Goal: Information Seeking & Learning: Find specific page/section

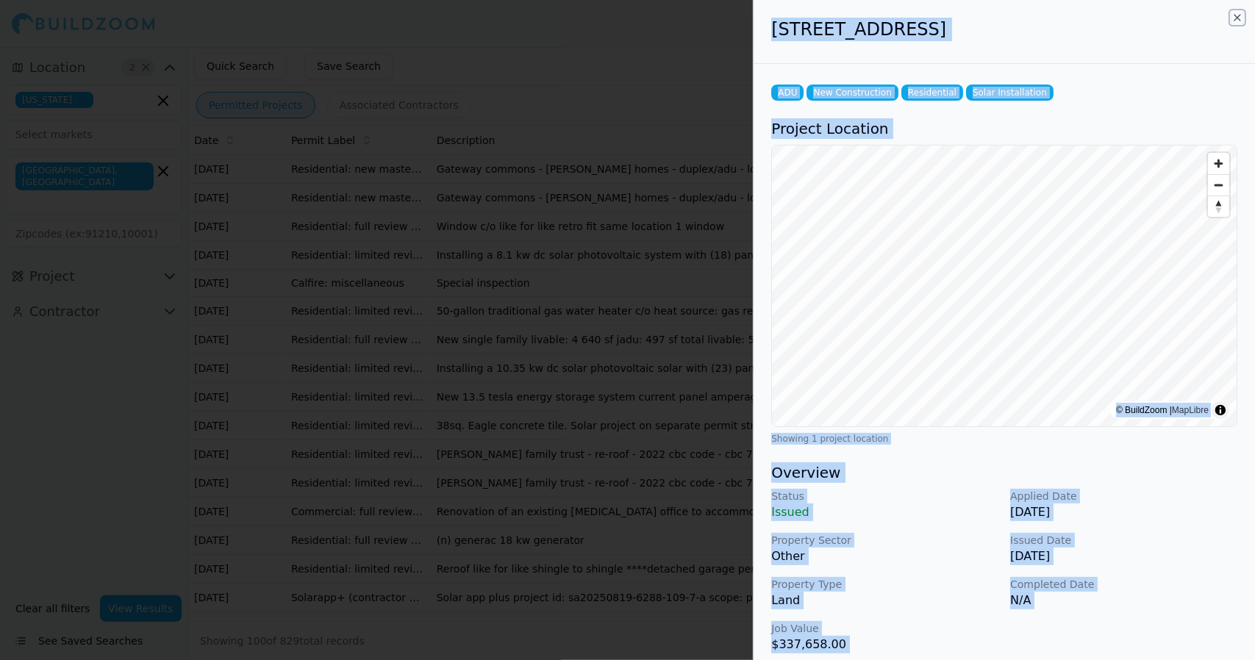
click at [1235, 18] on icon "button" at bounding box center [1237, 18] width 12 height 12
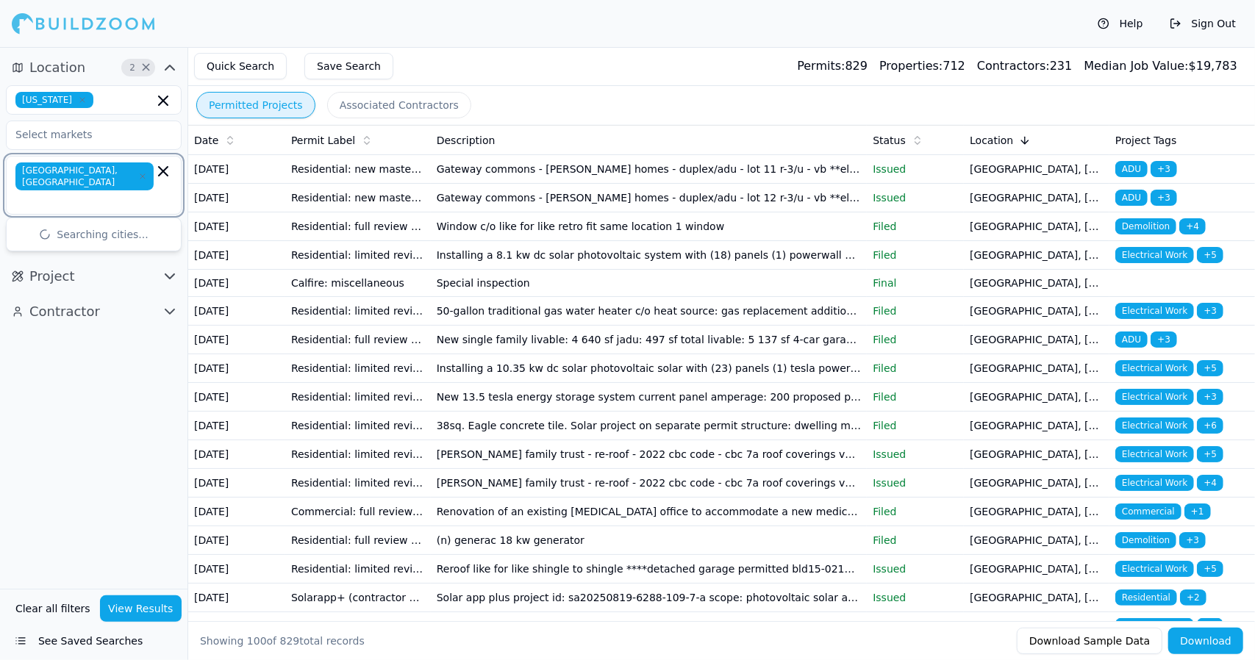
click at [127, 193] on input "text" at bounding box center [85, 200] width 135 height 15
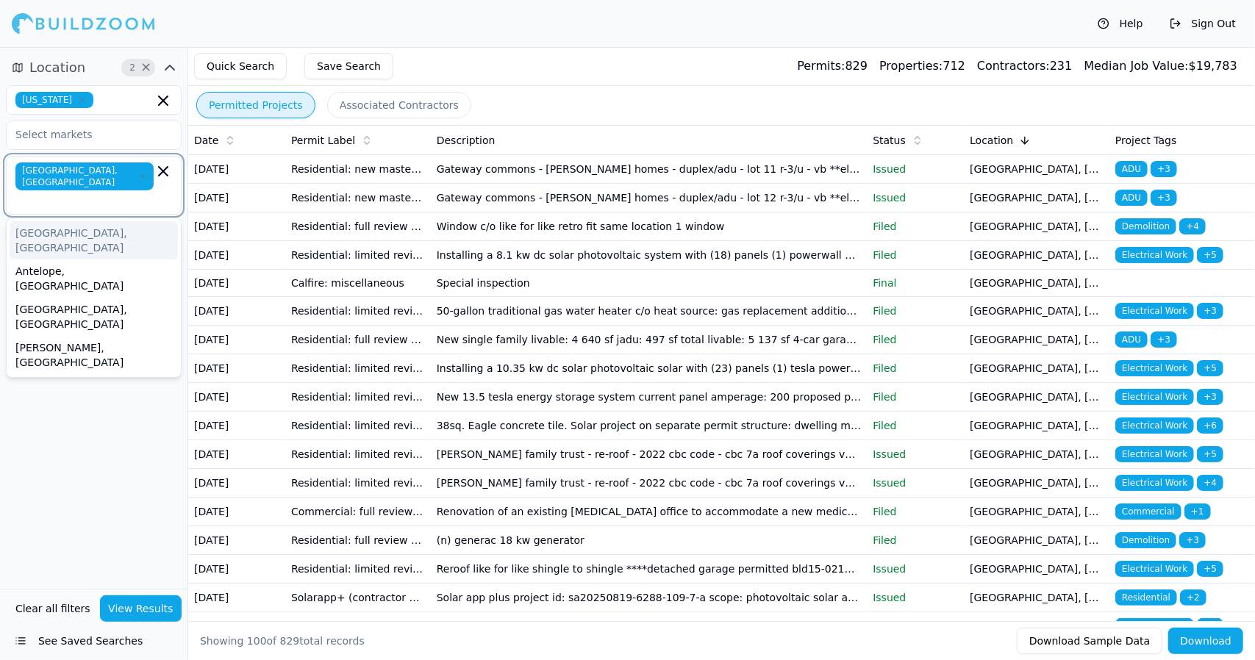
click at [129, 193] on input "text" at bounding box center [85, 200] width 135 height 15
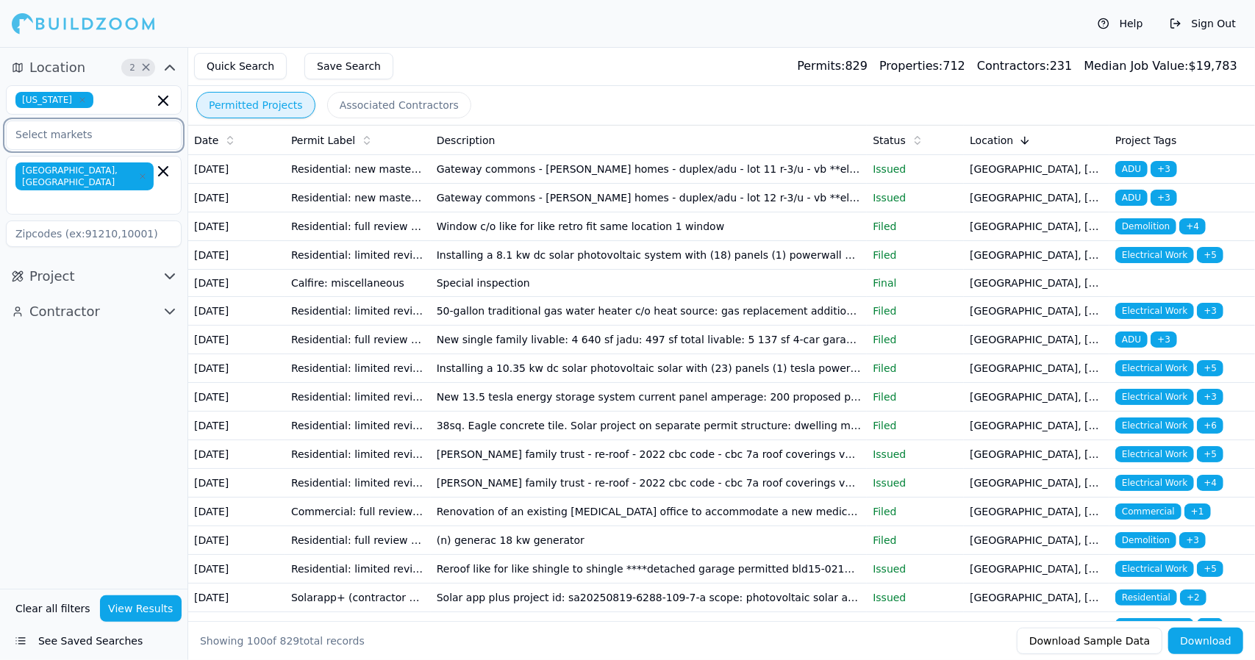
click at [129, 137] on input "text" at bounding box center [85, 134] width 156 height 26
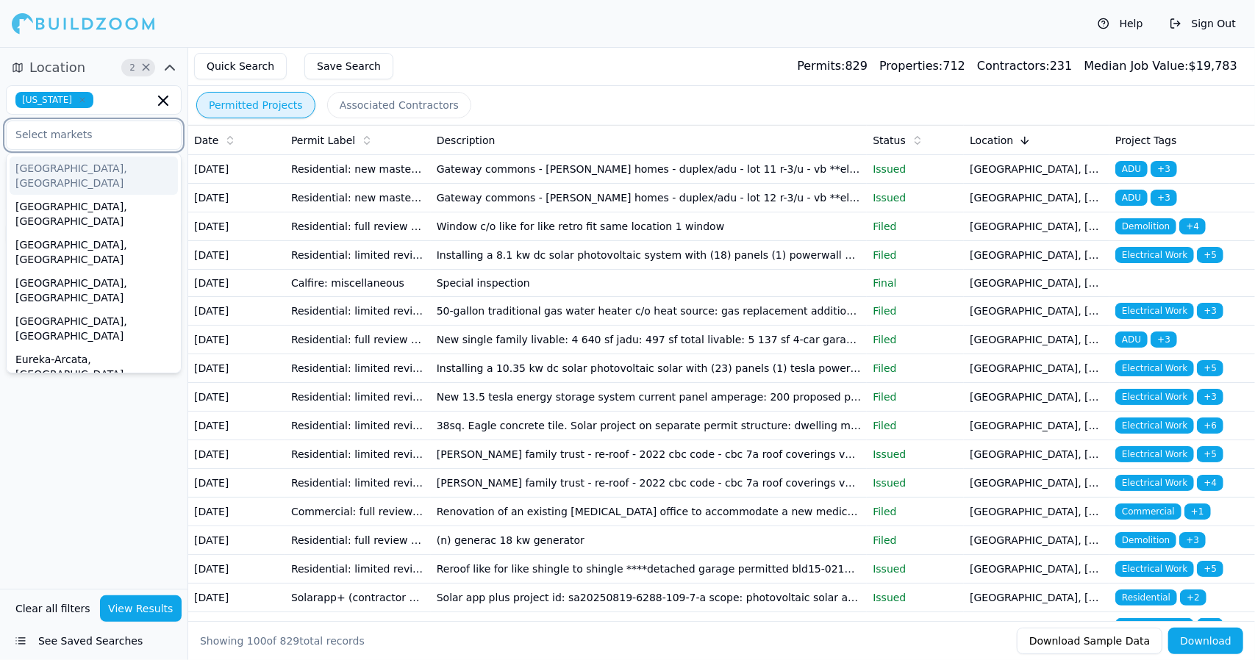
click at [126, 140] on input "text" at bounding box center [85, 134] width 156 height 26
click at [120, 144] on input "text" at bounding box center [85, 134] width 156 height 26
click at [129, 140] on input "text" at bounding box center [85, 134] width 156 height 26
click at [150, 477] on div "[GEOGRAPHIC_DATA]-[GEOGRAPHIC_DATA]-[GEOGRAPHIC_DATA], [GEOGRAPHIC_DATA]" at bounding box center [94, 511] width 168 height 68
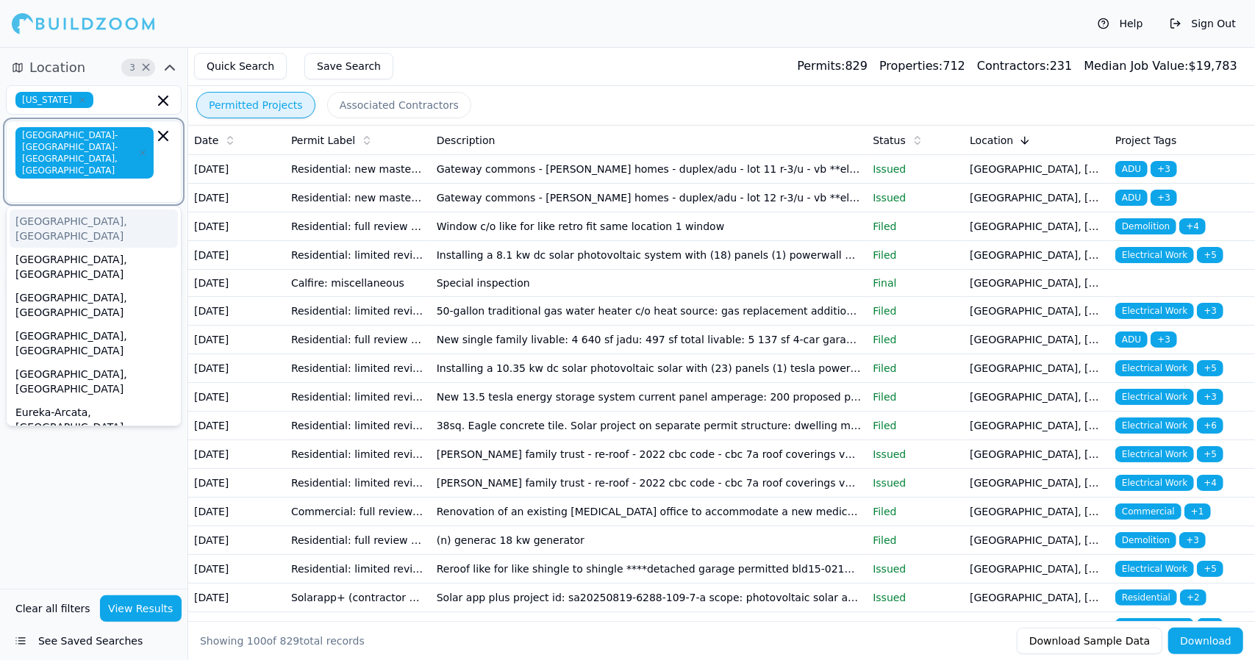
click at [121, 182] on input "text" at bounding box center [85, 189] width 135 height 15
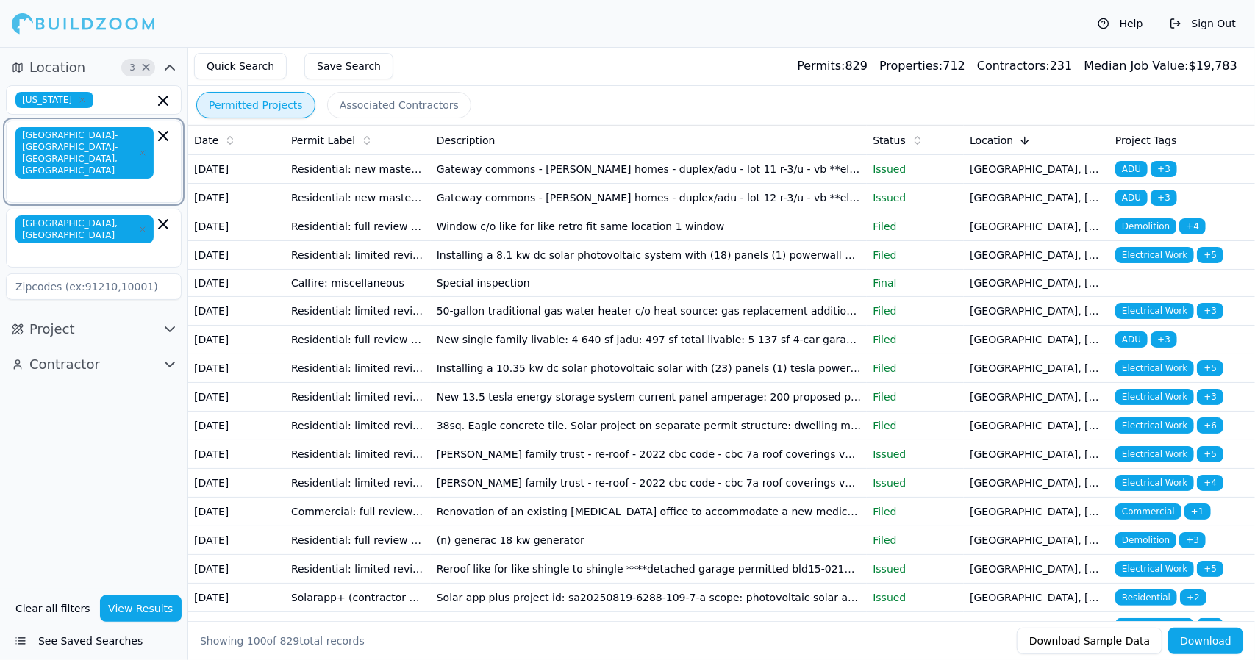
click at [161, 134] on icon "button" at bounding box center [163, 136] width 18 height 18
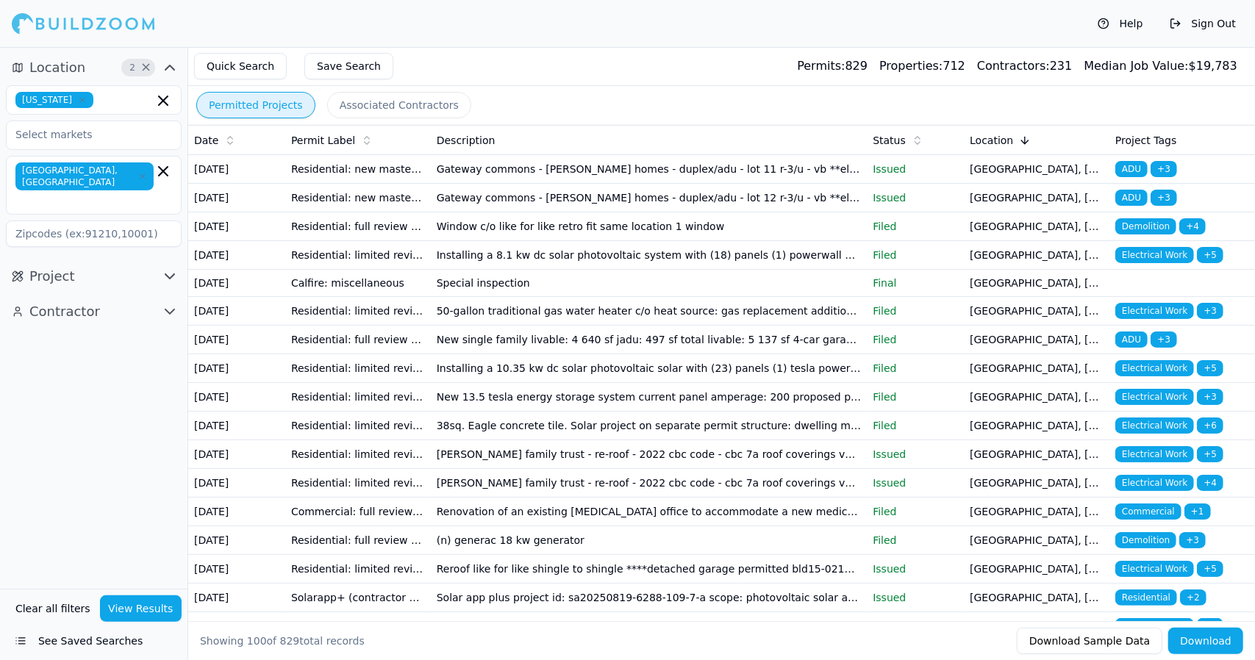
click at [503, 65] on div "Quick Search Save Search Permits: 829 Properties: 712 Contractors: 231 Median J…" at bounding box center [721, 66] width 1066 height 39
click at [134, 95] on input "text" at bounding box center [126, 100] width 54 height 16
click at [121, 140] on input "text" at bounding box center [85, 134] width 156 height 26
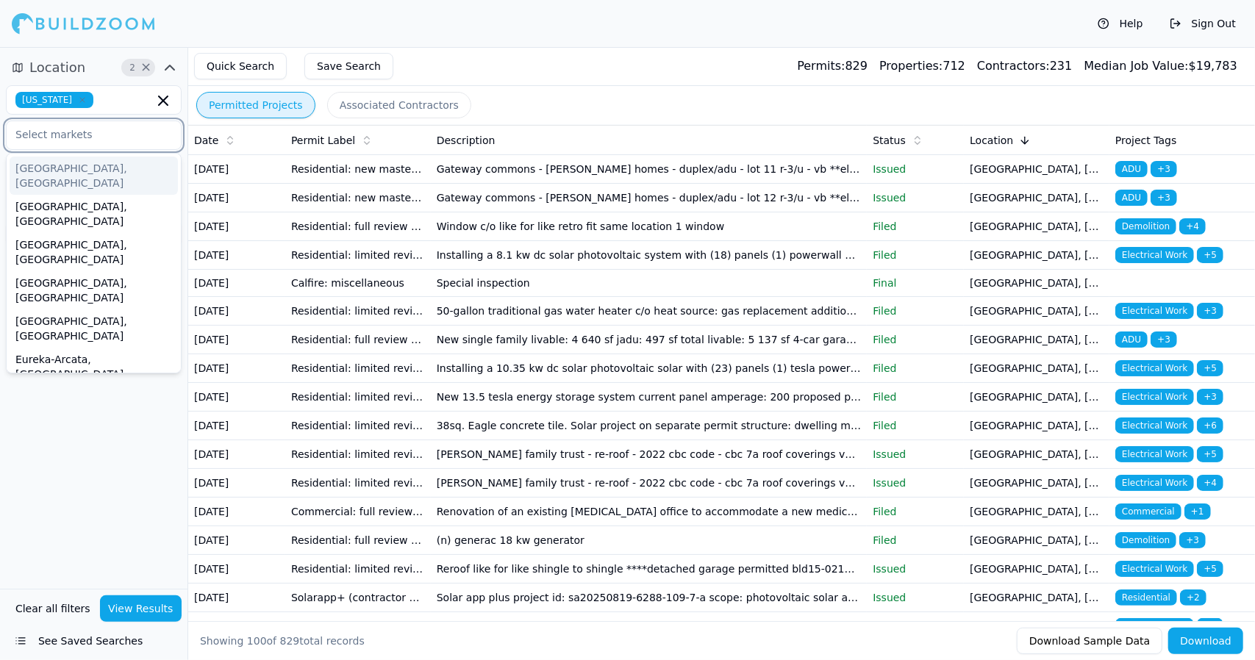
click at [121, 140] on input "text" at bounding box center [85, 134] width 156 height 26
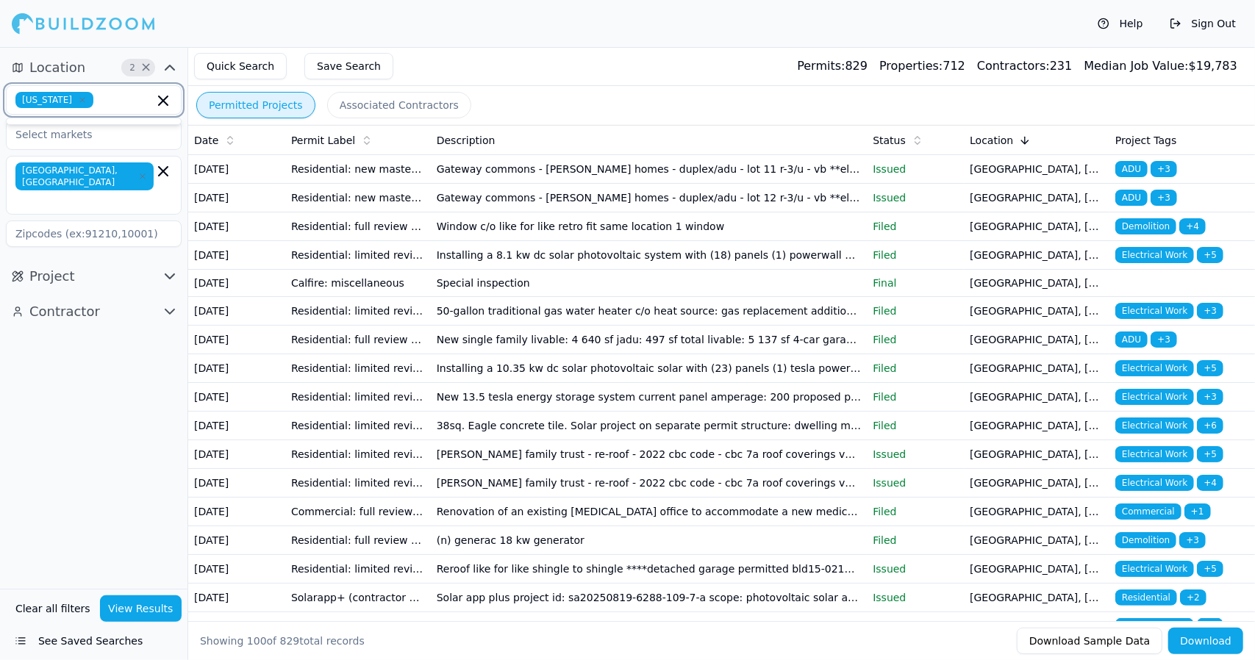
click at [107, 101] on input "text" at bounding box center [126, 100] width 54 height 16
click at [123, 193] on input "text" at bounding box center [85, 200] width 135 height 15
click at [169, 169] on icon "button" at bounding box center [163, 171] width 18 height 18
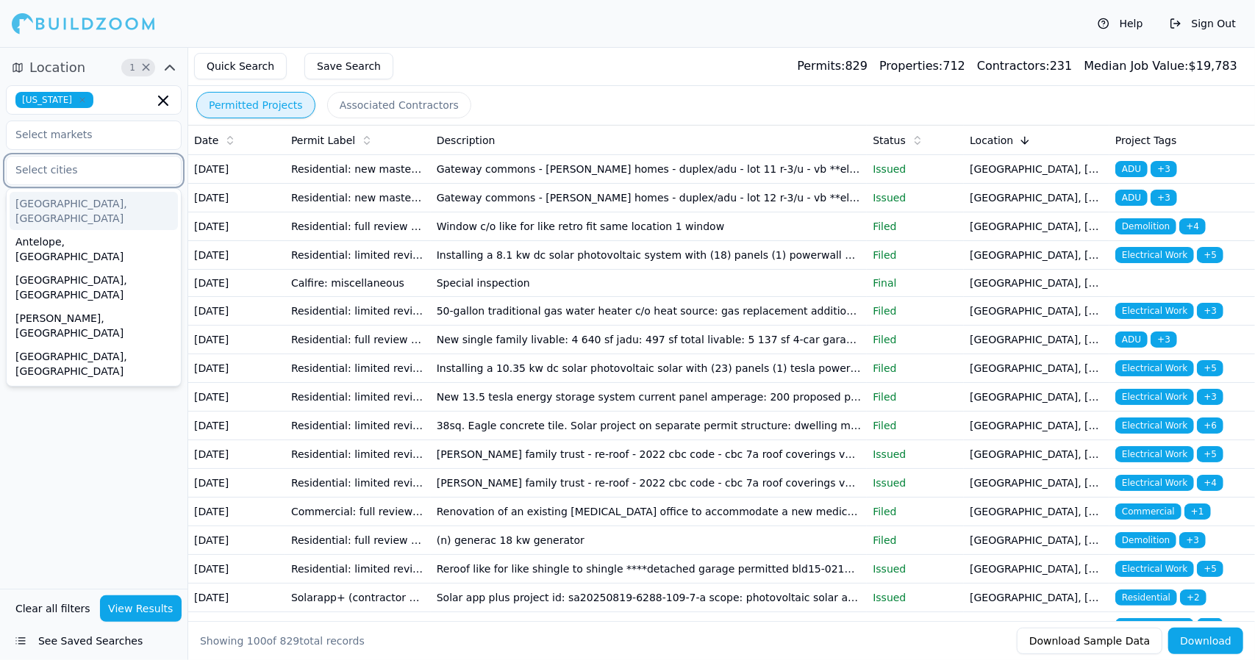
click at [157, 165] on input "text" at bounding box center [85, 170] width 156 height 26
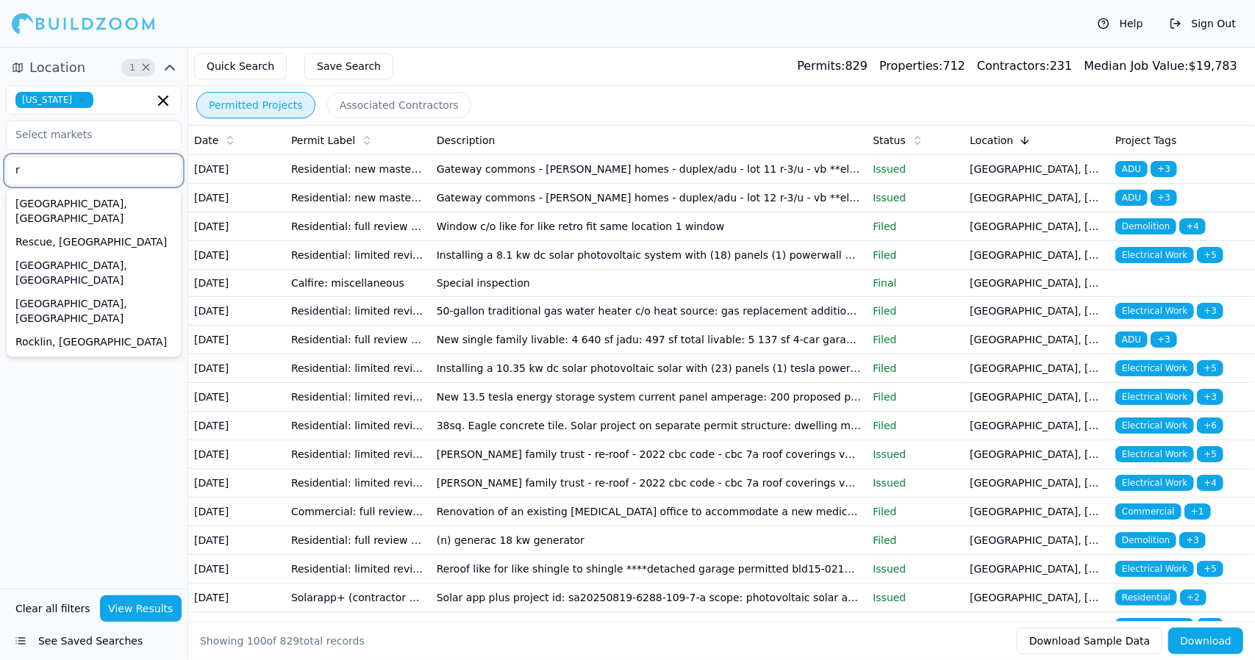
type input "ro"
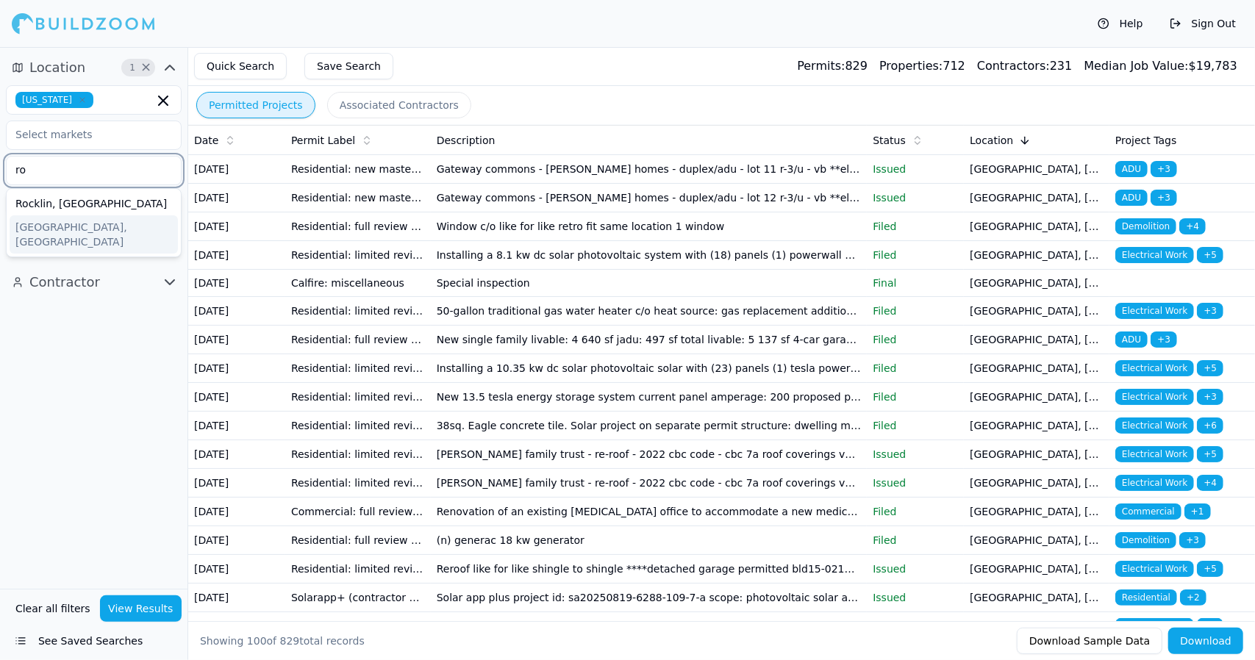
click at [141, 229] on div "[GEOGRAPHIC_DATA], [GEOGRAPHIC_DATA]" at bounding box center [94, 234] width 168 height 38
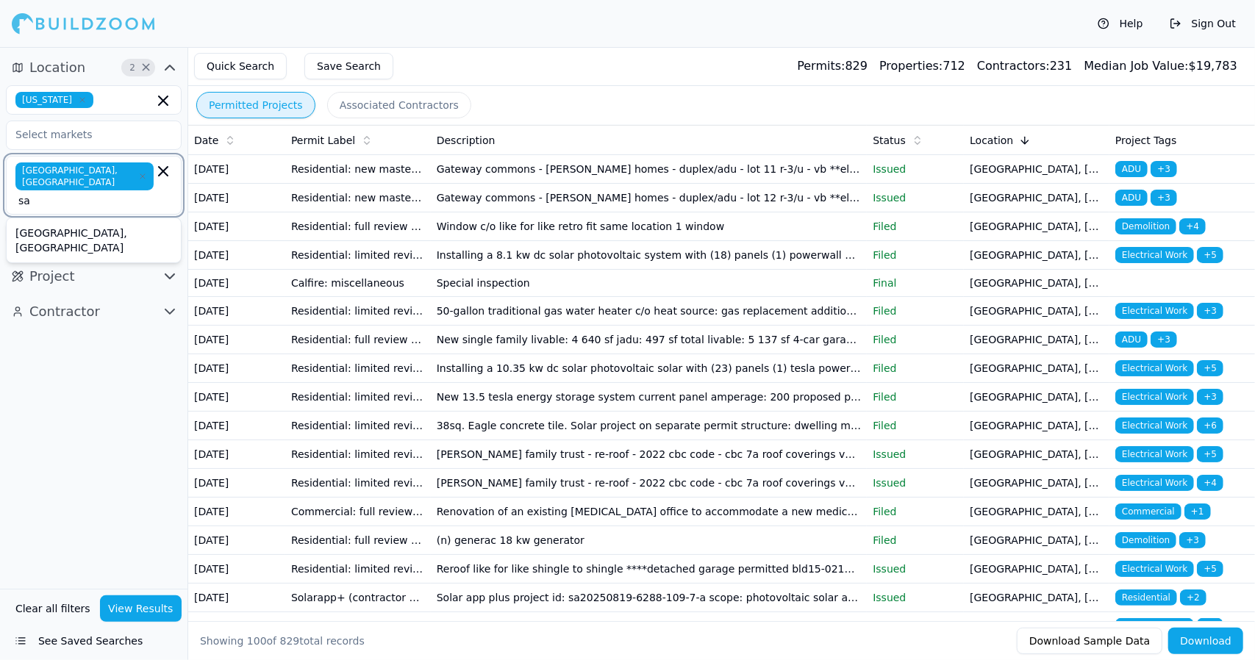
type input "sac"
click at [108, 221] on div "[GEOGRAPHIC_DATA], [GEOGRAPHIC_DATA]" at bounding box center [94, 240] width 168 height 38
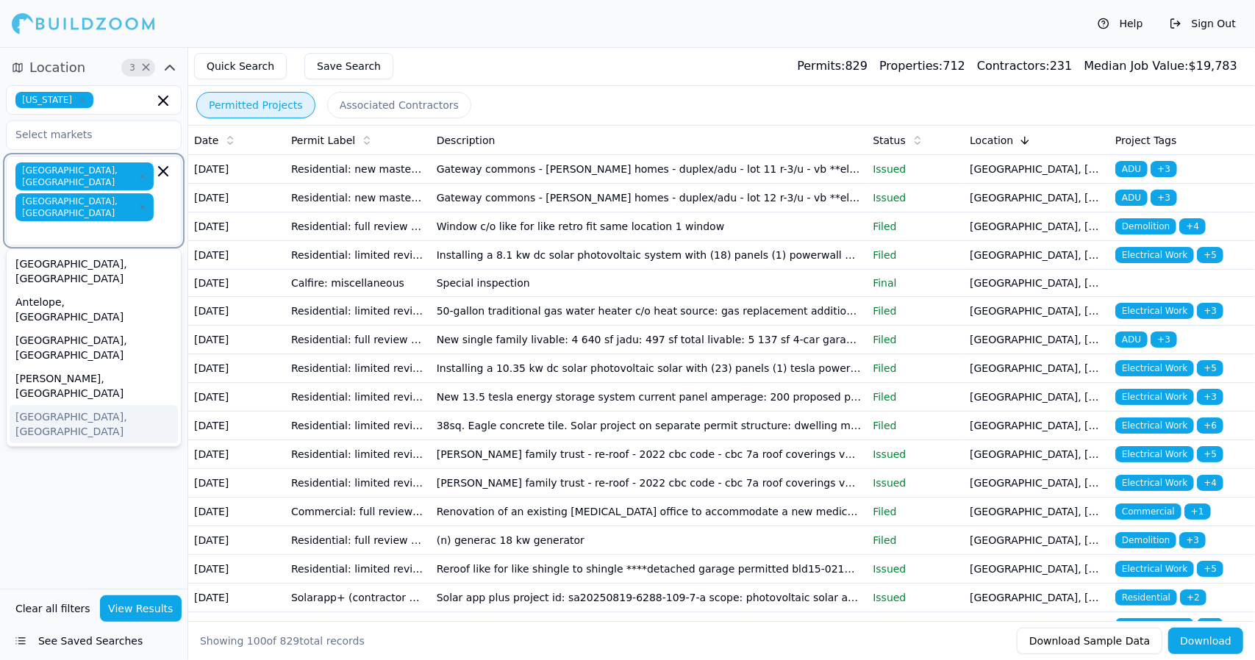
click at [106, 405] on div "[GEOGRAPHIC_DATA], [GEOGRAPHIC_DATA]" at bounding box center [94, 424] width 168 height 38
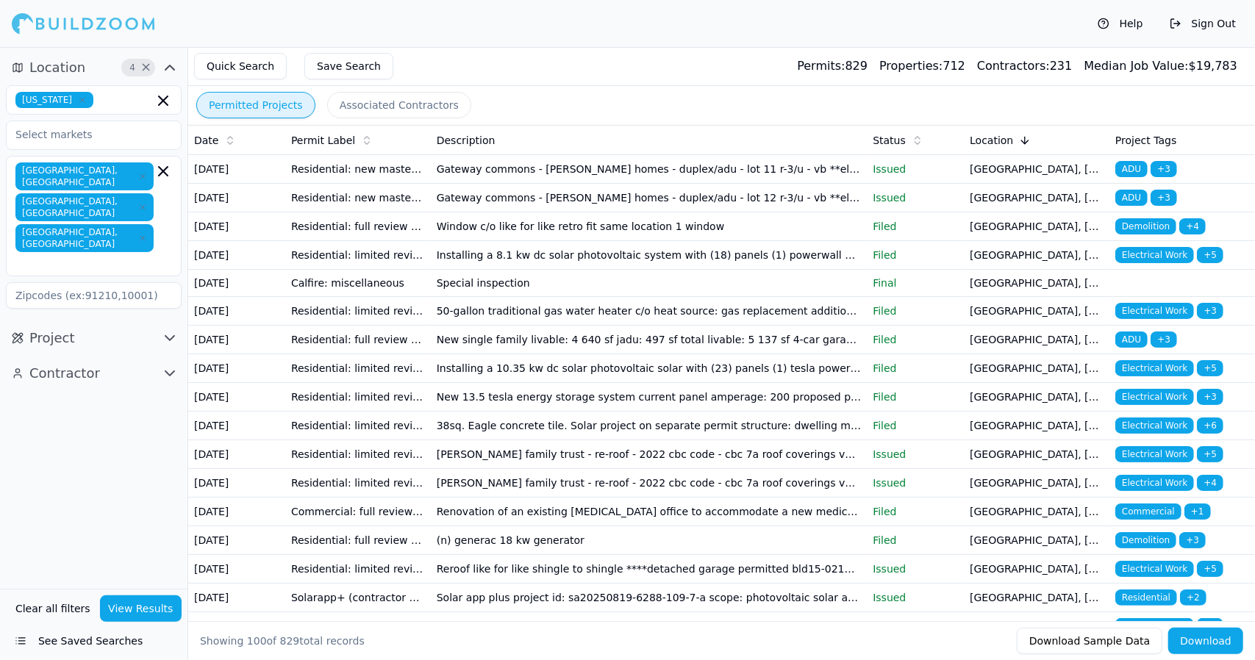
click at [135, 220] on div "[GEOGRAPHIC_DATA], [GEOGRAPHIC_DATA] [GEOGRAPHIC_DATA], [GEOGRAPHIC_DATA] [GEOG…" at bounding box center [94, 216] width 176 height 121
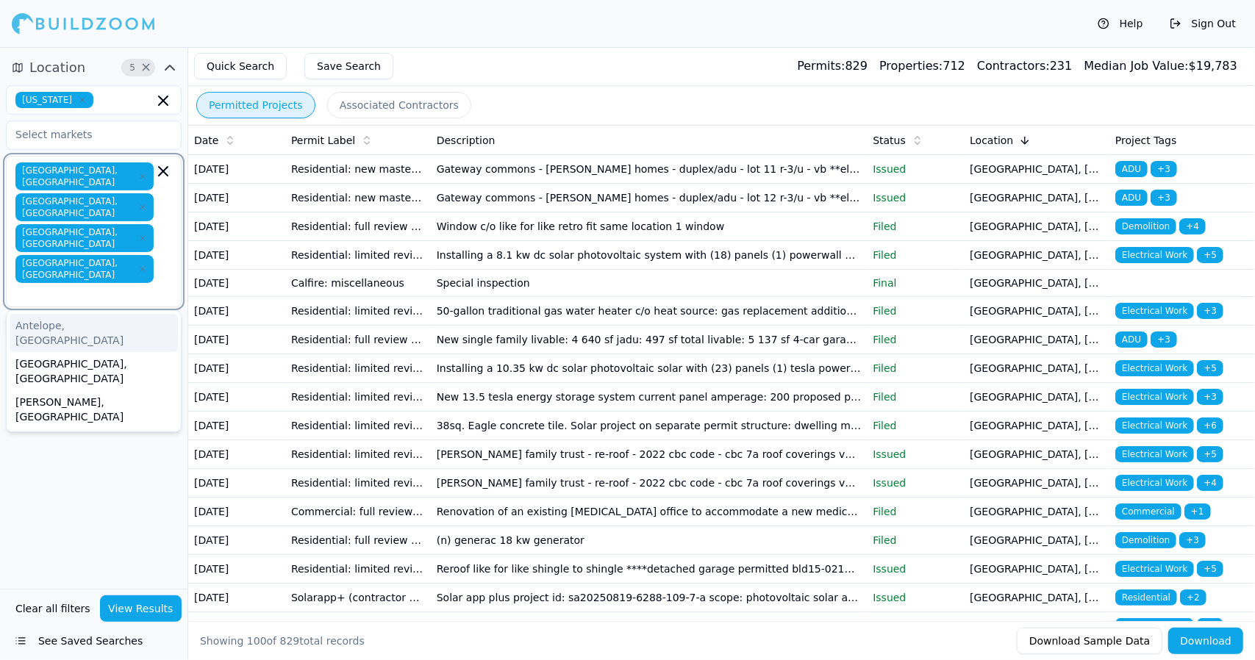
click at [141, 265] on icon "button" at bounding box center [142, 269] width 9 height 9
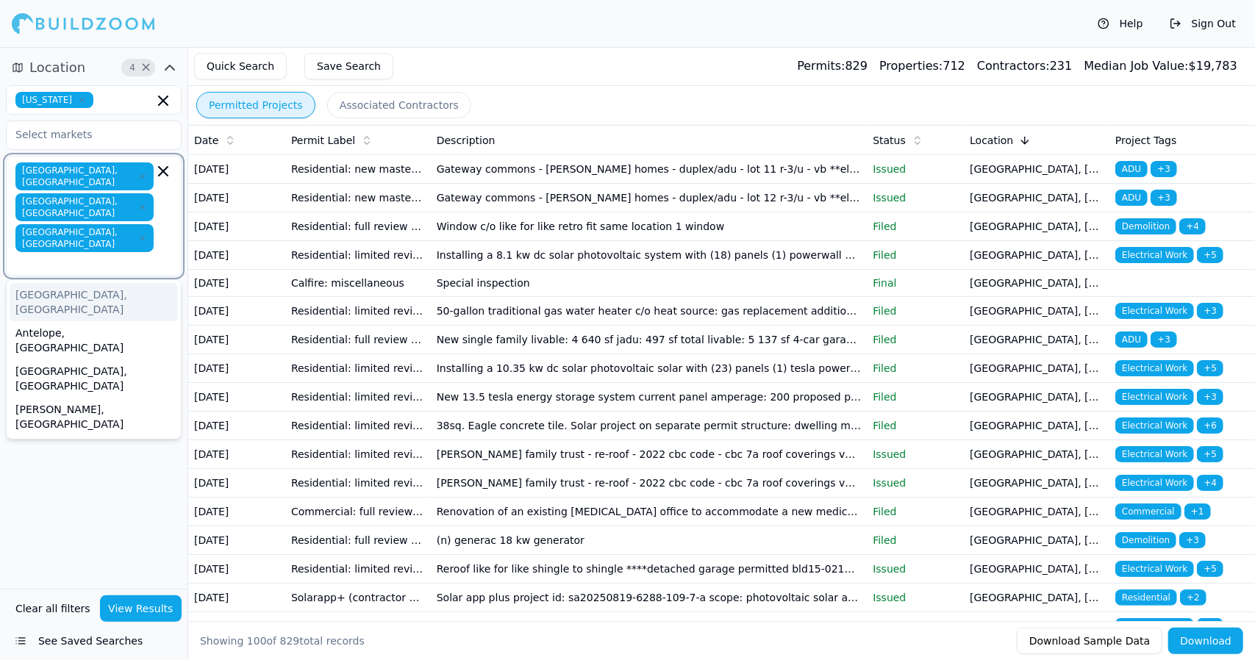
drag, startPoint x: 132, startPoint y: 207, endPoint x: 119, endPoint y: 207, distance: 13.2
click at [119, 255] on input "text" at bounding box center [85, 262] width 135 height 15
type input "g"
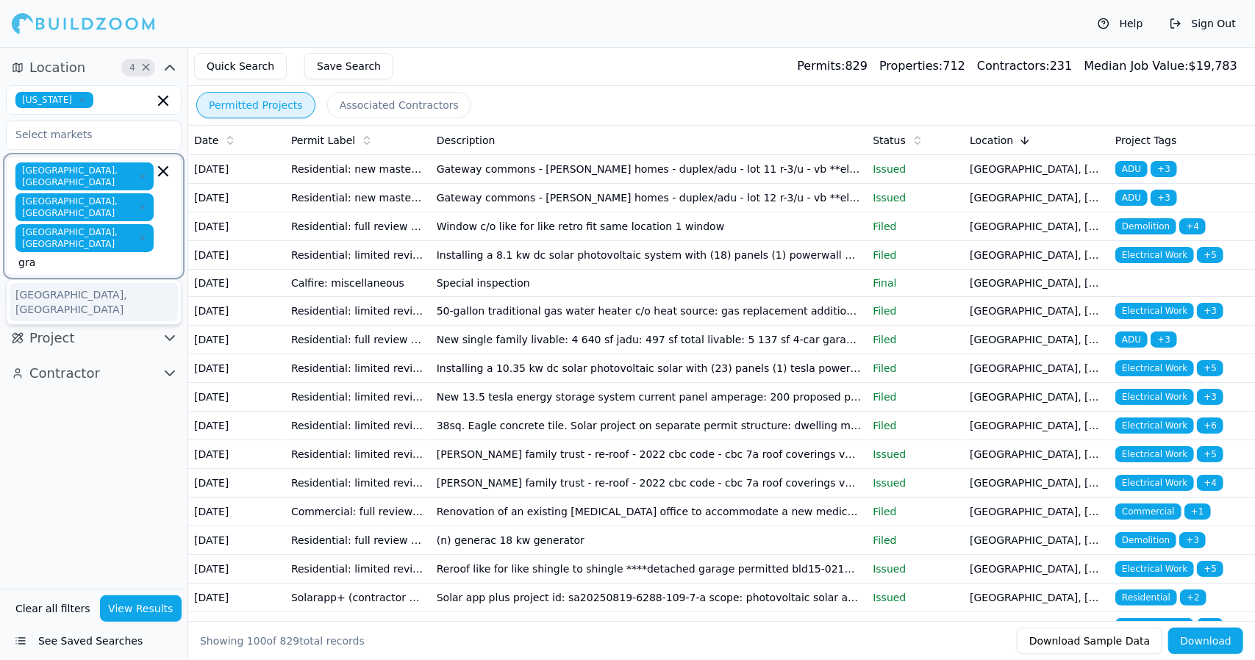
type input "gran"
click at [104, 283] on div "[GEOGRAPHIC_DATA], [GEOGRAPHIC_DATA]" at bounding box center [94, 302] width 168 height 38
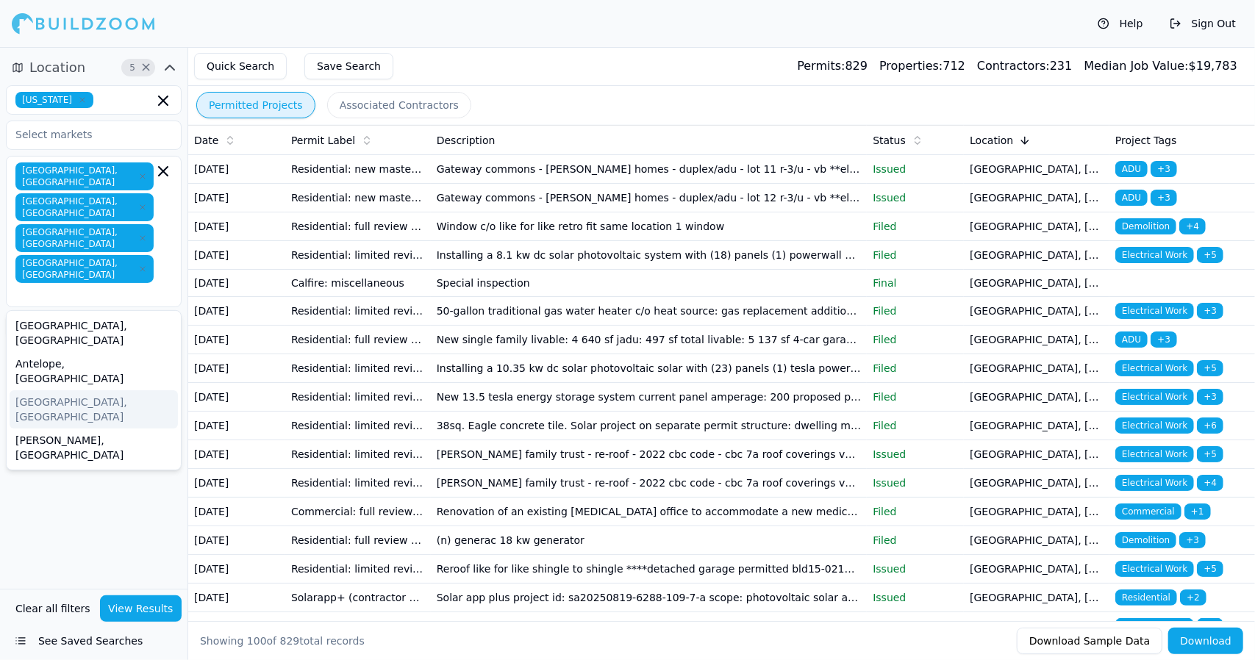
click at [18, 495] on div "Location 5 × [US_STATE] [GEOGRAPHIC_DATA], [GEOGRAPHIC_DATA] [GEOGRAPHIC_DATA],…" at bounding box center [93, 318] width 187 height 542
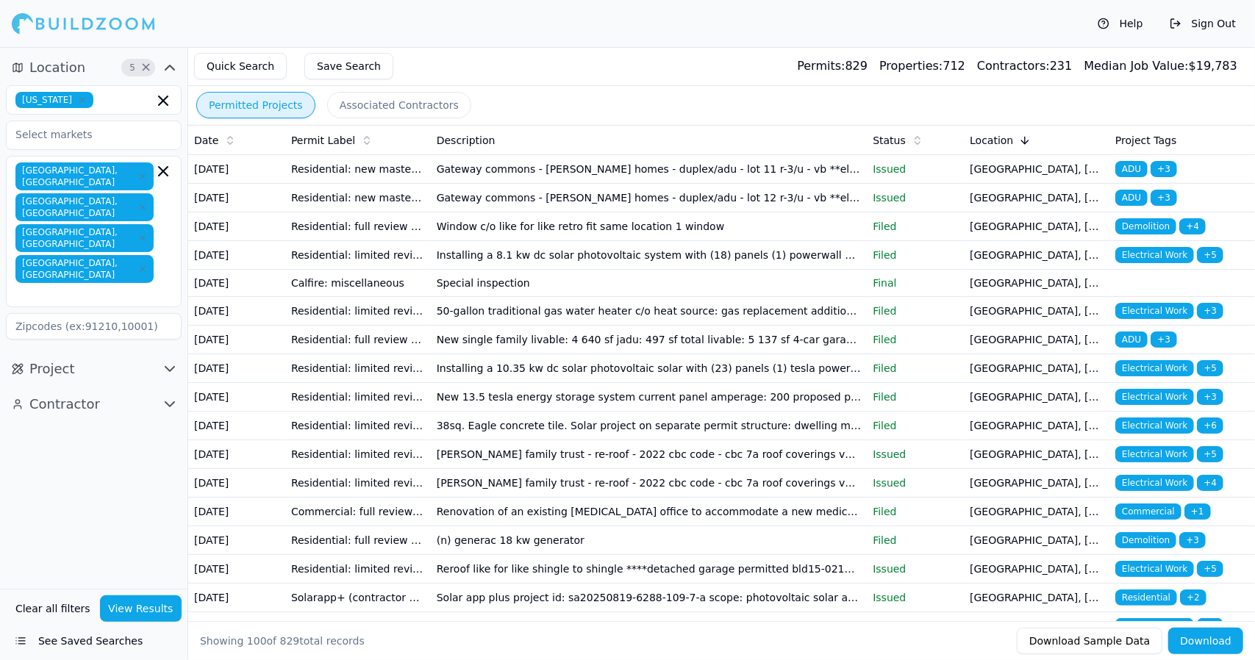
click at [168, 360] on icon "button" at bounding box center [170, 369] width 18 height 18
click at [134, 357] on button "Project" at bounding box center [94, 369] width 176 height 24
click at [171, 395] on icon "button" at bounding box center [170, 404] width 18 height 18
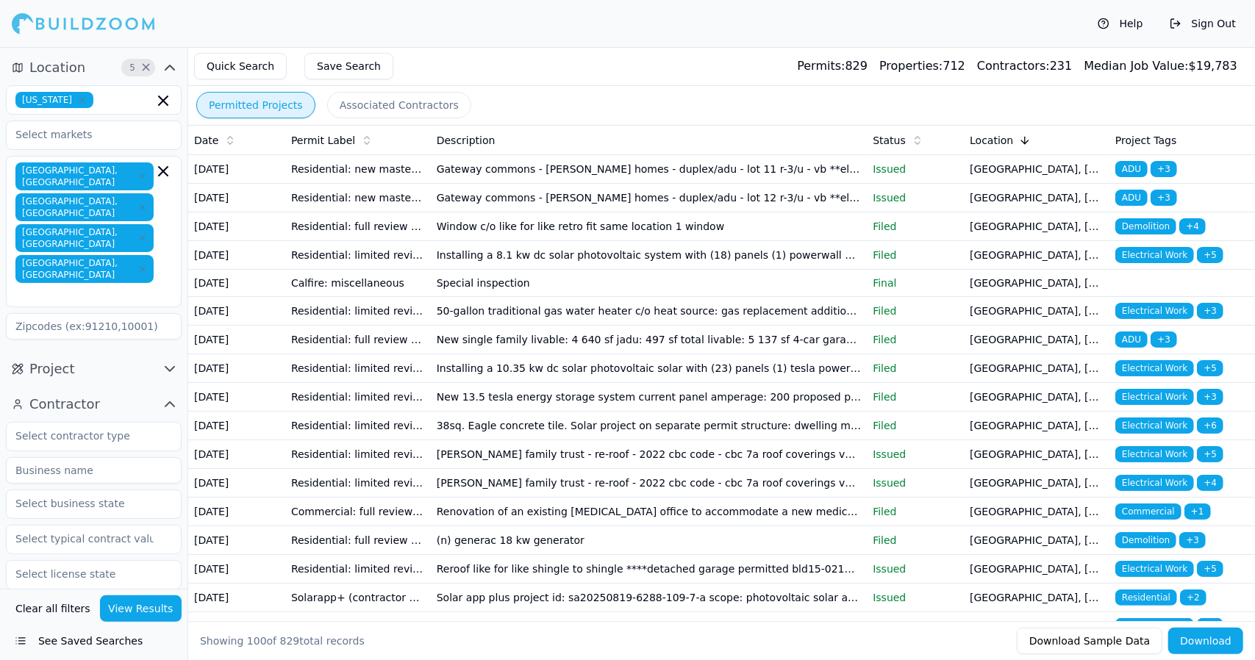
click at [163, 360] on icon "button" at bounding box center [170, 369] width 18 height 18
click at [169, 367] on icon "button" at bounding box center [169, 369] width 9 height 4
click at [122, 423] on input "text" at bounding box center [85, 436] width 156 height 26
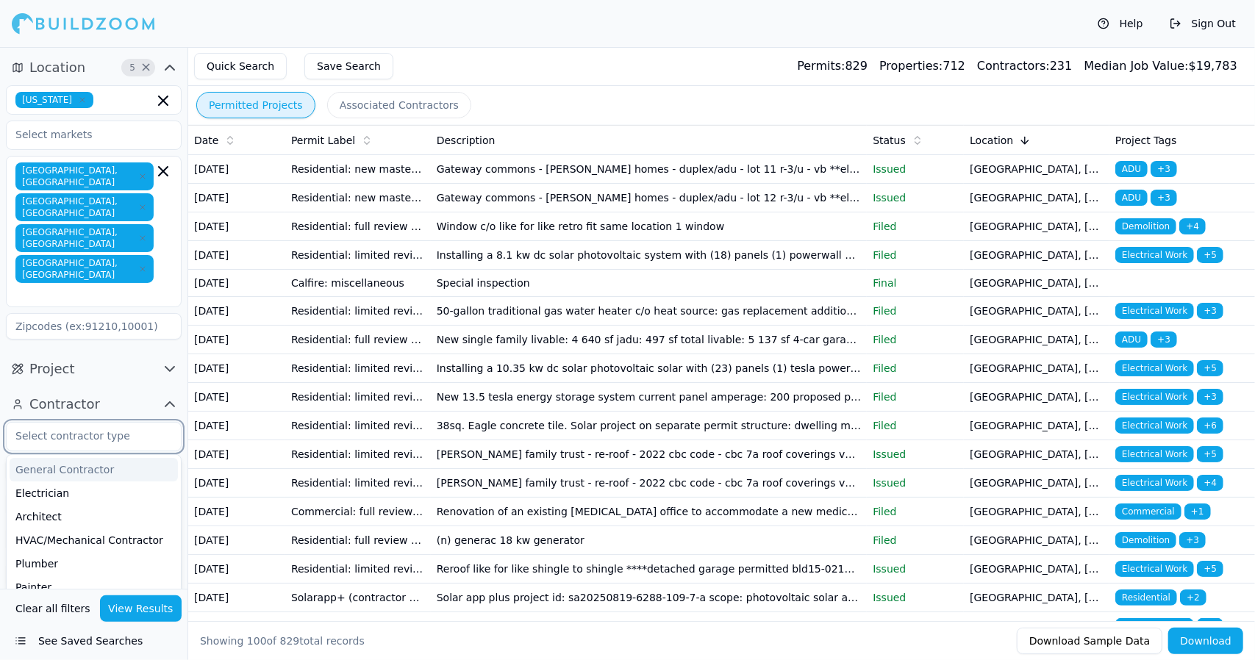
click at [120, 458] on div "General Contractor" at bounding box center [94, 470] width 168 height 24
click at [137, 428] on input "text" at bounding box center [144, 436] width 20 height 16
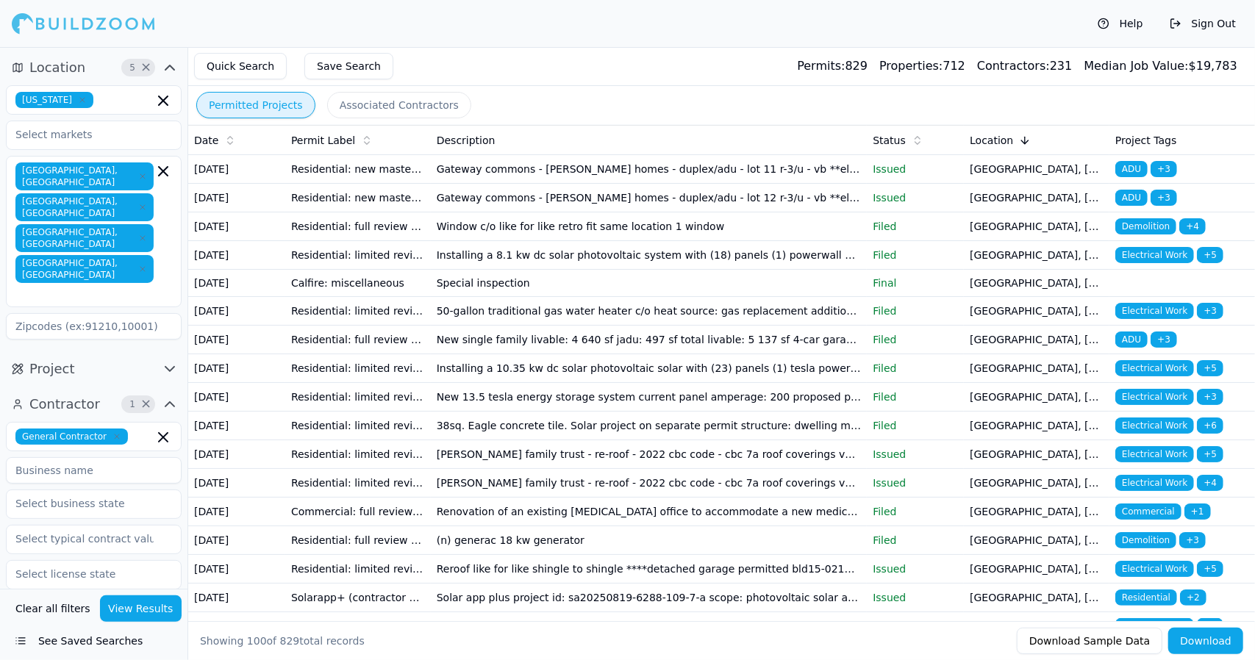
click at [509, 52] on div "Quick Search Save Search Permits: 829 Properties: 712 Contractors: 231 Median J…" at bounding box center [721, 66] width 1066 height 39
click at [89, 561] on input "text" at bounding box center [85, 574] width 156 height 26
type input "[US_STATE]"
type input "9253396255"
type input "[EMAIL_ADDRESS][DOMAIN_NAME]"
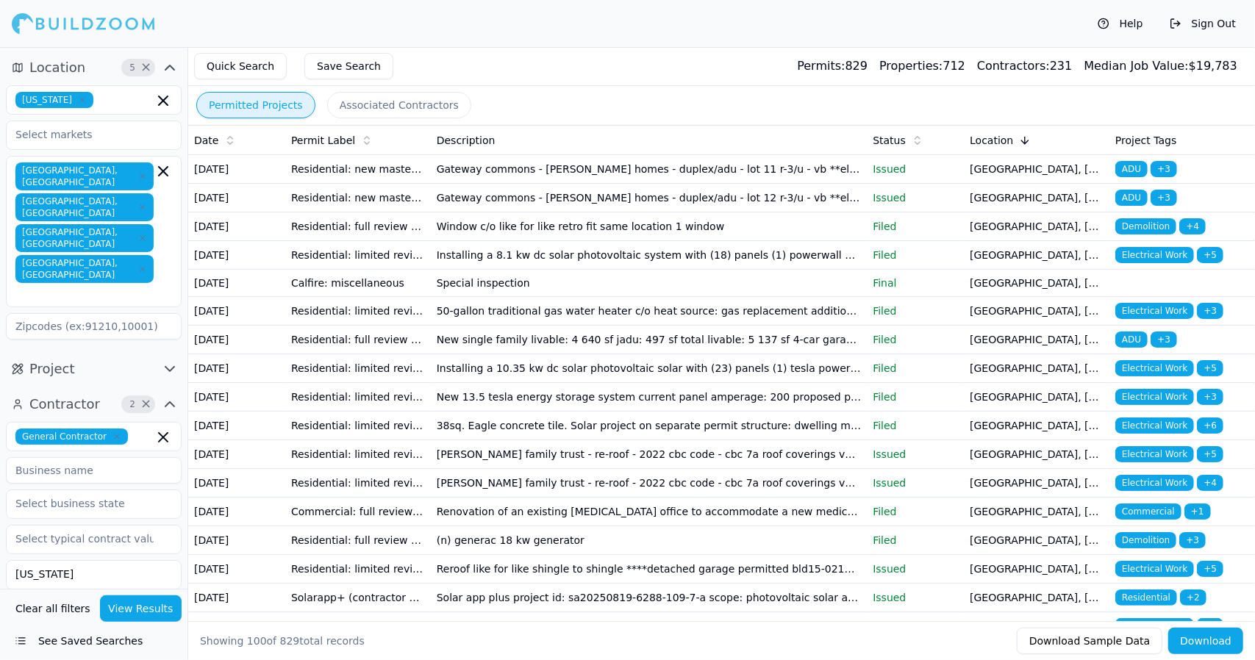
click at [107, 457] on input at bounding box center [94, 470] width 176 height 26
click at [519, 79] on div "Quick Search Save Search Permits: 829 Properties: 712 Contractors: 231 Median J…" at bounding box center [721, 66] width 1066 height 39
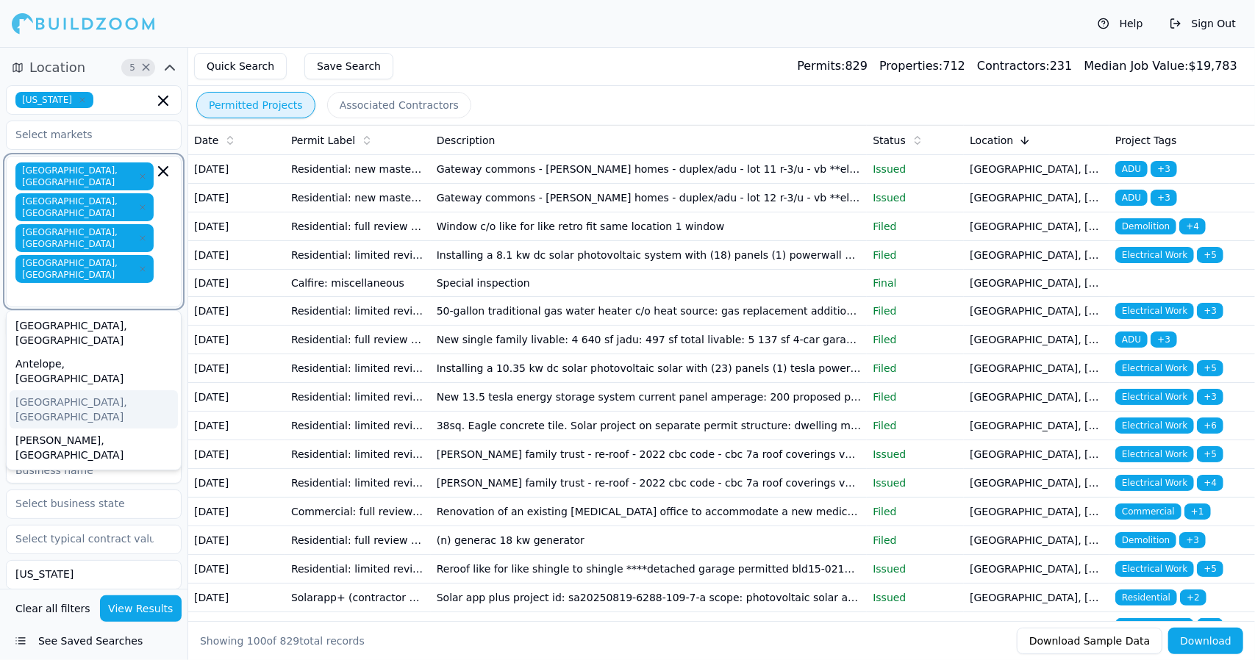
click at [124, 286] on input "text" at bounding box center [85, 293] width 135 height 15
type input "Orangevale"
type input "95662"
type input "CA"
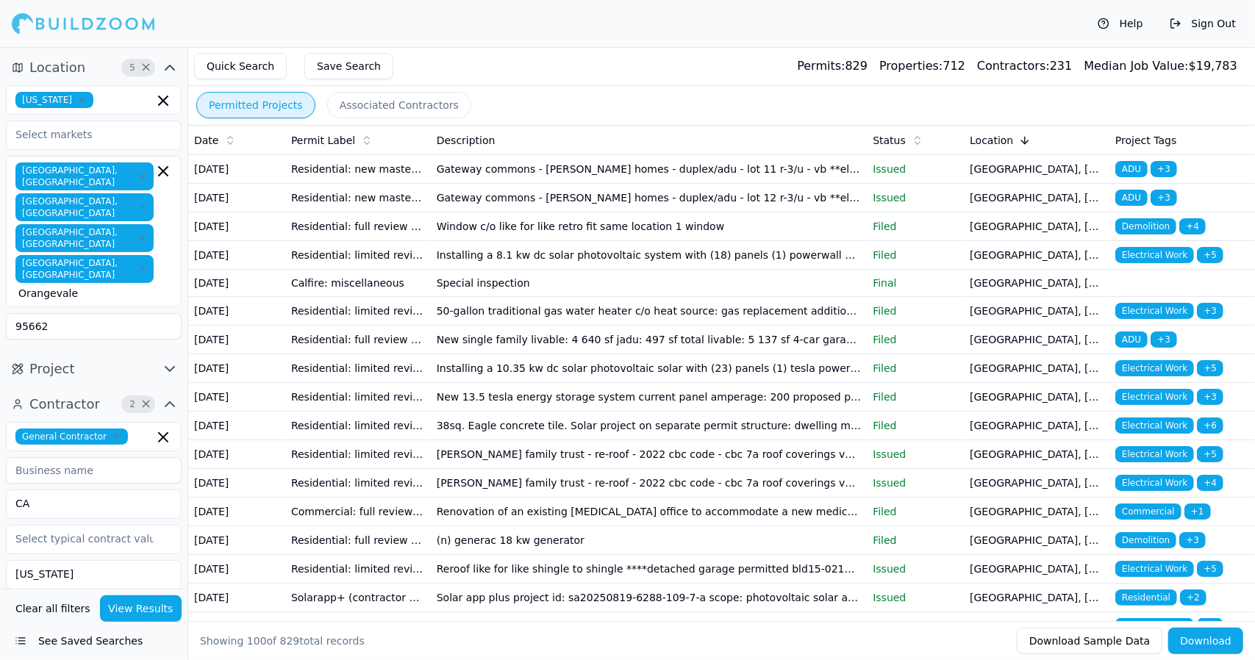
click at [151, 313] on input "95662" at bounding box center [94, 326] width 176 height 26
click at [108, 203] on div "[GEOGRAPHIC_DATA], [GEOGRAPHIC_DATA] [GEOGRAPHIC_DATA], [GEOGRAPHIC_DATA] [GEOG…" at bounding box center [93, 231] width 157 height 138
click at [120, 314] on div "[GEOGRAPHIC_DATA], [GEOGRAPHIC_DATA]" at bounding box center [94, 333] width 168 height 38
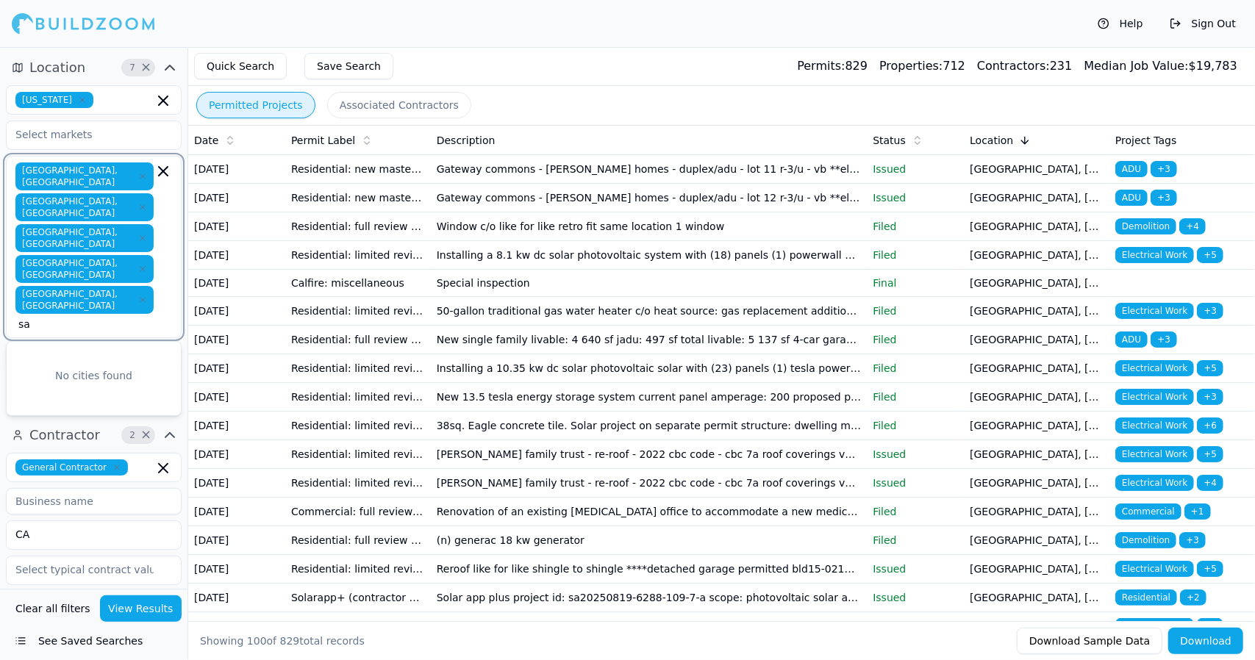
type input "s"
type input "loo"
click at [96, 345] on div "[PERSON_NAME], [GEOGRAPHIC_DATA]" at bounding box center [94, 364] width 168 height 38
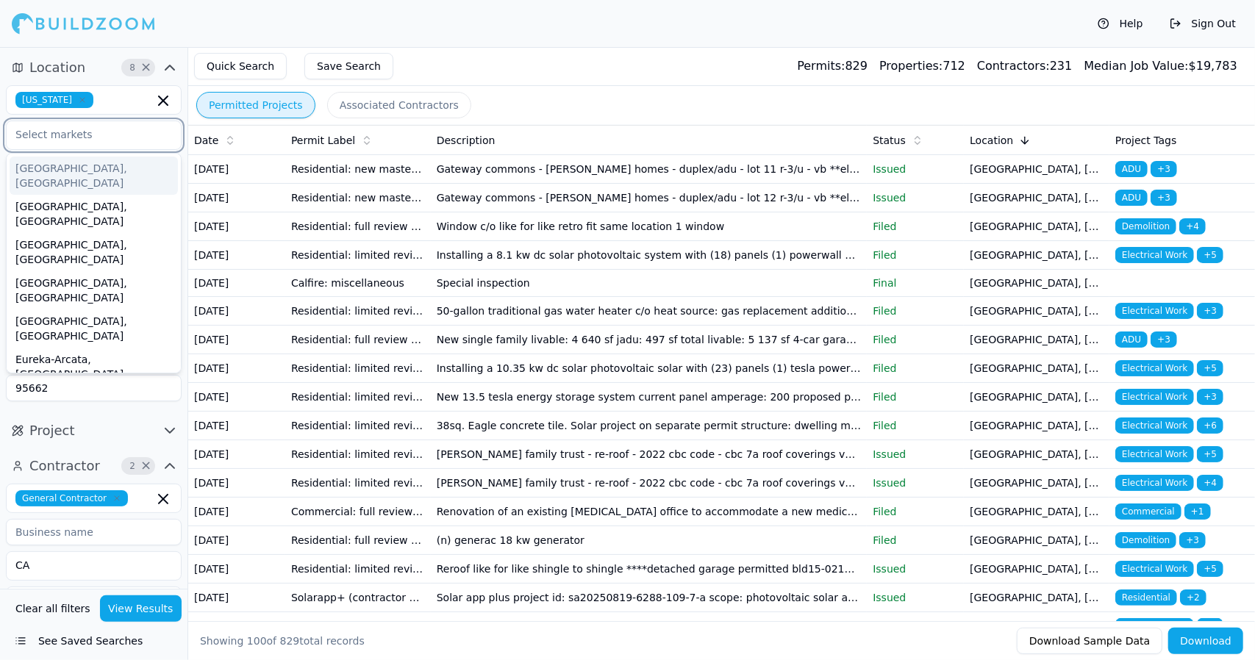
click at [134, 130] on input "text" at bounding box center [85, 134] width 156 height 26
click at [154, 134] on input "text" at bounding box center [85, 134] width 156 height 26
click at [137, 137] on input "text" at bounding box center [85, 134] width 156 height 26
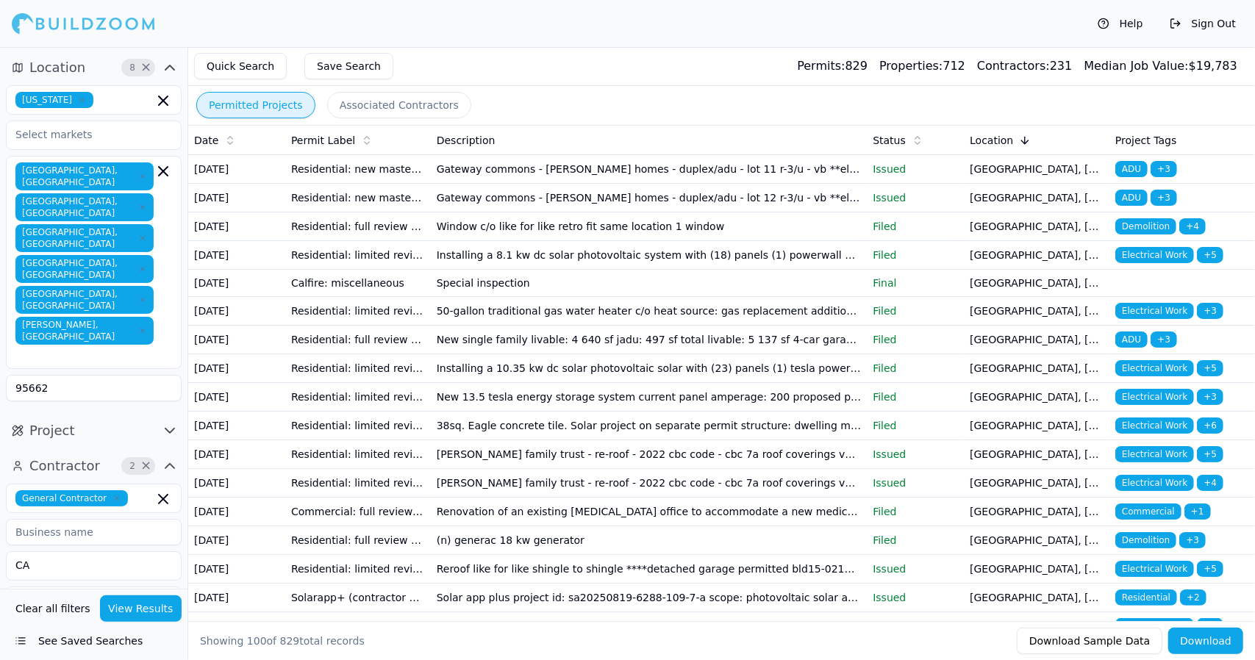
click at [584, 43] on div "Help Sign Out" at bounding box center [627, 23] width 1255 height 47
click at [109, 375] on input "95662" at bounding box center [94, 388] width 176 height 26
type input "9"
click at [119, 375] on input "elk groove" at bounding box center [94, 388] width 176 height 26
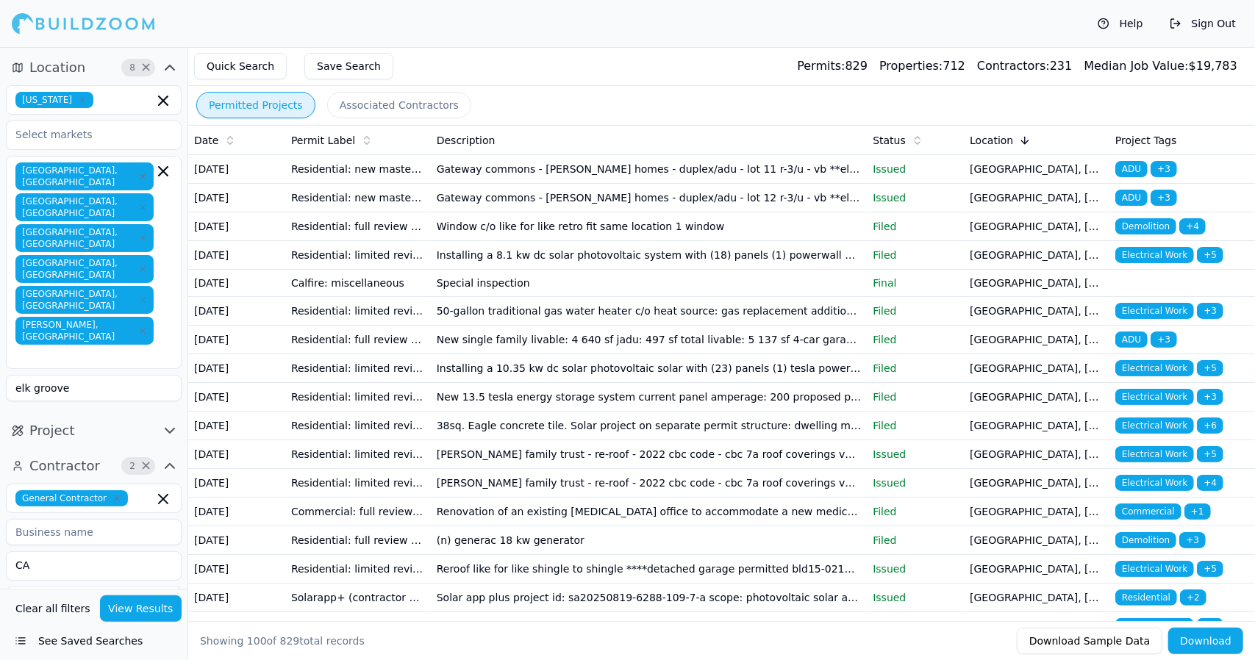
click at [110, 375] on input "elk groove" at bounding box center [94, 388] width 176 height 26
type input "elk groove"
click at [116, 348] on input "text" at bounding box center [85, 355] width 135 height 15
click at [99, 373] on div "No cities found" at bounding box center [94, 407] width 174 height 68
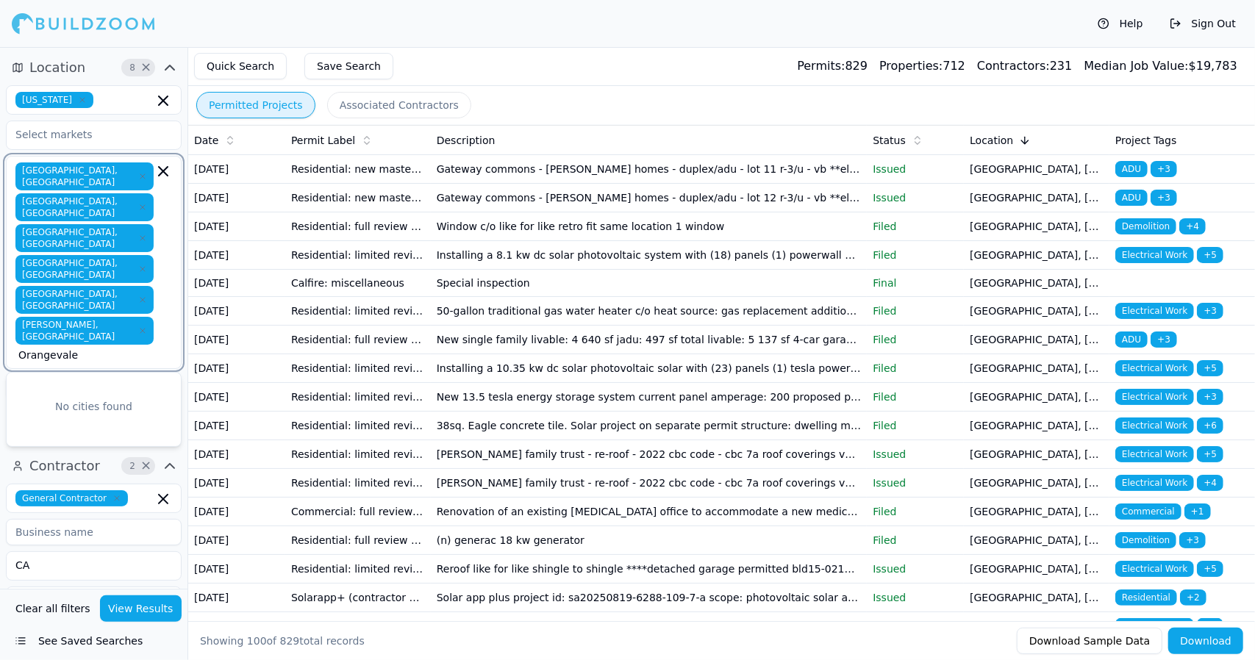
click at [34, 390] on div "No cities found" at bounding box center [94, 406] width 174 height 32
click at [76, 390] on div "No cities found" at bounding box center [94, 406] width 174 height 32
click at [171, 259] on div "[GEOGRAPHIC_DATA], [GEOGRAPHIC_DATA] [GEOGRAPHIC_DATA], [GEOGRAPHIC_DATA] [GEOG…" at bounding box center [93, 262] width 157 height 200
click at [104, 348] on input "Orangevale elk groove" at bounding box center [85, 355] width 135 height 15
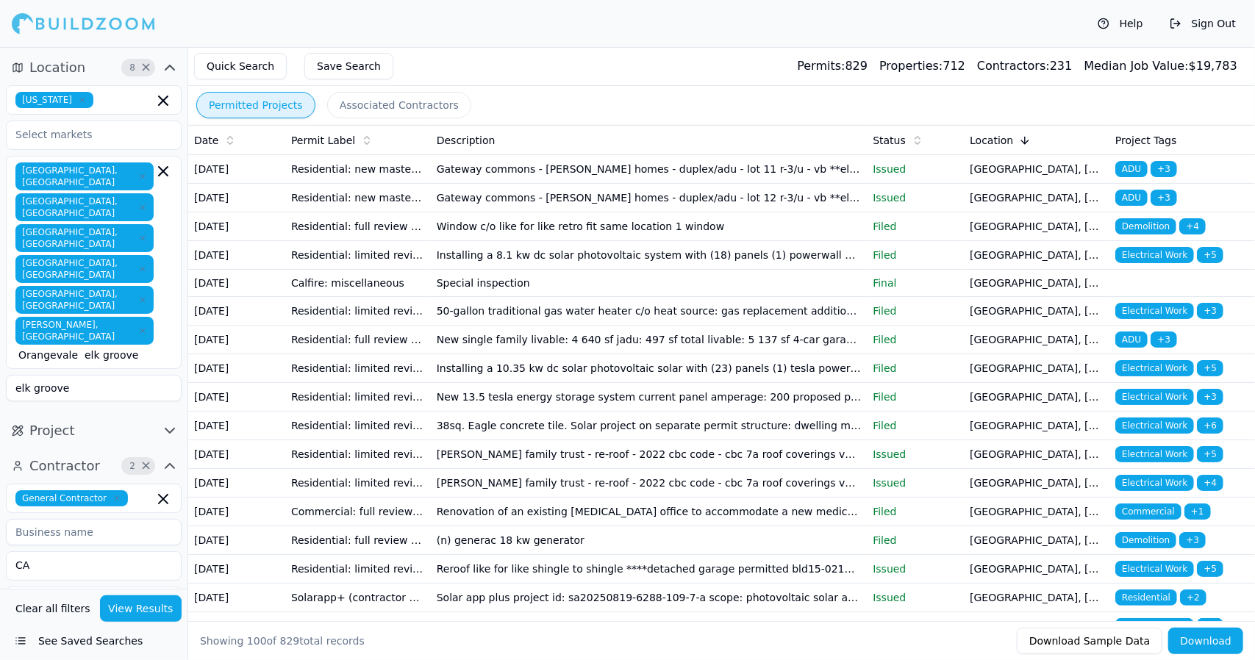
scroll to position [0, 0]
drag, startPoint x: 167, startPoint y: 373, endPoint x: 586, endPoint y: 29, distance: 542.6
click at [586, 29] on div "Help Sign Out" at bounding box center [627, 23] width 1255 height 47
drag, startPoint x: 403, startPoint y: 101, endPoint x: 387, endPoint y: 101, distance: 16.9
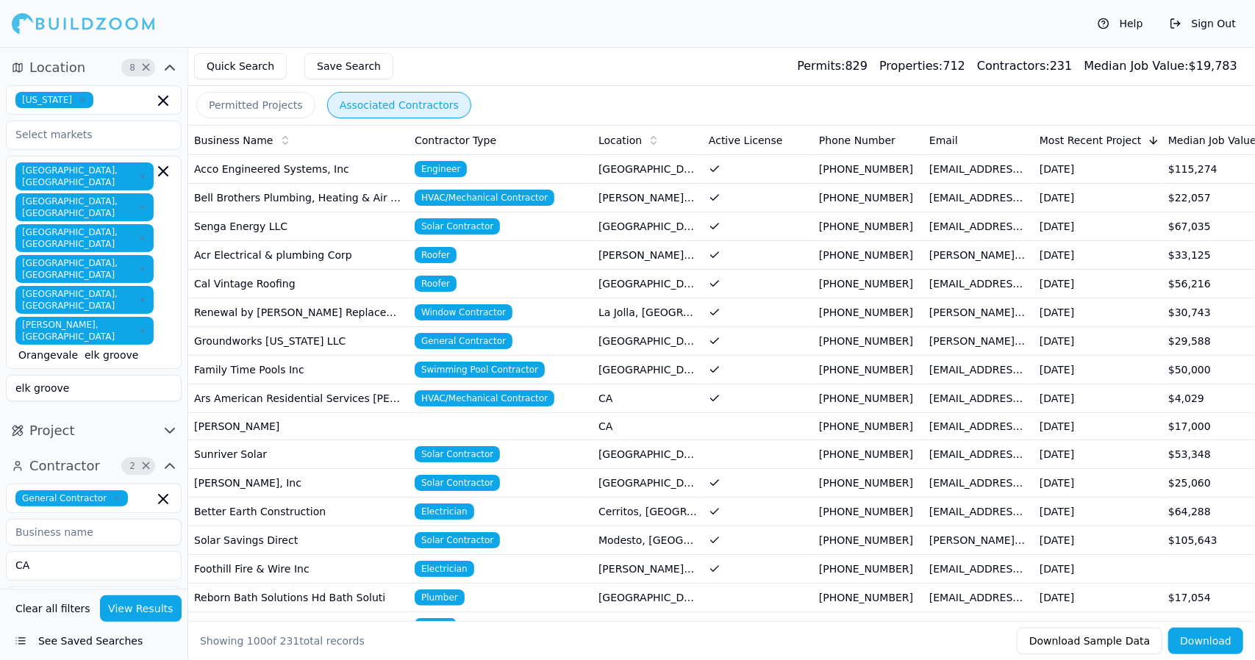
click at [384, 101] on button "Associated Contractors" at bounding box center [399, 105] width 144 height 26
drag, startPoint x: 172, startPoint y: 339, endPoint x: 143, endPoint y: 335, distance: 29.6
click at [143, 419] on button "Project" at bounding box center [94, 431] width 176 height 24
click at [129, 449] on input "text" at bounding box center [85, 462] width 156 height 26
click at [94, 484] on div "Residential" at bounding box center [94, 496] width 168 height 24
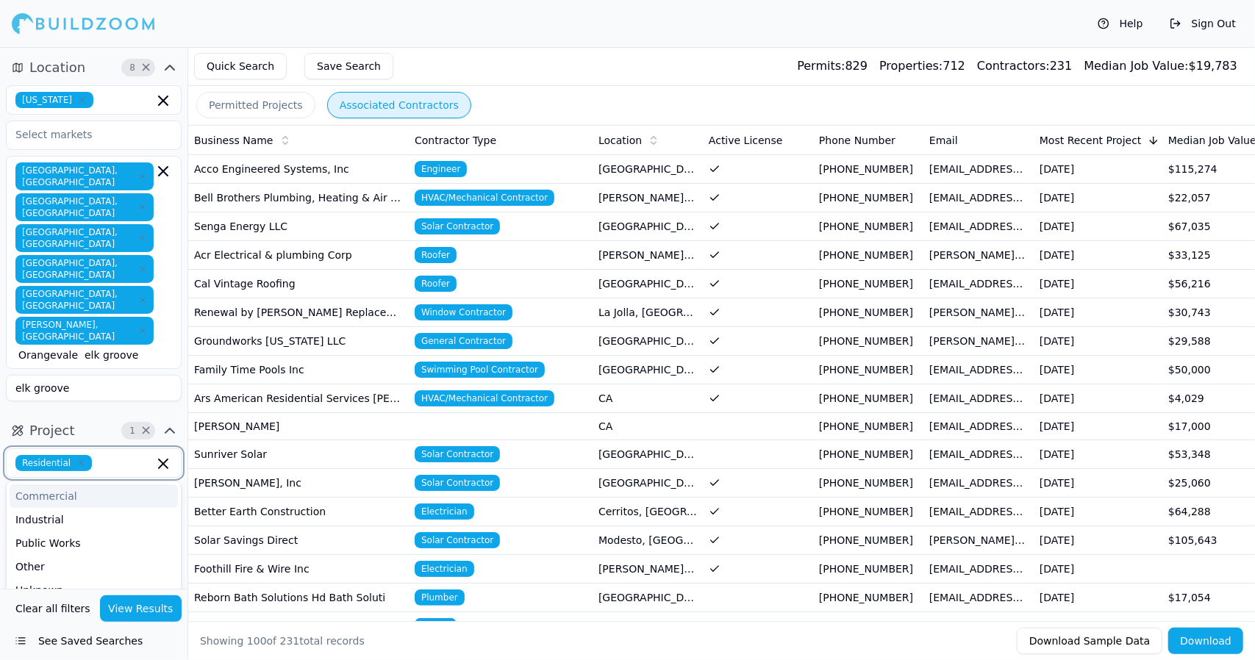
click at [94, 484] on div "Commercial" at bounding box center [94, 496] width 168 height 24
click at [101, 527] on div "Public Works" at bounding box center [94, 539] width 168 height 24
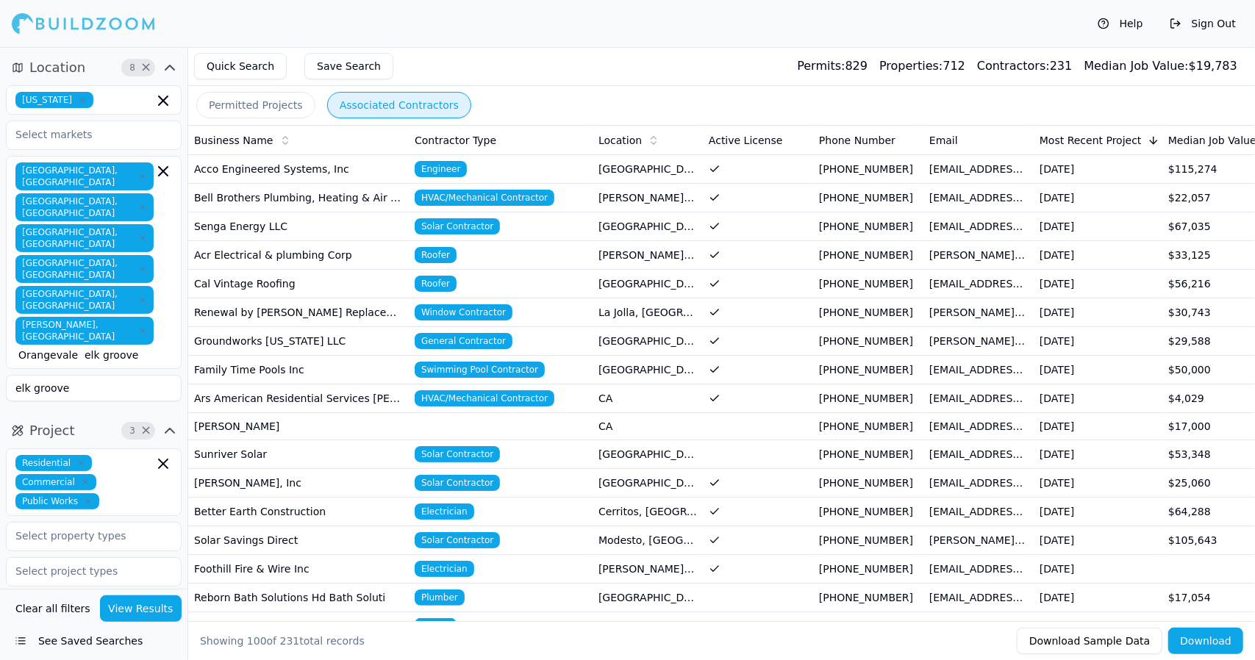
click at [94, 593] on input "text" at bounding box center [85, 606] width 156 height 26
click at [126, 593] on input "text" at bounding box center [85, 606] width 156 height 26
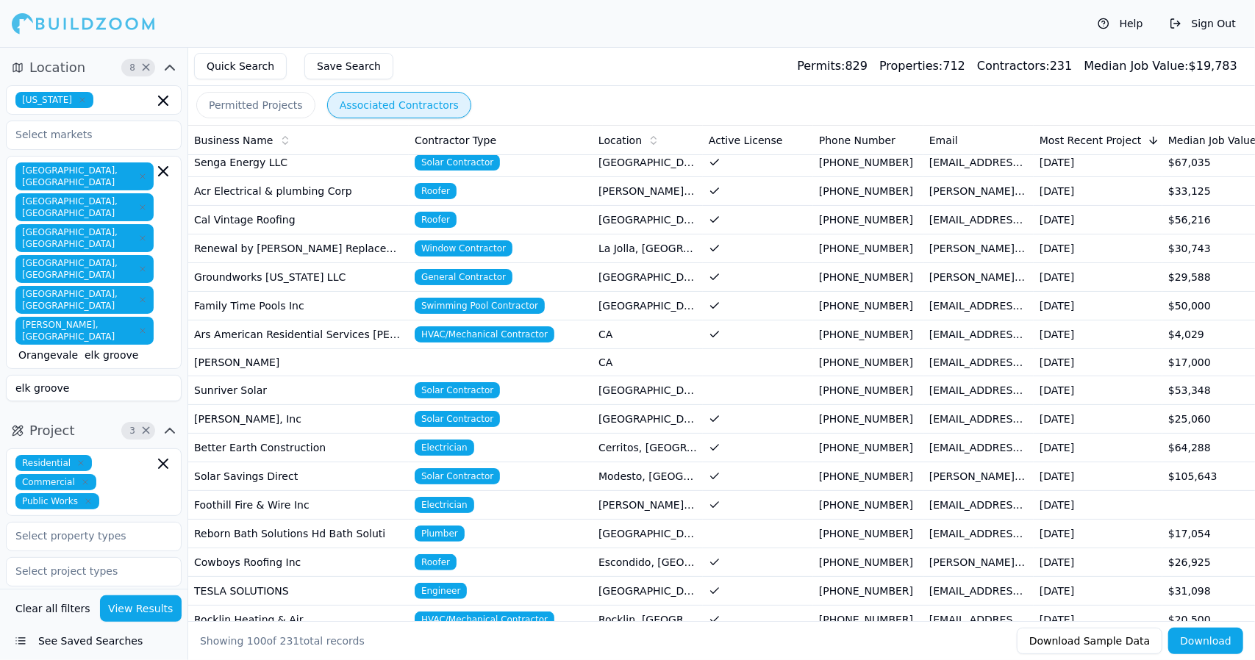
scroll to position [68, 0]
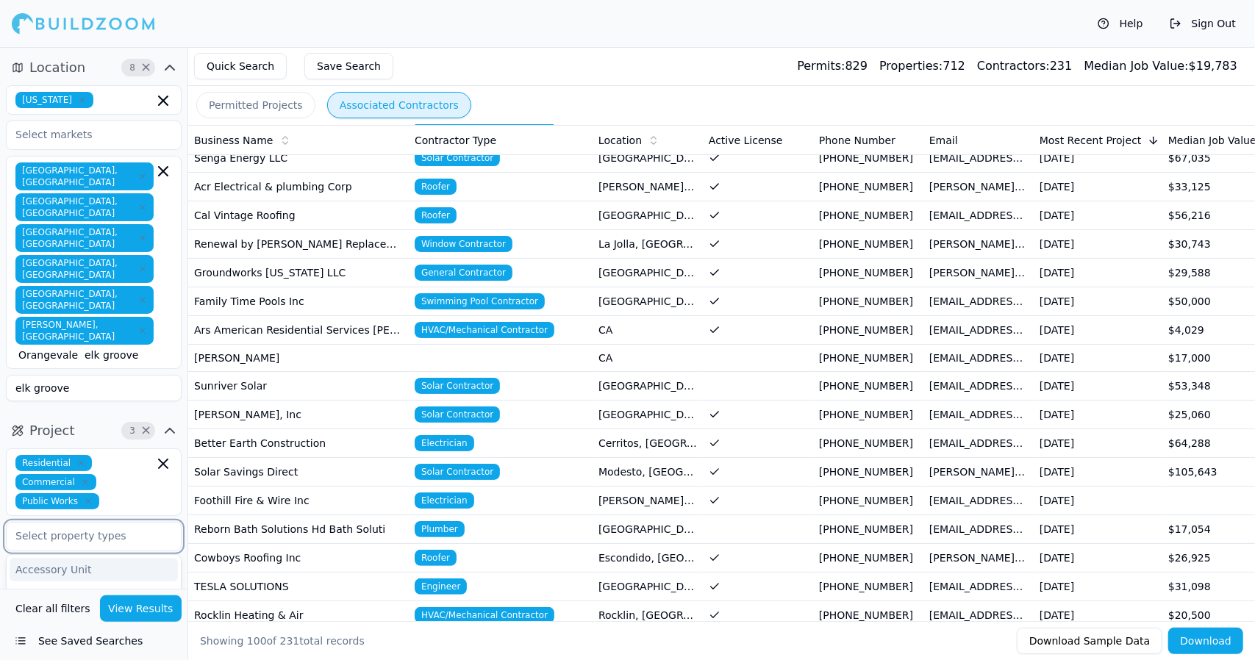
click at [72, 523] on input "text" at bounding box center [85, 536] width 156 height 26
click at [131, 493] on input "text" at bounding box center [129, 501] width 49 height 16
click at [90, 593] on input "text" at bounding box center [85, 606] width 156 height 26
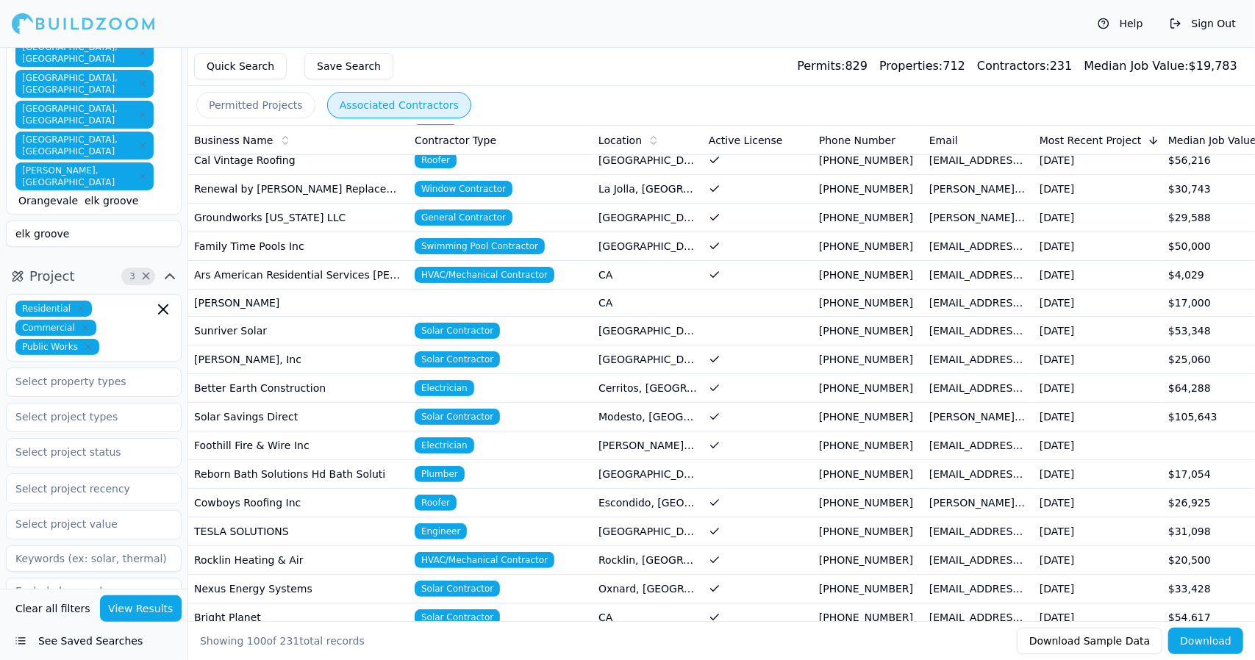
scroll to position [156, 0]
click at [84, 509] on input "text" at bounding box center [85, 522] width 156 height 26
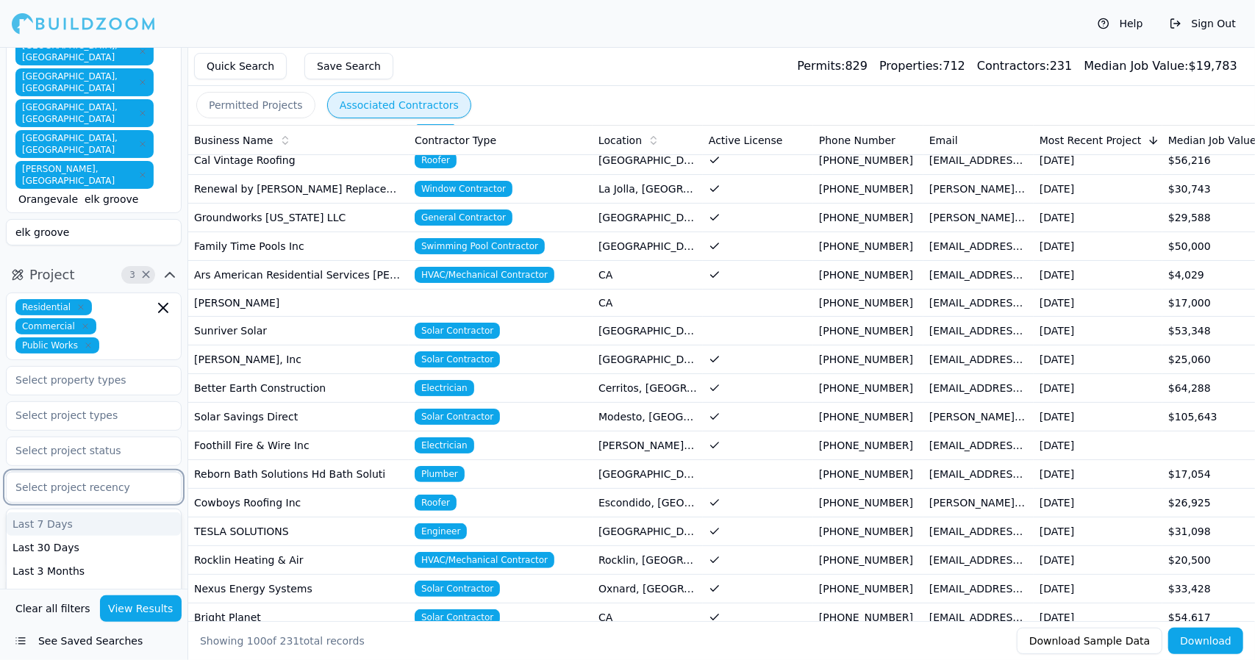
click at [82, 480] on div at bounding box center [93, 487] width 157 height 15
click at [101, 437] on input "text" at bounding box center [85, 450] width 156 height 26
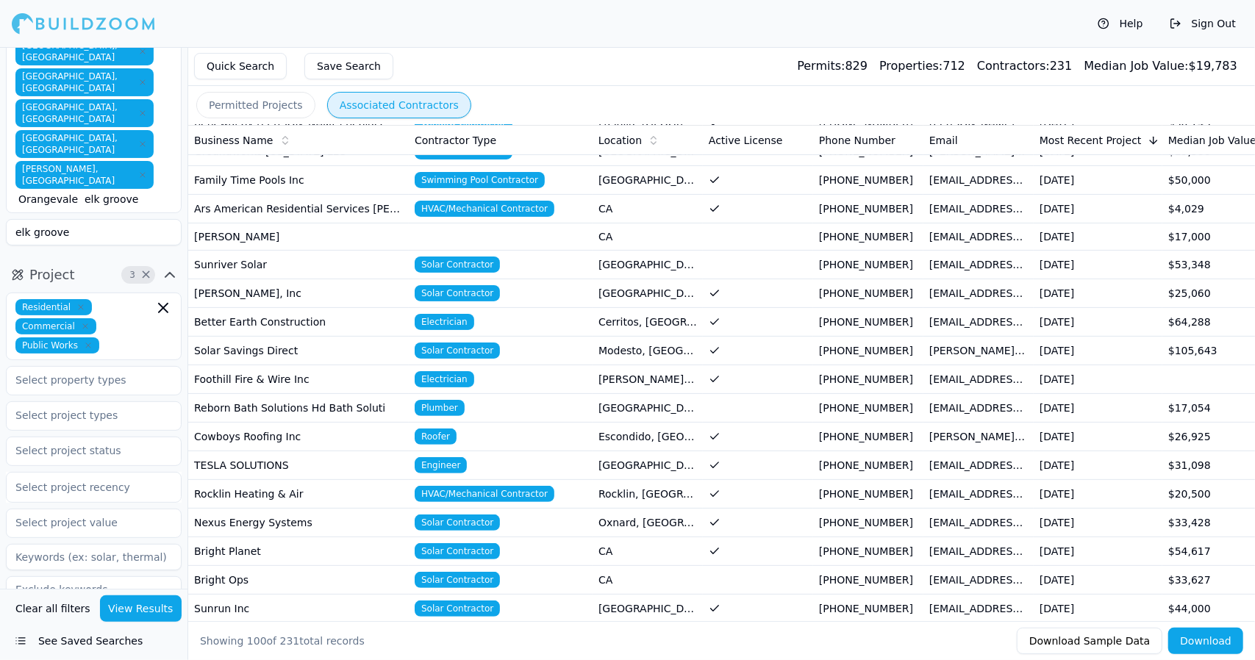
scroll to position [200, 0]
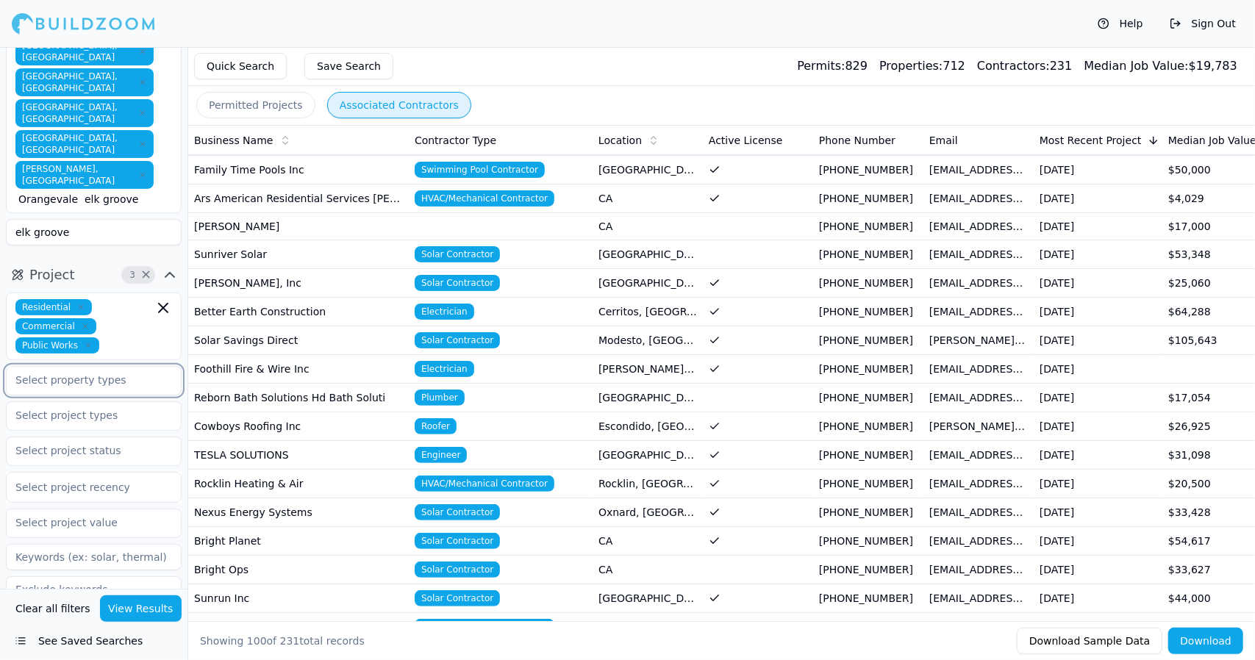
click at [73, 367] on input "text" at bounding box center [85, 380] width 156 height 26
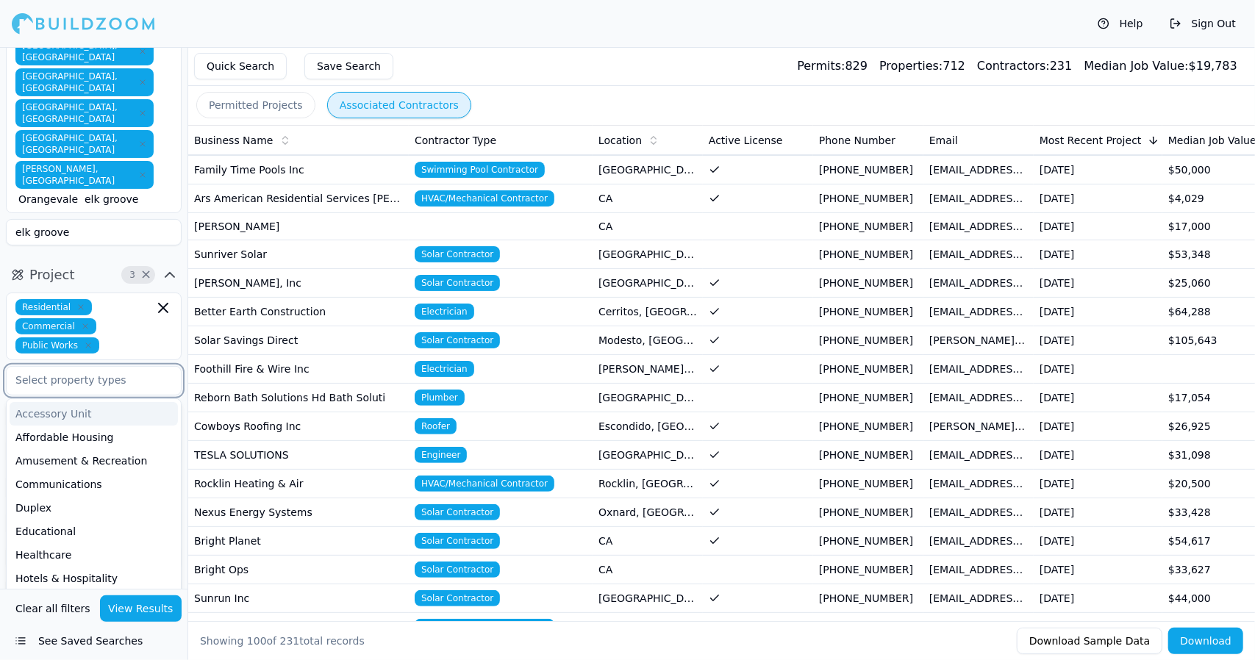
click at [148, 367] on input "text" at bounding box center [85, 380] width 156 height 26
click at [98, 367] on input "text" at bounding box center [85, 380] width 156 height 26
click at [309, 298] on td "Better Earth Construction" at bounding box center [298, 312] width 220 height 29
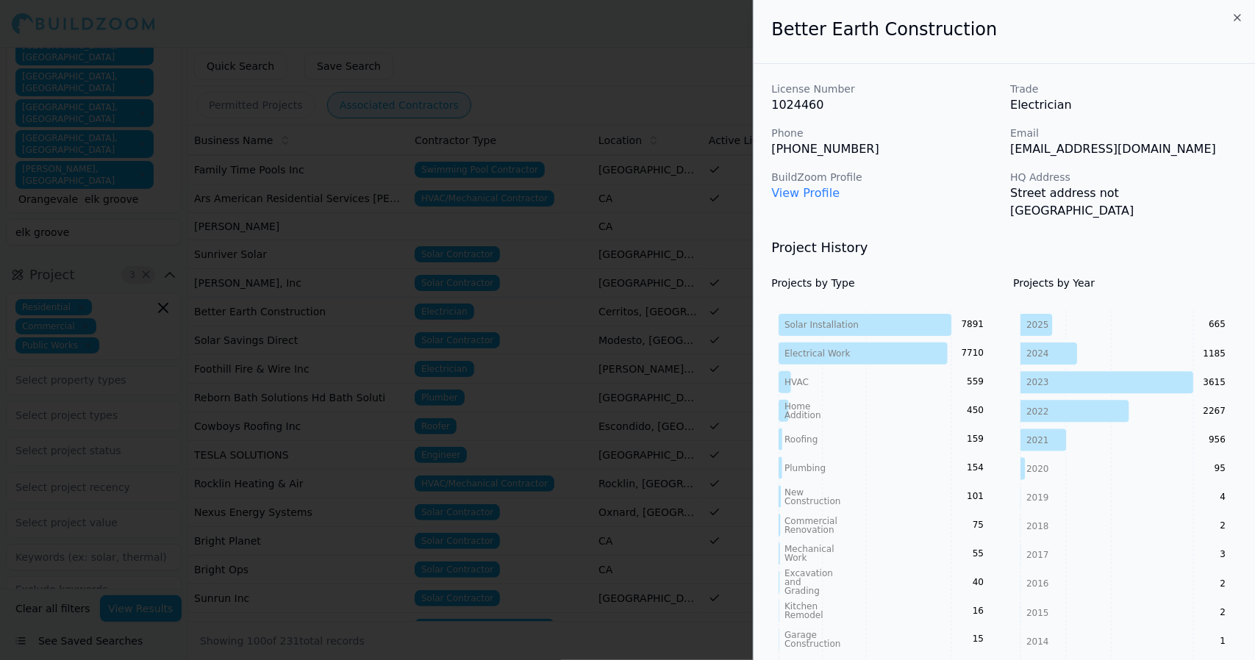
click at [1241, 18] on icon "button" at bounding box center [1237, 18] width 12 height 12
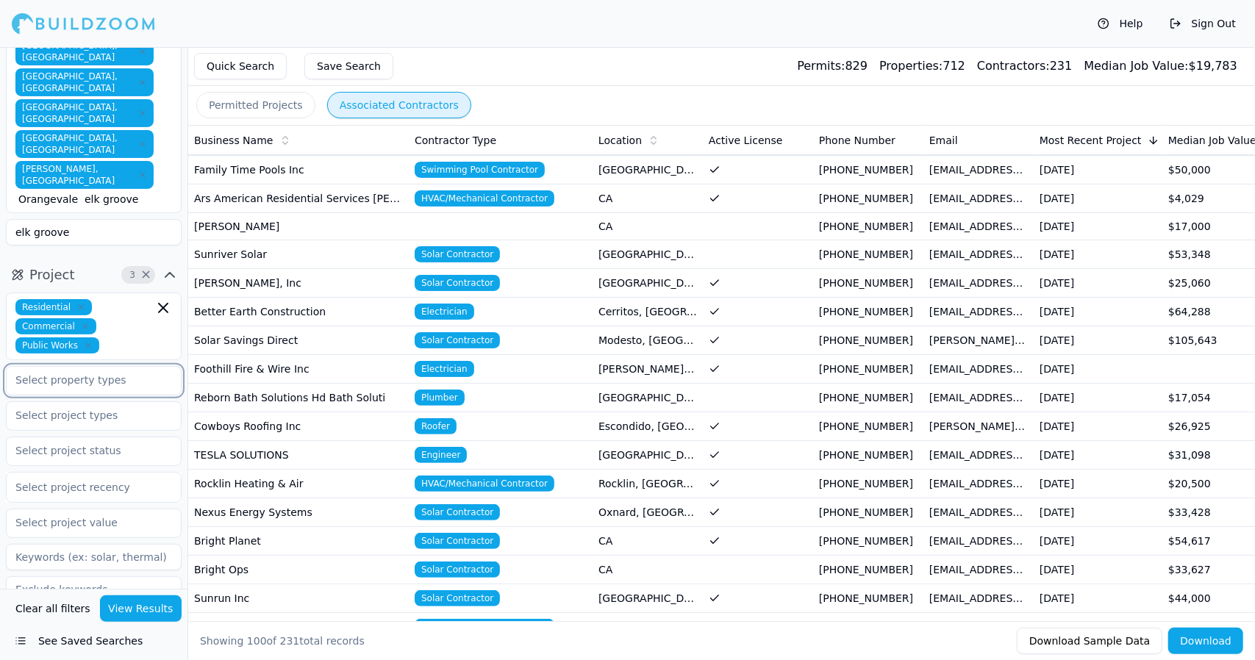
click at [106, 367] on input "text" at bounding box center [85, 380] width 156 height 26
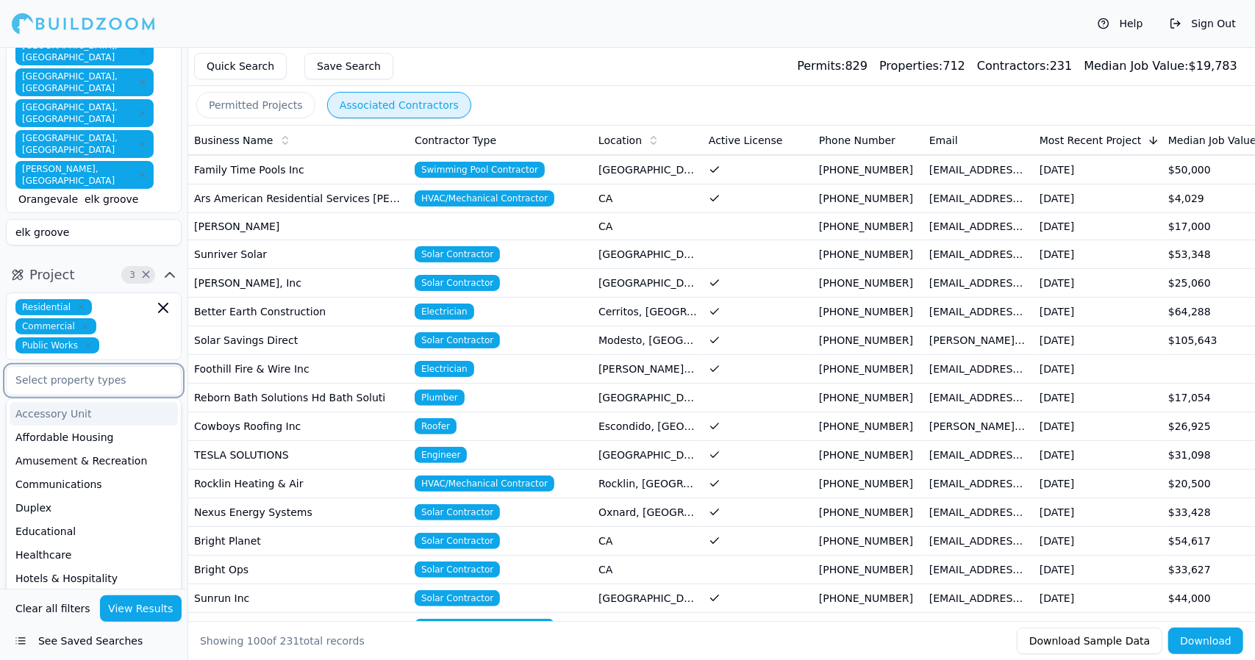
click at [115, 367] on input "text" at bounding box center [85, 380] width 156 height 26
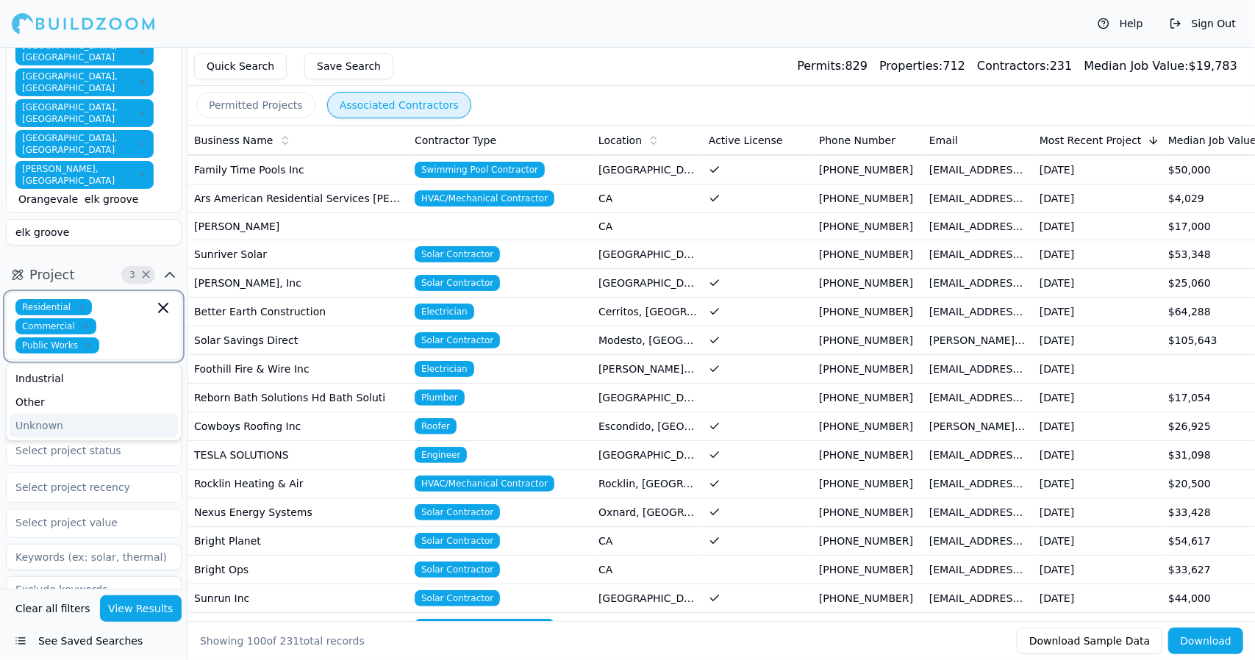
click at [105, 337] on input "text" at bounding box center [129, 345] width 49 height 16
click at [428, 32] on div "Help Sign Out" at bounding box center [627, 23] width 1255 height 47
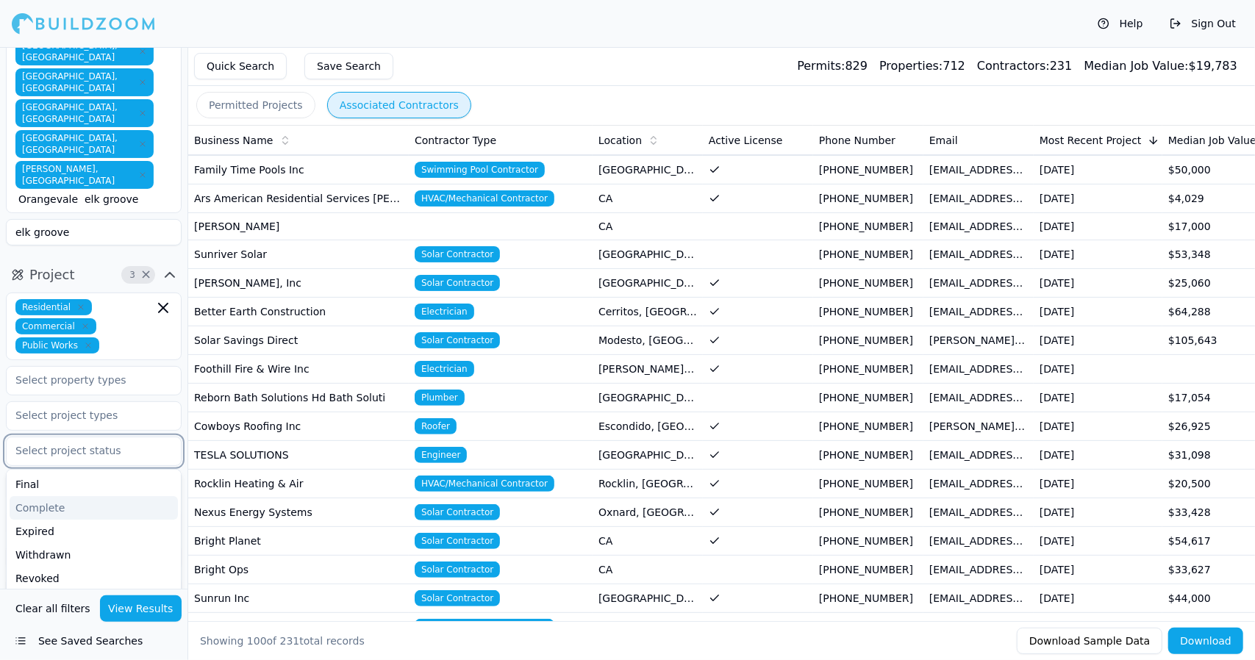
click at [35, 437] on input "text" at bounding box center [85, 450] width 156 height 26
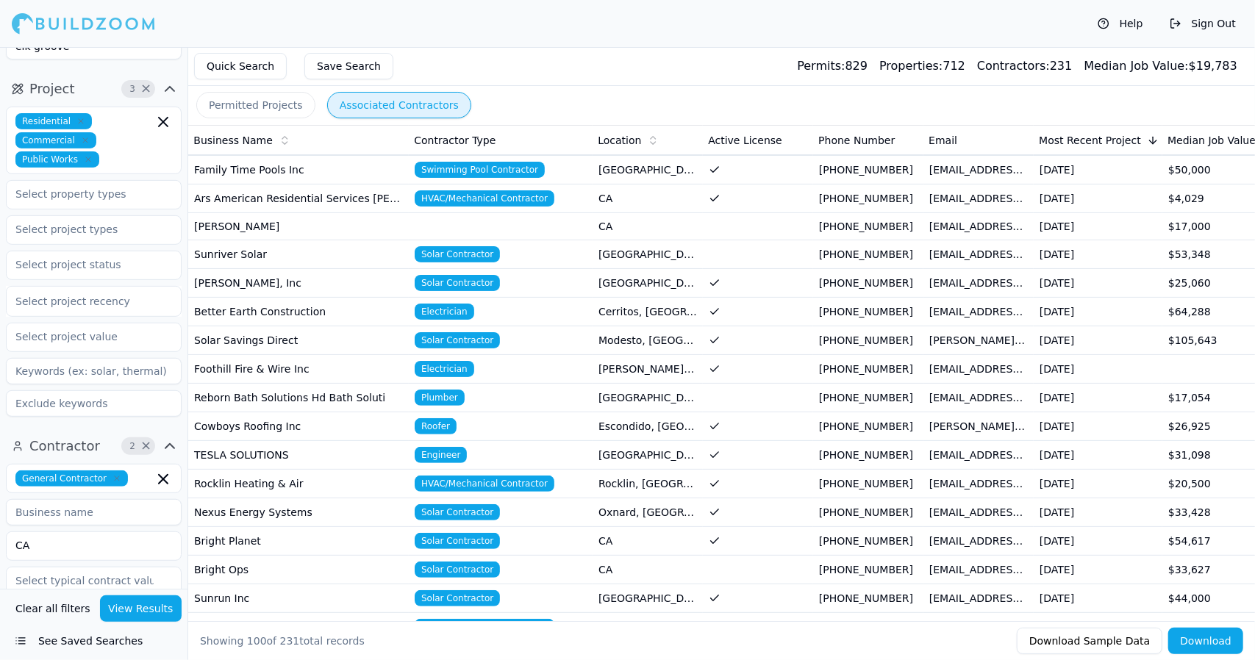
scroll to position [348, 0]
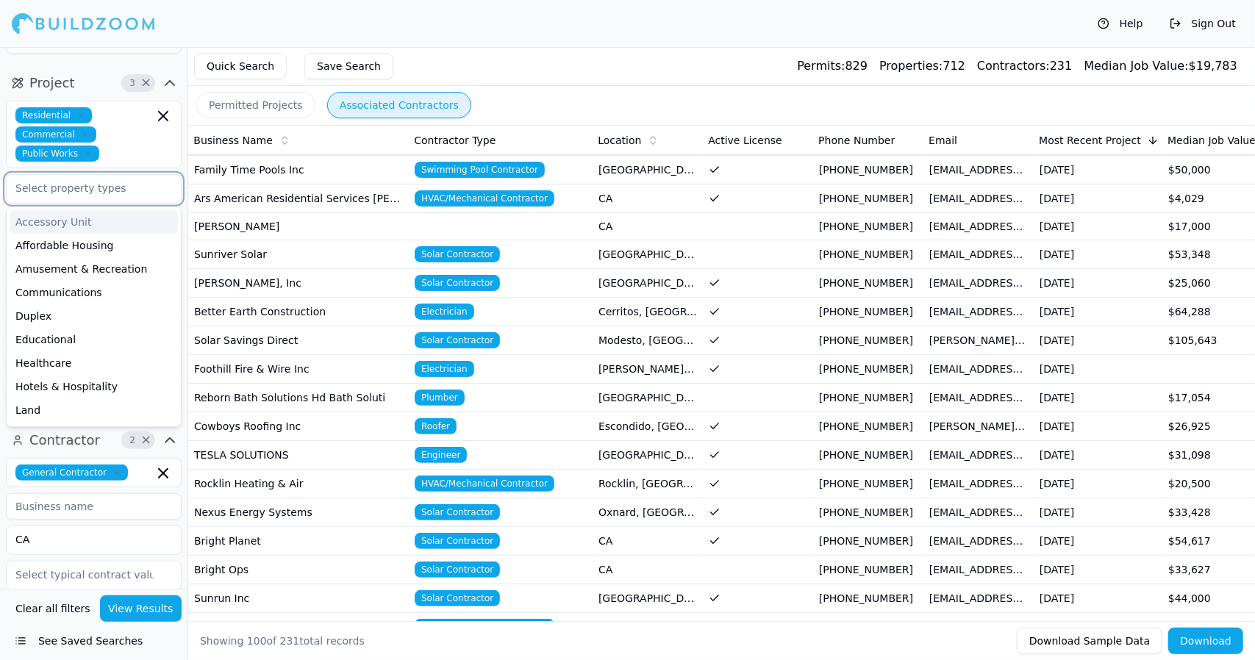
click at [104, 175] on input "text" at bounding box center [85, 188] width 156 height 26
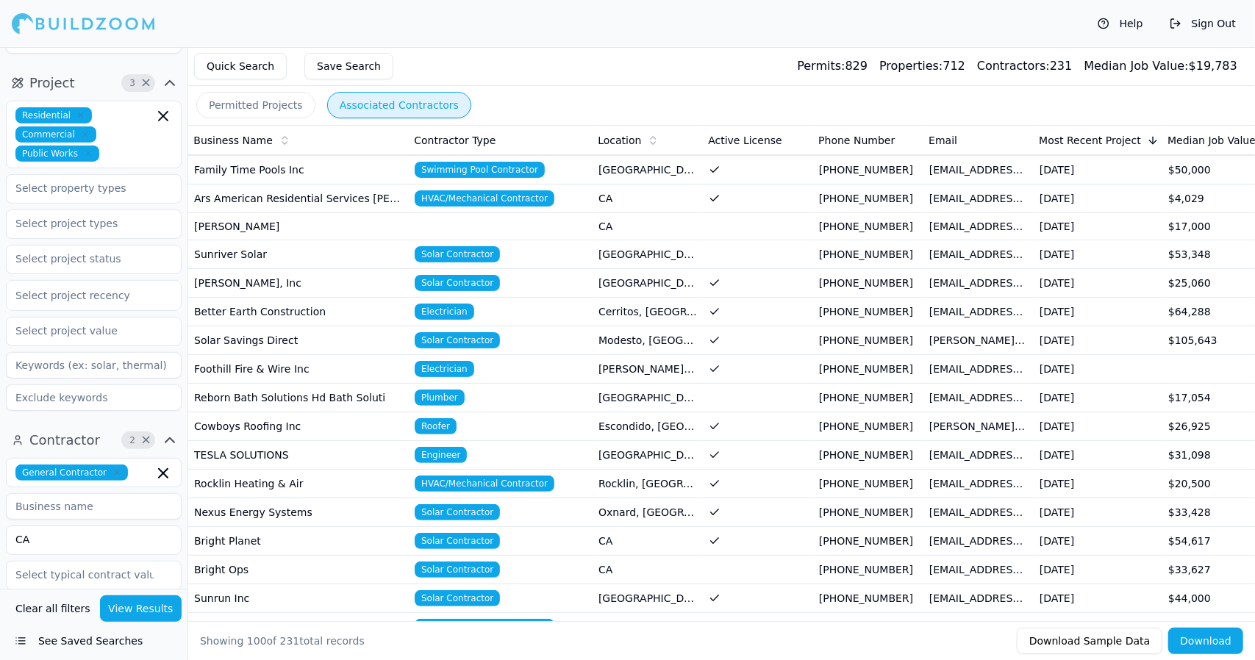
click at [436, 24] on div "Help Sign Out" at bounding box center [627, 23] width 1255 height 47
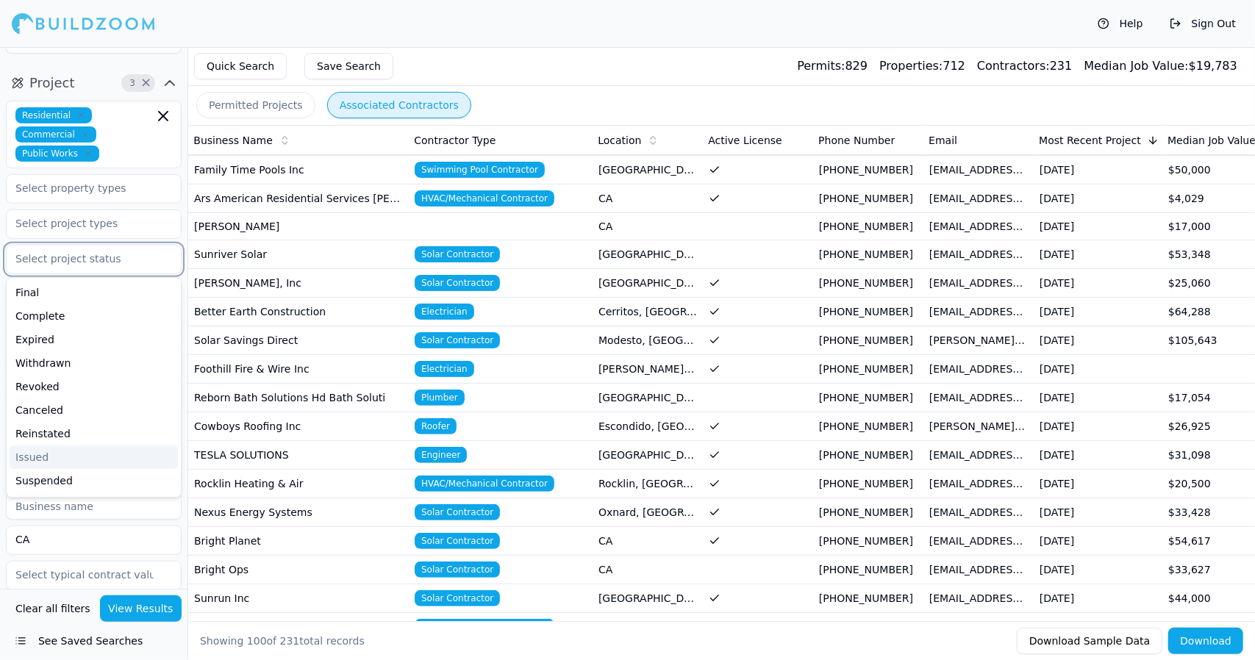
click at [69, 245] on input "text" at bounding box center [85, 258] width 156 height 26
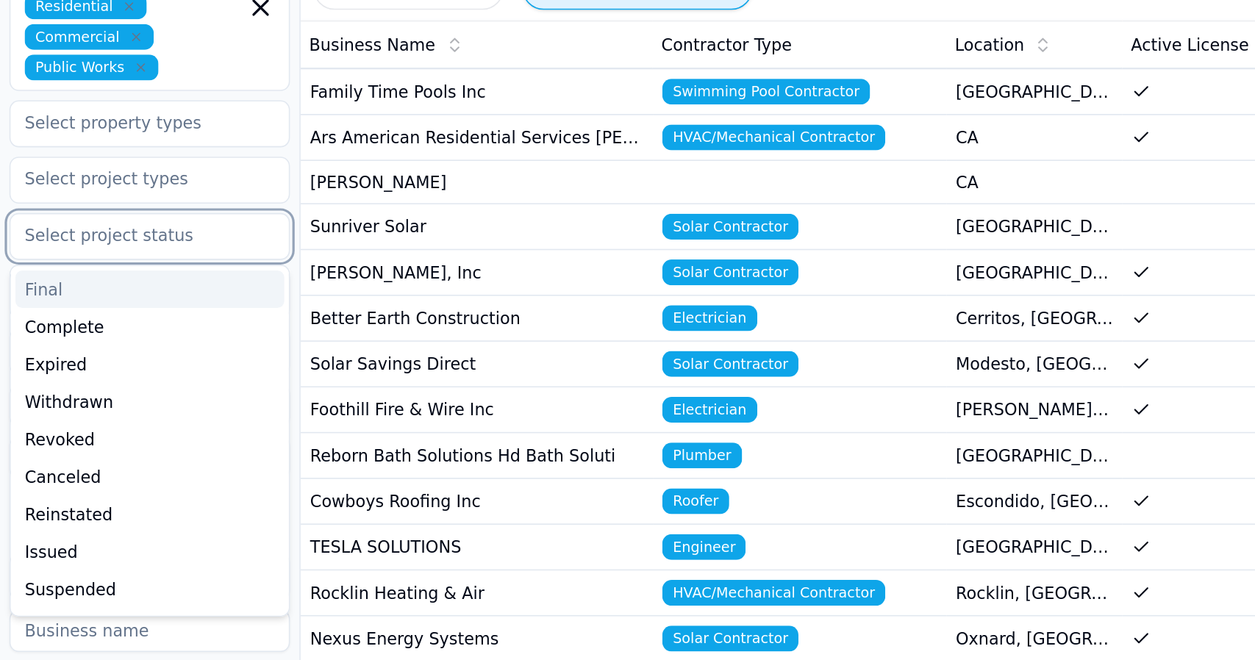
click at [129, 246] on input "text" at bounding box center [85, 259] width 156 height 26
click at [126, 246] on input "text" at bounding box center [85, 259] width 156 height 26
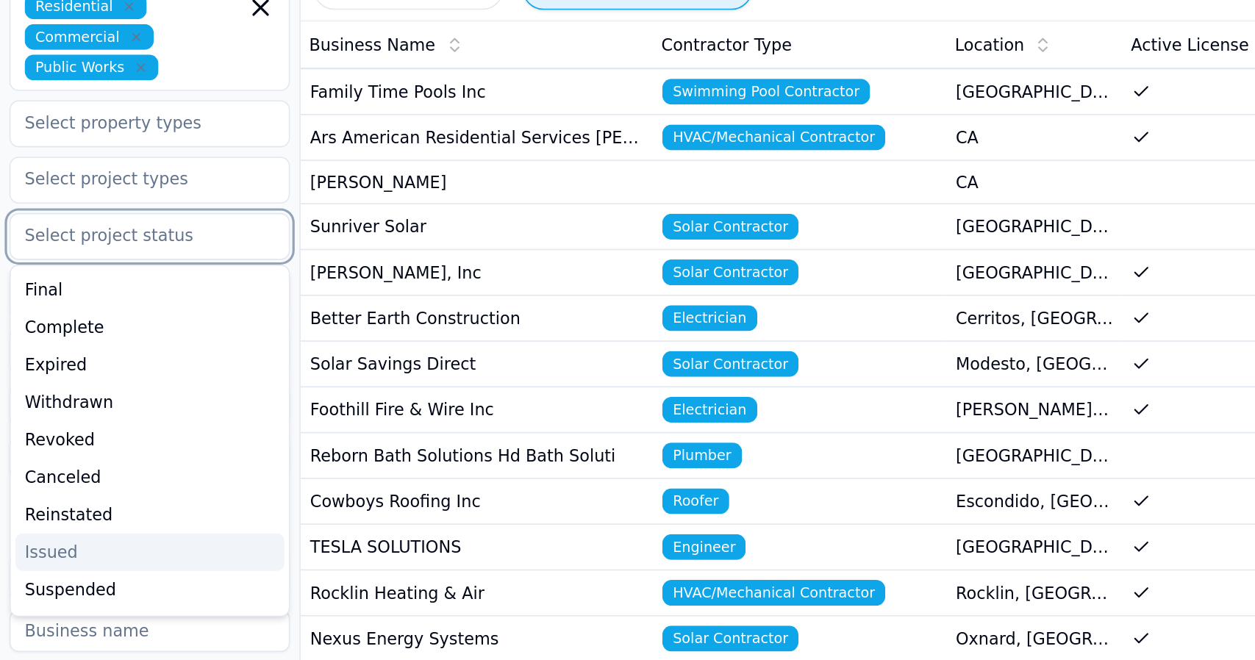
click at [82, 446] on div "Issued" at bounding box center [94, 458] width 168 height 24
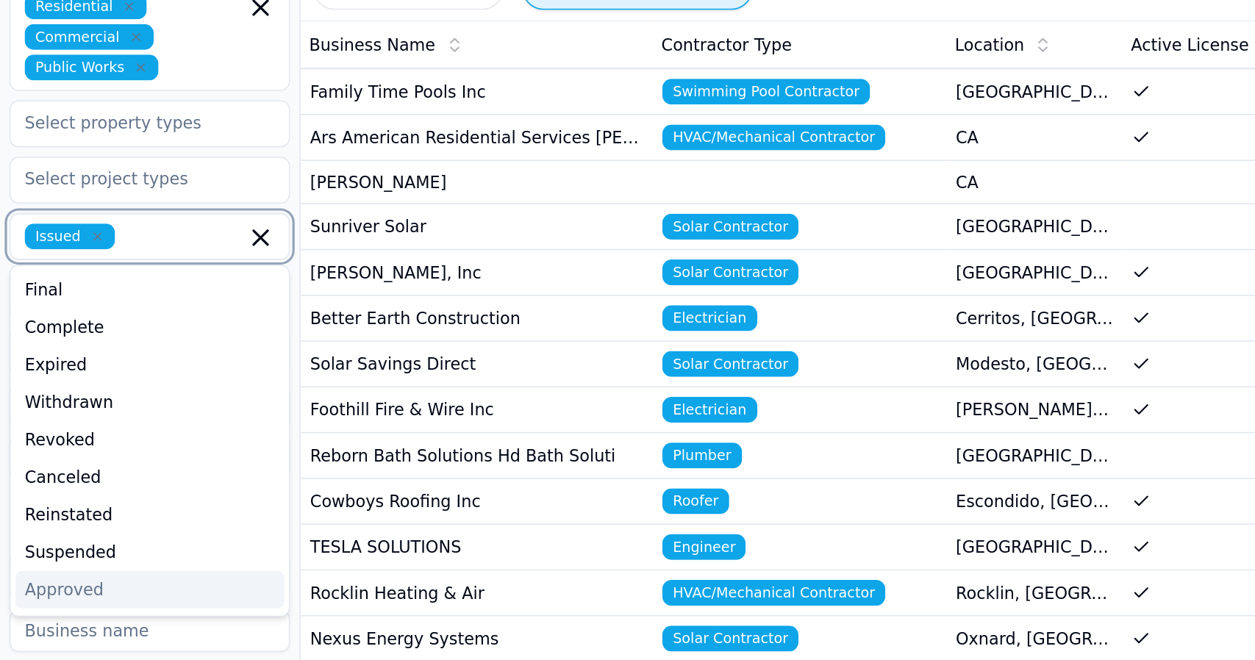
click at [59, 470] on div "Approved" at bounding box center [94, 482] width 168 height 24
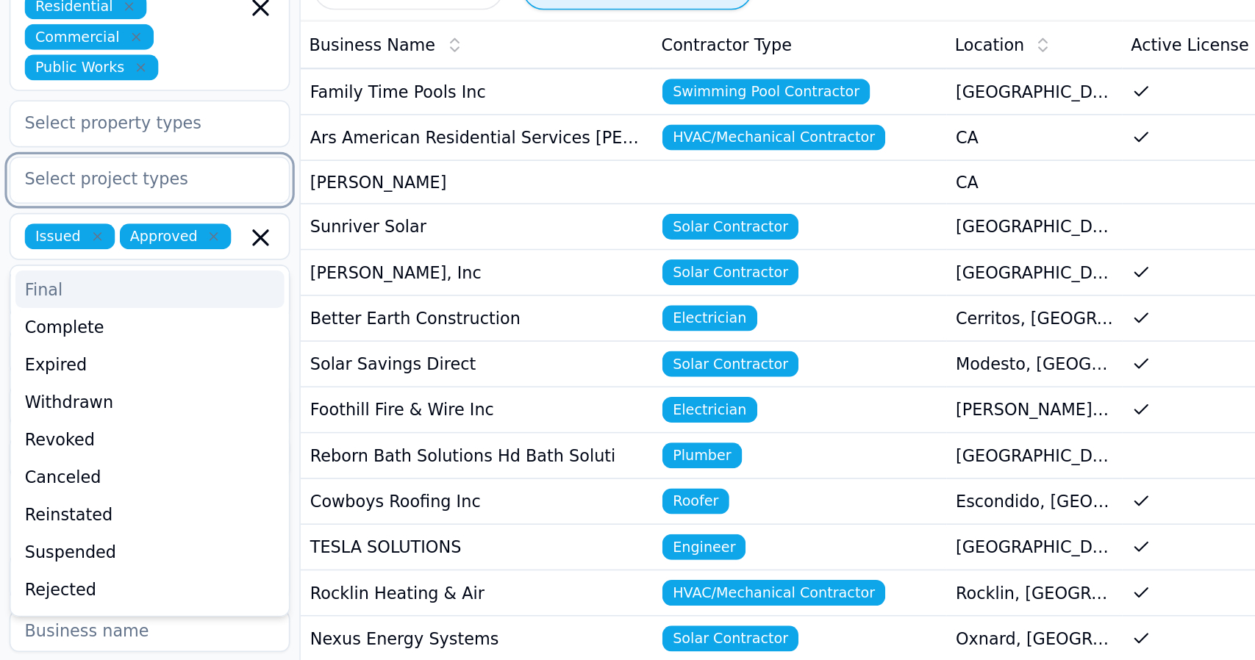
click at [148, 211] on input "text" at bounding box center [85, 224] width 156 height 26
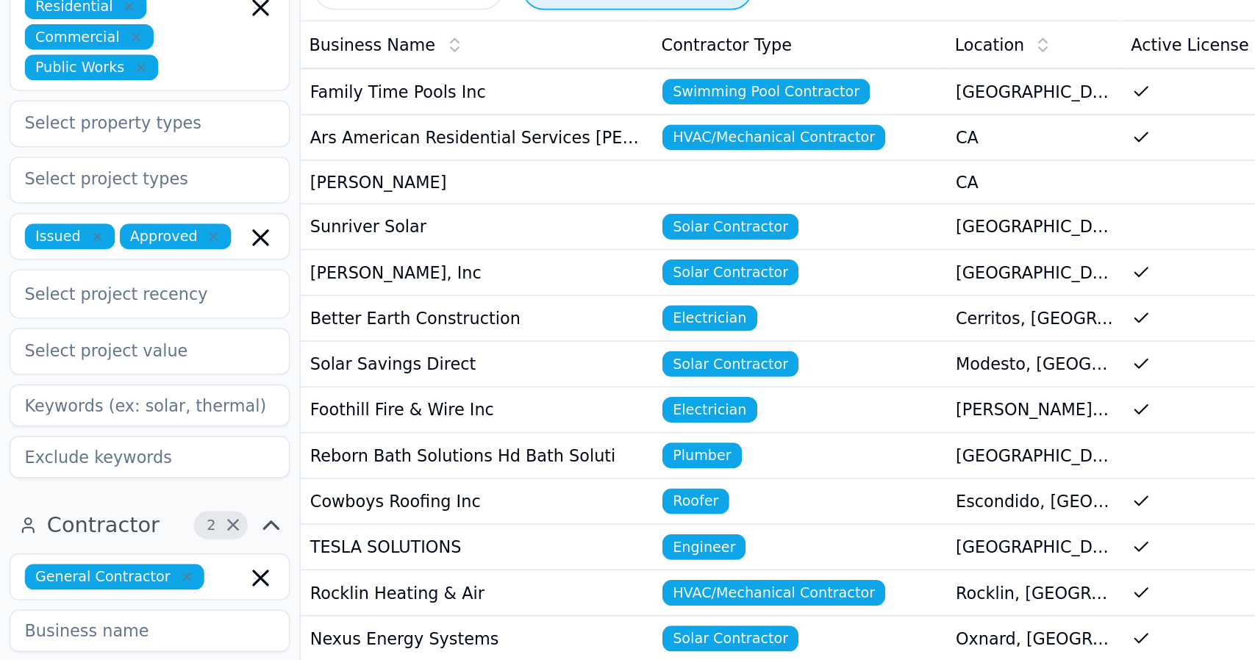
click at [326, 216] on td "[PERSON_NAME]" at bounding box center [298, 226] width 220 height 27
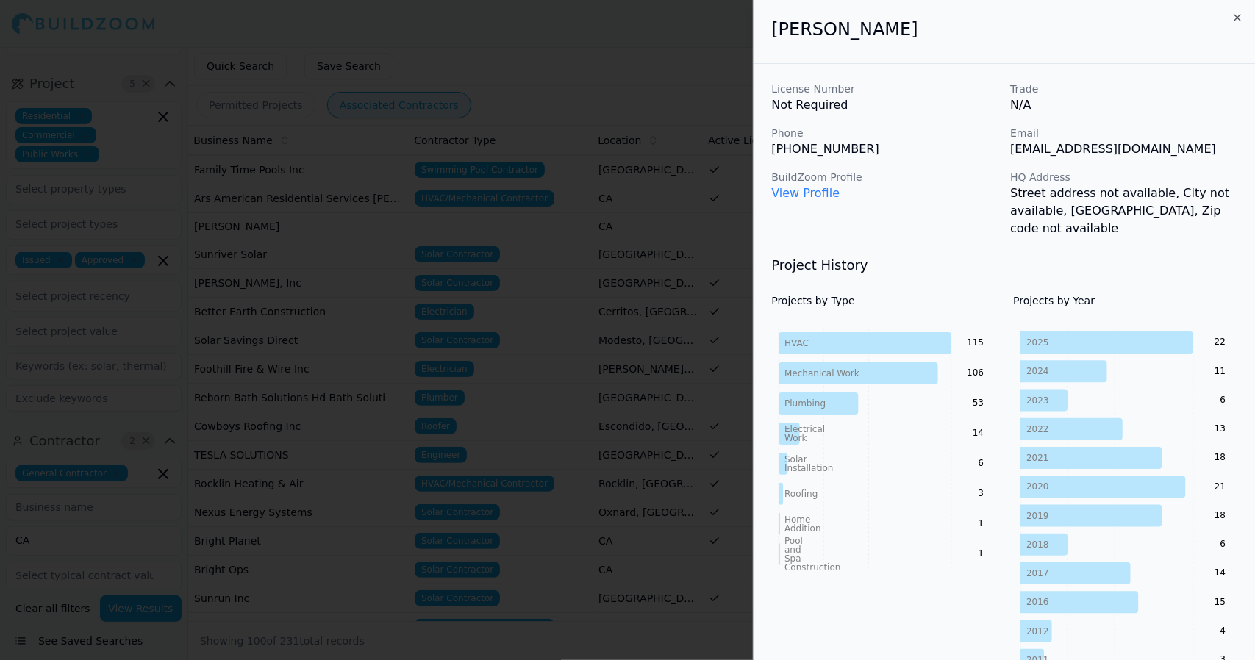
drag, startPoint x: 1234, startPoint y: 18, endPoint x: 1200, endPoint y: 13, distance: 34.2
drag, startPoint x: 1200, startPoint y: 13, endPoint x: 1237, endPoint y: 15, distance: 36.8
drag, startPoint x: 1237, startPoint y: 15, endPoint x: 1247, endPoint y: 61, distance: 46.7
click at [1234, 19] on icon "button" at bounding box center [1237, 18] width 12 height 12
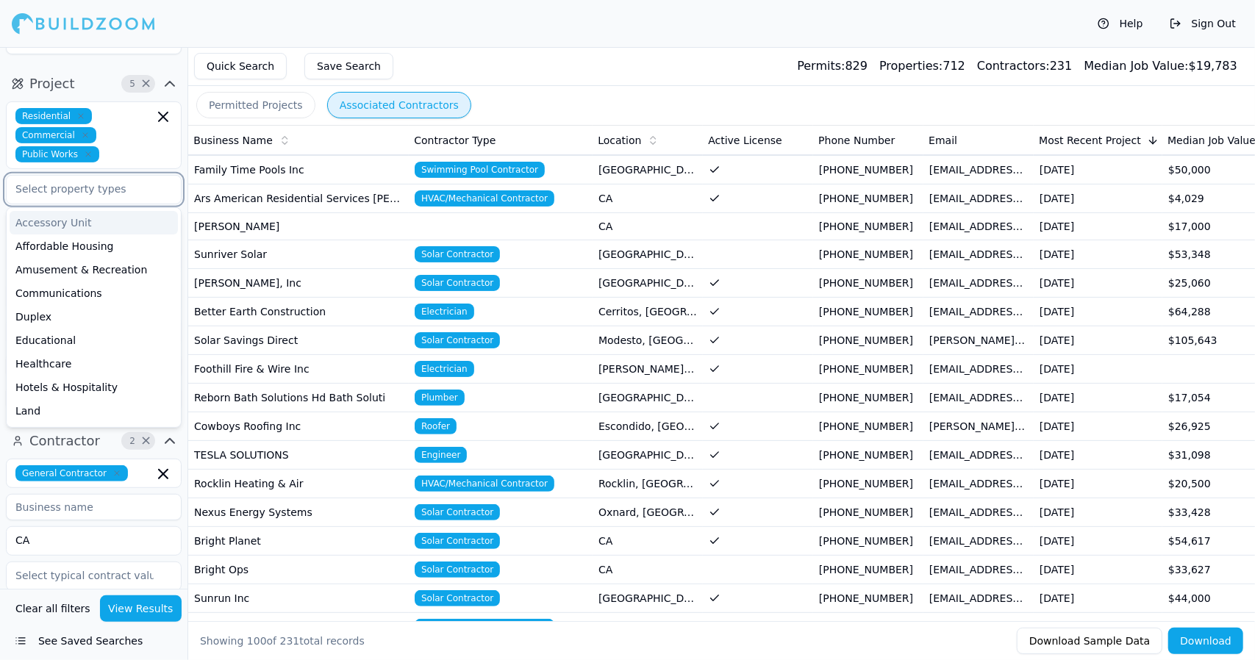
click at [90, 176] on input "text" at bounding box center [85, 189] width 156 height 26
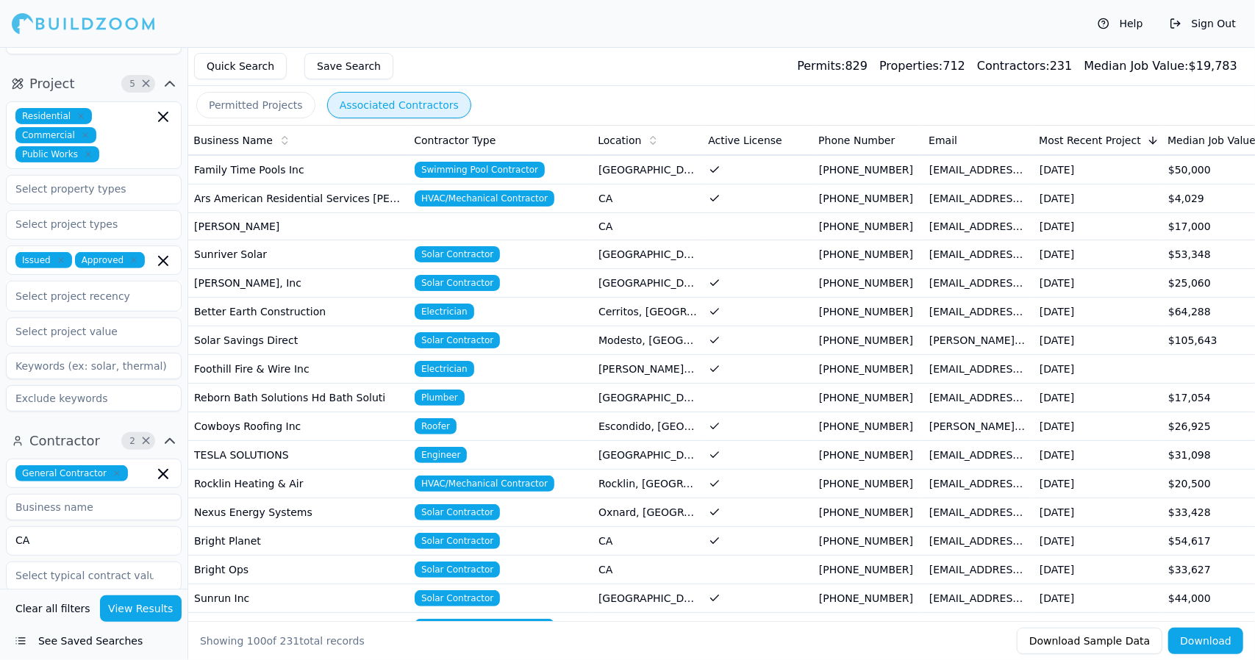
click at [253, 18] on div "Help Sign Out" at bounding box center [627, 23] width 1255 height 47
click at [584, 51] on div "Quick Search Save Search Permits: 829 Properties: 712 Contractors: 231 Median J…" at bounding box center [721, 66] width 1066 height 39
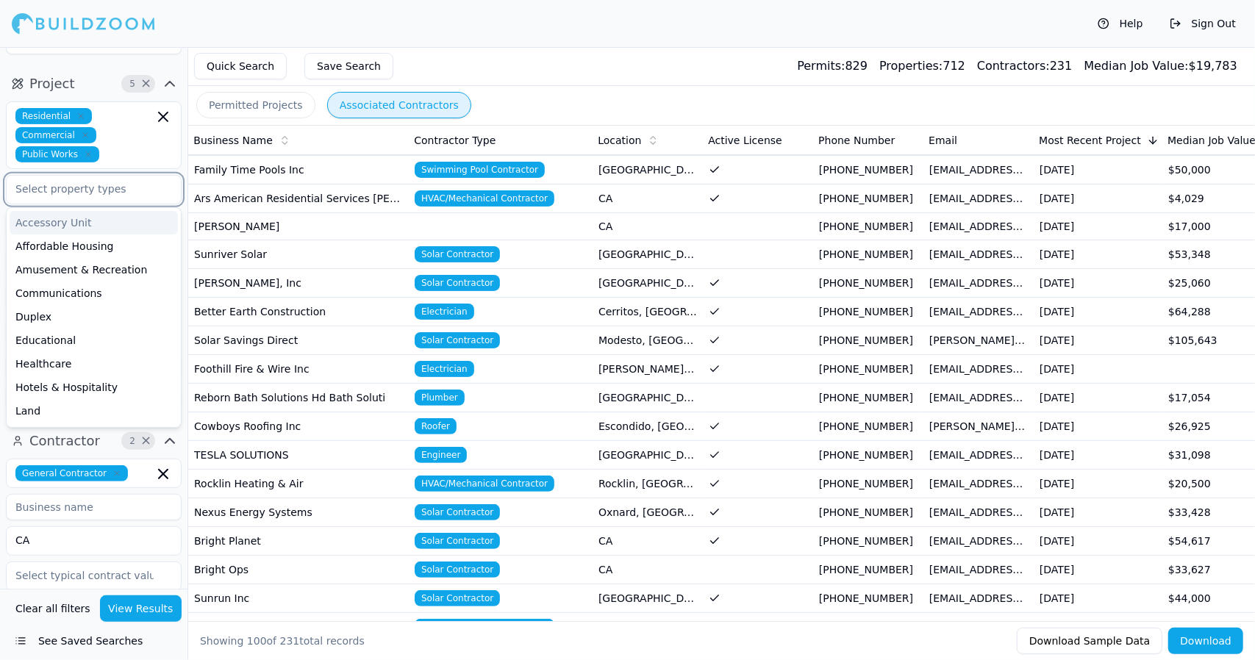
click at [109, 176] on input "text" at bounding box center [85, 189] width 156 height 26
click at [215, 22] on div "Help Sign Out" at bounding box center [627, 23] width 1255 height 47
click at [98, 176] on input "text" at bounding box center [85, 189] width 156 height 26
click at [260, 33] on div "Help Sign Out" at bounding box center [627, 23] width 1255 height 47
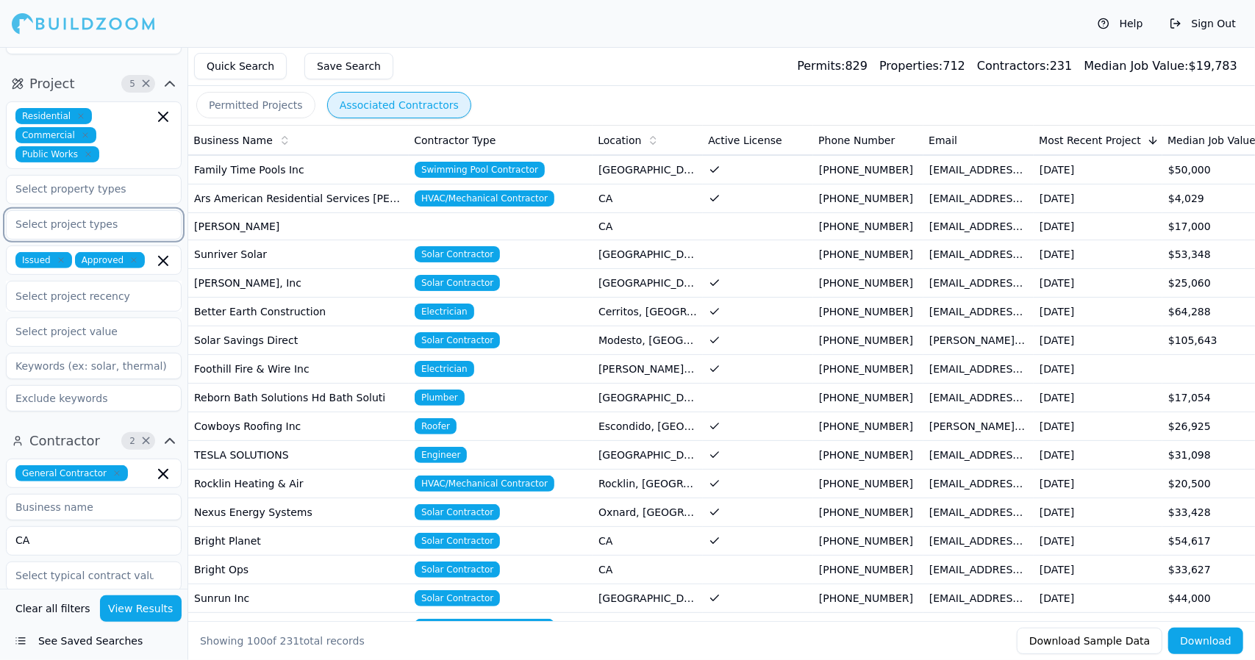
click at [74, 211] on input "text" at bounding box center [85, 224] width 156 height 26
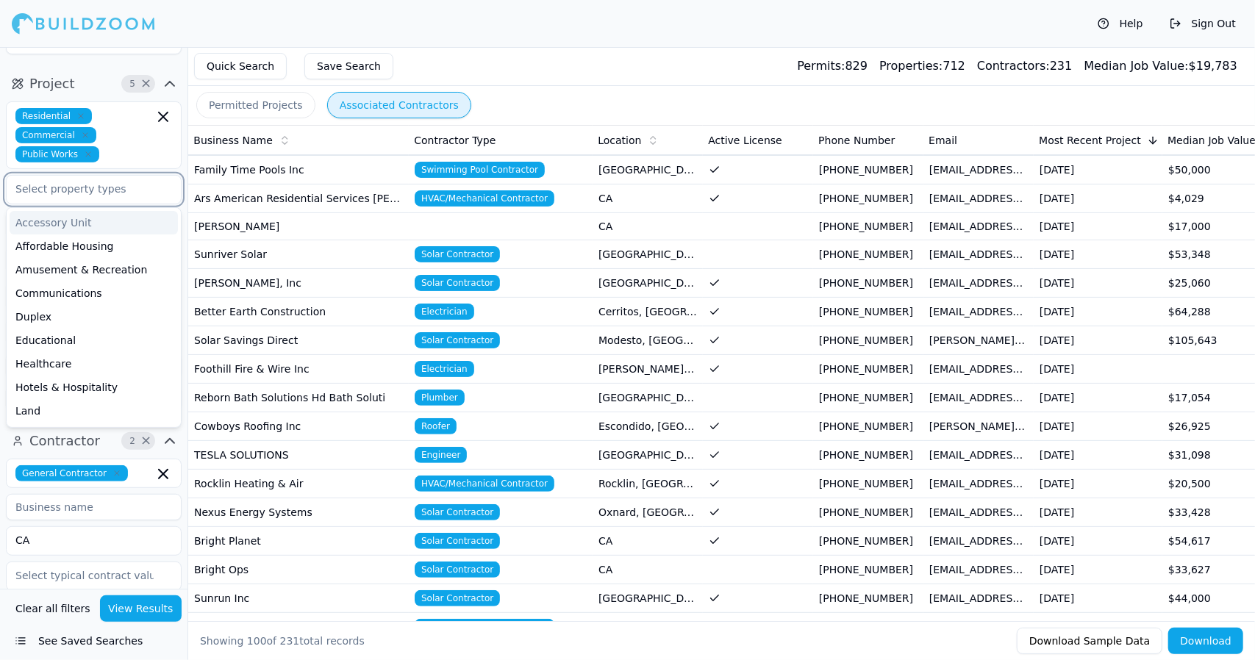
click at [89, 176] on input "text" at bounding box center [85, 189] width 156 height 26
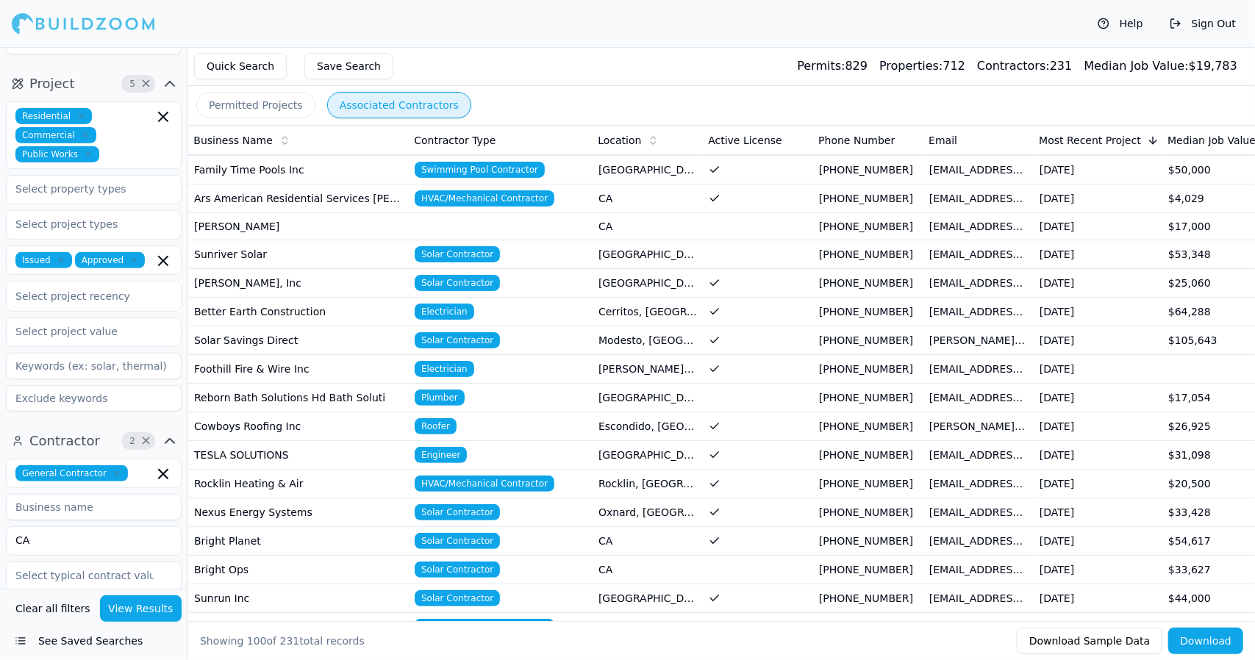
click at [500, 17] on div "Help Sign Out" at bounding box center [627, 23] width 1255 height 47
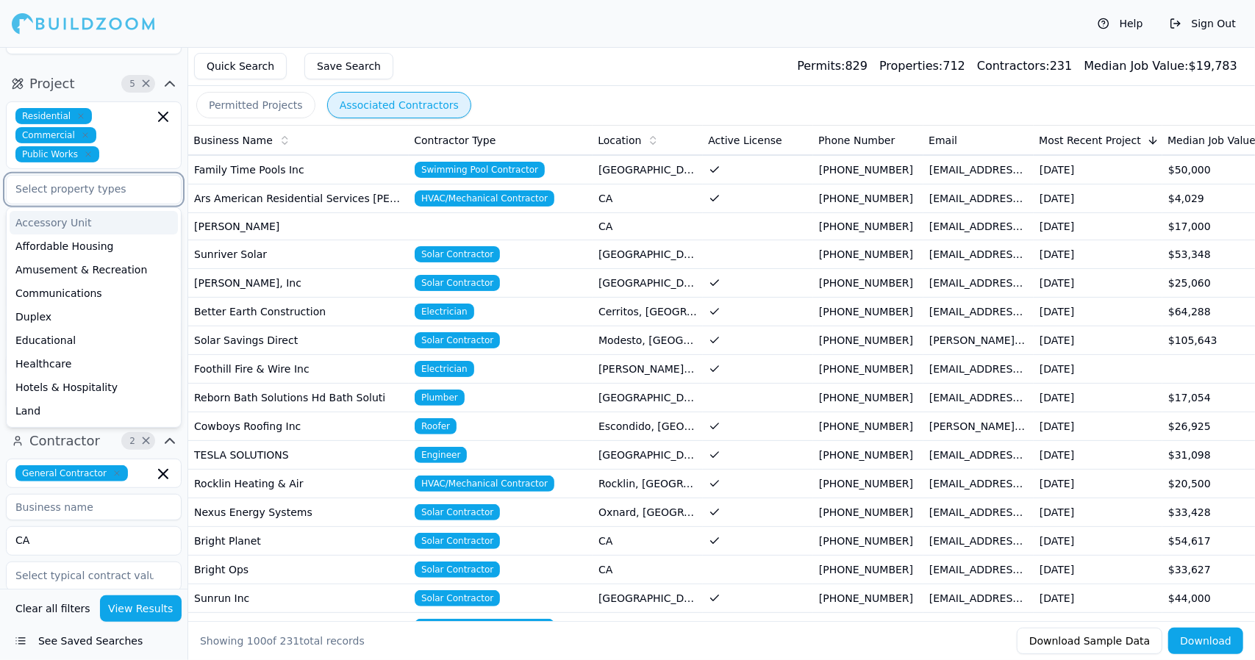
click at [104, 176] on input "text" at bounding box center [85, 189] width 156 height 26
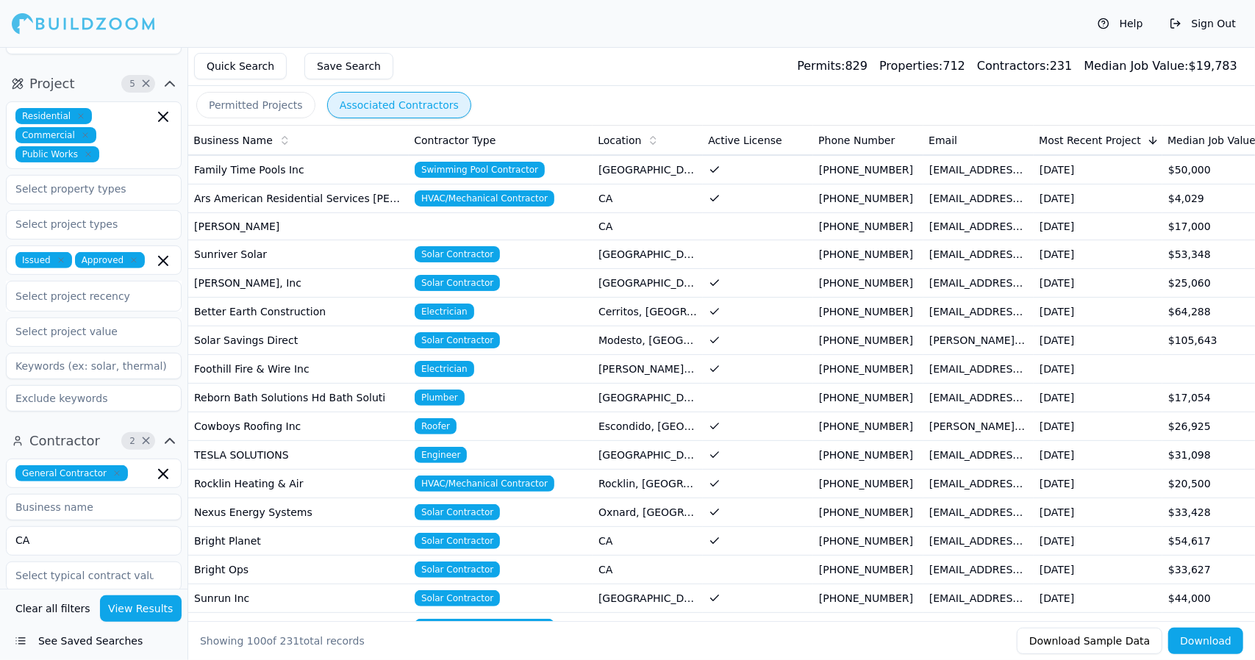
click at [486, 51] on div "Quick Search Save Search Permits: 829 Properties: 712 Contractors: 231 Median J…" at bounding box center [721, 66] width 1066 height 39
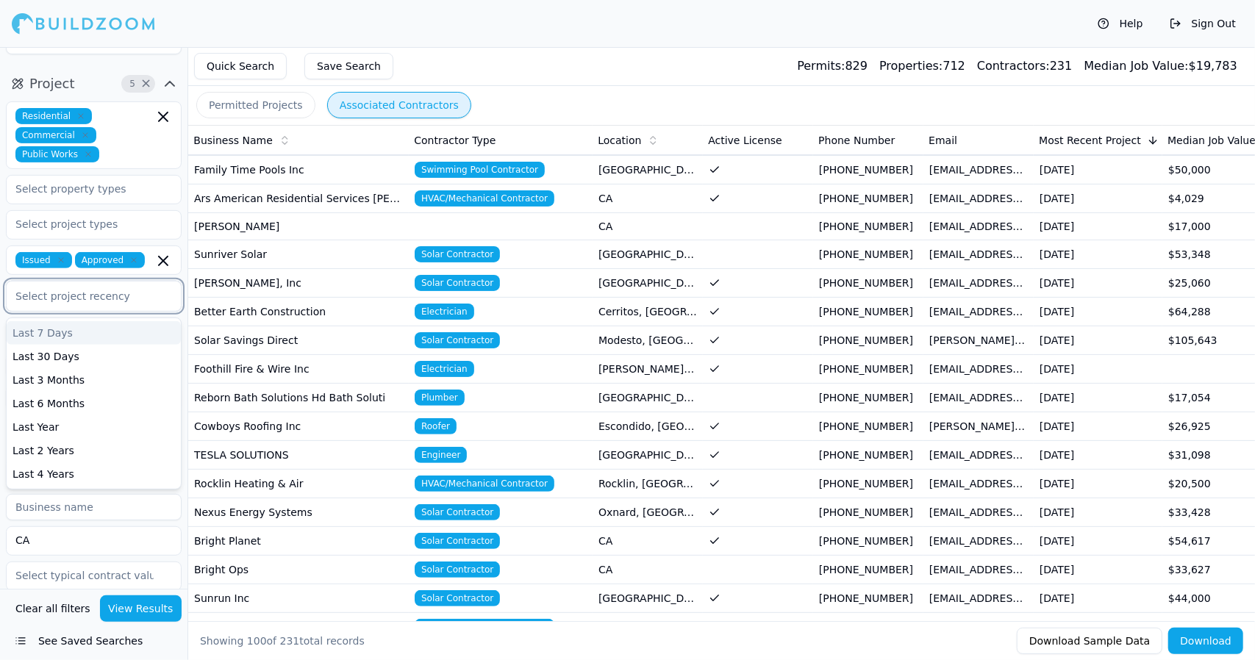
click at [105, 289] on div at bounding box center [93, 296] width 157 height 15
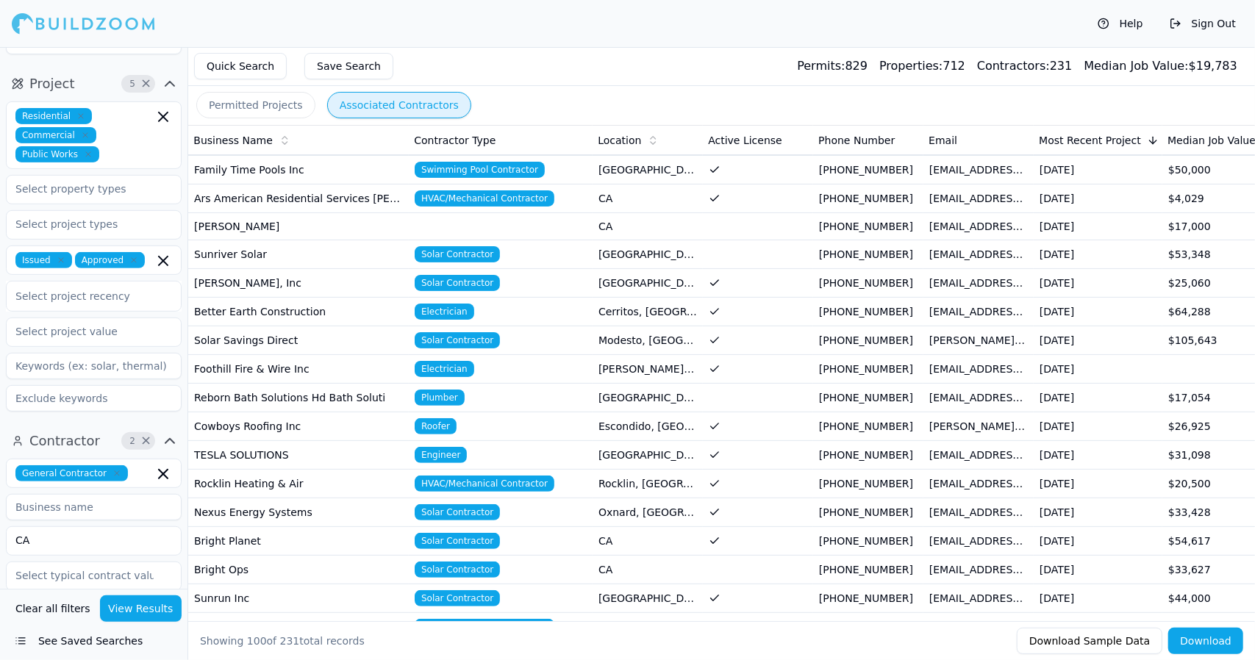
click at [456, 59] on div "Quick Search Save Search Permits: 829 Properties: 712 Contractors: 231 Median J…" at bounding box center [721, 66] width 1066 height 39
click at [93, 494] on input at bounding box center [94, 507] width 176 height 26
click at [134, 465] on input "text" at bounding box center [144, 473] width 20 height 16
click at [474, 54] on div "Quick Search Save Search Permits: 829 Properties: 712 Contractors: 231 Median J…" at bounding box center [721, 66] width 1066 height 39
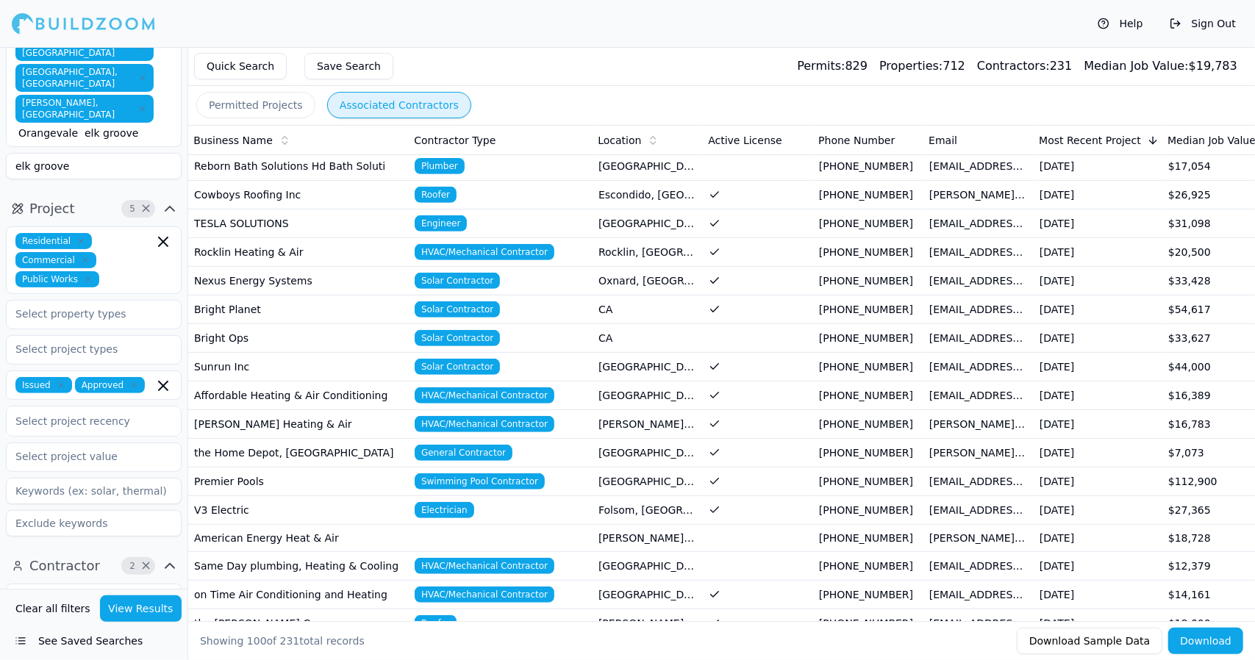
scroll to position [222, 0]
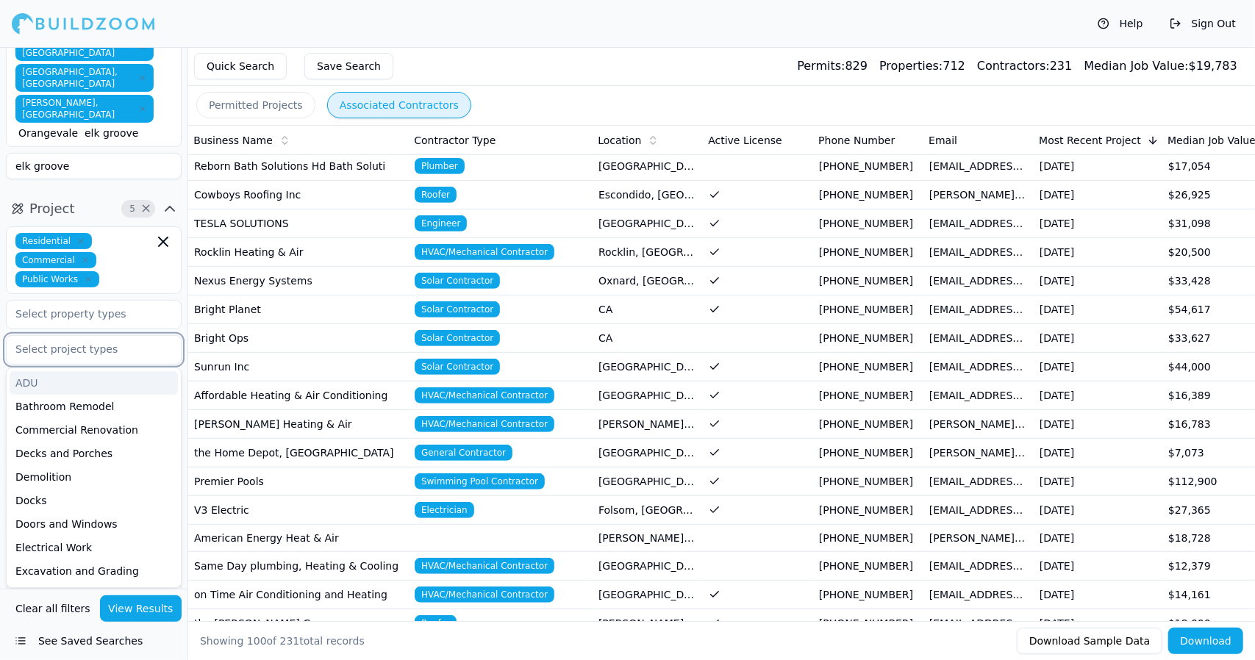
click at [68, 336] on input "text" at bounding box center [85, 349] width 156 height 26
click at [91, 371] on div "ADU" at bounding box center [94, 383] width 168 height 24
click at [99, 371] on div "Bathroom Remodel" at bounding box center [94, 383] width 168 height 24
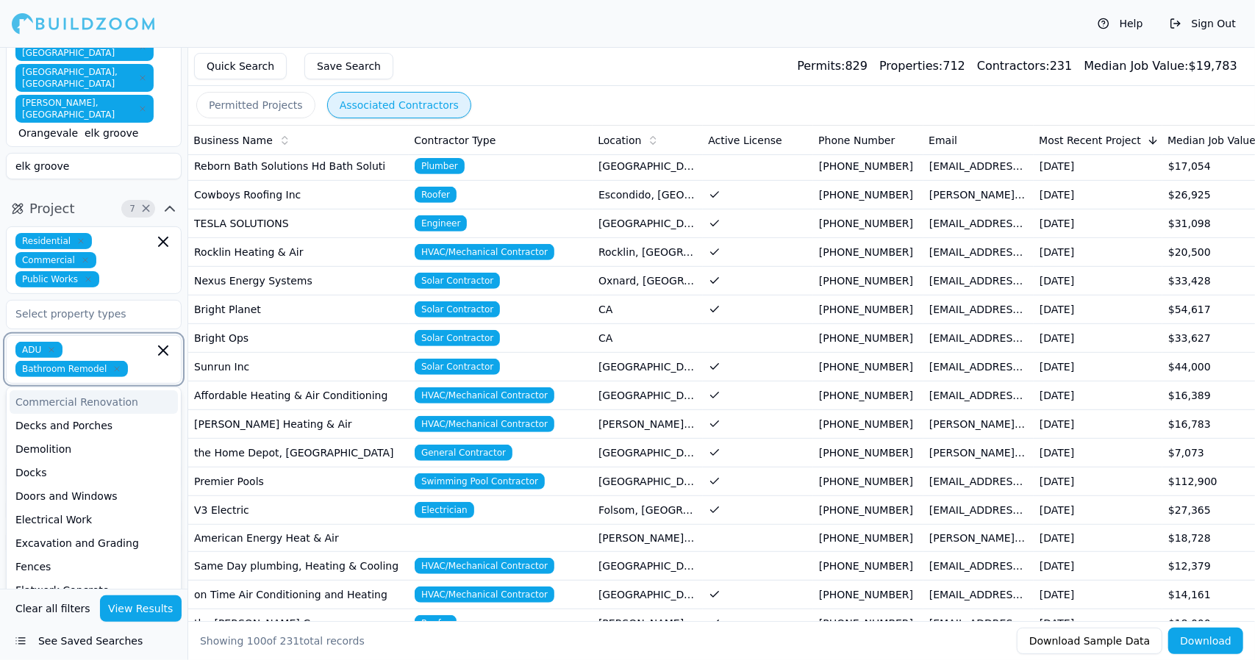
click at [107, 390] on div "Commercial Renovation" at bounding box center [94, 402] width 168 height 24
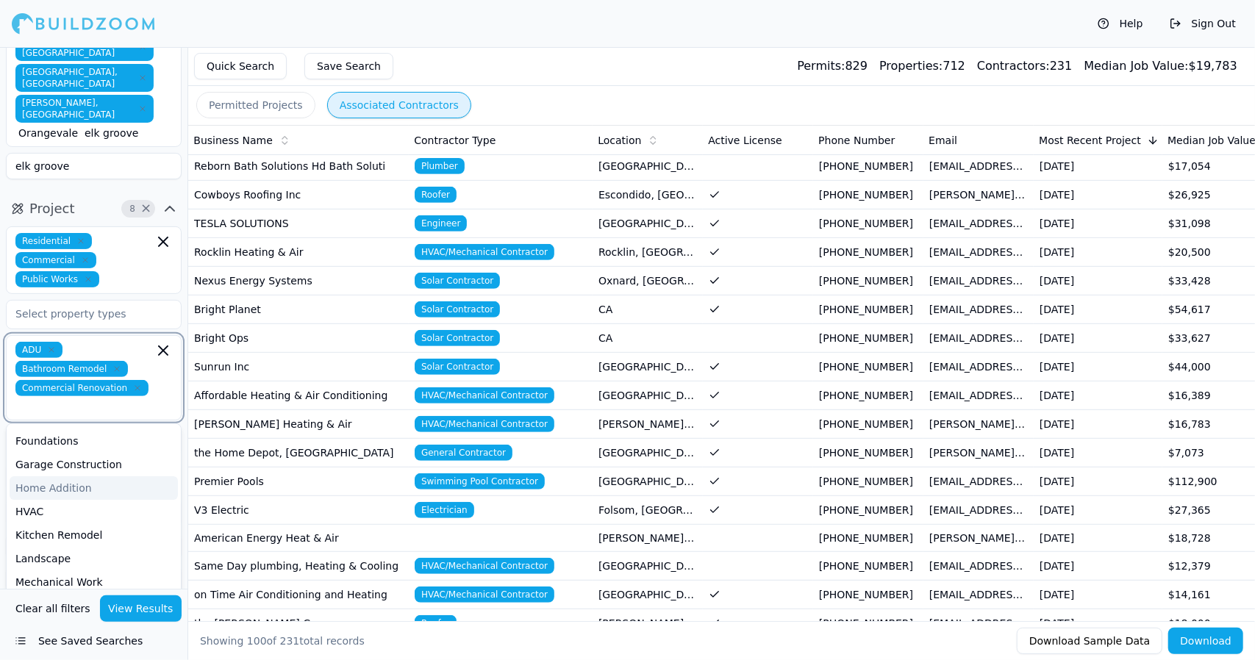
scroll to position [187, 0]
click at [65, 523] on div "Kitchen Remodel" at bounding box center [94, 535] width 168 height 24
click at [74, 618] on div "New Construction" at bounding box center [94, 630] width 168 height 24
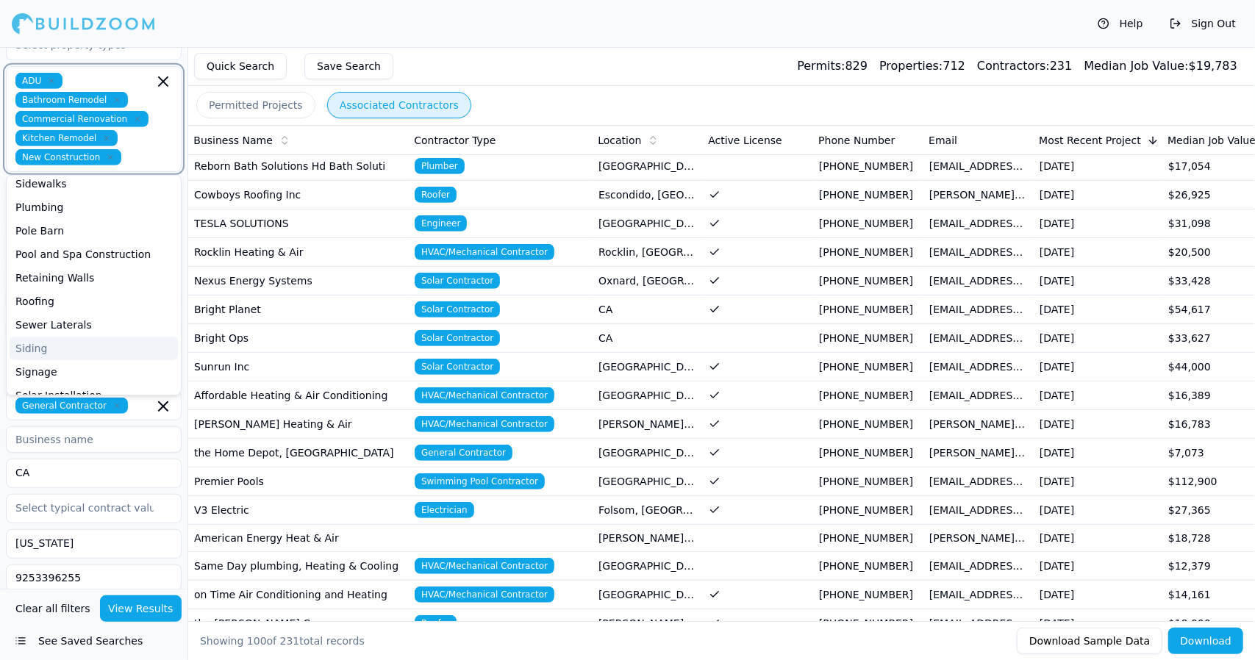
scroll to position [495, 0]
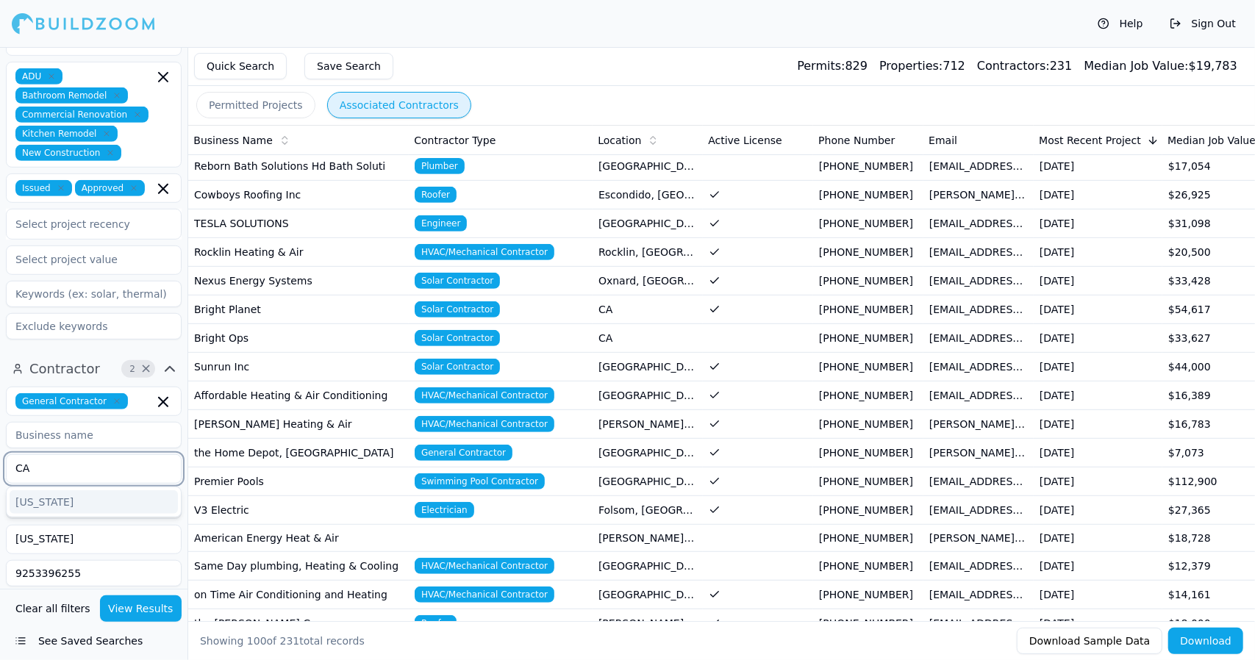
click at [86, 455] on input "CA" at bounding box center [85, 468] width 156 height 26
click at [168, 422] on input at bounding box center [94, 435] width 176 height 26
click at [86, 525] on input "[US_STATE]" at bounding box center [85, 538] width 156 height 26
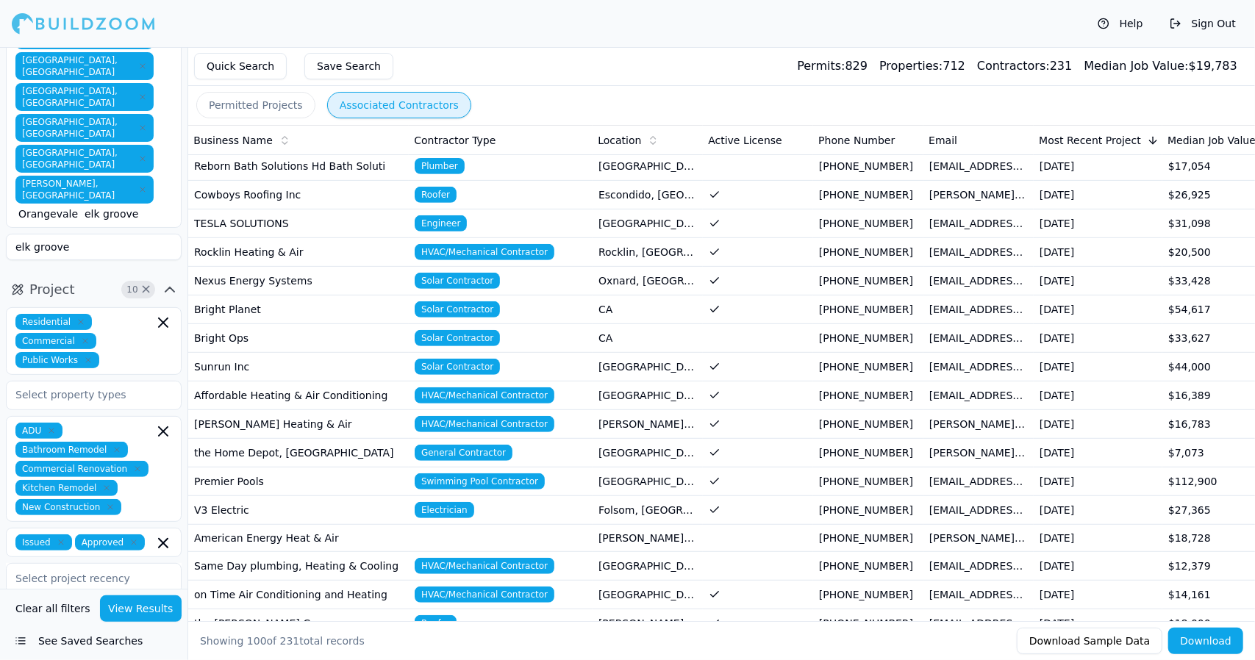
scroll to position [0, 0]
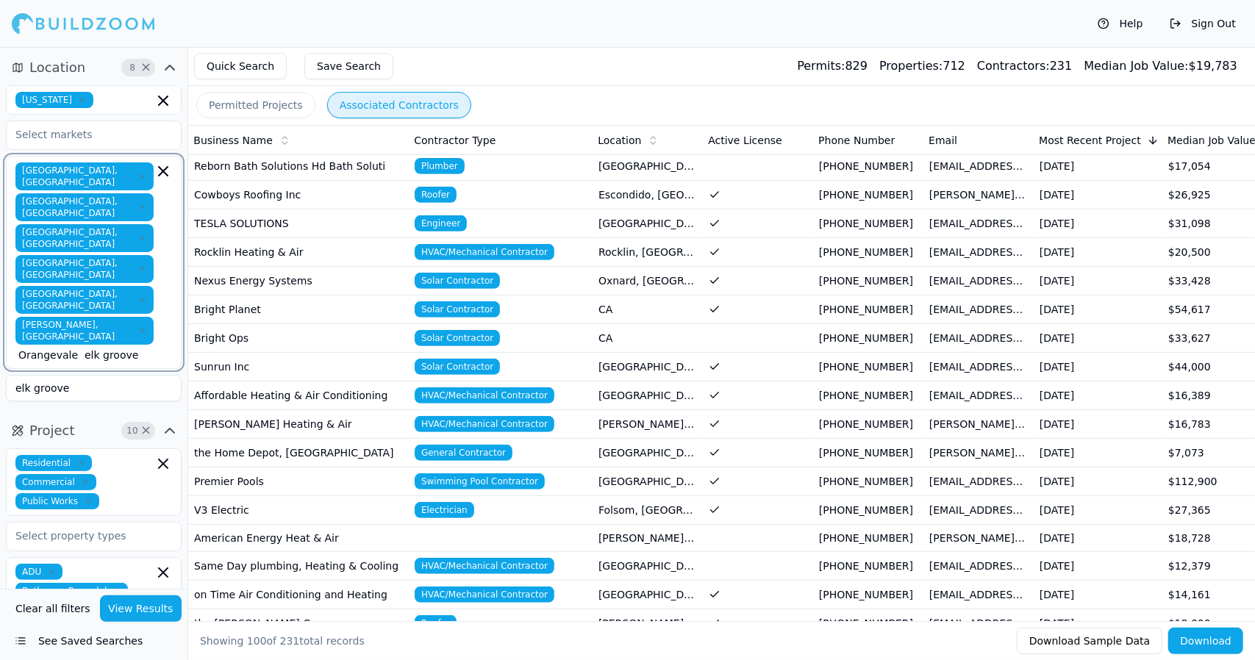
click at [99, 348] on input "Orangevale elk groove" at bounding box center [85, 355] width 135 height 15
click at [90, 373] on div "No cities found" at bounding box center [94, 393] width 174 height 41
click at [151, 348] on input "Orangevale elk groove" at bounding box center [85, 355] width 135 height 15
click at [107, 373] on div "No cities found" at bounding box center [94, 393] width 174 height 41
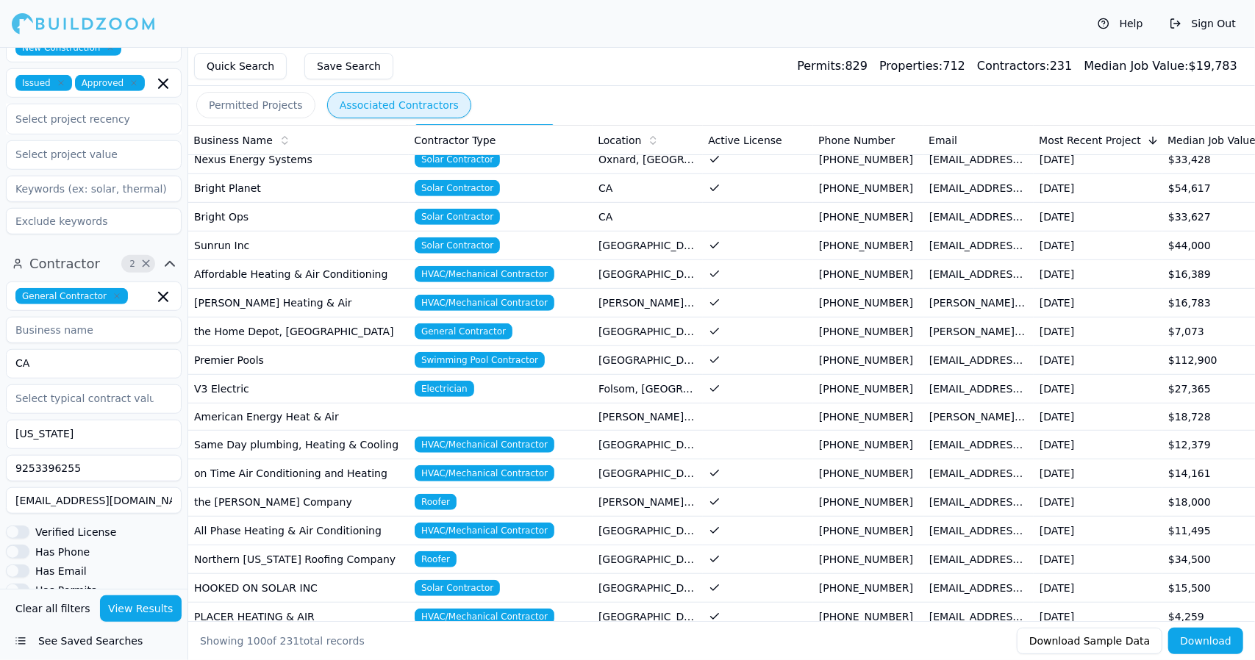
scroll to position [601, 0]
click at [135, 454] on input "9253396255" at bounding box center [94, 467] width 176 height 26
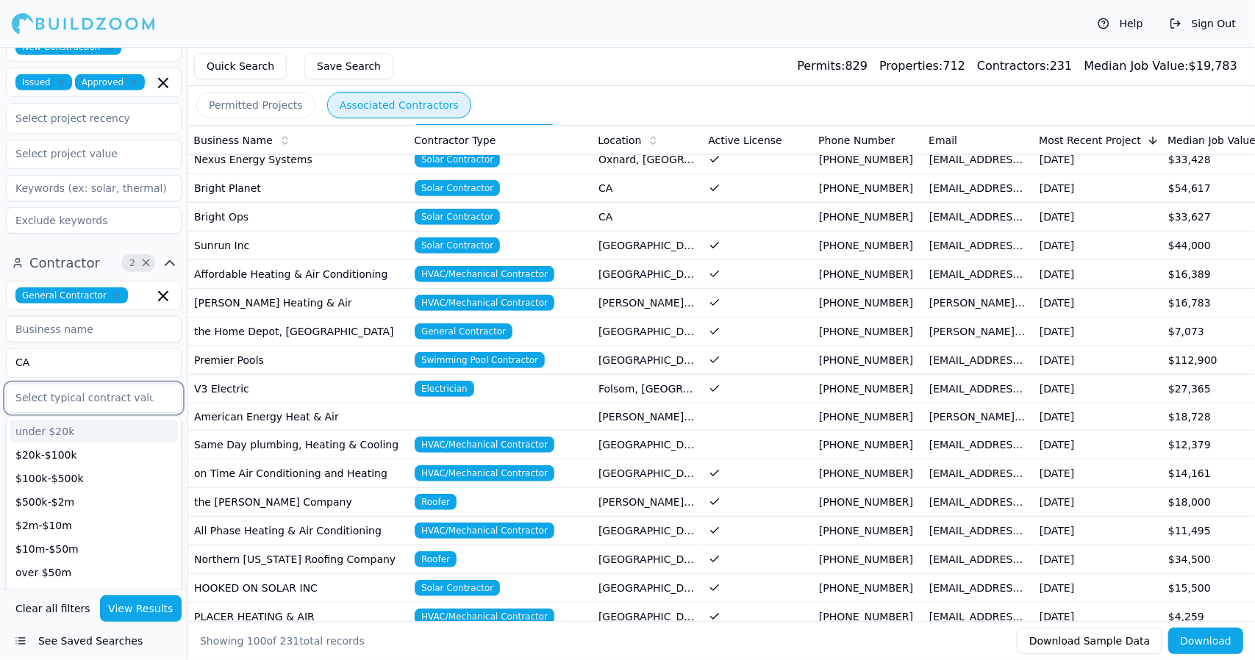
click at [107, 384] on input "text" at bounding box center [85, 397] width 156 height 26
click at [99, 467] on div "$500k-$2m" at bounding box center [94, 479] width 168 height 24
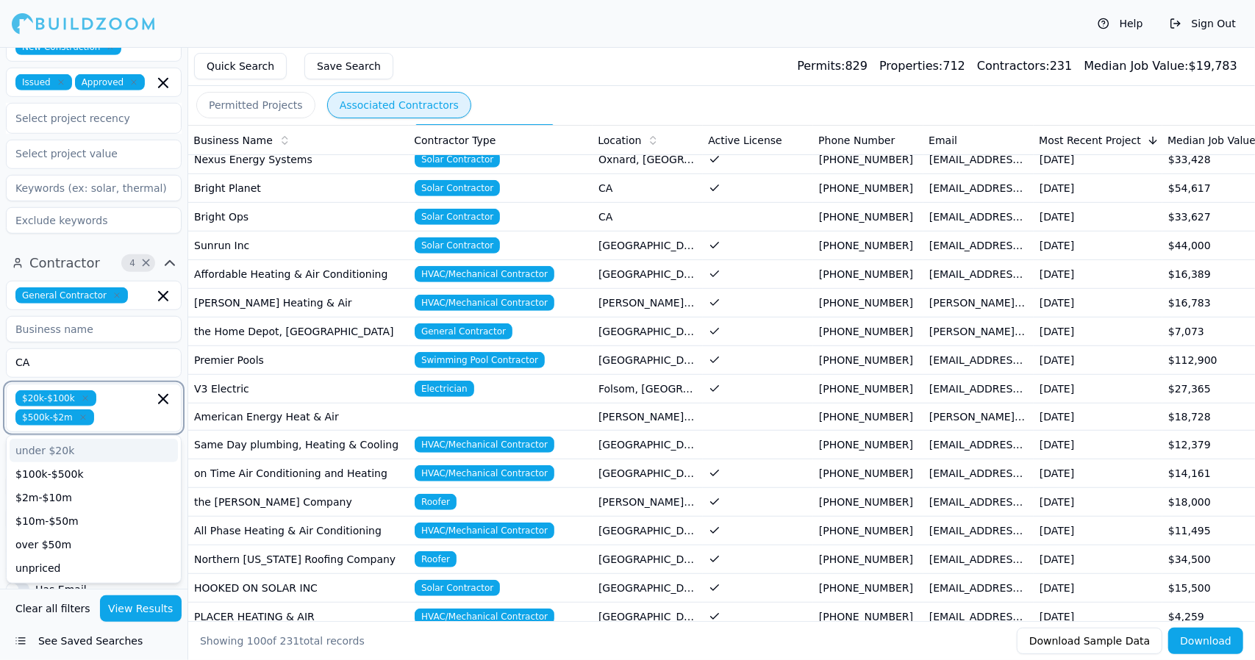
click at [81, 394] on icon "button" at bounding box center [85, 398] width 9 height 9
click at [131, 390] on input "text" at bounding box center [127, 398] width 54 height 16
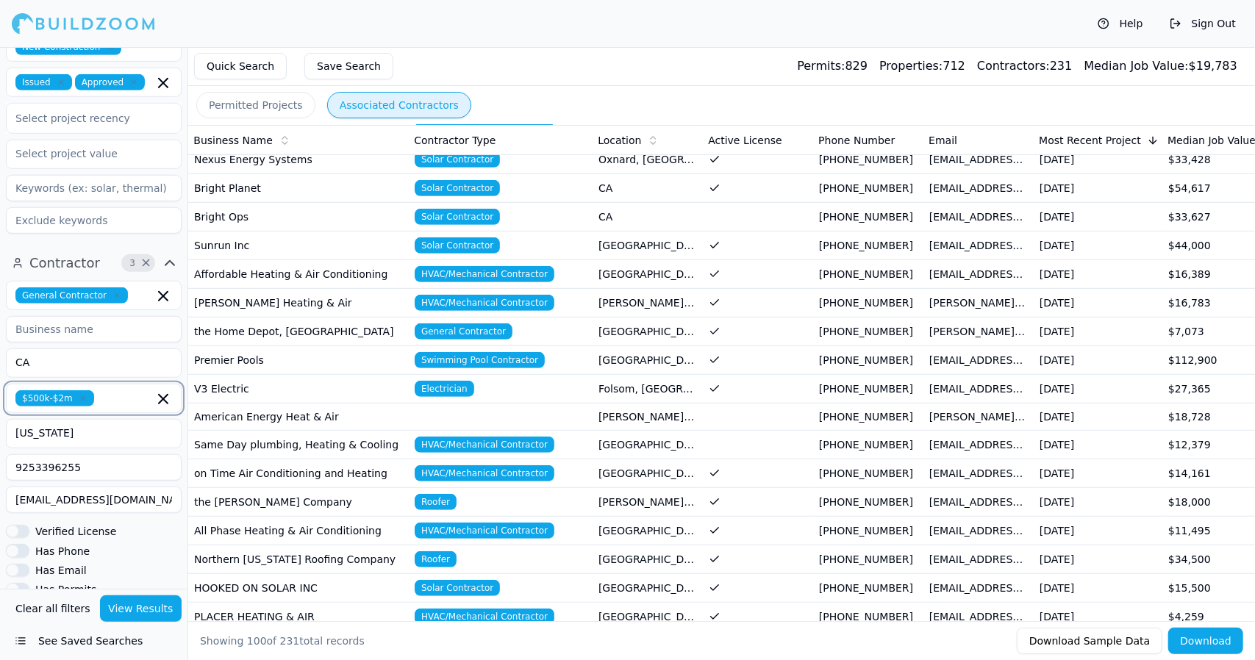
click at [159, 395] on icon "button" at bounding box center [163, 399] width 9 height 9
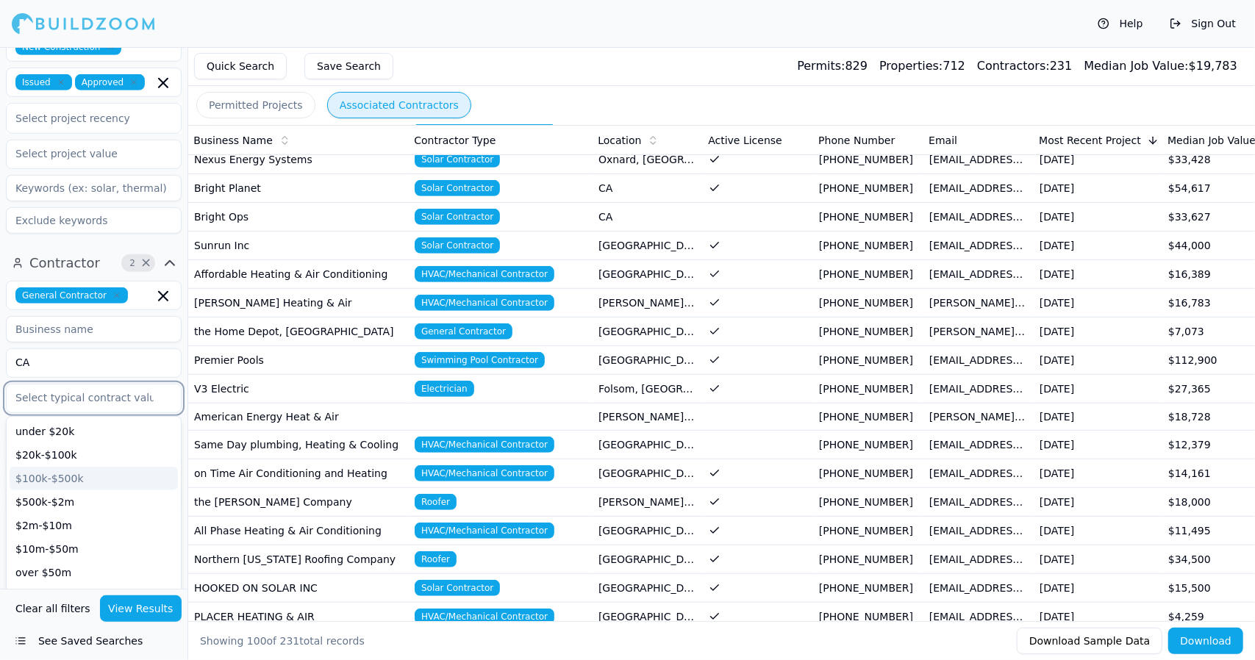
click at [60, 467] on div "$100k-$500k" at bounding box center [94, 479] width 168 height 24
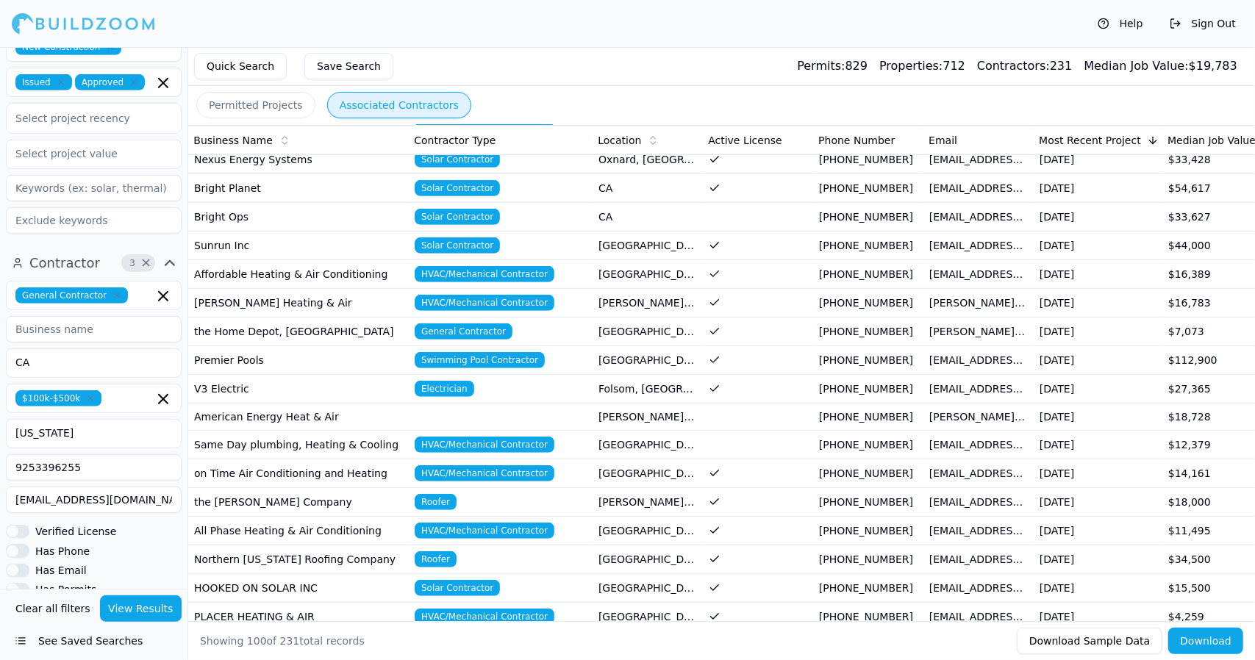
click at [251, 20] on div "Help Sign Out" at bounding box center [627, 23] width 1255 height 47
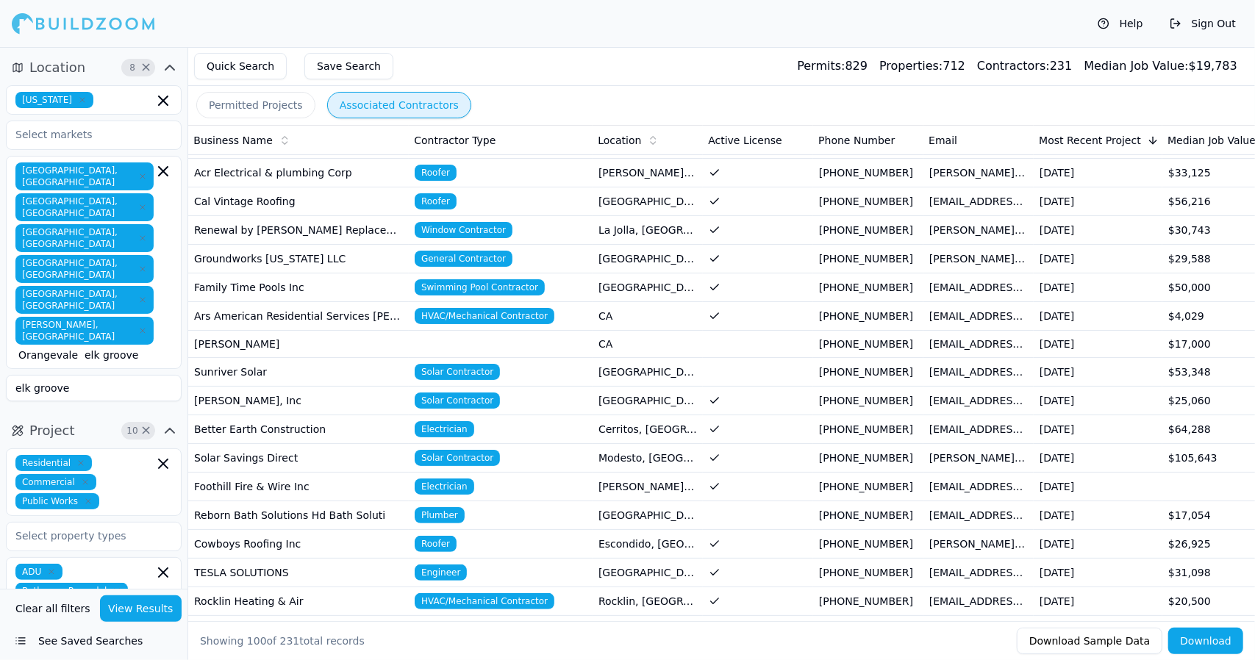
click at [157, 259] on div "[GEOGRAPHIC_DATA], [GEOGRAPHIC_DATA] [GEOGRAPHIC_DATA], [GEOGRAPHIC_DATA] [GEOG…" at bounding box center [93, 262] width 157 height 200
type input "Orangevale Elkelk groove"
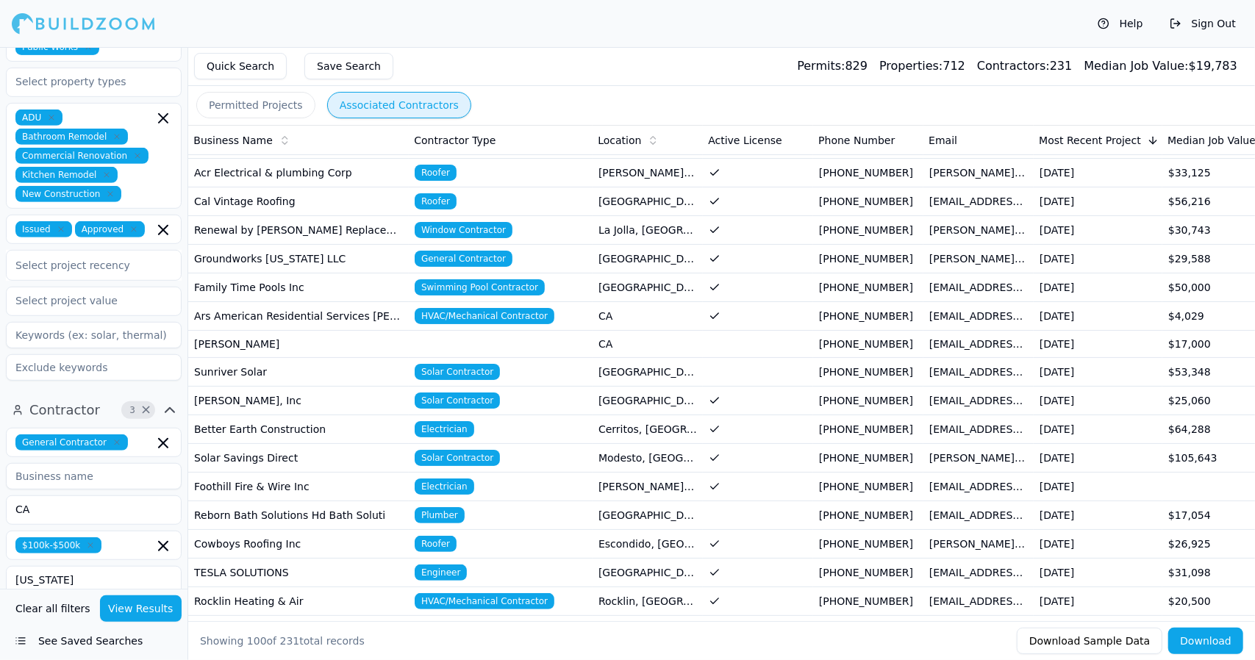
click at [157, 259] on div "Location 8 × [US_STATE] [GEOGRAPHIC_DATA], [GEOGRAPHIC_DATA] [GEOGRAPHIC_DATA],…" at bounding box center [93, 318] width 187 height 542
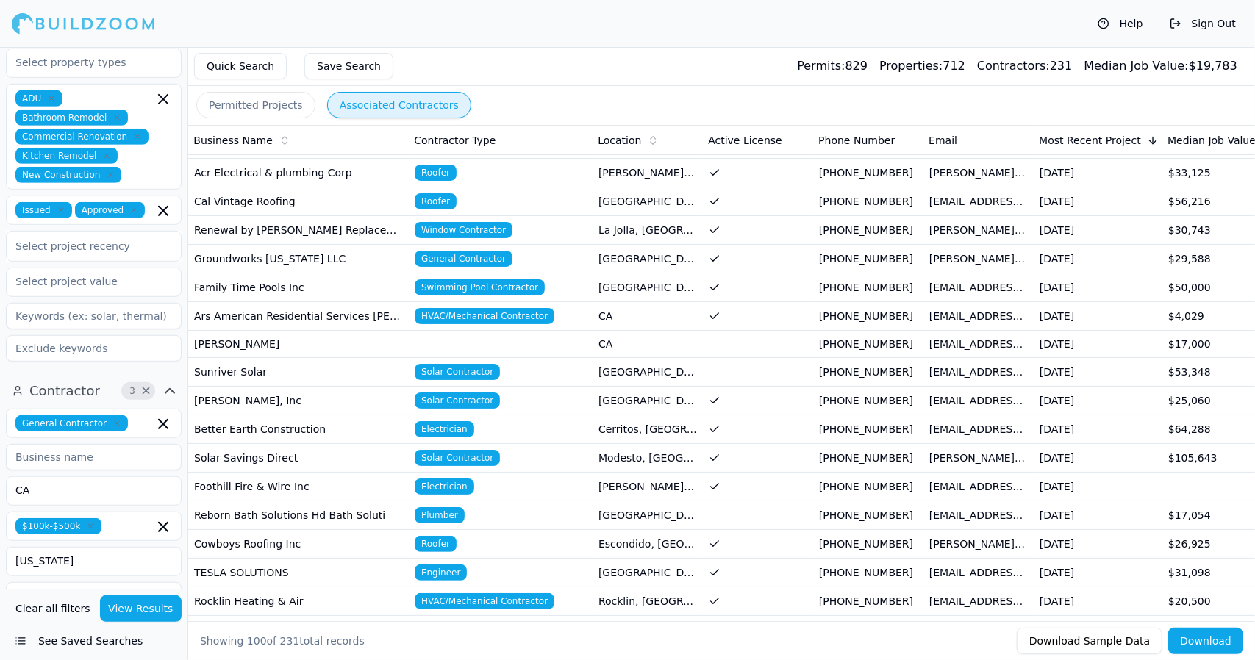
click at [482, 32] on div "Help Sign Out" at bounding box center [627, 23] width 1255 height 47
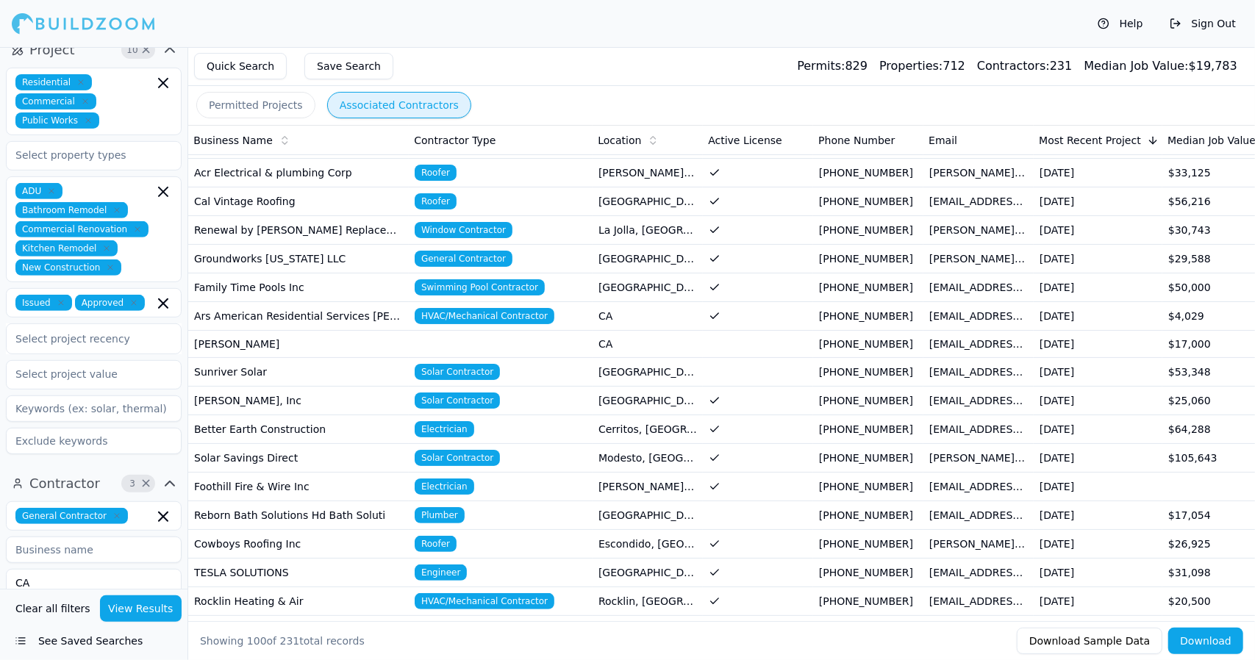
scroll to position [0, 0]
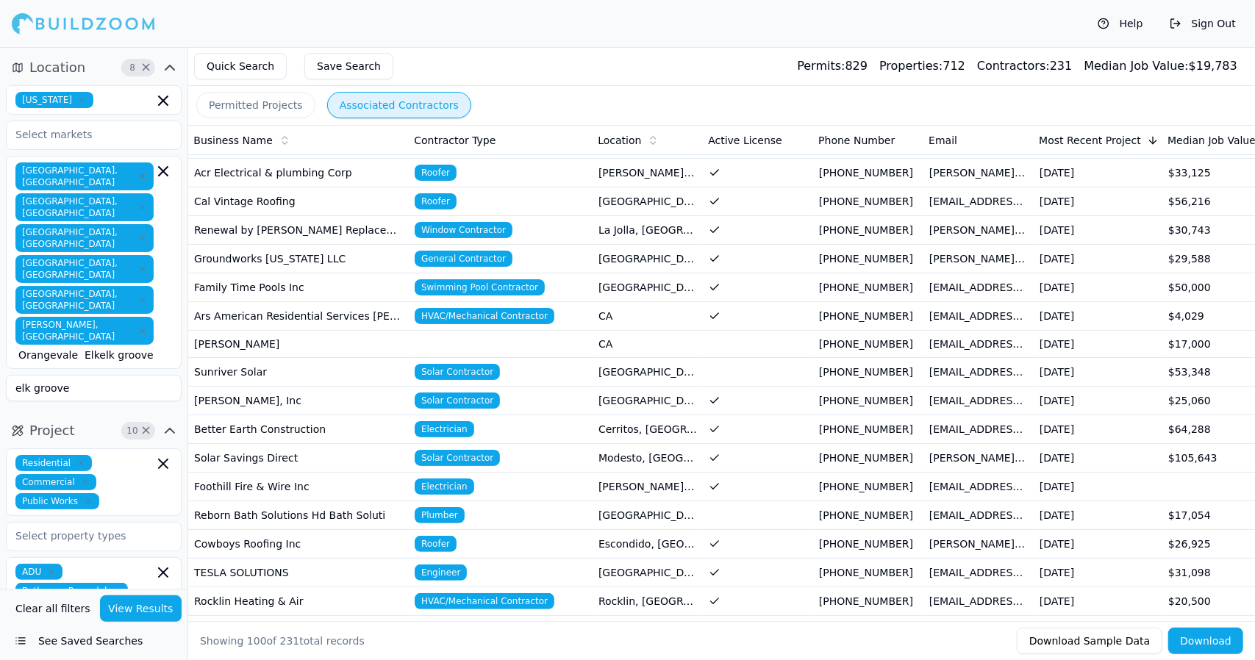
click at [144, 375] on input "elk groove" at bounding box center [94, 388] width 176 height 26
type input "e"
type input ">"
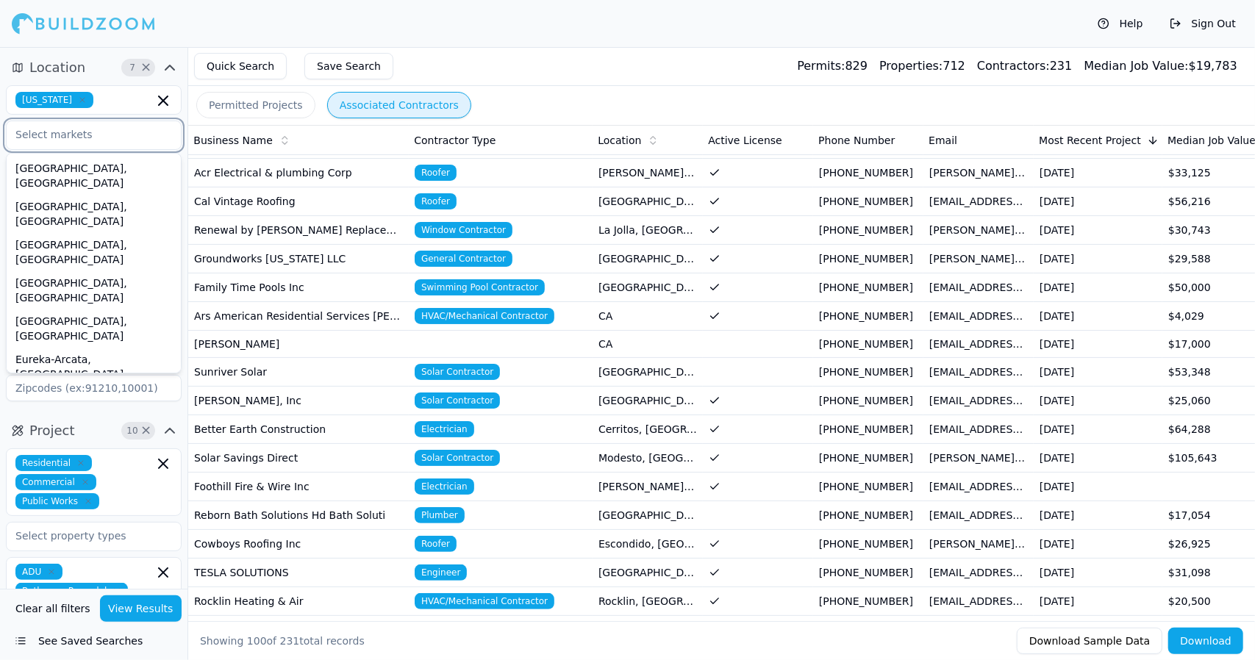
type input ">"
type input "E"
drag, startPoint x: 93, startPoint y: 164, endPoint x: 62, endPoint y: 164, distance: 30.9
click at [62, 164] on div "[GEOGRAPHIC_DATA], [GEOGRAPHIC_DATA]" at bounding box center [94, 176] width 168 height 38
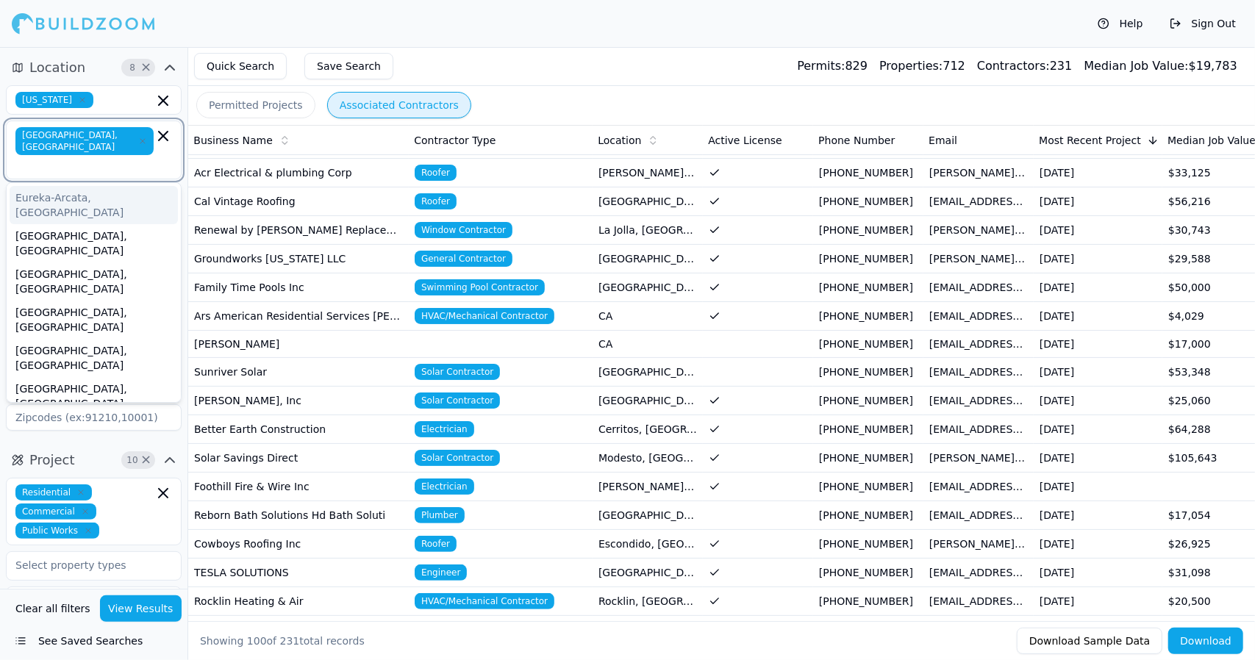
type input "E"
click at [37, 445] on div "Madera, [GEOGRAPHIC_DATA]" at bounding box center [94, 457] width 168 height 24
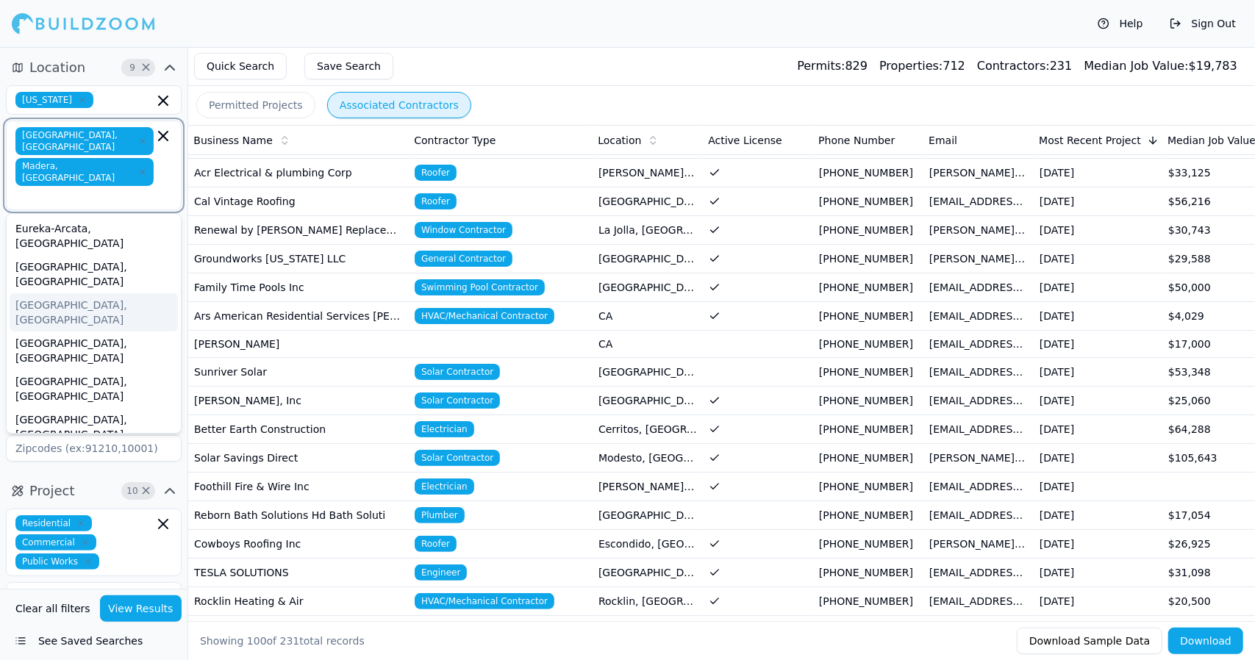
click at [106, 293] on div "[GEOGRAPHIC_DATA], [GEOGRAPHIC_DATA]" at bounding box center [94, 312] width 168 height 38
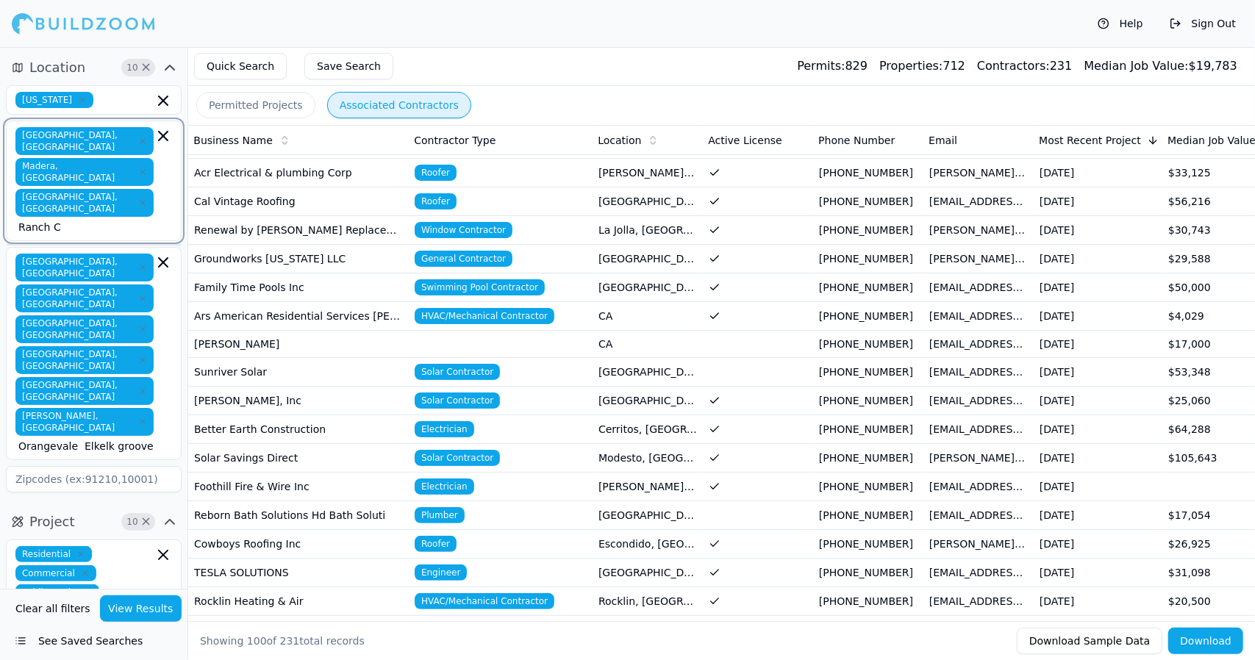
drag, startPoint x: 132, startPoint y: 161, endPoint x: 127, endPoint y: 170, distance: 10.2
drag, startPoint x: 127, startPoint y: 170, endPoint x: 112, endPoint y: 170, distance: 15.4
click at [112, 220] on input "Ranch C" at bounding box center [85, 227] width 135 height 15
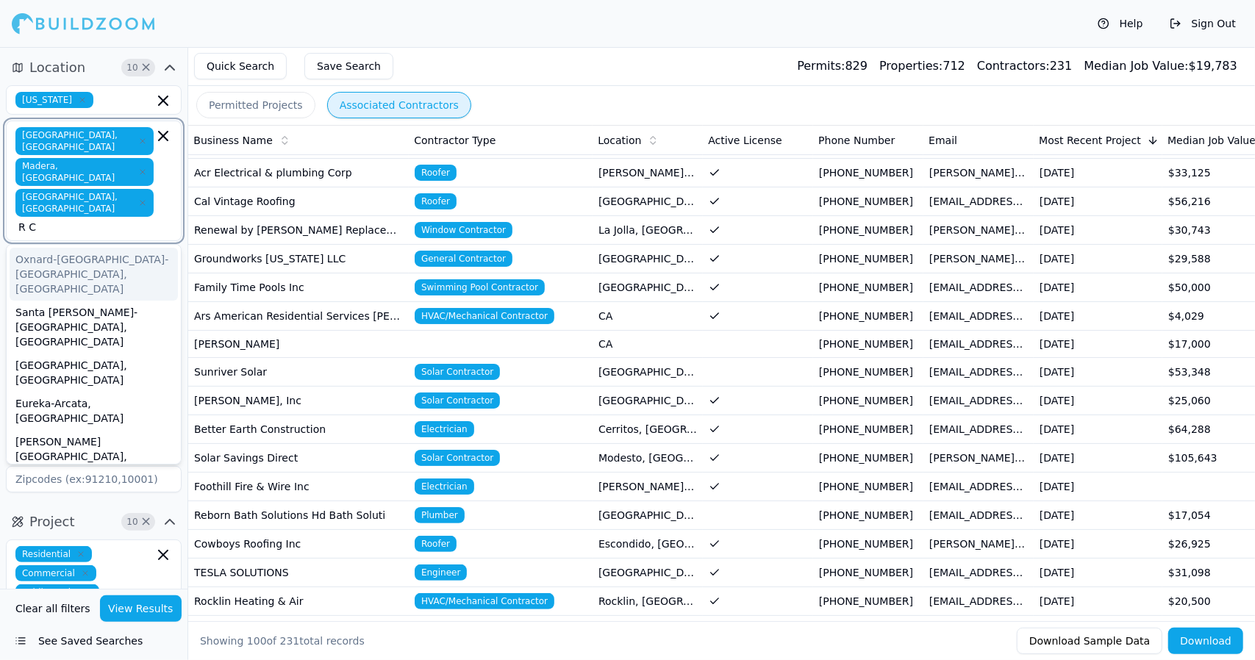
scroll to position [27, 0]
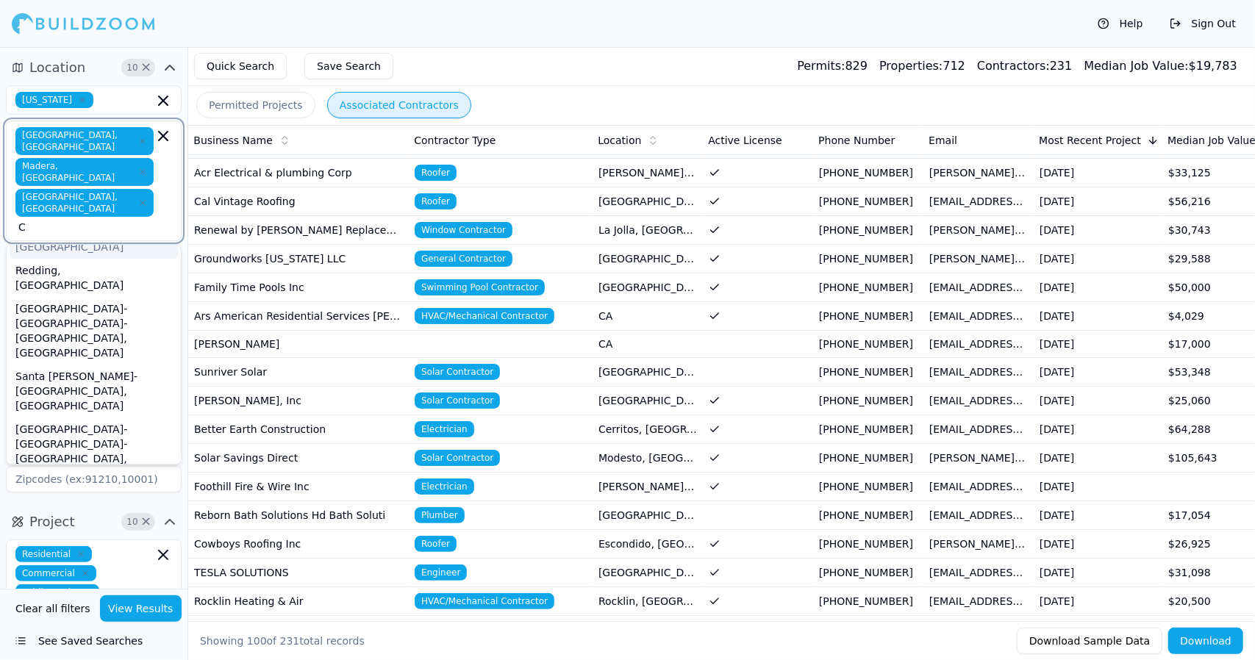
type input "C"
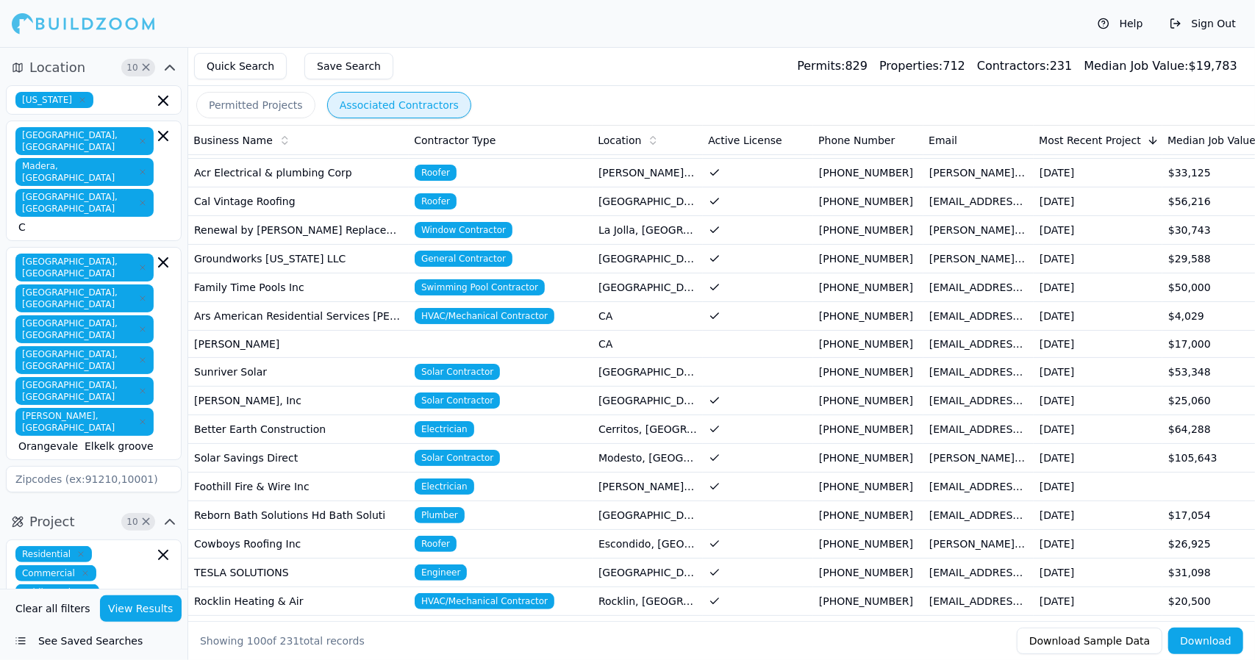
drag, startPoint x: 115, startPoint y: 176, endPoint x: 445, endPoint y: 46, distance: 354.4
click at [445, 46] on div "Help Sign Out" at bounding box center [627, 23] width 1255 height 47
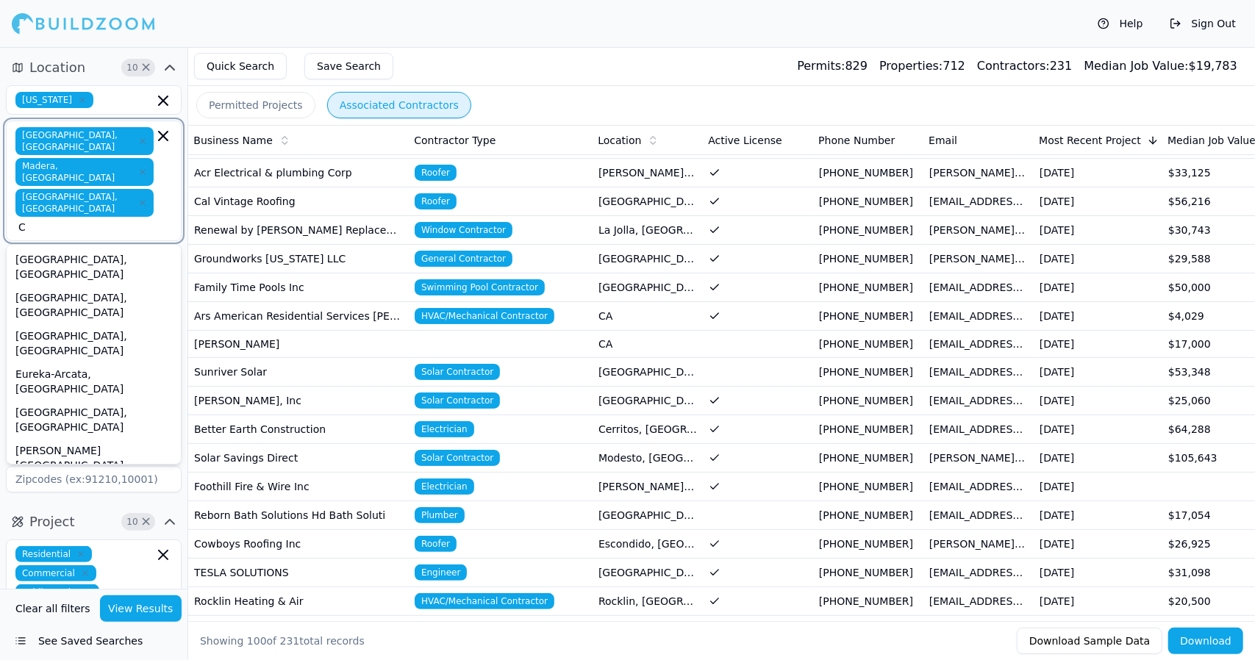
drag, startPoint x: 117, startPoint y: 168, endPoint x: 108, endPoint y: 171, distance: 9.3
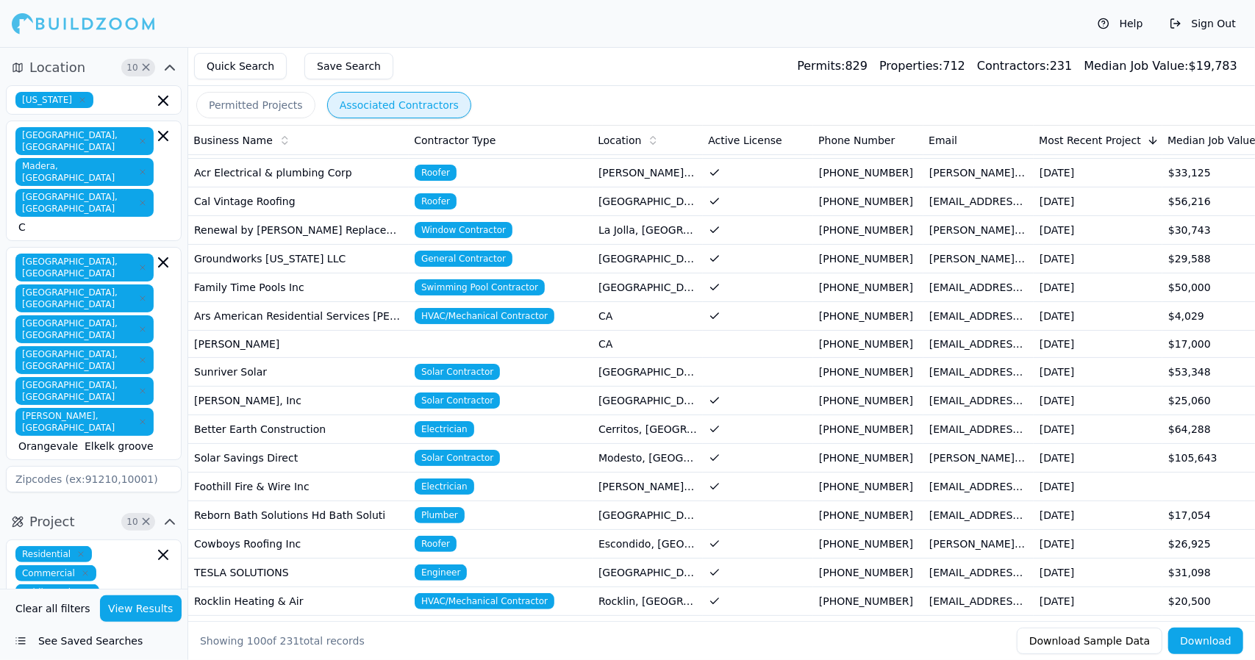
drag, startPoint x: 108, startPoint y: 171, endPoint x: 445, endPoint y: 18, distance: 370.7
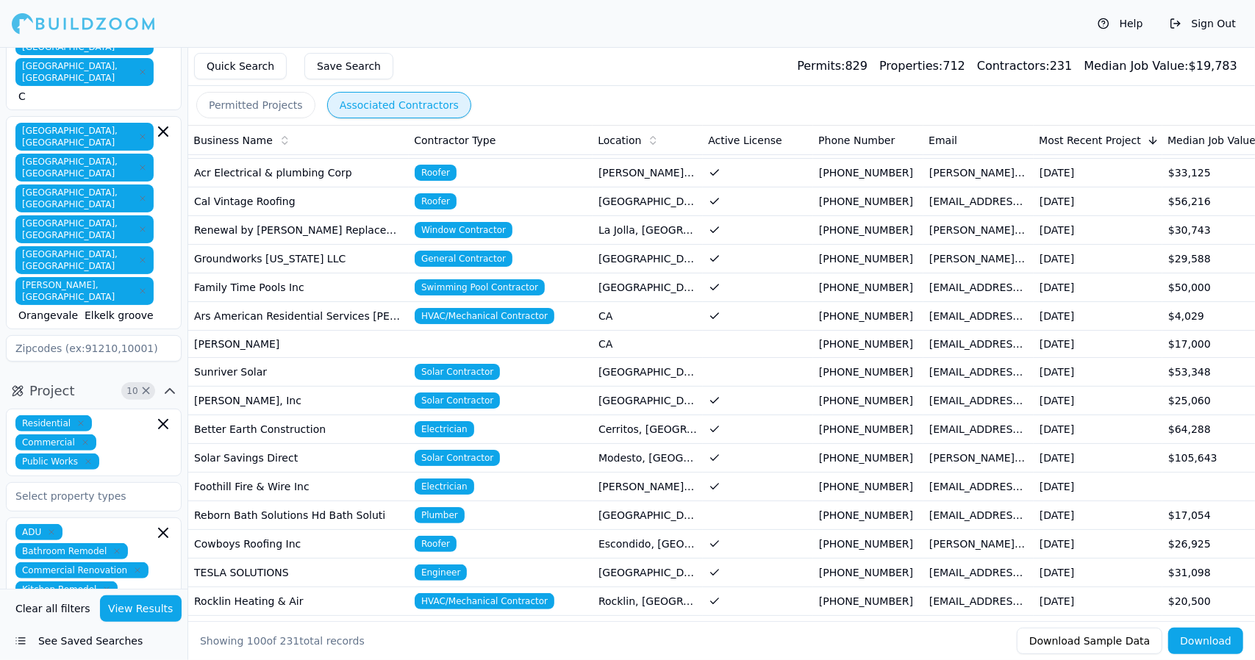
scroll to position [0, 0]
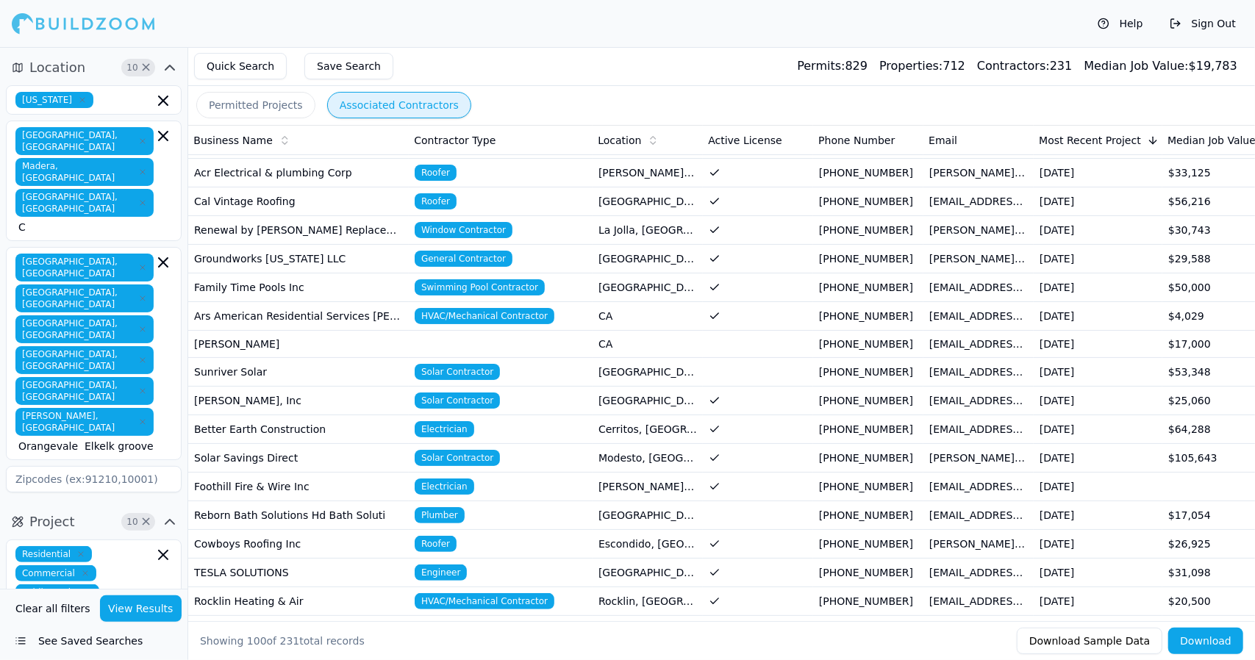
click at [162, 301] on div "[GEOGRAPHIC_DATA], [GEOGRAPHIC_DATA] [GEOGRAPHIC_DATA], [GEOGRAPHIC_DATA] [GEOG…" at bounding box center [93, 354] width 157 height 200
click at [157, 298] on div "[GEOGRAPHIC_DATA], [GEOGRAPHIC_DATA] [GEOGRAPHIC_DATA], [GEOGRAPHIC_DATA] [GEOG…" at bounding box center [93, 354] width 157 height 200
click at [149, 308] on div "[GEOGRAPHIC_DATA], [GEOGRAPHIC_DATA] [GEOGRAPHIC_DATA], [GEOGRAPHIC_DATA] [GEOG…" at bounding box center [94, 353] width 176 height 213
click at [144, 287] on div "[GEOGRAPHIC_DATA], [GEOGRAPHIC_DATA] [GEOGRAPHIC_DATA], [GEOGRAPHIC_DATA] [GEOG…" at bounding box center [93, 354] width 157 height 200
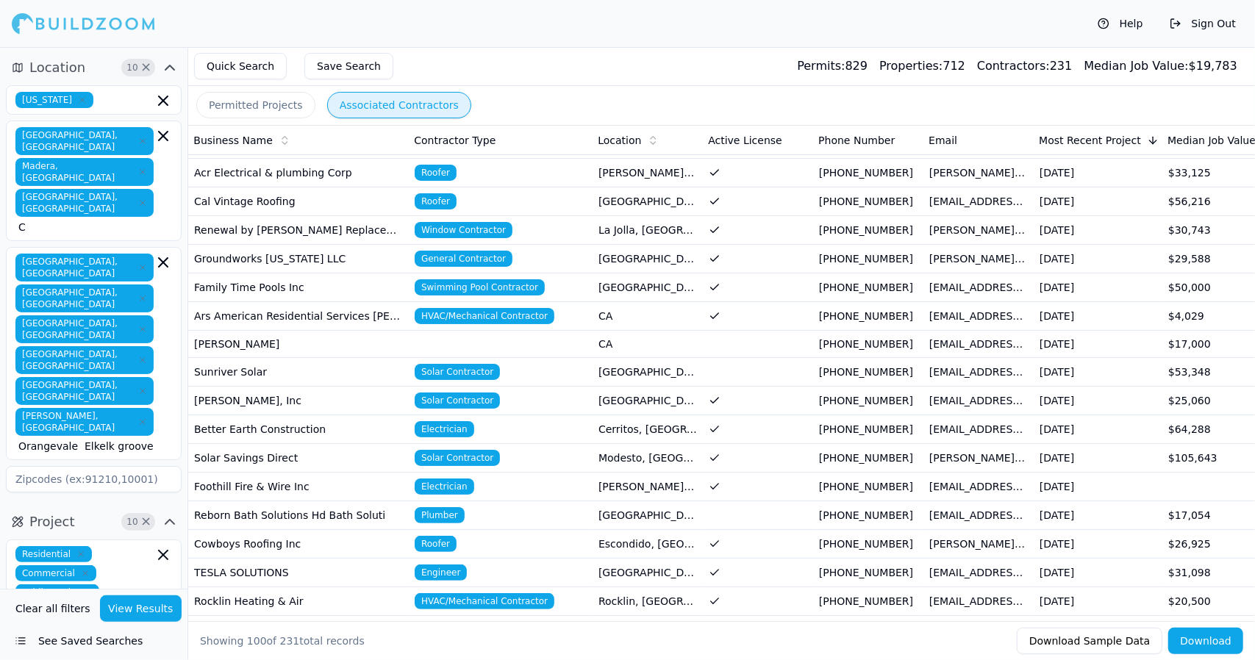
drag, startPoint x: 157, startPoint y: 301, endPoint x: 147, endPoint y: 255, distance: 47.4
click at [147, 255] on div "[GEOGRAPHIC_DATA], [GEOGRAPHIC_DATA] [GEOGRAPHIC_DATA], [GEOGRAPHIC_DATA] [GEOG…" at bounding box center [93, 354] width 157 height 200
drag, startPoint x: 157, startPoint y: 302, endPoint x: 126, endPoint y: 302, distance: 30.9
drag, startPoint x: 126, startPoint y: 302, endPoint x: 157, endPoint y: 298, distance: 31.1
click at [157, 298] on div "[GEOGRAPHIC_DATA], [GEOGRAPHIC_DATA] [GEOGRAPHIC_DATA], [GEOGRAPHIC_DATA] [GEOG…" at bounding box center [93, 354] width 157 height 200
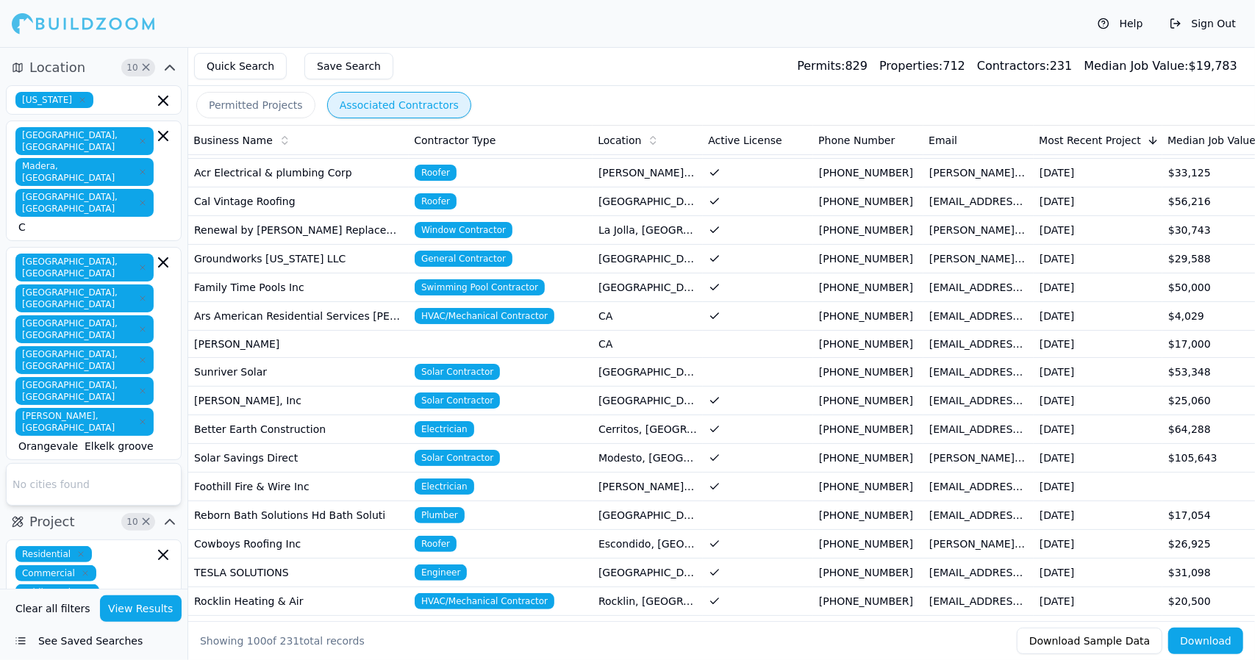
click at [157, 298] on div "[GEOGRAPHIC_DATA], [GEOGRAPHIC_DATA] [GEOGRAPHIC_DATA], [GEOGRAPHIC_DATA] [GEOG…" at bounding box center [93, 354] width 157 height 200
click at [165, 254] on icon "button" at bounding box center [163, 263] width 18 height 18
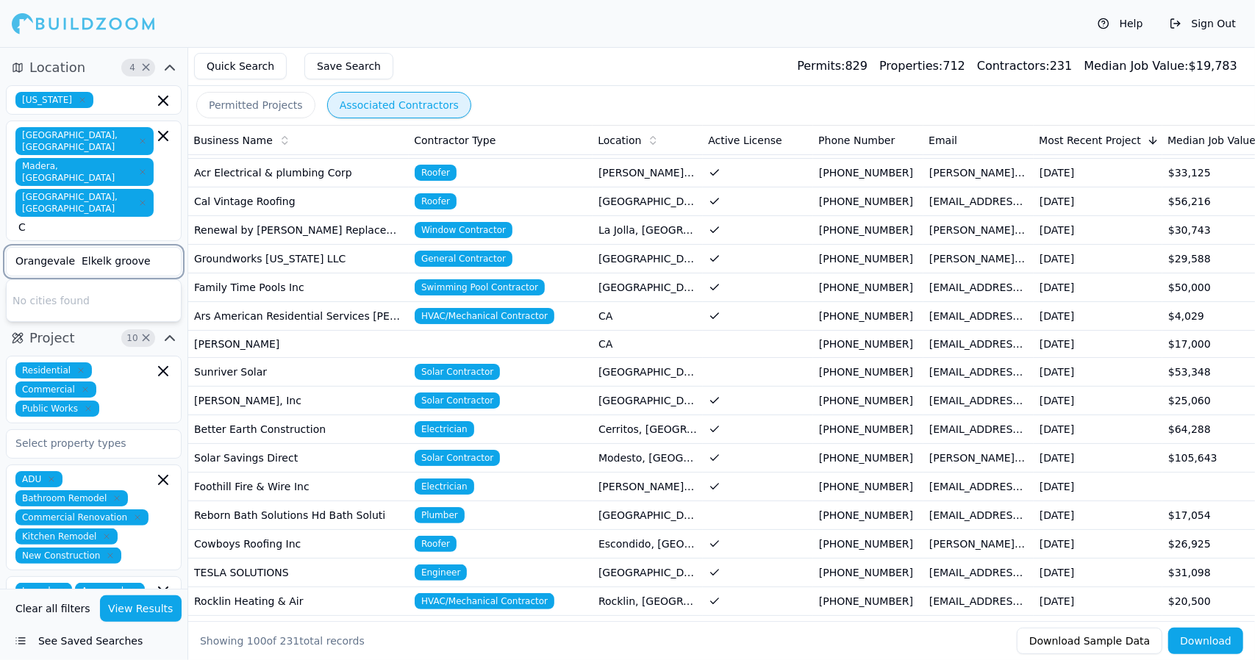
click at [102, 248] on input "Orangevale Elkelk groove" at bounding box center [85, 261] width 156 height 26
click at [65, 248] on input "Orangevale Elk groove" at bounding box center [85, 261] width 156 height 26
click at [135, 248] on input "Orangevale Elk groove" at bounding box center [85, 261] width 156 height 26
type input "Orangevale"
click at [121, 280] on div "No cities found" at bounding box center [94, 300] width 174 height 41
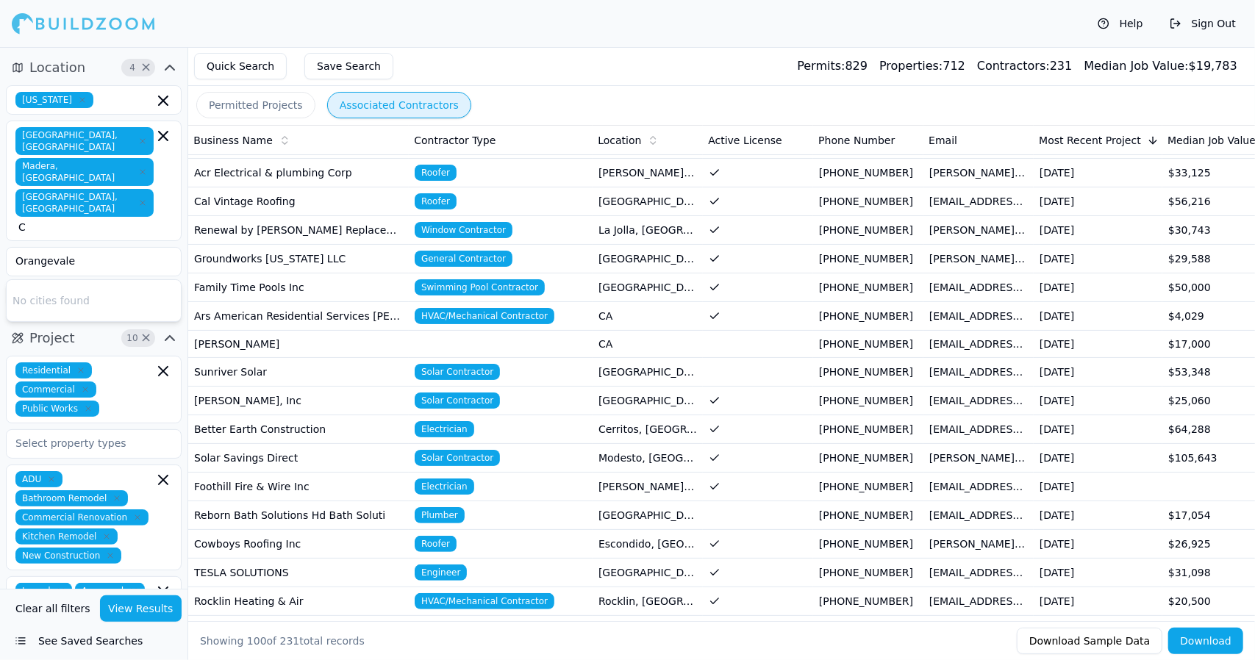
click at [485, 38] on div "Help Sign Out" at bounding box center [627, 23] width 1255 height 47
click at [163, 248] on div "Orangevale" at bounding box center [94, 261] width 174 height 26
click at [162, 248] on input "Orangevale" at bounding box center [85, 261] width 156 height 26
click at [147, 280] on div "No cities found" at bounding box center [94, 300] width 174 height 41
click at [126, 280] on div "No cities found" at bounding box center [94, 300] width 174 height 41
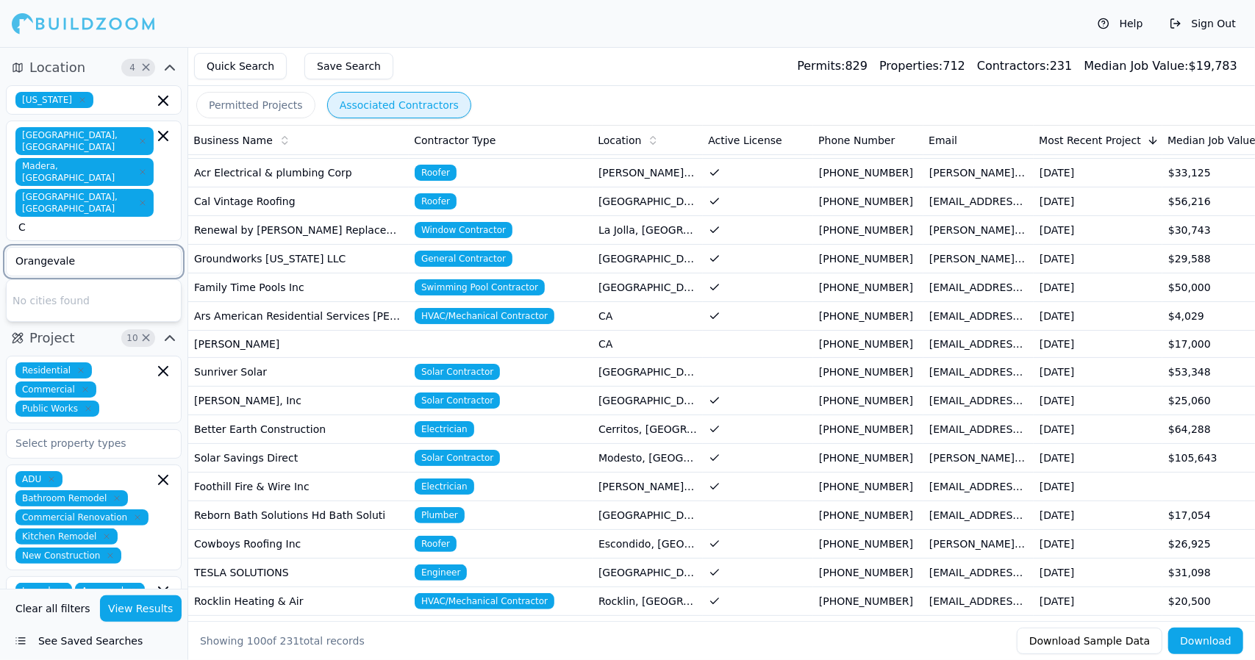
click at [125, 280] on div "No cities found" at bounding box center [94, 300] width 174 height 41
click at [107, 220] on input "C" at bounding box center [85, 227] width 135 height 15
type input "[GEOGRAPHIC_DATA]"
click at [107, 248] on input "Orangevale" at bounding box center [85, 261] width 156 height 26
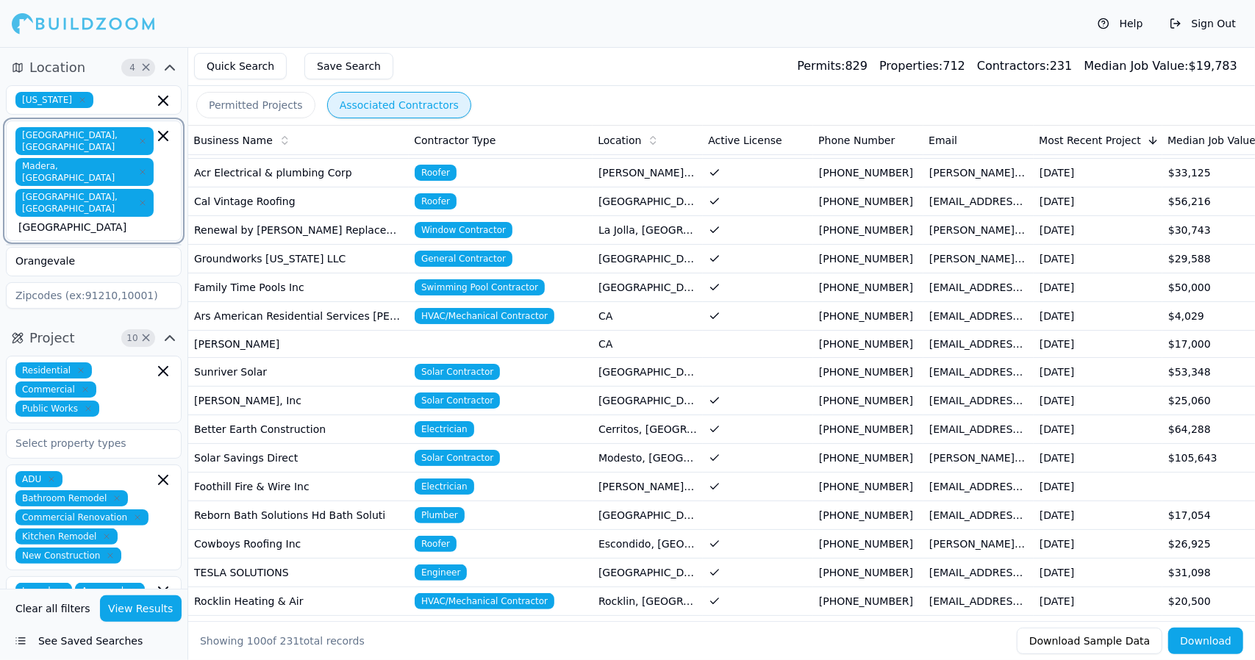
click at [150, 220] on input "[GEOGRAPHIC_DATA]" at bounding box center [85, 227] width 135 height 15
click at [161, 140] on icon "button" at bounding box center [163, 136] width 18 height 18
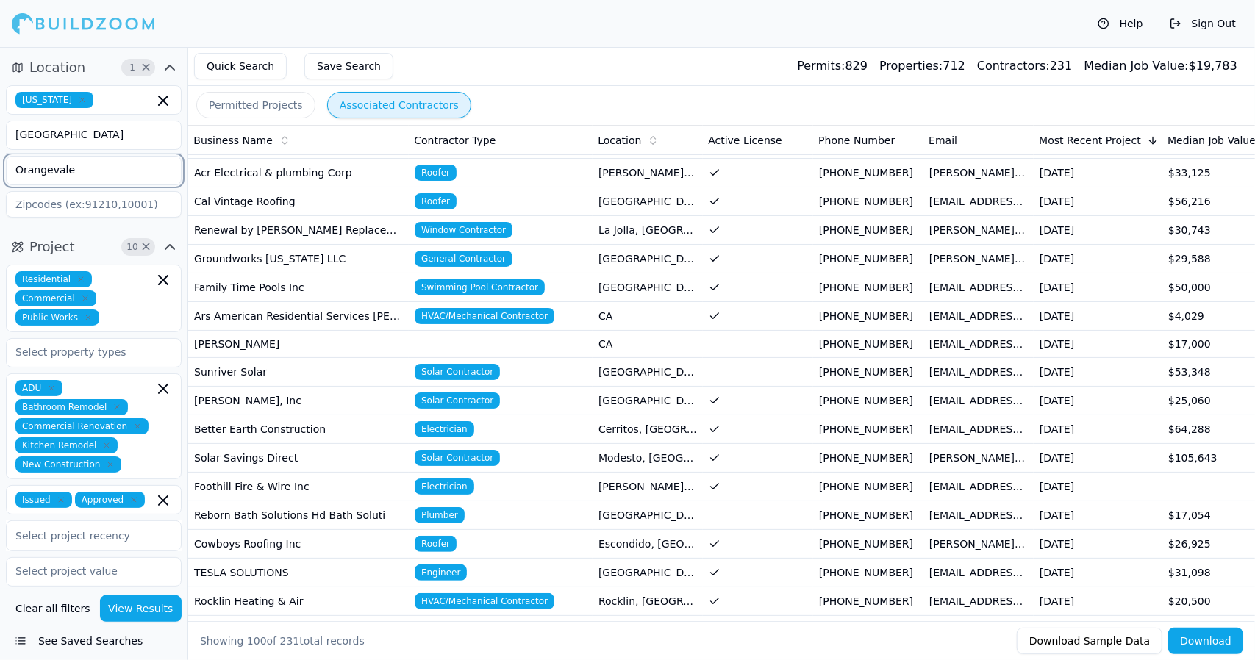
click at [115, 171] on input "Orangevale" at bounding box center [85, 170] width 156 height 26
click at [107, 201] on div "[GEOGRAPHIC_DATA], [GEOGRAPHIC_DATA]" at bounding box center [94, 211] width 168 height 38
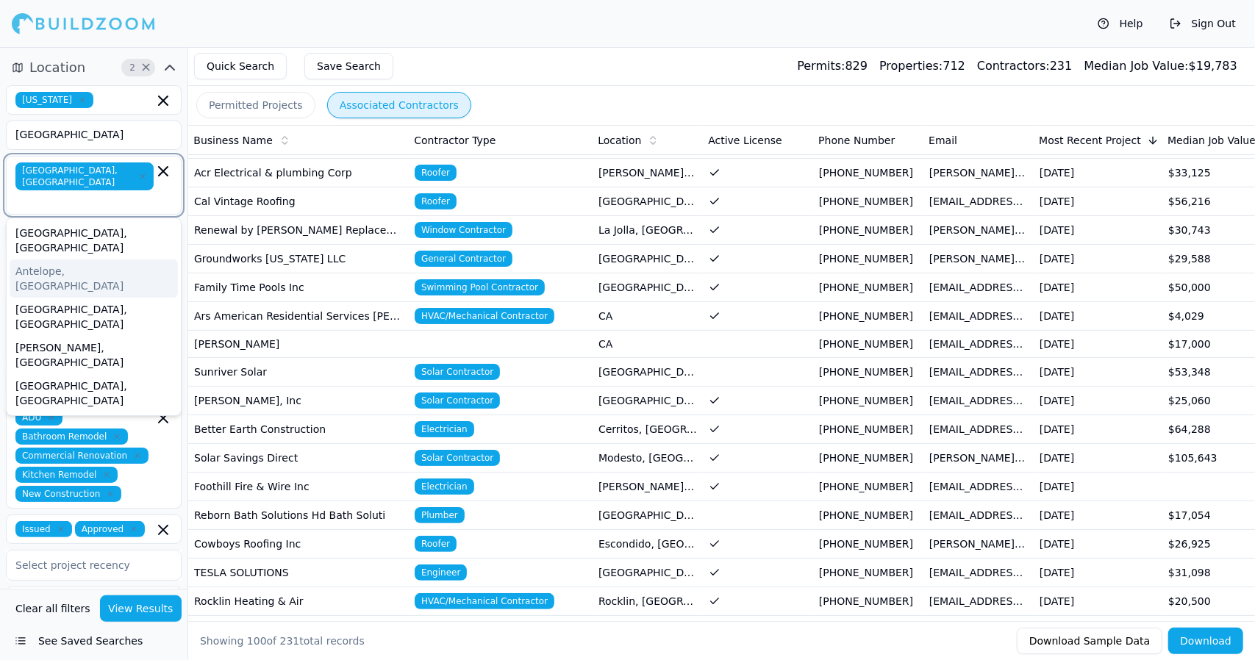
click at [75, 259] on div "Antelope, [GEOGRAPHIC_DATA]" at bounding box center [94, 278] width 168 height 38
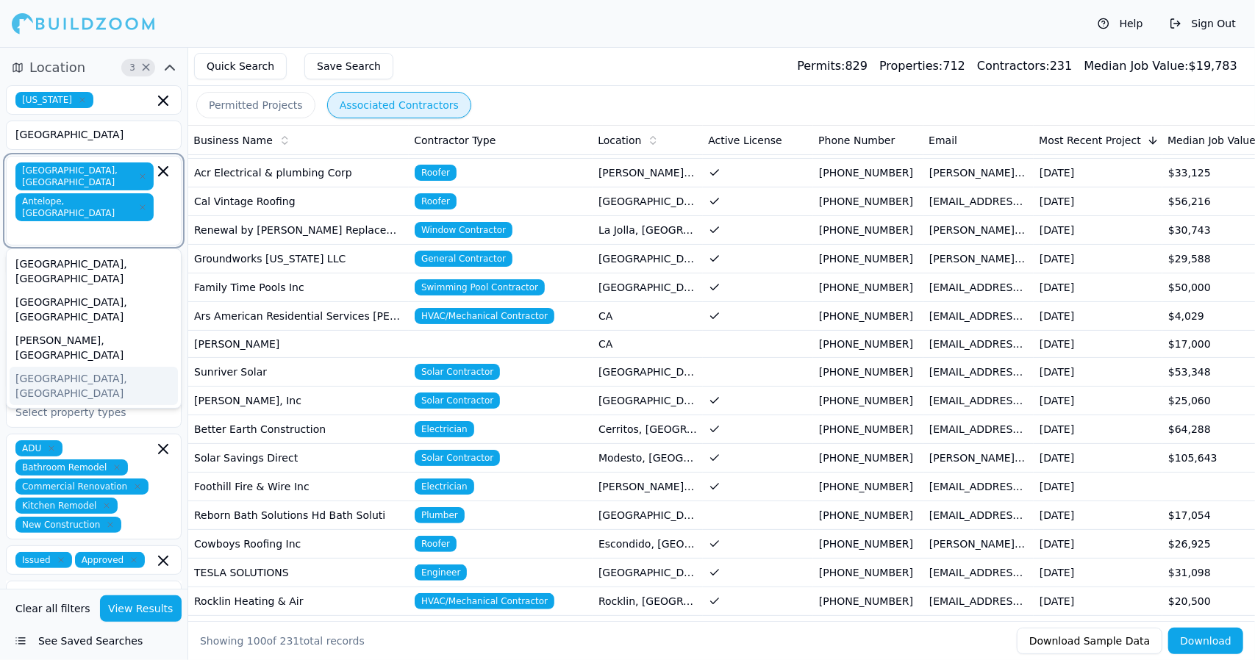
click at [46, 367] on div "[GEOGRAPHIC_DATA], [GEOGRAPHIC_DATA]" at bounding box center [94, 386] width 168 height 38
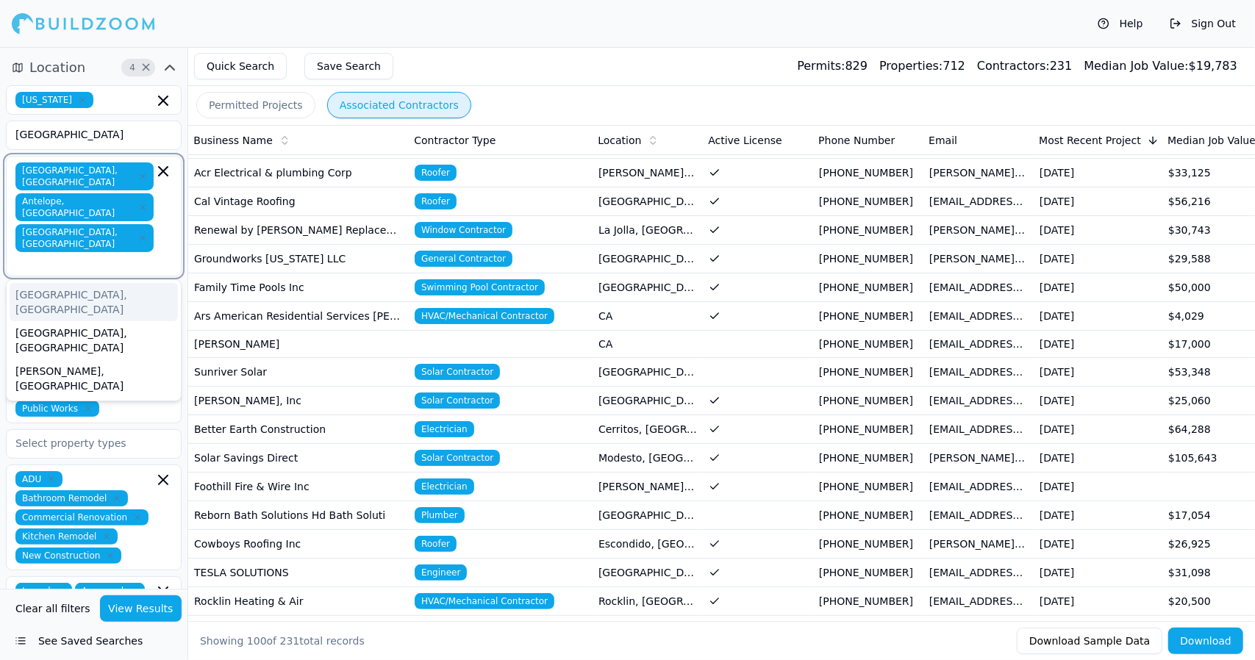
type input "C"
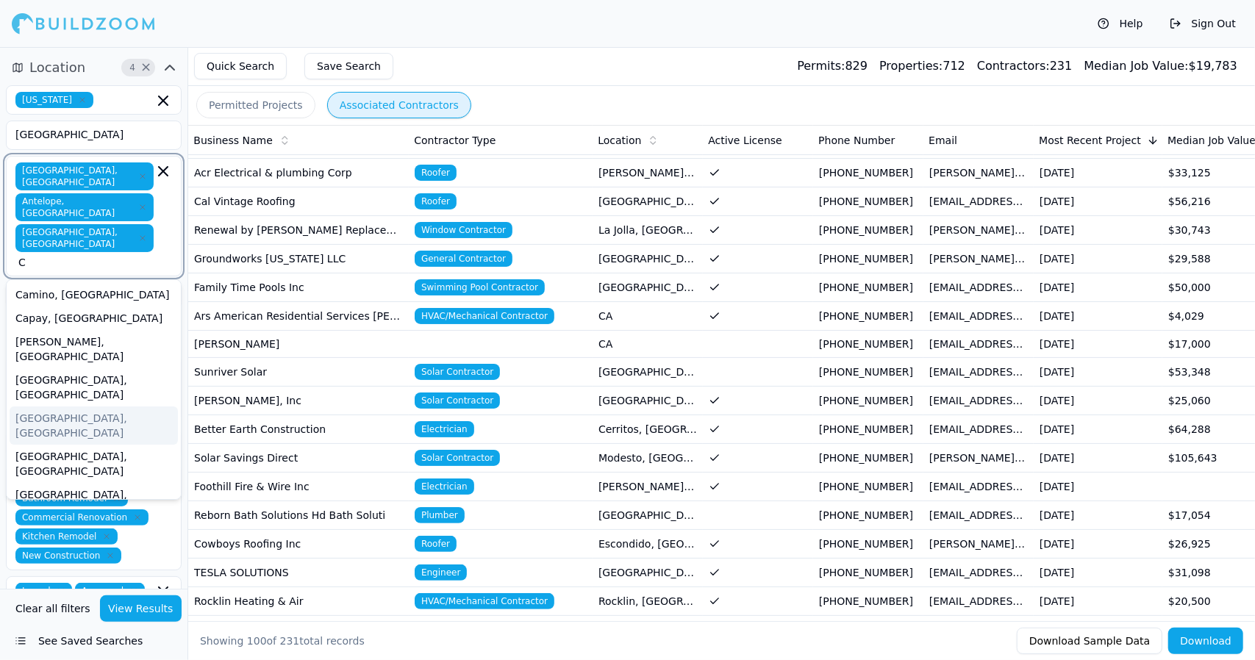
click at [56, 406] on div "[GEOGRAPHIC_DATA], [GEOGRAPHIC_DATA]" at bounding box center [94, 425] width 168 height 38
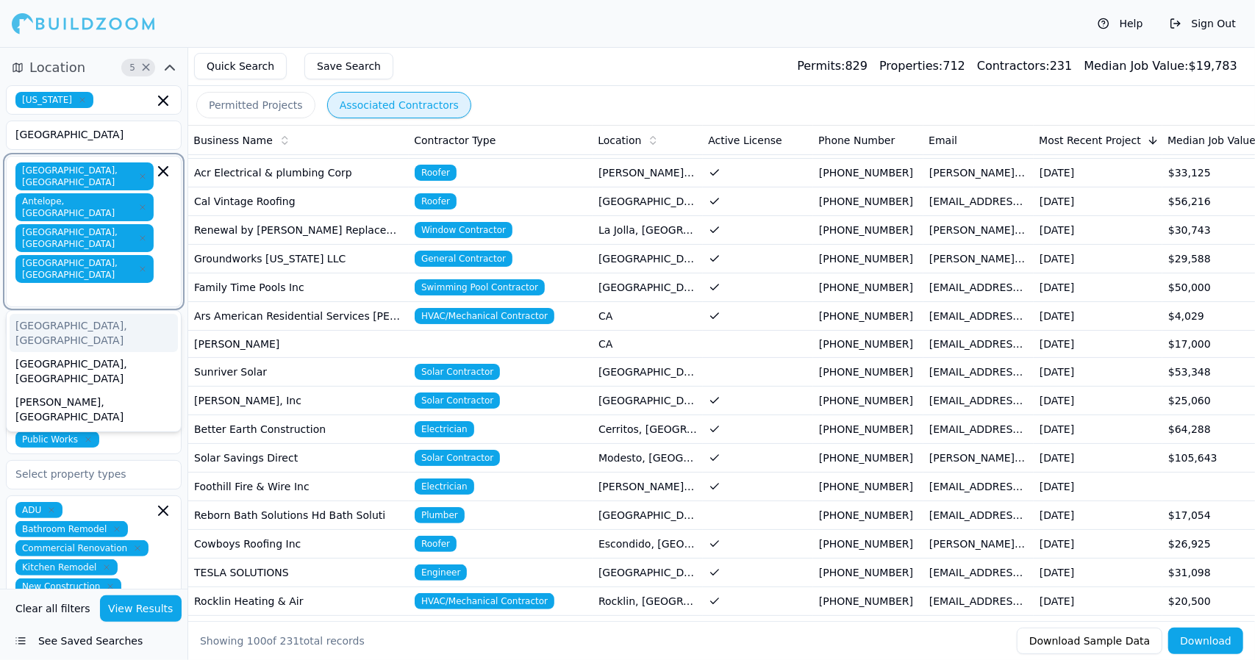
click at [130, 286] on input "text" at bounding box center [85, 293] width 135 height 15
type input "C"
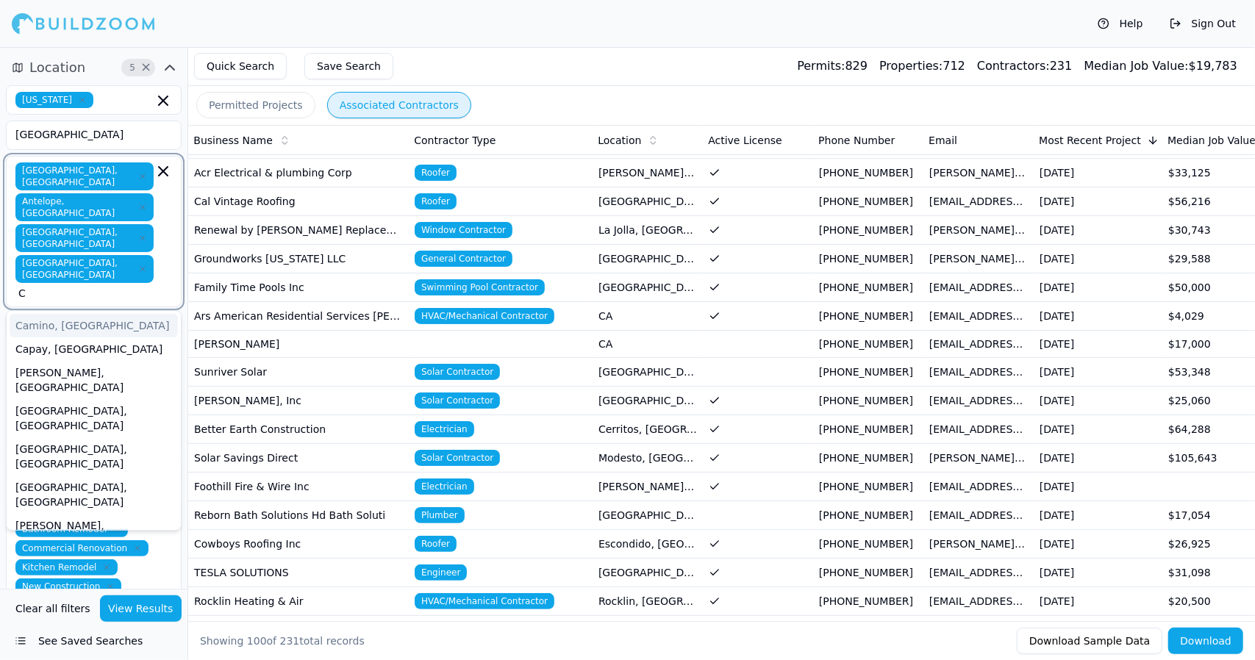
click at [151, 286] on input "C" at bounding box center [85, 293] width 135 height 15
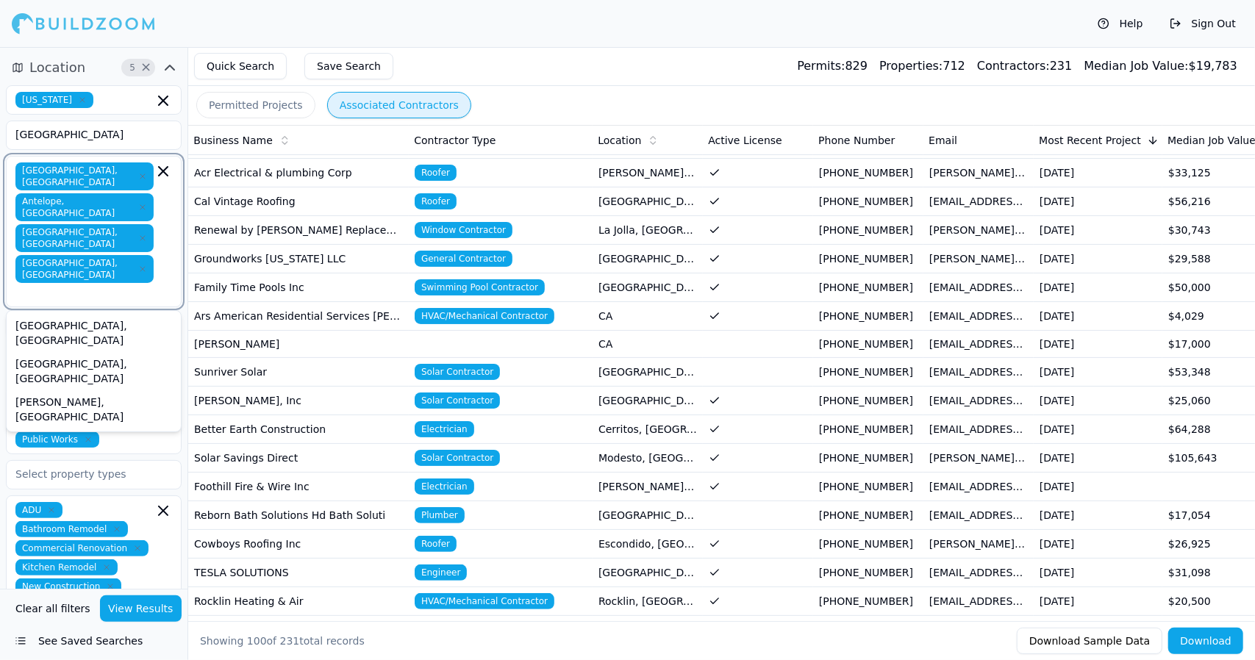
click at [151, 286] on input "text" at bounding box center [85, 293] width 135 height 15
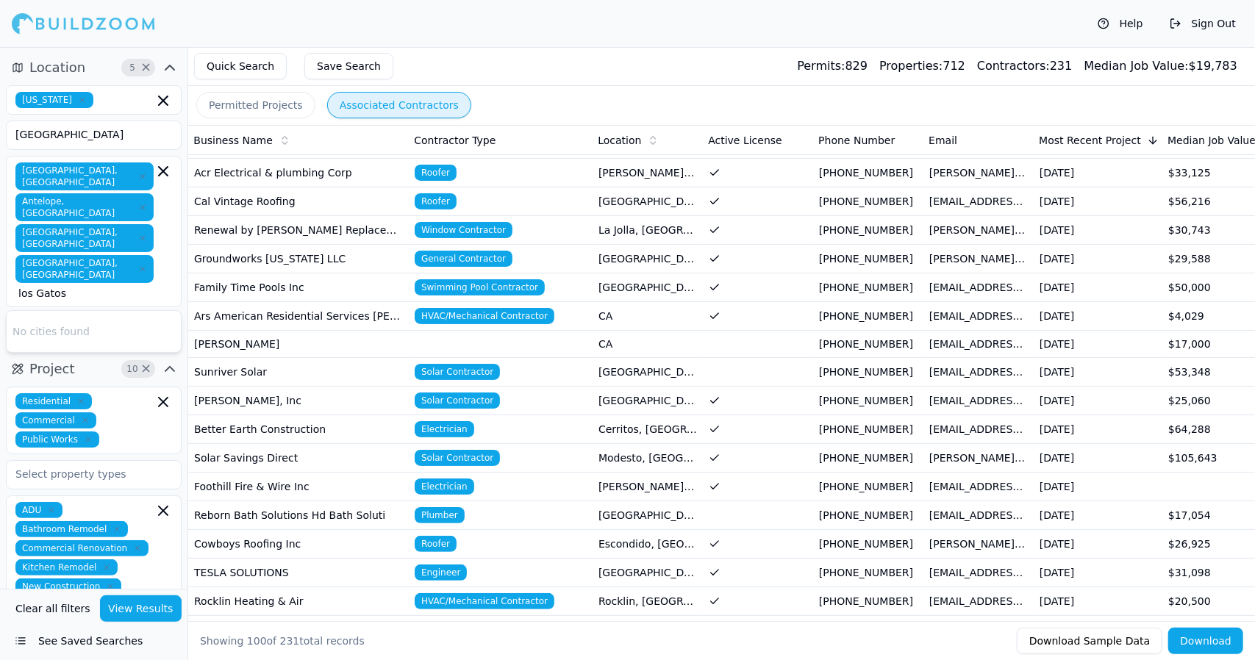
click at [171, 227] on div "[GEOGRAPHIC_DATA], [GEOGRAPHIC_DATA] Antelope, [GEOGRAPHIC_DATA] [GEOGRAPHIC_DA…" at bounding box center [93, 231] width 157 height 138
type input "l"
click at [71, 139] on input "[GEOGRAPHIC_DATA]" at bounding box center [85, 134] width 156 height 26
click at [144, 313] on input at bounding box center [94, 326] width 176 height 26
click at [133, 313] on input "[GEOGRAPHIC_DATA] ca" at bounding box center [94, 326] width 176 height 26
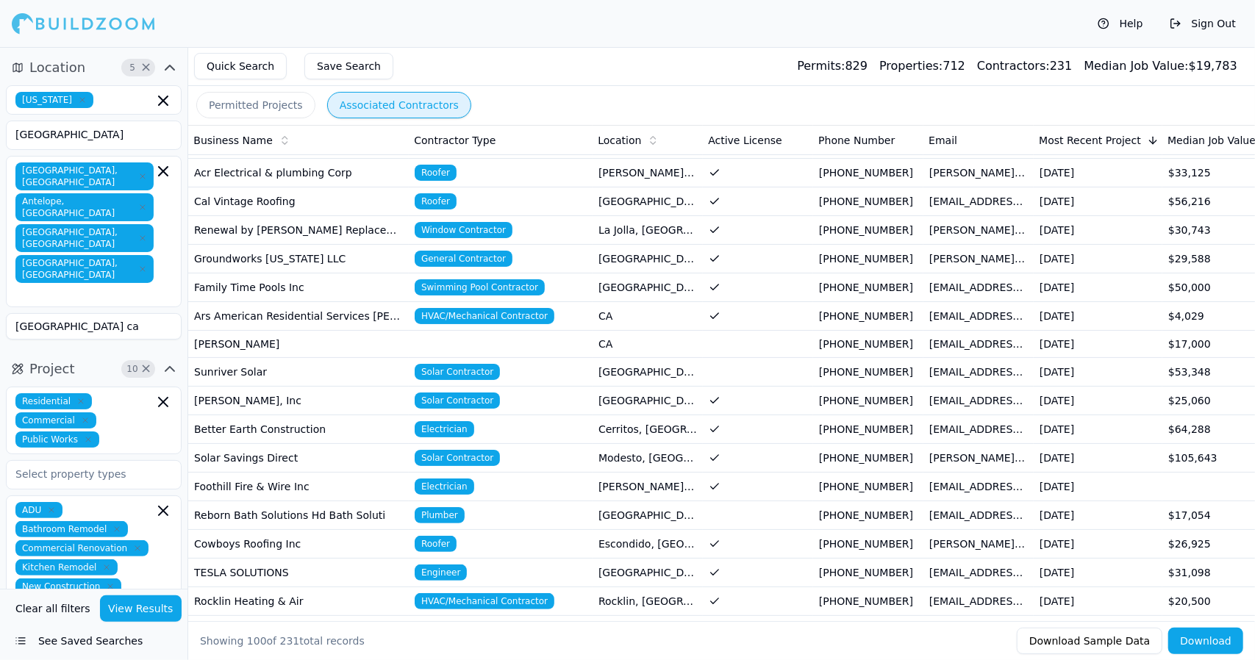
click at [119, 313] on input "[GEOGRAPHIC_DATA] ca" at bounding box center [94, 326] width 176 height 26
type input "[GEOGRAPHIC_DATA] ca"
click at [110, 139] on input "[GEOGRAPHIC_DATA]" at bounding box center [85, 134] width 156 height 26
click at [72, 313] on input "[GEOGRAPHIC_DATA] ca" at bounding box center [94, 326] width 176 height 26
click at [71, 134] on input "[GEOGRAPHIC_DATA]" at bounding box center [85, 134] width 156 height 26
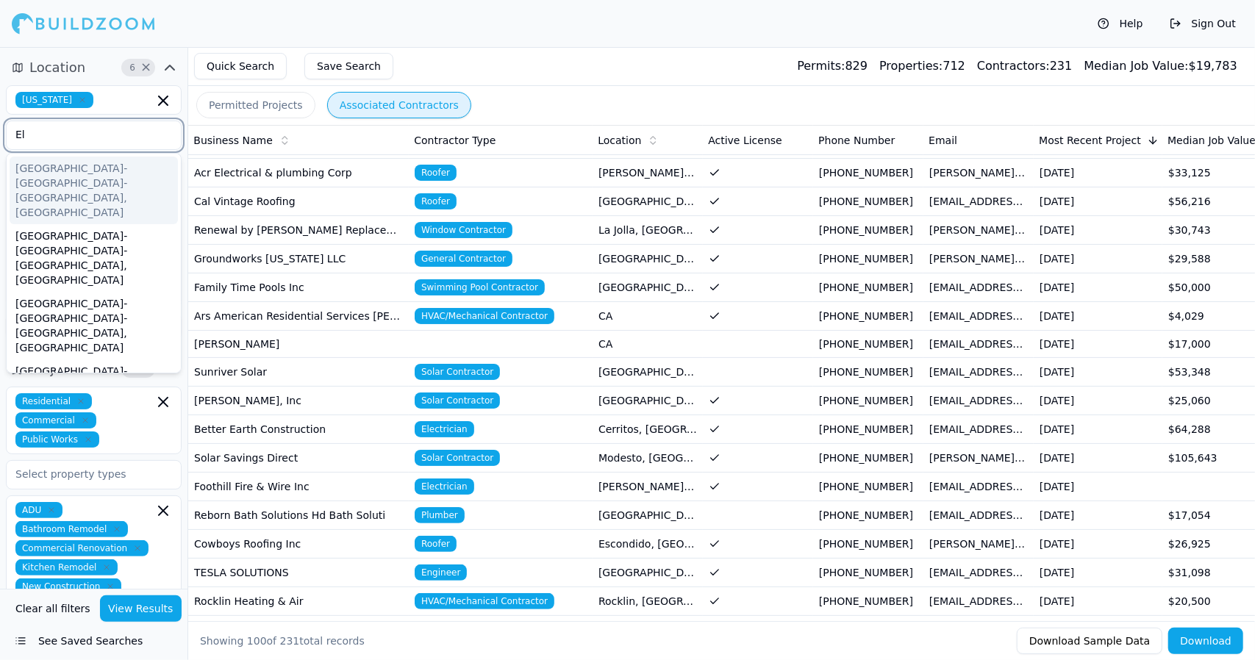
type input "E"
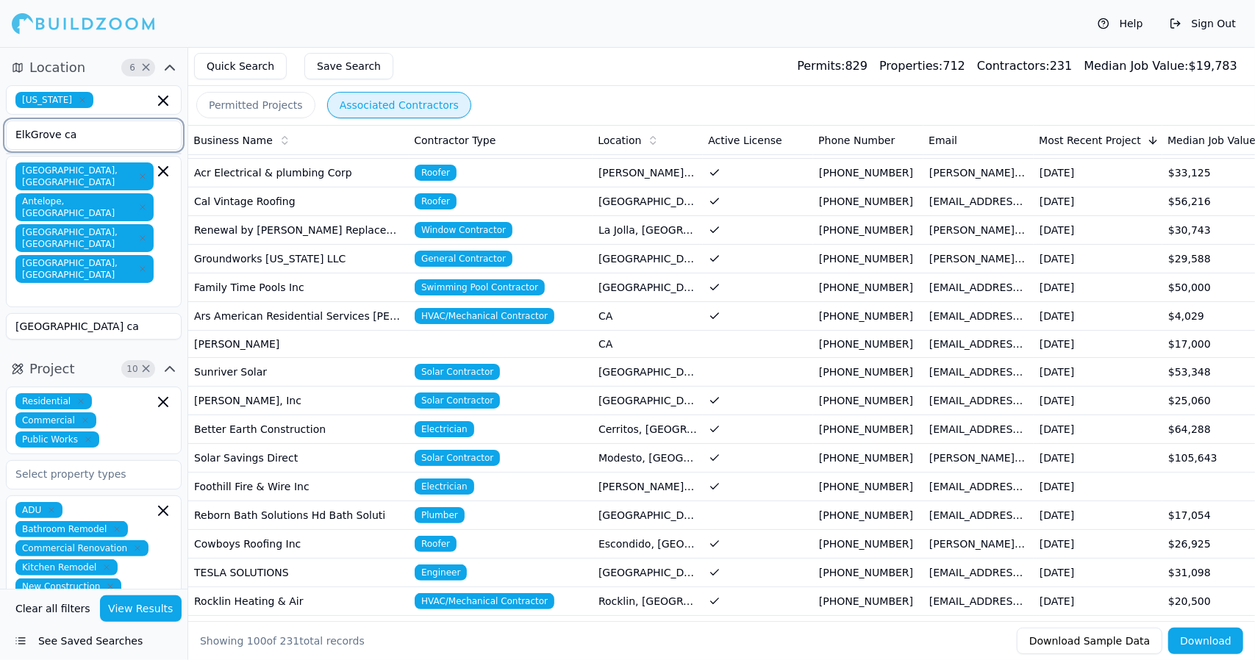
type input "ElkGrove ca"
drag, startPoint x: 96, startPoint y: 254, endPoint x: 84, endPoint y: 253, distance: 11.9
click at [84, 313] on input "[GEOGRAPHIC_DATA] ca" at bounding box center [94, 326] width 176 height 26
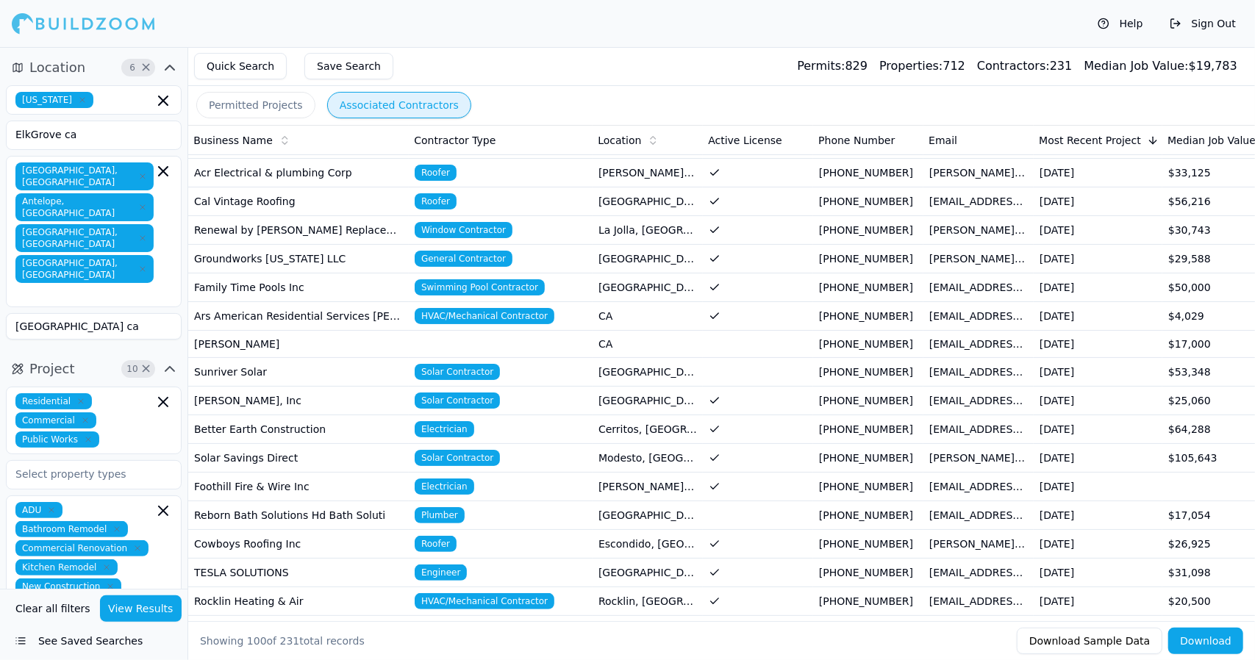
click at [84, 313] on input "[GEOGRAPHIC_DATA] ca" at bounding box center [94, 326] width 176 height 26
click at [85, 313] on input "[GEOGRAPHIC_DATA] ca" at bounding box center [94, 326] width 176 height 26
type input "E"
click at [107, 137] on input "ElkGrove ca" at bounding box center [85, 134] width 156 height 26
type input "E"
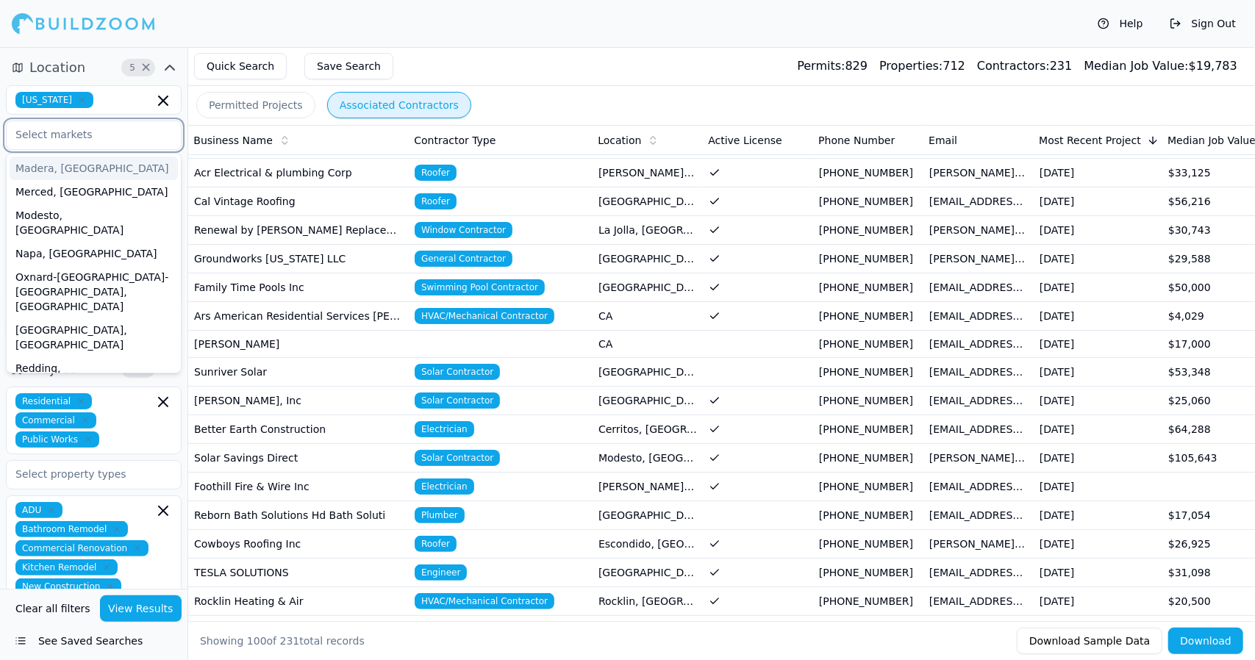
scroll to position [10, 0]
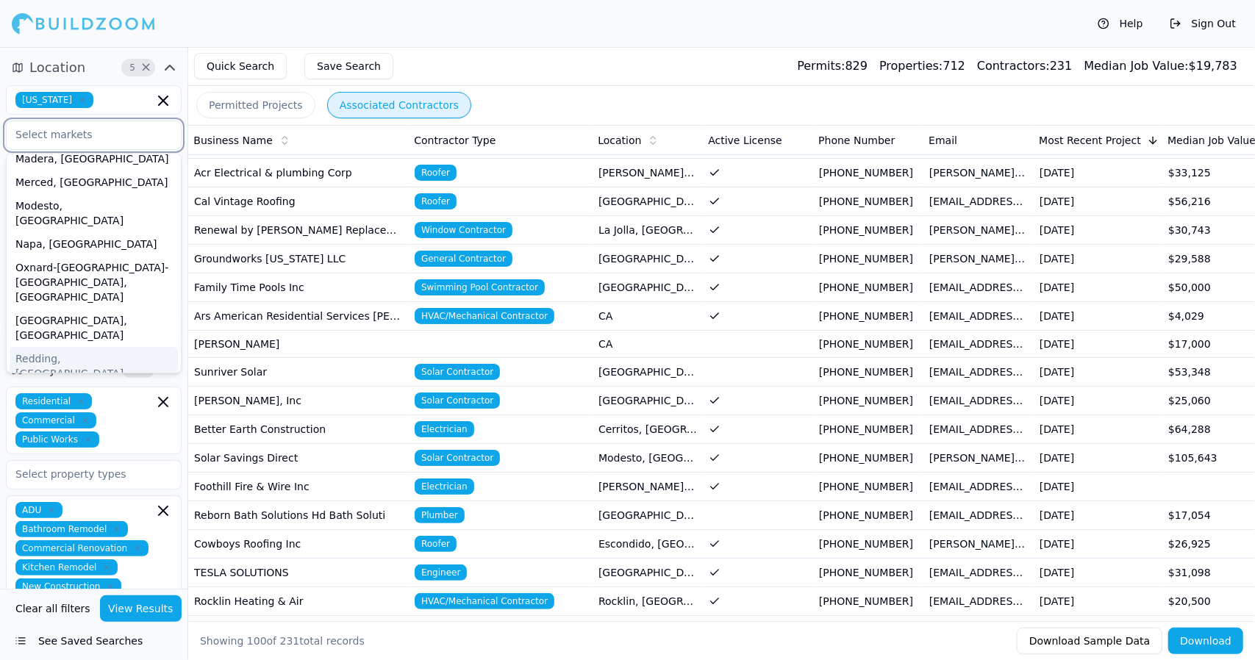
click at [97, 347] on div "Redding, [GEOGRAPHIC_DATA]" at bounding box center [94, 366] width 168 height 38
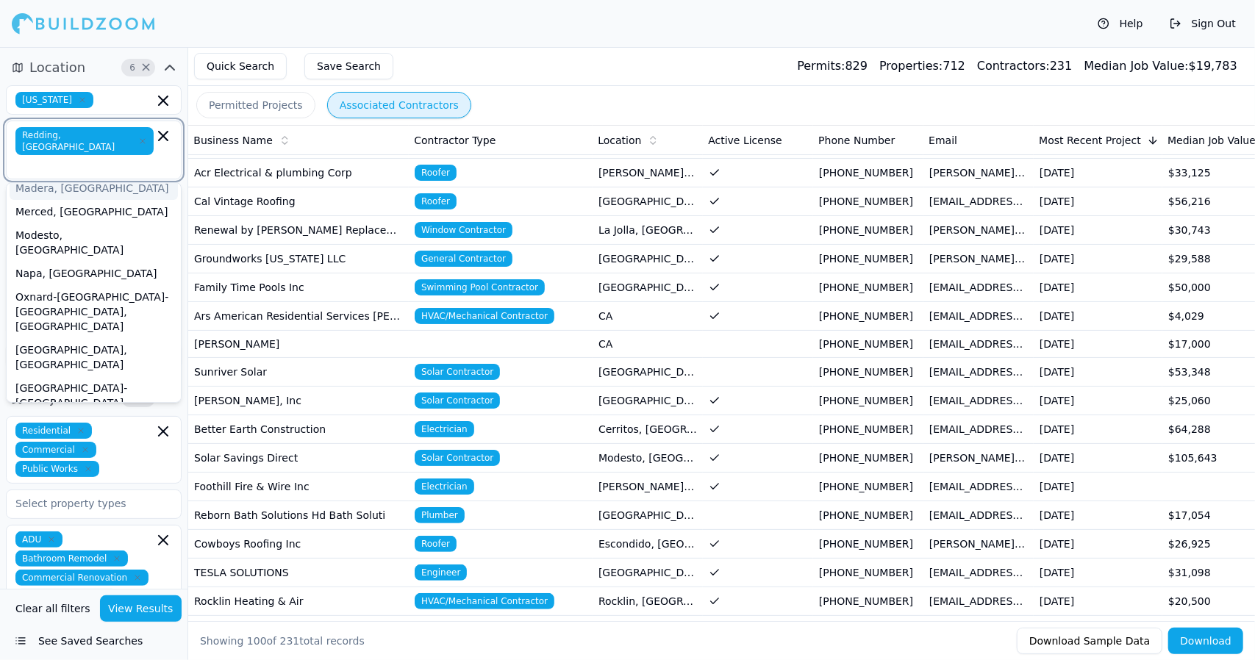
click at [124, 158] on input "text" at bounding box center [85, 165] width 135 height 15
click at [144, 158] on input "text" at bounding box center [85, 165] width 135 height 15
click at [128, 107] on div "[US_STATE]" at bounding box center [94, 99] width 176 height 29
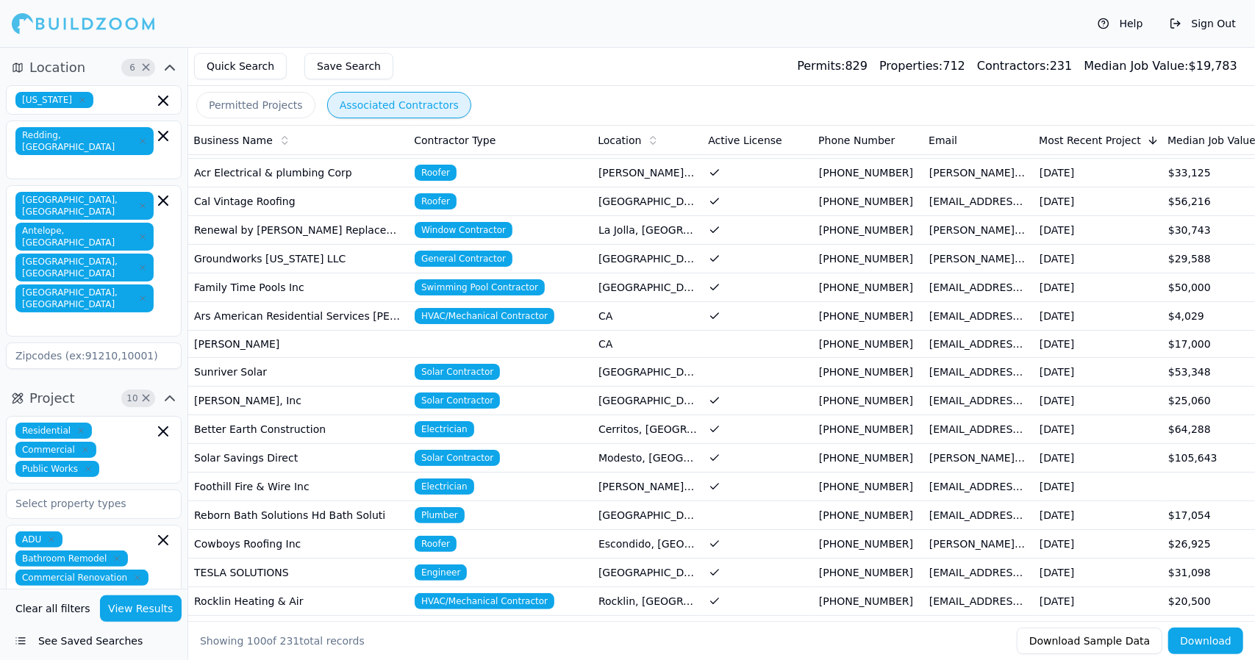
click at [90, 62] on button "Location 6 ×" at bounding box center [94, 68] width 176 height 24
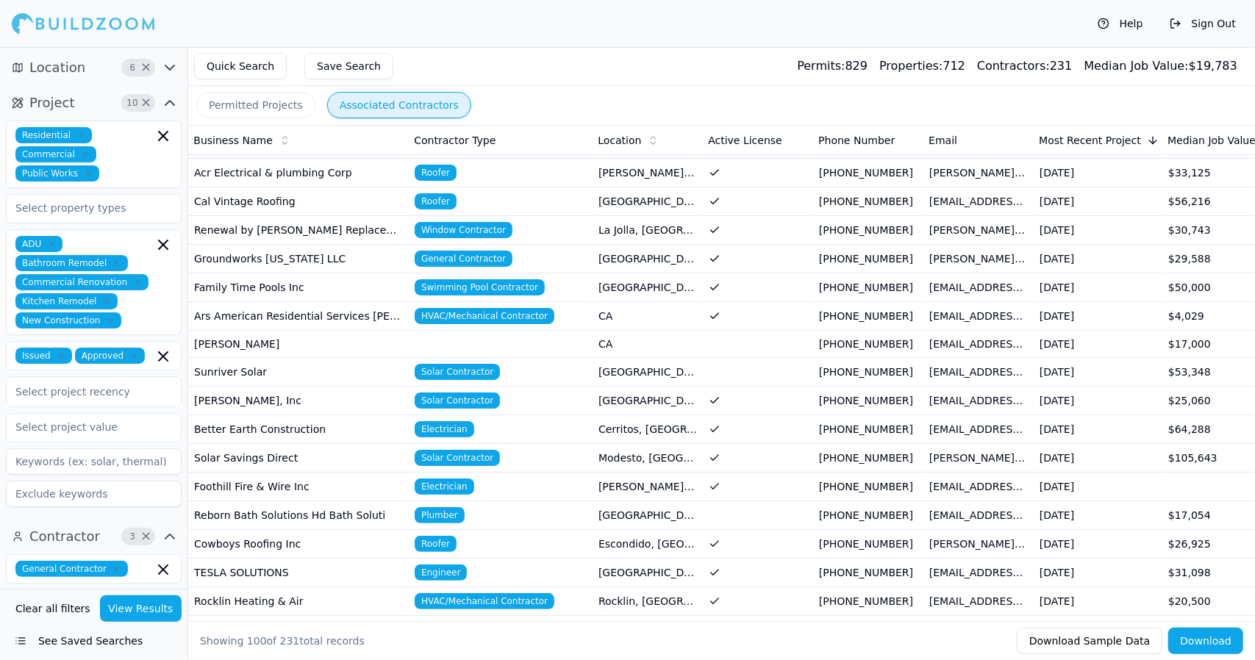
click at [76, 66] on span "Location" at bounding box center [57, 67] width 56 height 21
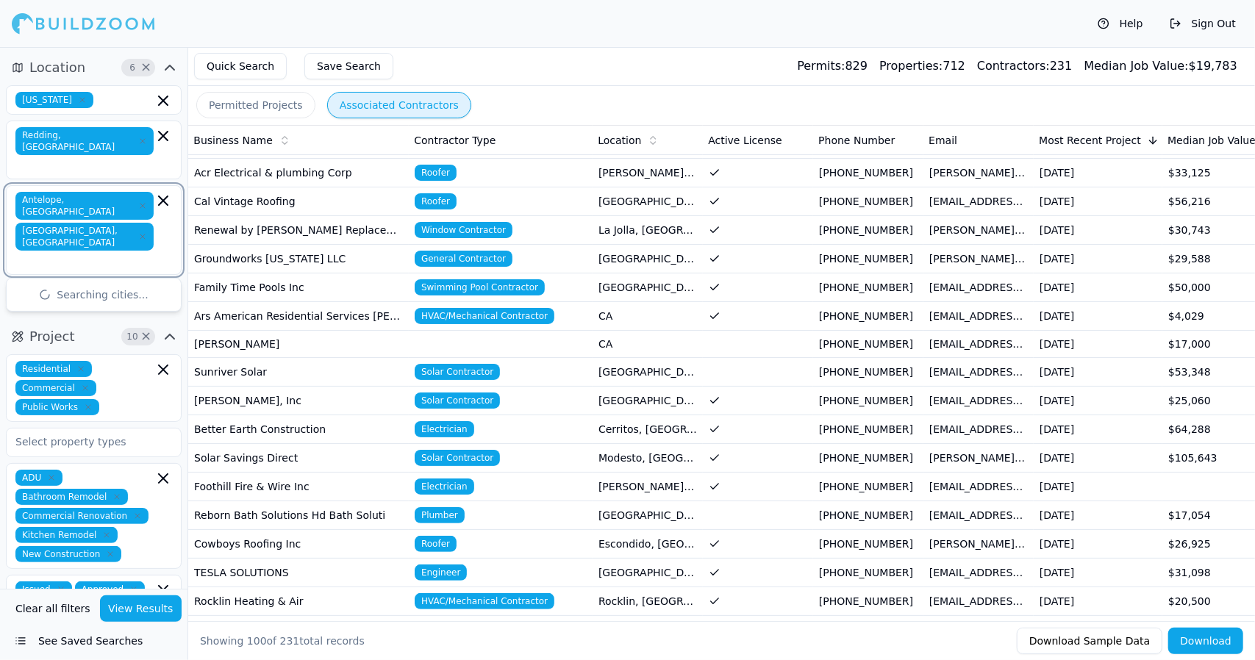
click at [112, 254] on input "text" at bounding box center [85, 261] width 135 height 15
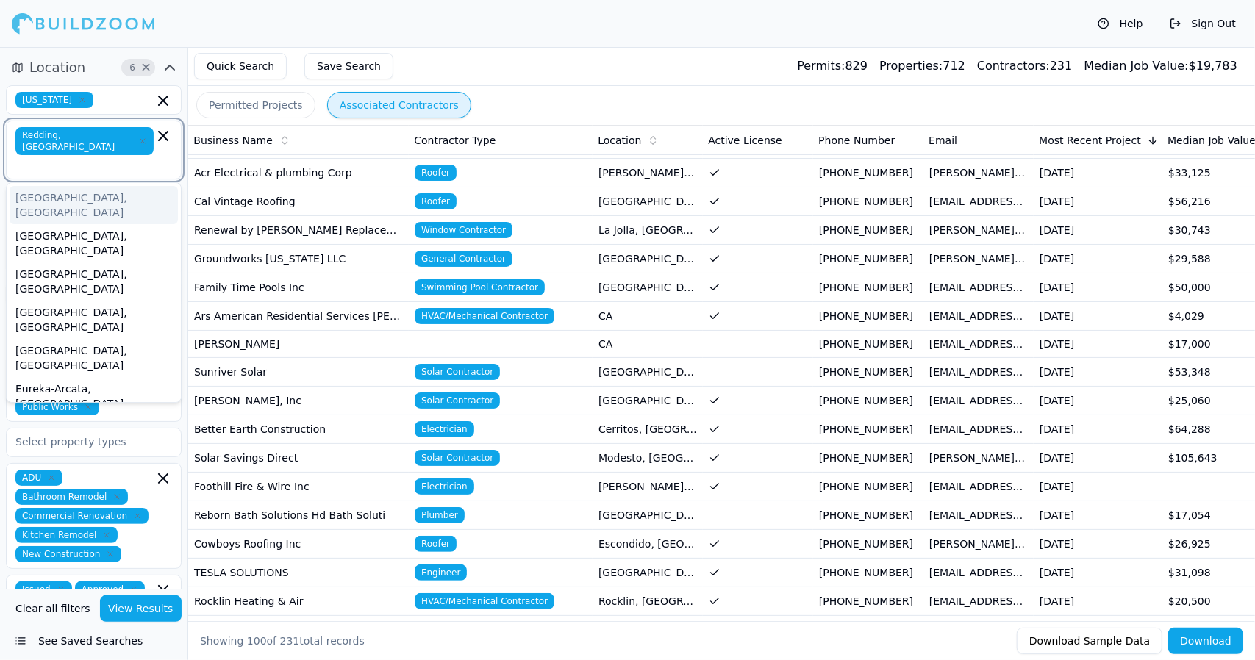
click at [119, 158] on input "text" at bounding box center [85, 165] width 135 height 15
click at [134, 158] on input "text" at bounding box center [85, 165] width 135 height 15
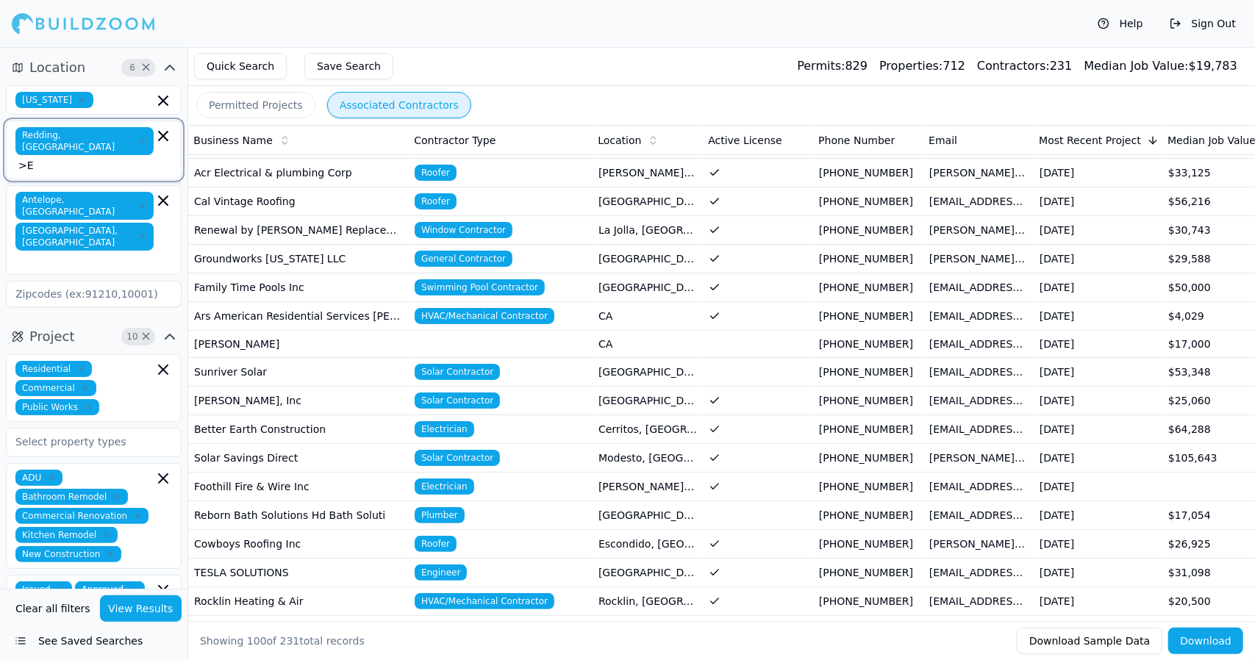
type input ">"
type input "[GEOGRAPHIC_DATA] ca"
click at [129, 192] on div "Antelope, CA [GEOGRAPHIC_DATA], [GEOGRAPHIC_DATA]" at bounding box center [93, 230] width 157 height 76
click at [115, 104] on input "text" at bounding box center [126, 100] width 54 height 16
click at [146, 281] on input at bounding box center [94, 294] width 176 height 26
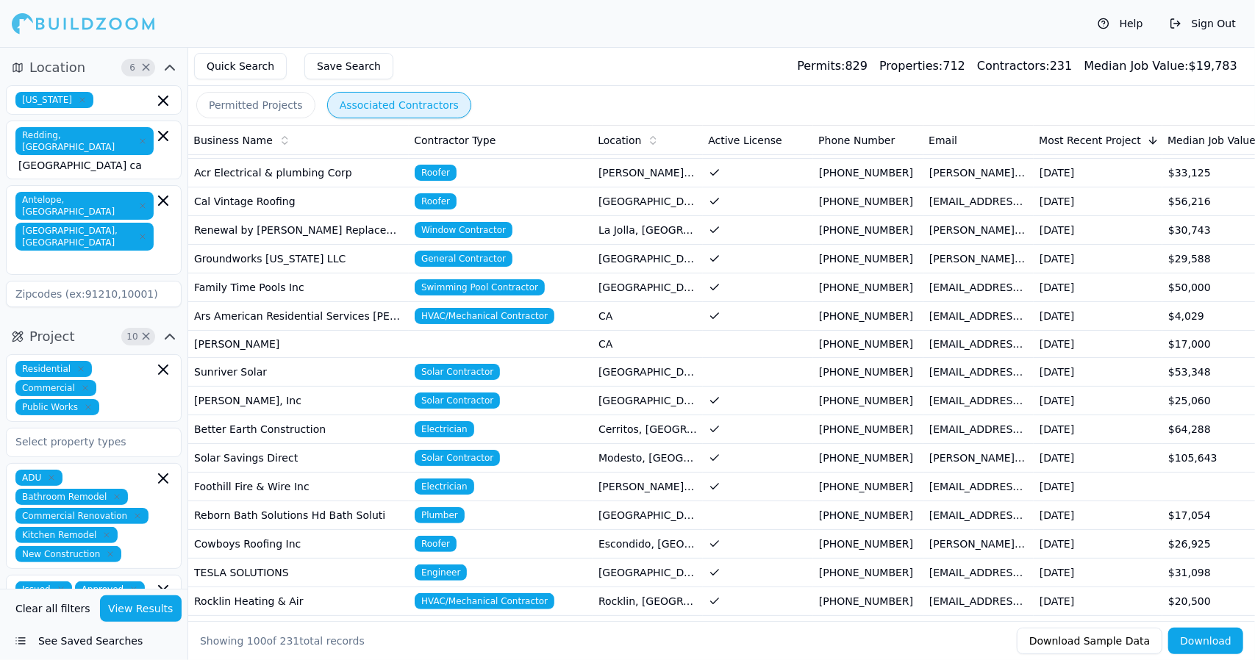
click at [146, 281] on input at bounding box center [94, 294] width 176 height 26
type input "[GEOGRAPHIC_DATA], [GEOGRAPHIC_DATA]"
drag, startPoint x: 112, startPoint y: 197, endPoint x: 96, endPoint y: 189, distance: 18.7
drag, startPoint x: 96, startPoint y: 189, endPoint x: 76, endPoint y: 232, distance: 47.4
drag, startPoint x: 106, startPoint y: 224, endPoint x: 120, endPoint y: 189, distance: 37.9
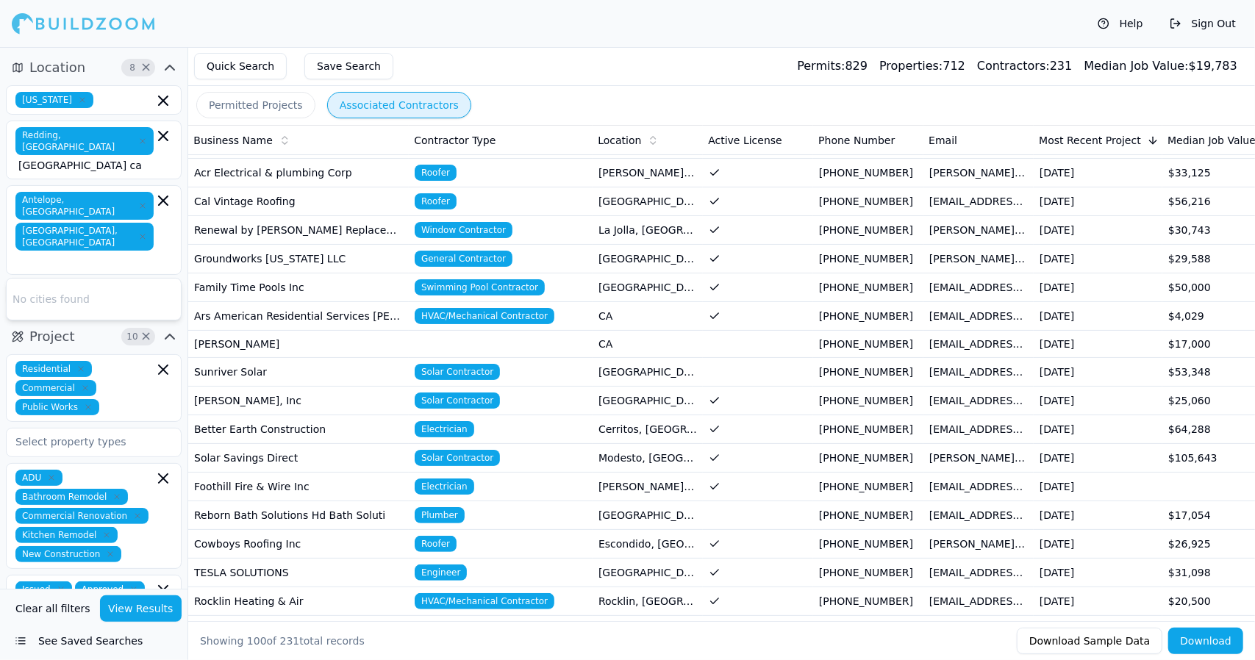
drag, startPoint x: 120, startPoint y: 189, endPoint x: 96, endPoint y: 223, distance: 42.2
click at [96, 279] on div "No cities found" at bounding box center [94, 299] width 174 height 41
drag, startPoint x: 97, startPoint y: 136, endPoint x: 87, endPoint y: 221, distance: 85.8
drag, startPoint x: 87, startPoint y: 221, endPoint x: 132, endPoint y: 99, distance: 129.7
click at [132, 99] on input "text" at bounding box center [126, 100] width 54 height 16
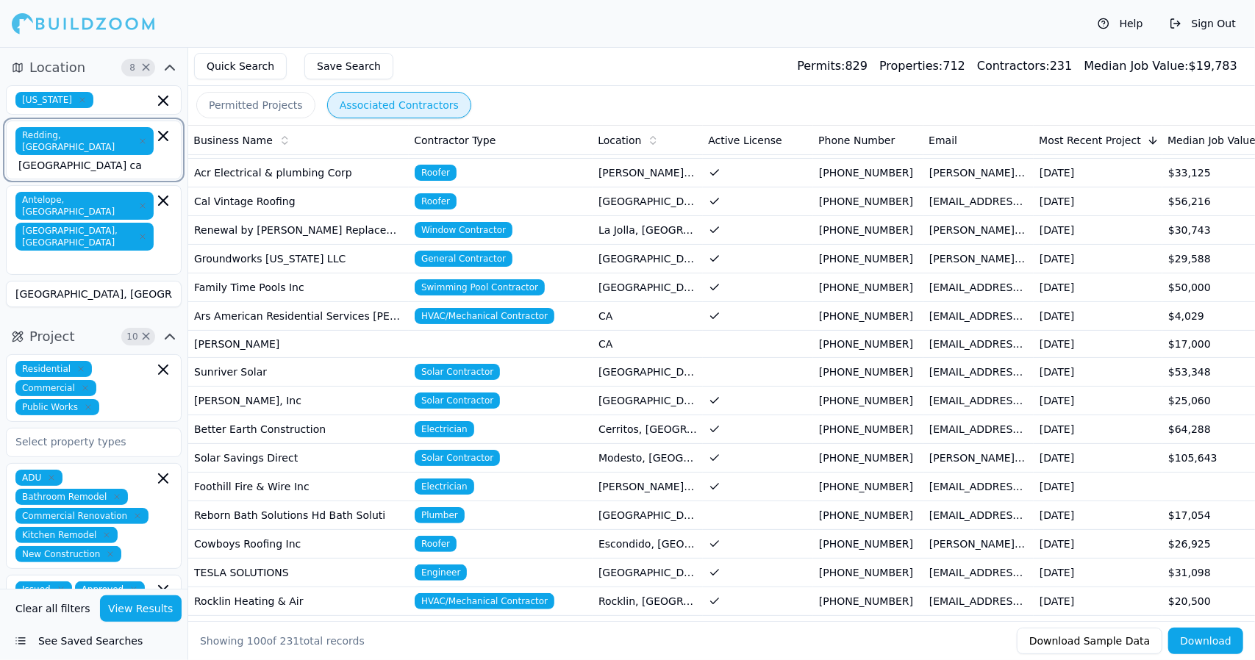
click at [163, 134] on icon "button" at bounding box center [163, 136] width 18 height 18
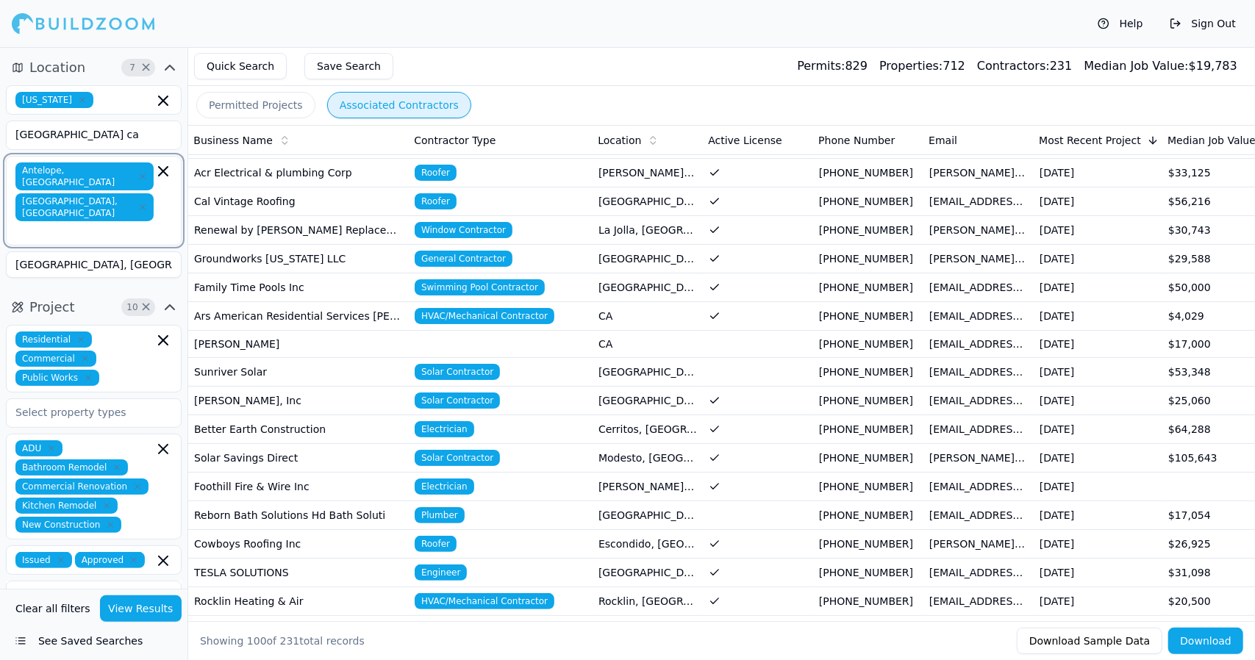
click at [165, 169] on icon "button" at bounding box center [163, 171] width 9 height 9
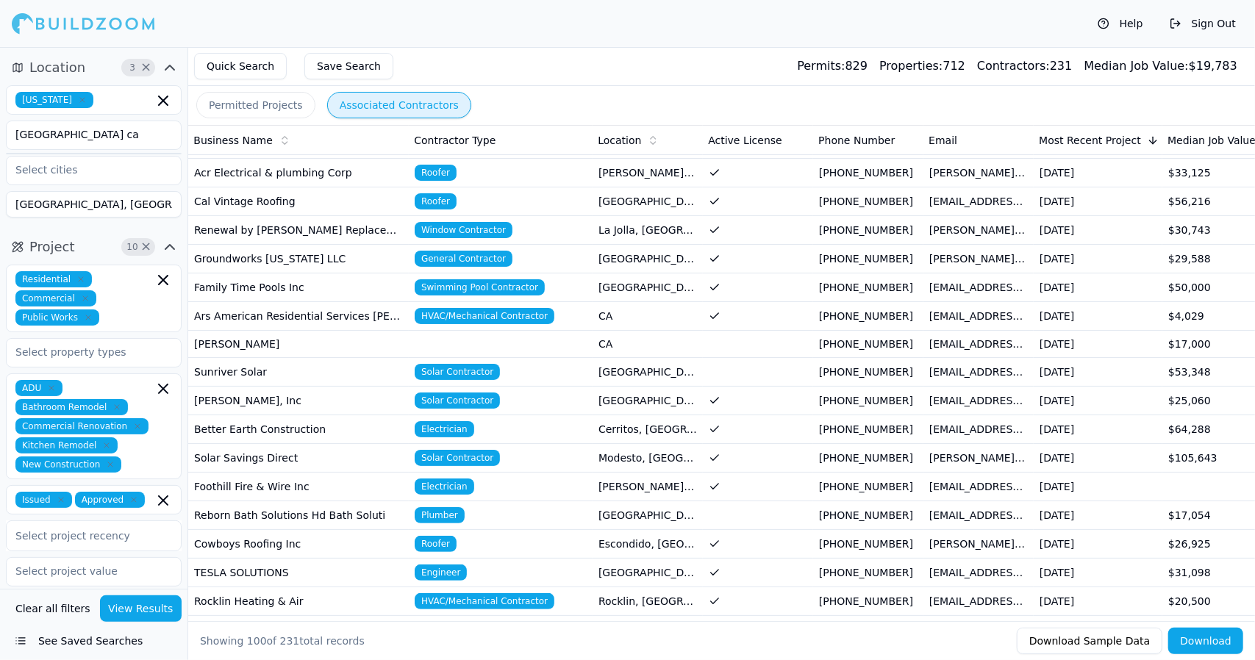
drag, startPoint x: 101, startPoint y: 133, endPoint x: 91, endPoint y: 201, distance: 68.4
click at [91, 201] on input "[GEOGRAPHIC_DATA], [GEOGRAPHIC_DATA]" at bounding box center [94, 204] width 176 height 26
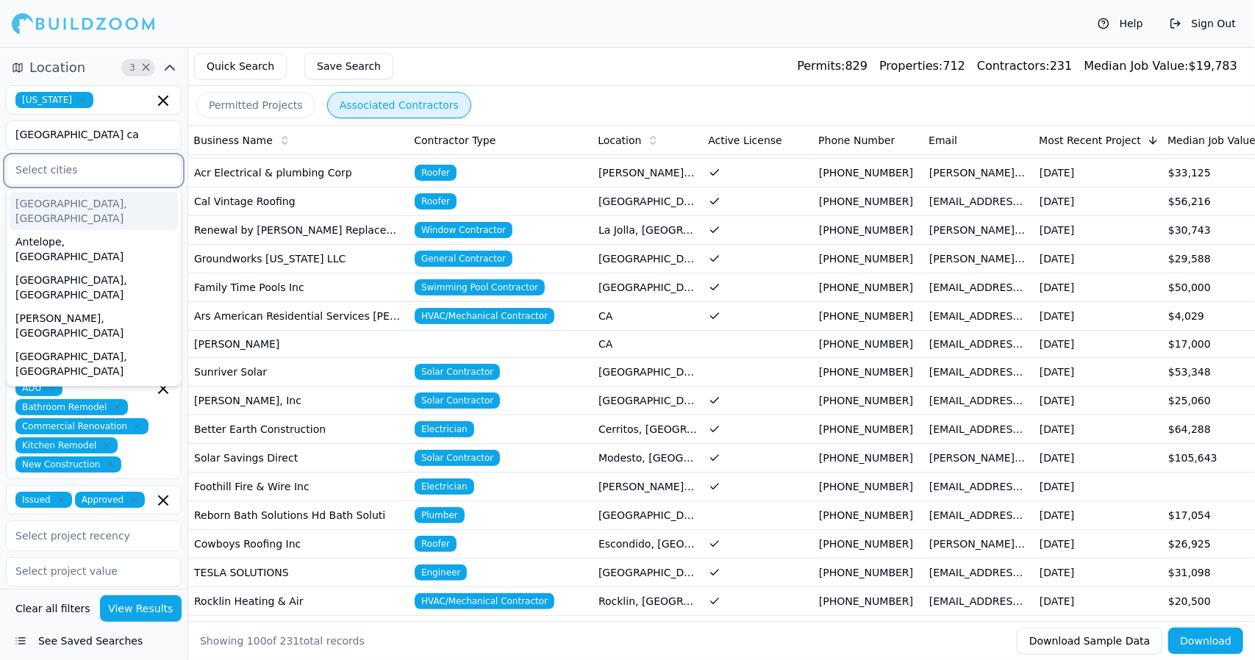
drag, startPoint x: 79, startPoint y: 173, endPoint x: 43, endPoint y: 296, distance: 128.8
drag, startPoint x: 43, startPoint y: 296, endPoint x: 21, endPoint y: 295, distance: 22.1
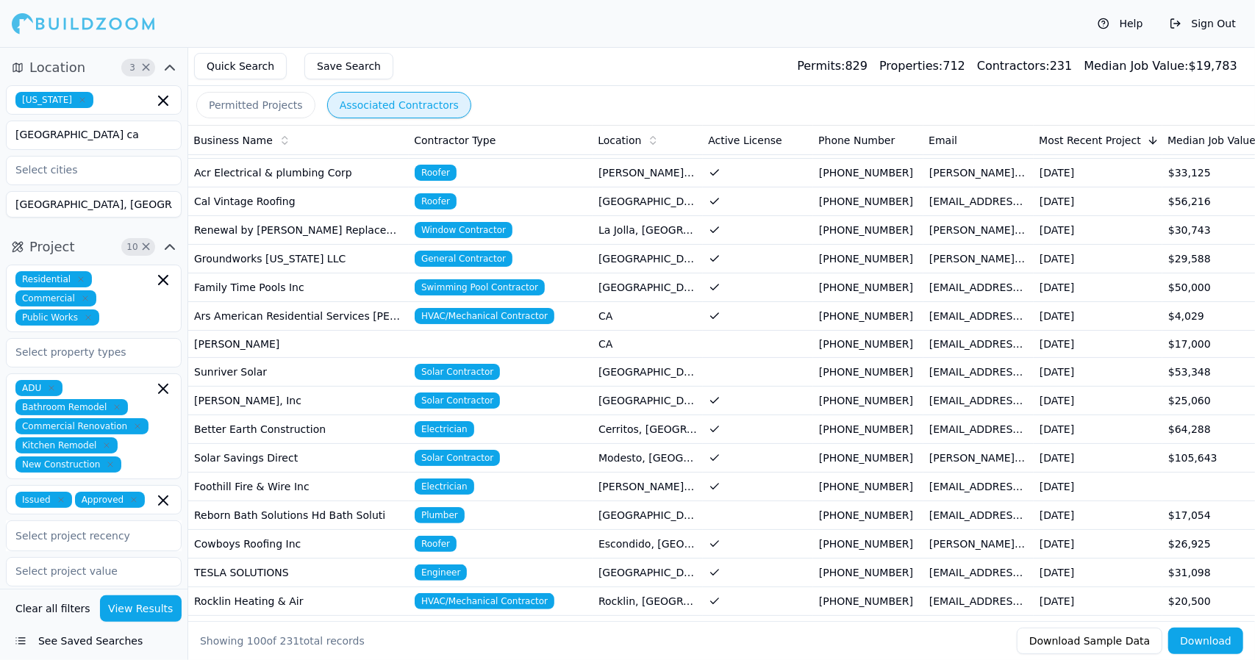
drag, startPoint x: 21, startPoint y: 295, endPoint x: 526, endPoint y: 46, distance: 563.4
click at [526, 46] on div "Help Sign Out" at bounding box center [627, 23] width 1255 height 47
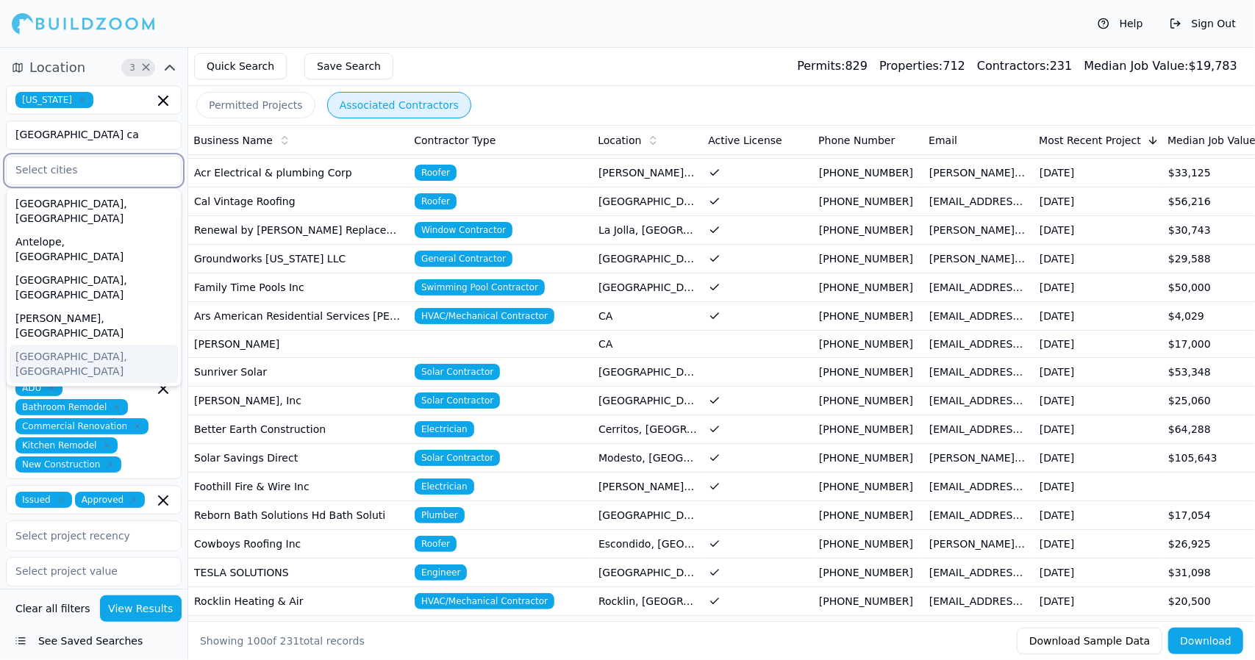
click at [114, 173] on input "text" at bounding box center [85, 170] width 156 height 26
click at [55, 345] on div "[GEOGRAPHIC_DATA], [GEOGRAPHIC_DATA]" at bounding box center [94, 364] width 168 height 38
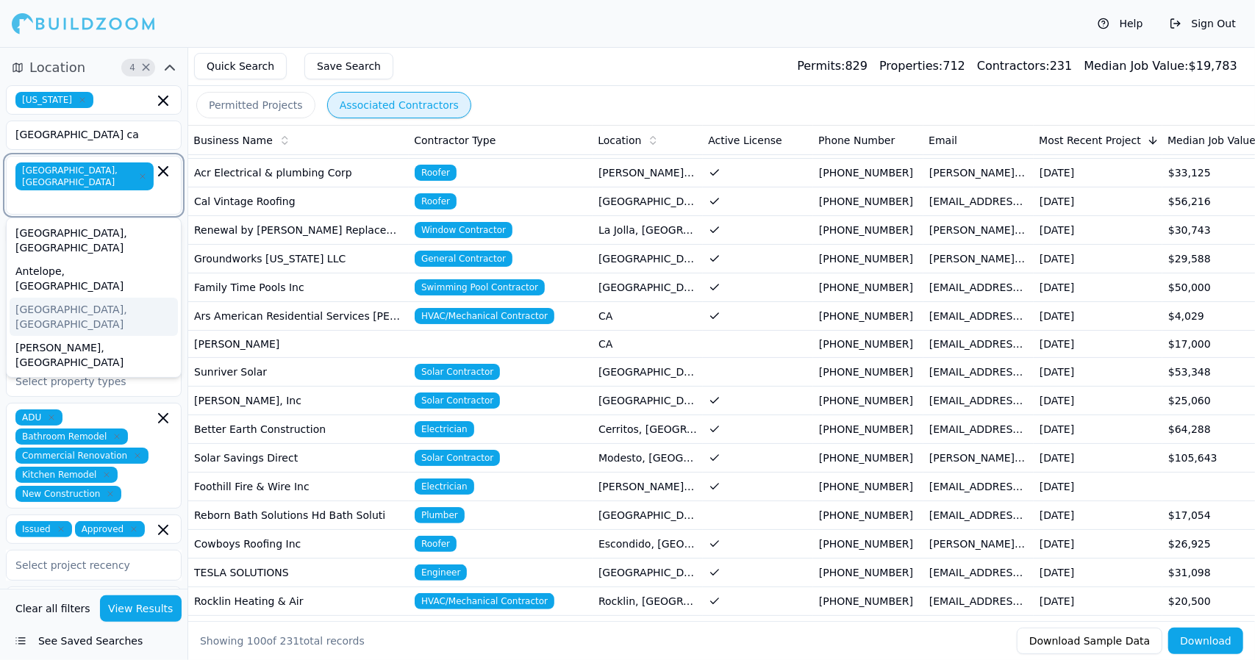
click at [44, 298] on div "[GEOGRAPHIC_DATA], [GEOGRAPHIC_DATA]" at bounding box center [94, 317] width 168 height 38
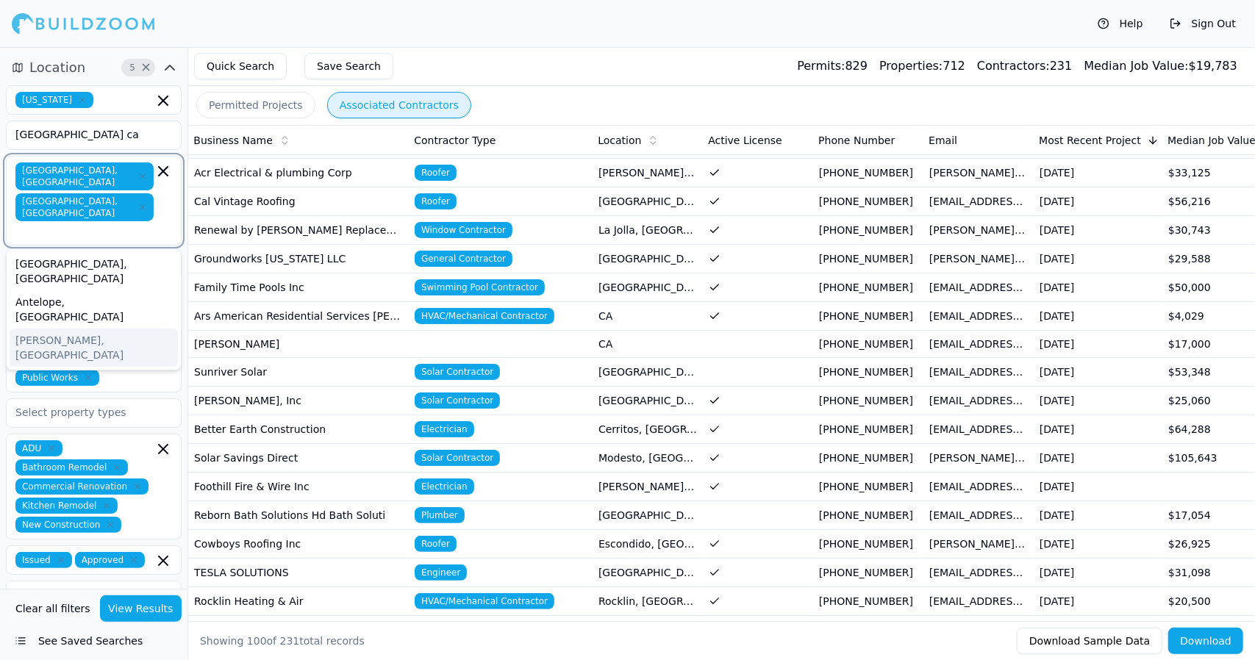
click at [125, 329] on div "[PERSON_NAME], [GEOGRAPHIC_DATA]" at bounding box center [94, 348] width 168 height 38
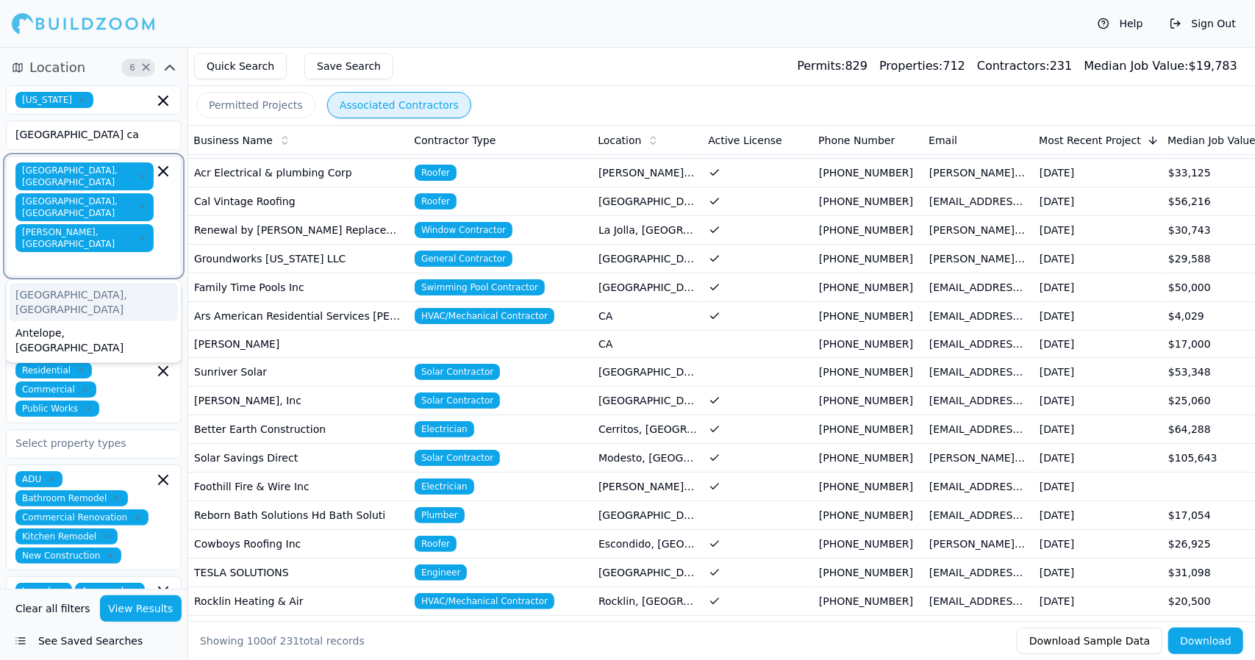
click at [106, 283] on div "[GEOGRAPHIC_DATA], [GEOGRAPHIC_DATA]" at bounding box center [94, 302] width 168 height 38
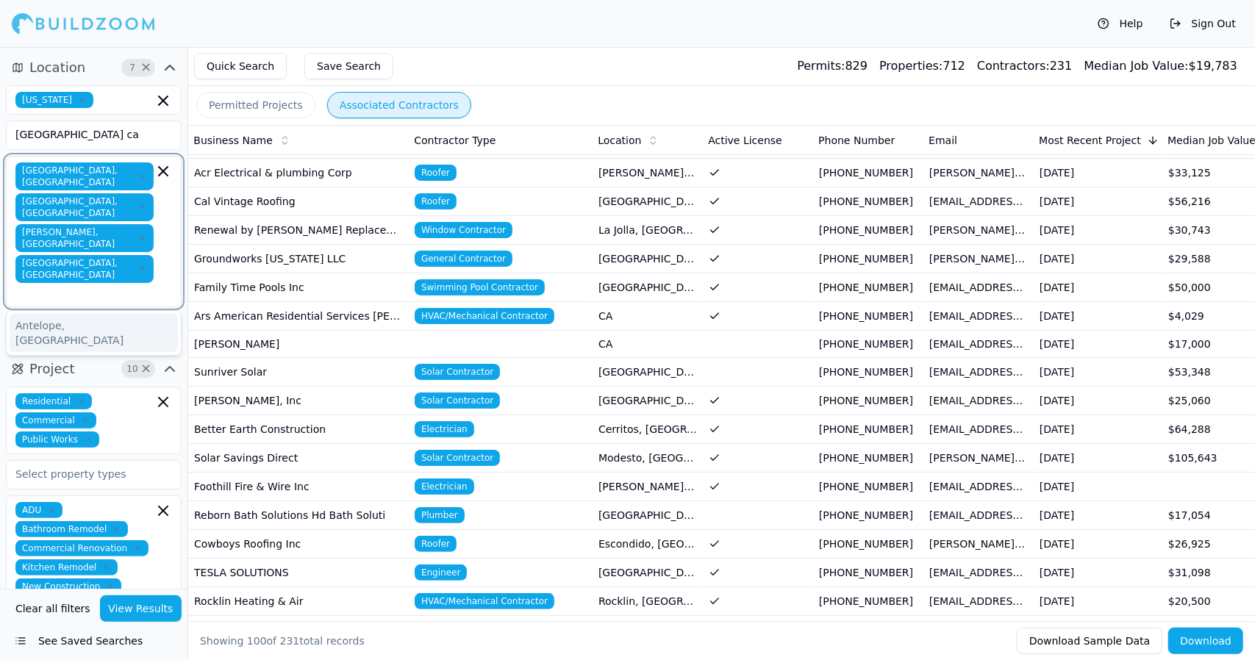
type input "B"
type input "C"
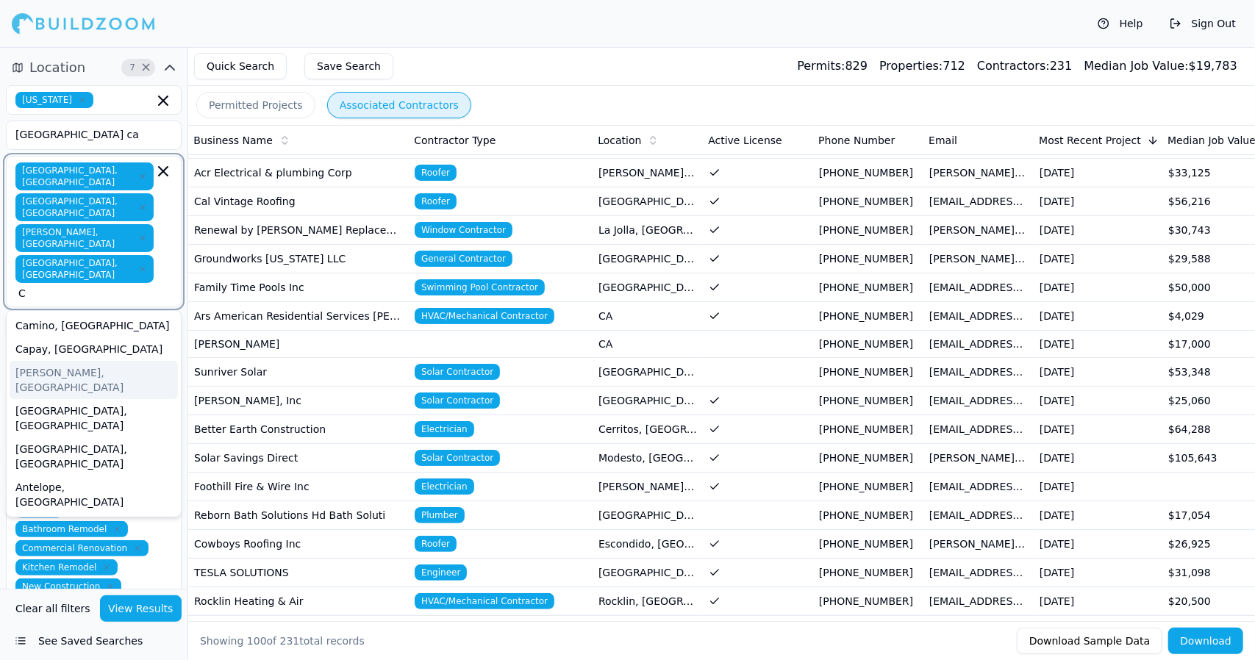
click at [84, 361] on div "[PERSON_NAME], [GEOGRAPHIC_DATA]" at bounding box center [94, 380] width 168 height 38
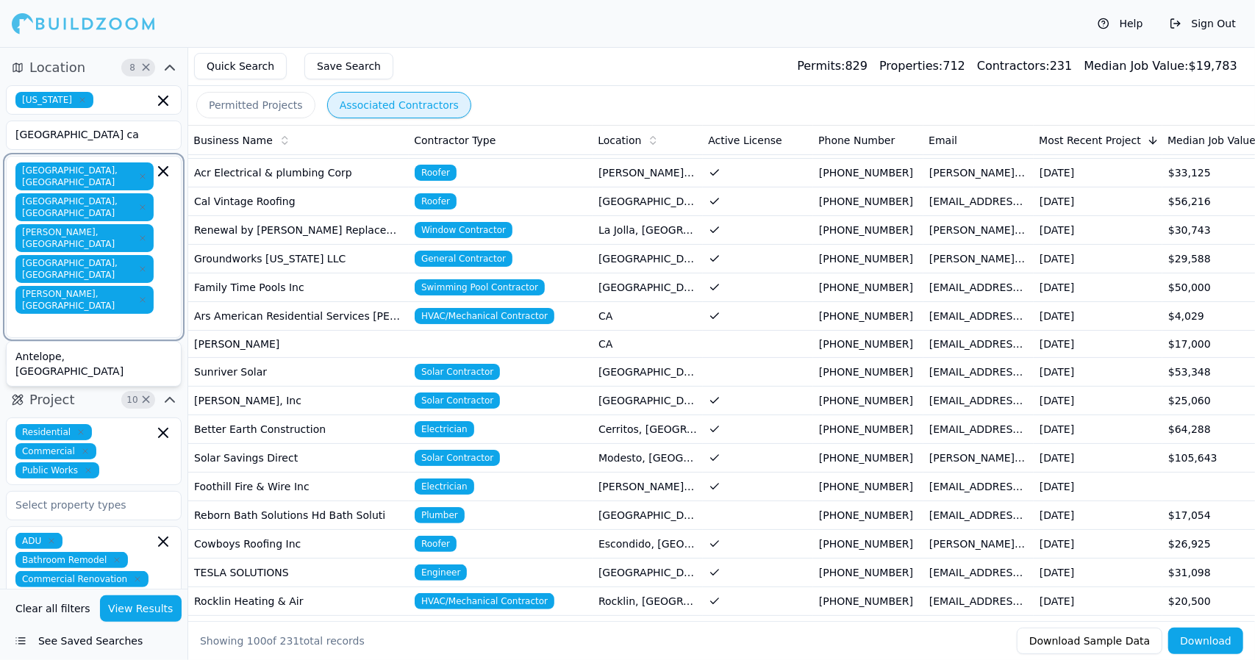
type input "C"
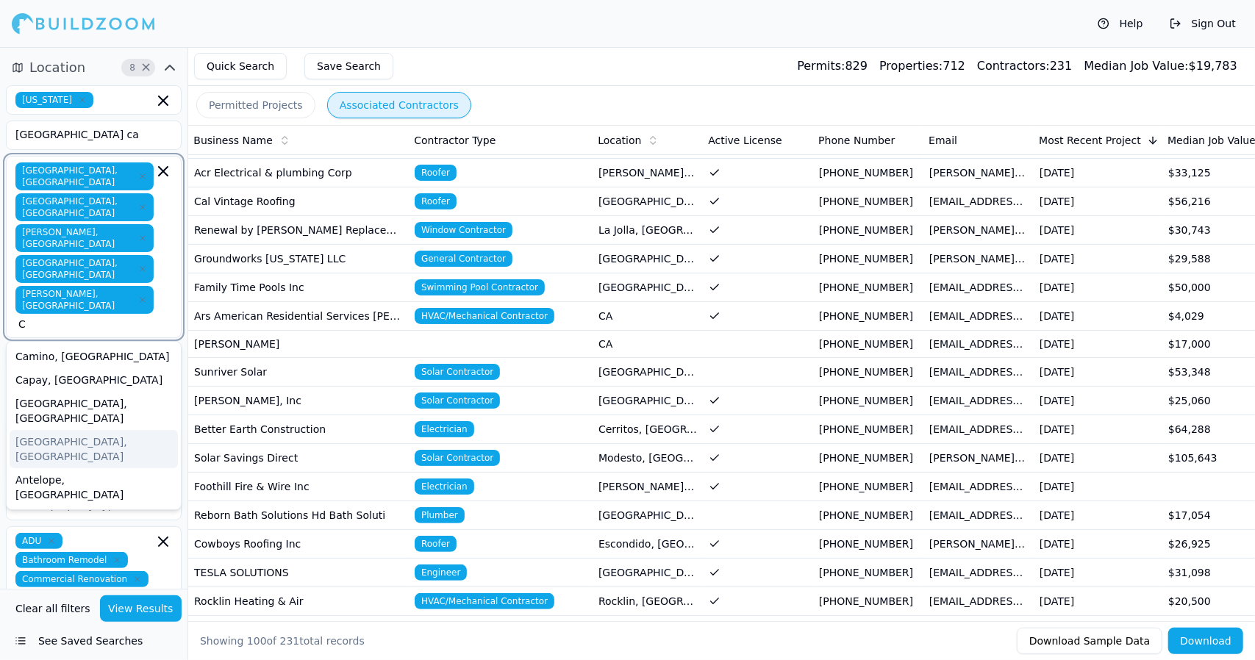
click at [54, 430] on div "[GEOGRAPHIC_DATA], [GEOGRAPHIC_DATA]" at bounding box center [94, 449] width 168 height 38
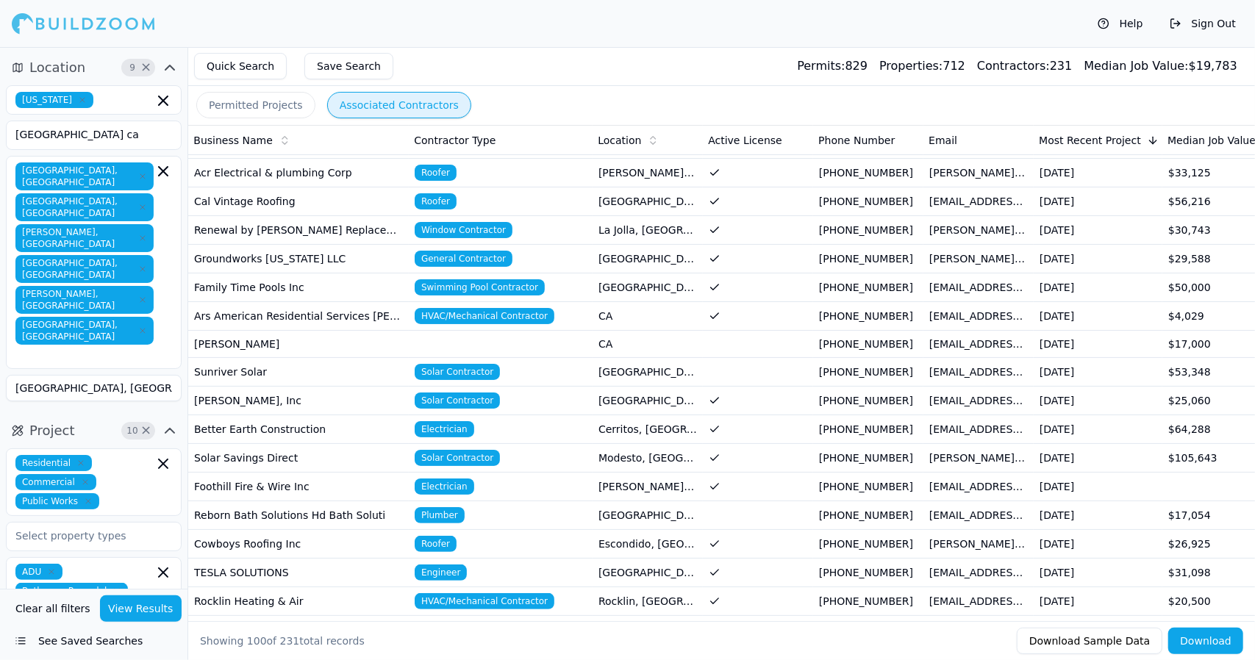
click at [159, 256] on div "[GEOGRAPHIC_DATA], [GEOGRAPHIC_DATA] [GEOGRAPHIC_DATA], [GEOGRAPHIC_DATA] [PERS…" at bounding box center [93, 262] width 157 height 200
click at [134, 376] on div "Antelope, [GEOGRAPHIC_DATA]" at bounding box center [94, 395] width 168 height 38
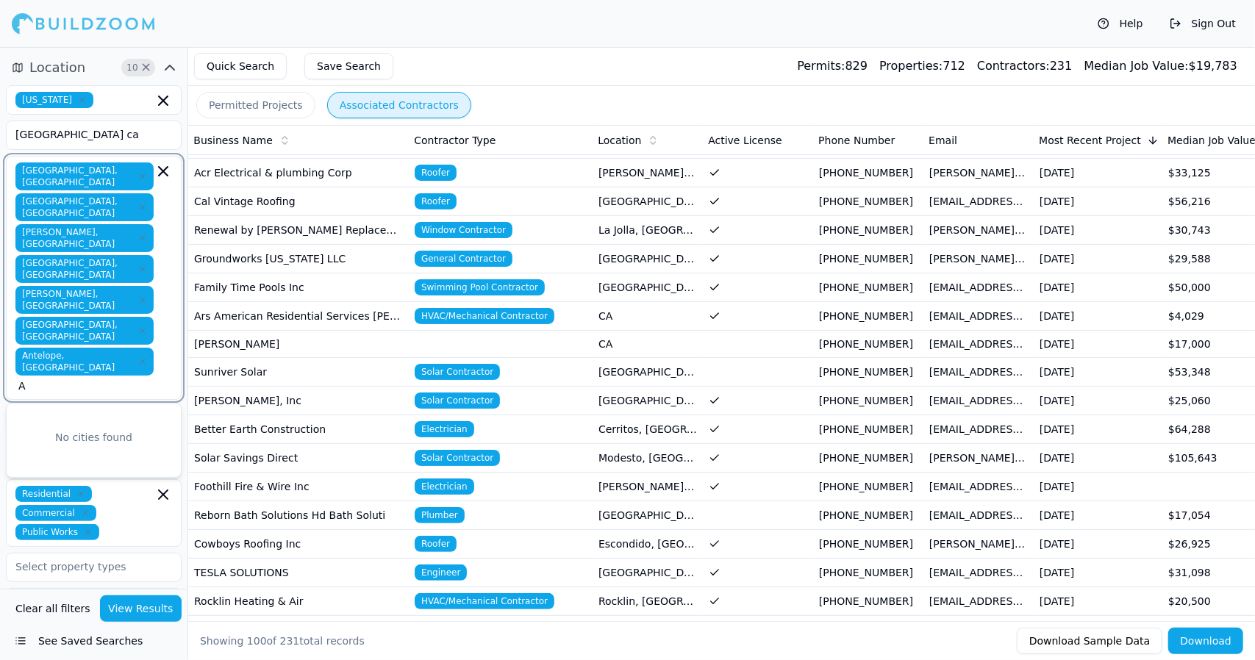
type input "A"
click at [134, 295] on div "[GEOGRAPHIC_DATA], [GEOGRAPHIC_DATA] [GEOGRAPHIC_DATA], [GEOGRAPHIC_DATA] [PERS…" at bounding box center [94, 278] width 176 height 244
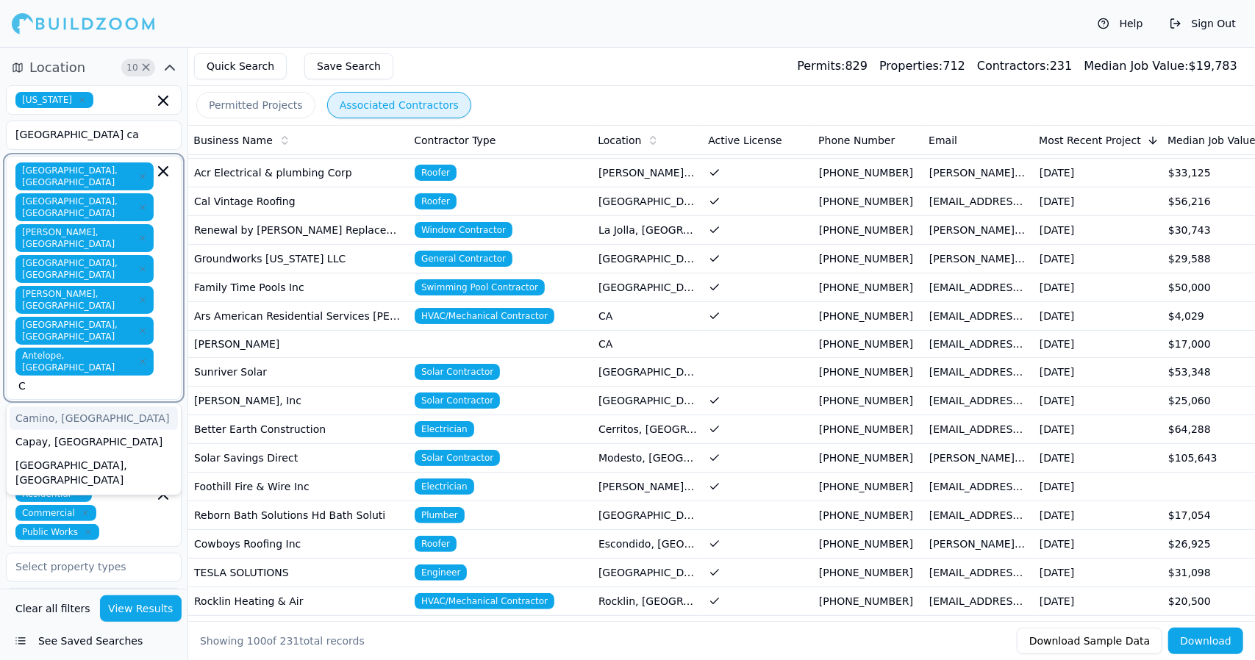
type input "C"
click at [134, 295] on div "[GEOGRAPHIC_DATA], [GEOGRAPHIC_DATA] [GEOGRAPHIC_DATA], [GEOGRAPHIC_DATA] [PERS…" at bounding box center [94, 278] width 176 height 244
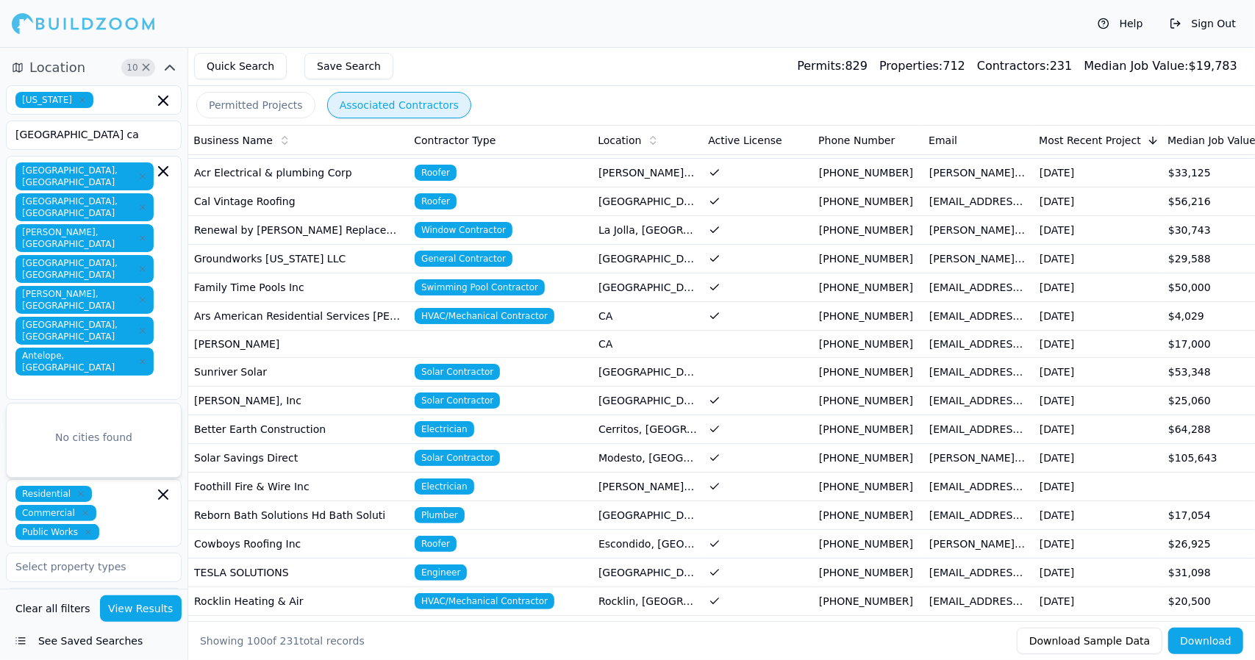
click at [134, 295] on div "[GEOGRAPHIC_DATA], [GEOGRAPHIC_DATA] [GEOGRAPHIC_DATA], [GEOGRAPHIC_DATA] [PERS…" at bounding box center [94, 278] width 176 height 244
type input "D"
type input "E"
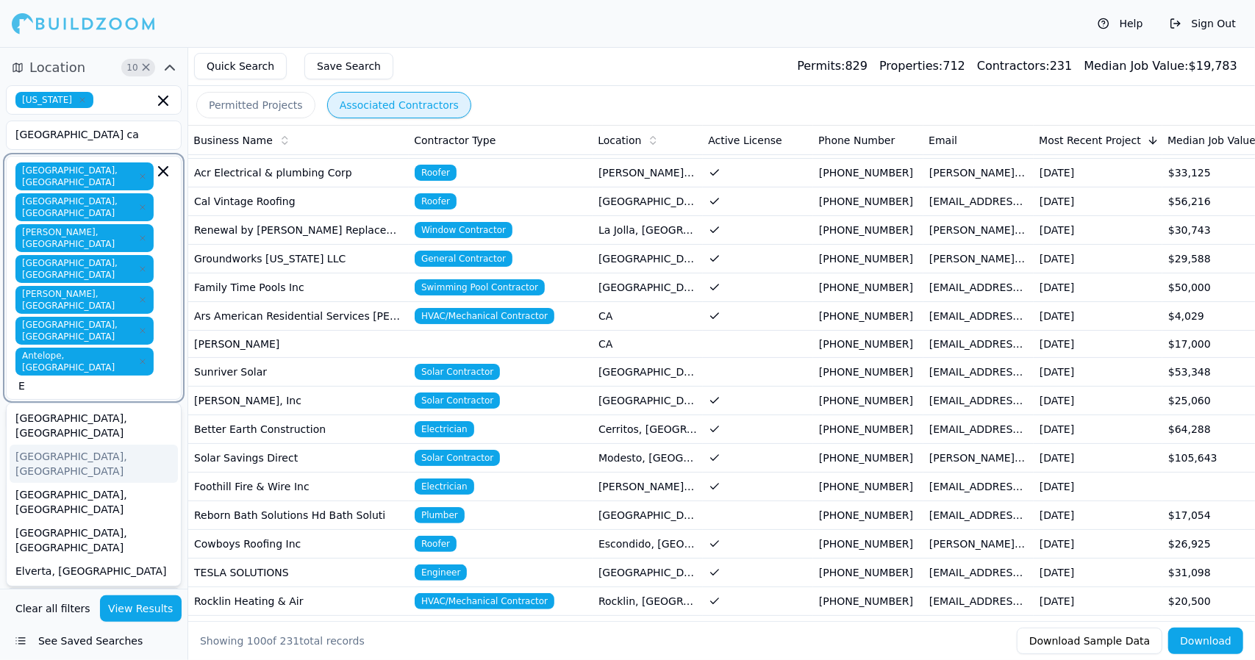
drag, startPoint x: 102, startPoint y: 338, endPoint x: 96, endPoint y: 333, distance: 8.4
drag, startPoint x: 96, startPoint y: 333, endPoint x: 71, endPoint y: 334, distance: 25.0
click at [71, 445] on div "[GEOGRAPHIC_DATA], [GEOGRAPHIC_DATA]" at bounding box center [94, 464] width 168 height 38
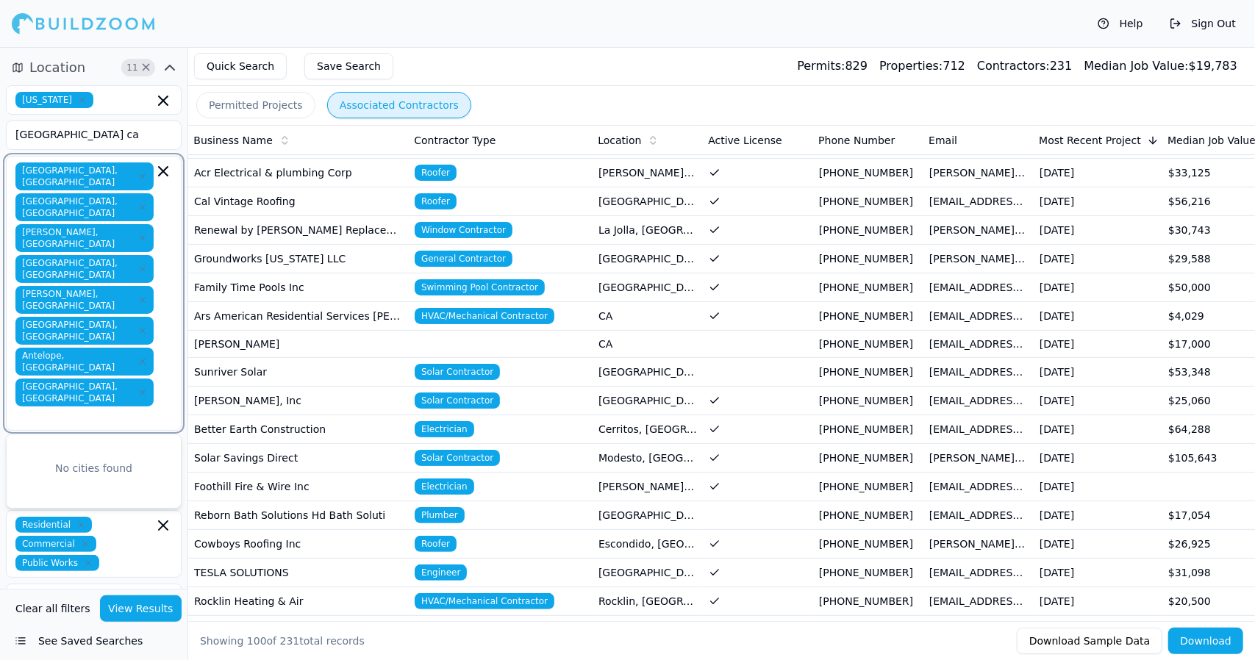
type input "E"
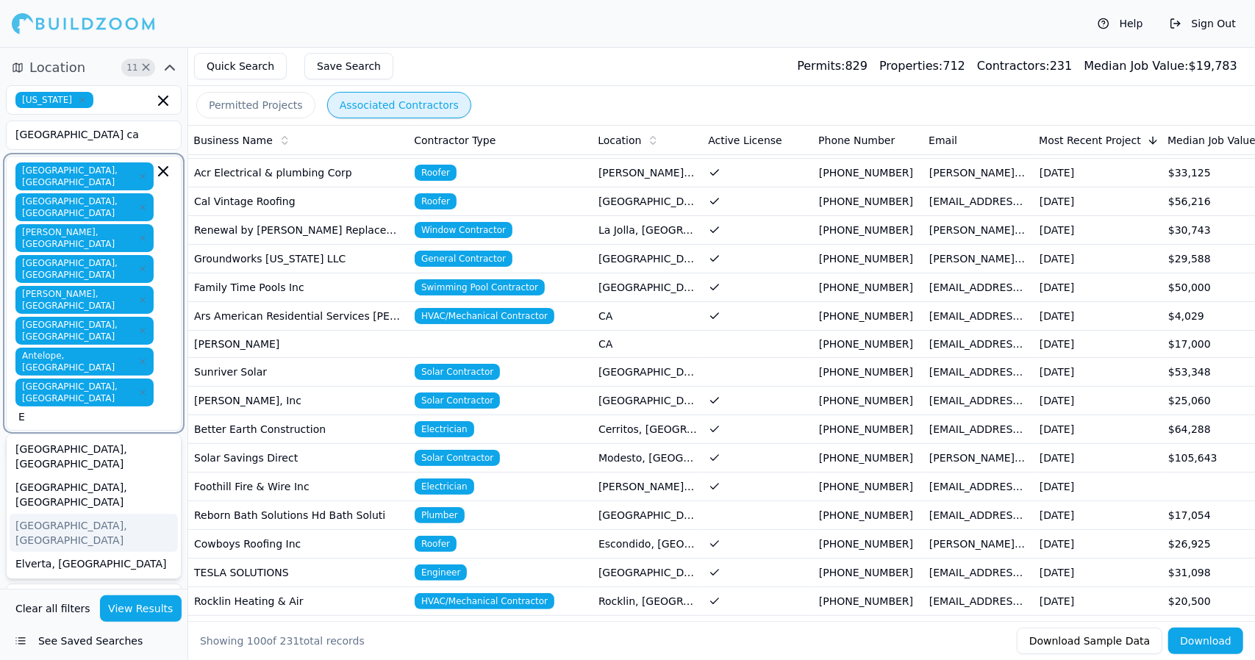
click at [71, 514] on div "[GEOGRAPHIC_DATA], [GEOGRAPHIC_DATA]" at bounding box center [94, 533] width 168 height 38
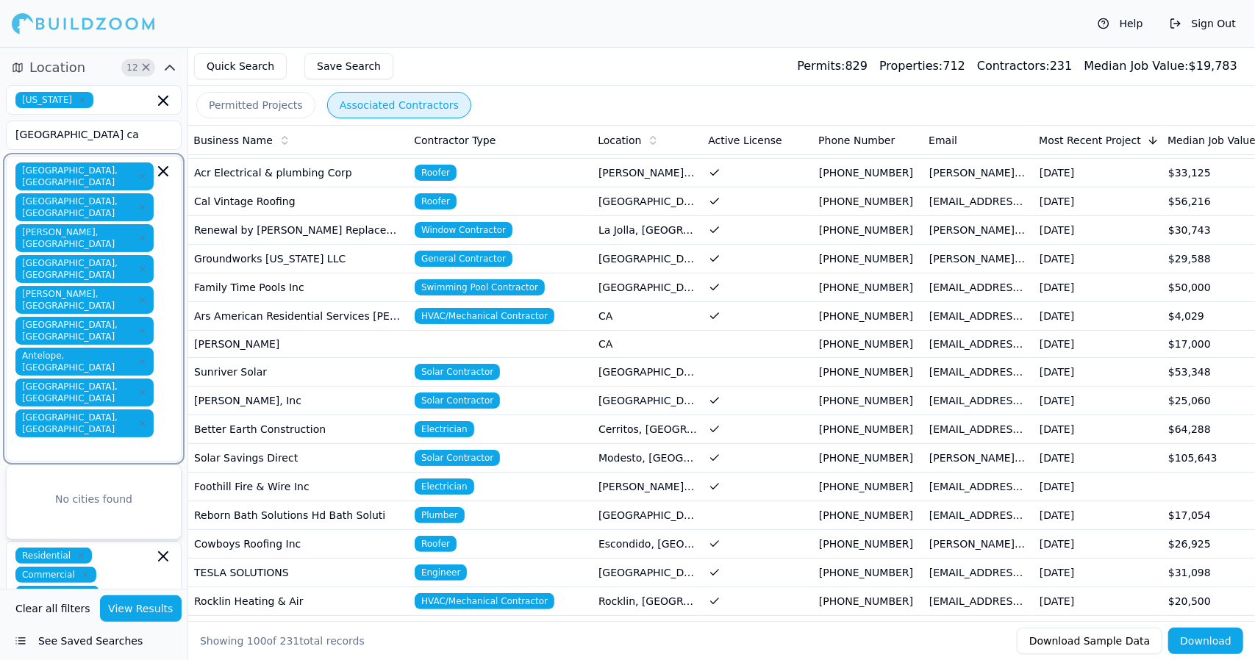
type input "E"
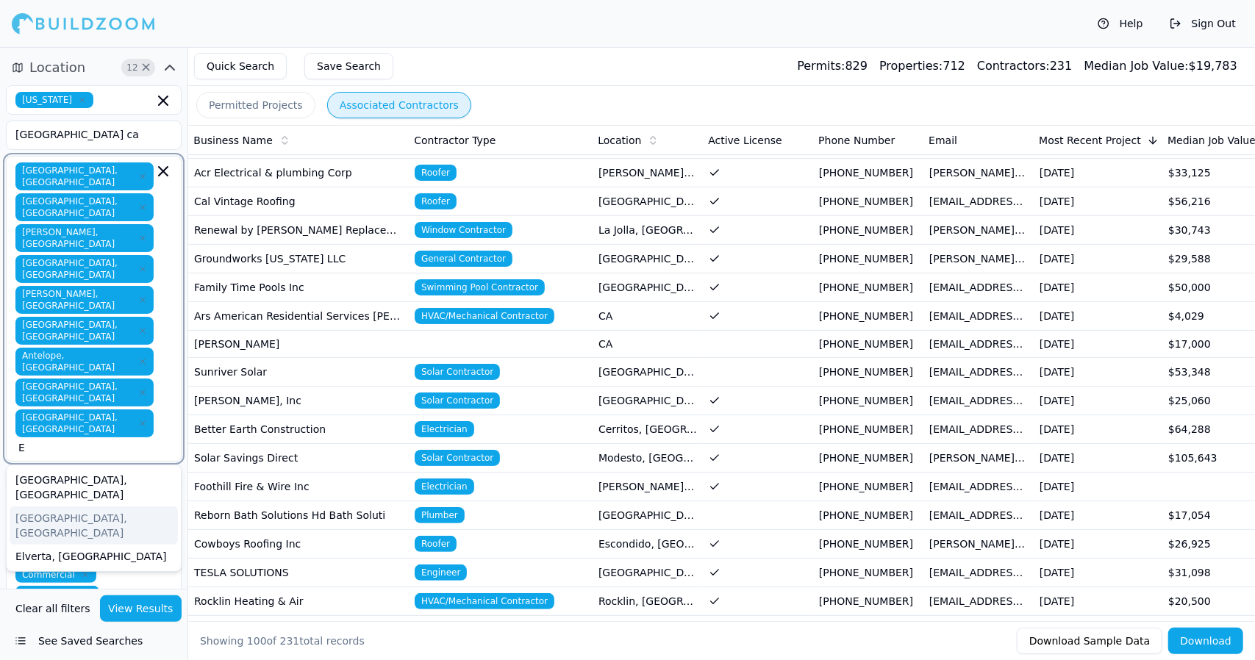
drag, startPoint x: 63, startPoint y: 373, endPoint x: 49, endPoint y: 373, distance: 14.7
click at [49, 506] on div "[GEOGRAPHIC_DATA], [GEOGRAPHIC_DATA]" at bounding box center [94, 525] width 168 height 38
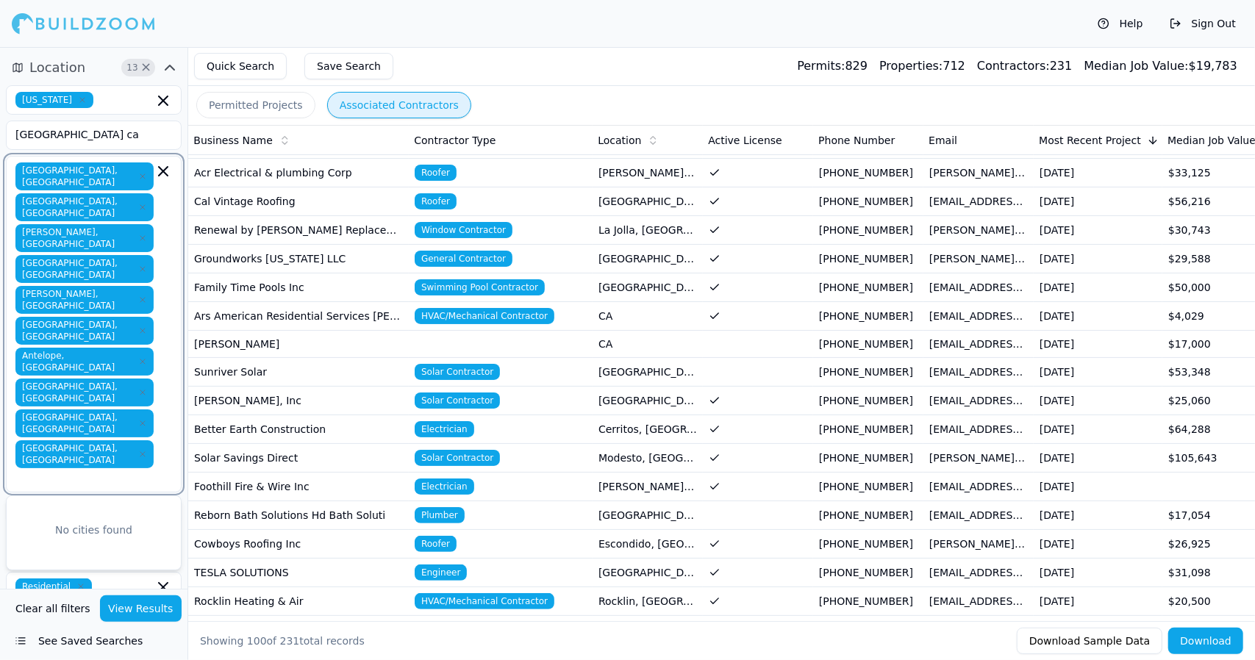
click at [49, 514] on div "No cities found" at bounding box center [94, 530] width 174 height 32
click at [138, 471] on input "text" at bounding box center [85, 478] width 135 height 15
type input "E"
type input "F"
click at [78, 575] on div "Folsom, [GEOGRAPHIC_DATA]" at bounding box center [94, 587] width 168 height 24
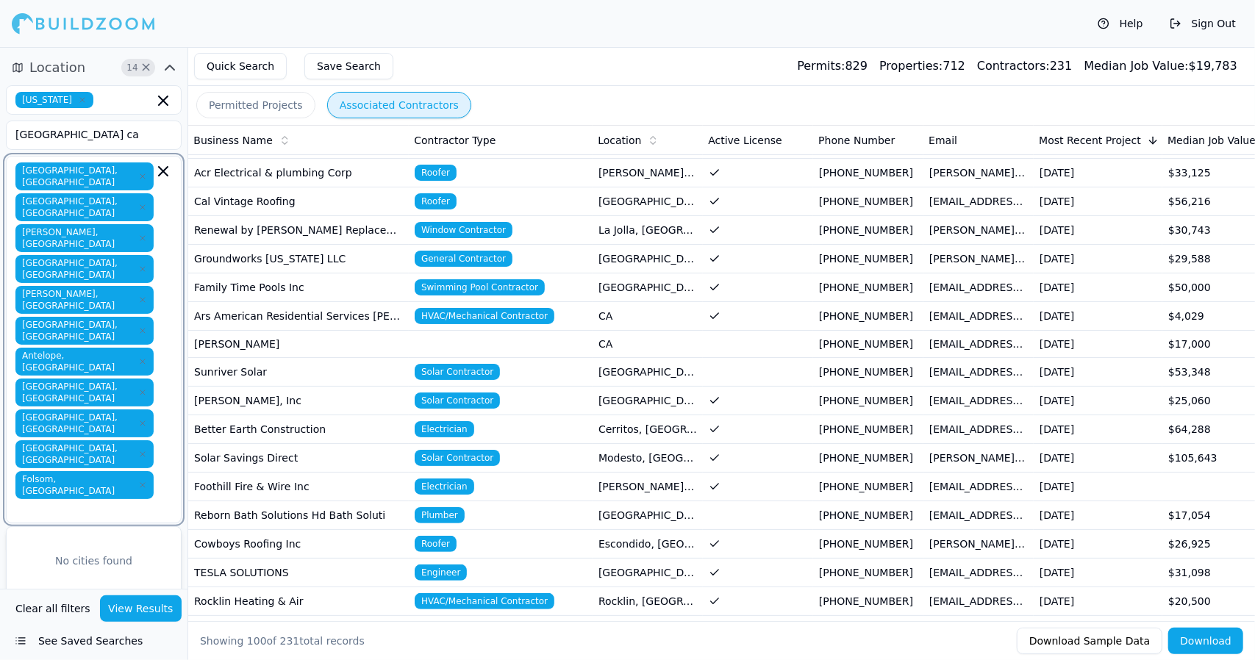
type input "F"
drag, startPoint x: 78, startPoint y: 384, endPoint x: 65, endPoint y: 384, distance: 13.2
drag, startPoint x: 65, startPoint y: 384, endPoint x: 46, endPoint y: 390, distance: 20.2
click at [46, 530] on div "[GEOGRAPHIC_DATA], [GEOGRAPHIC_DATA]" at bounding box center [94, 549] width 168 height 38
type input "G"
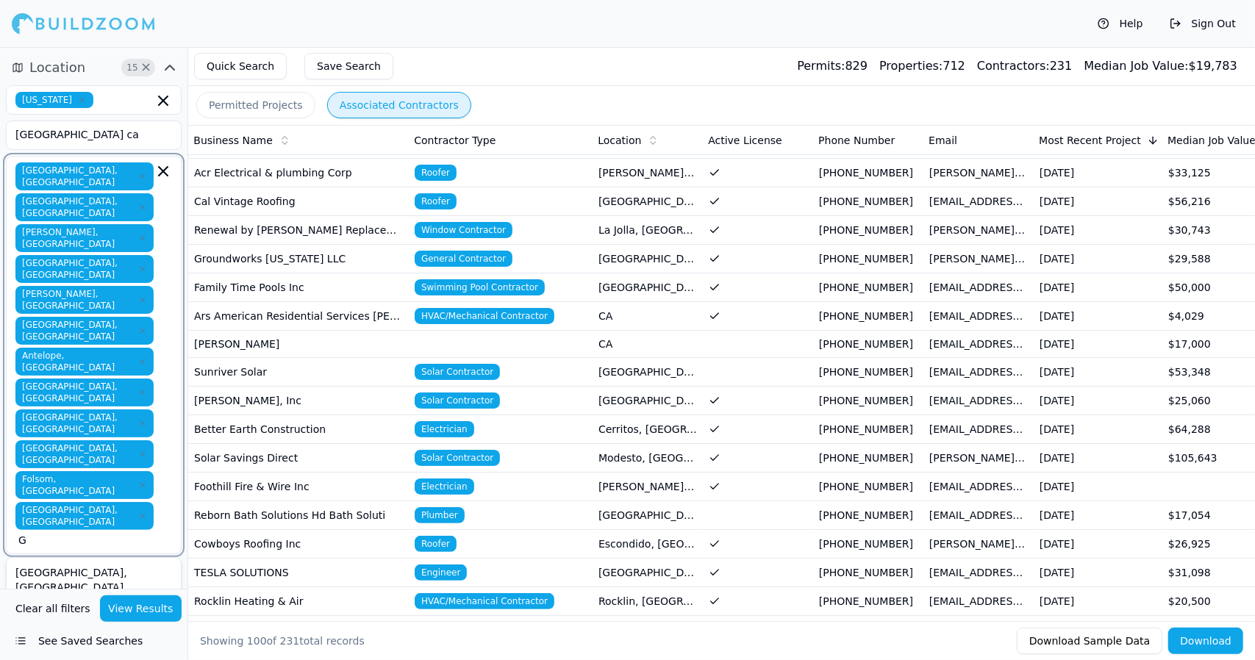
click at [138, 564] on input "text" at bounding box center [85, 571] width 135 height 15
type input "G"
type input "H"
type input "I"
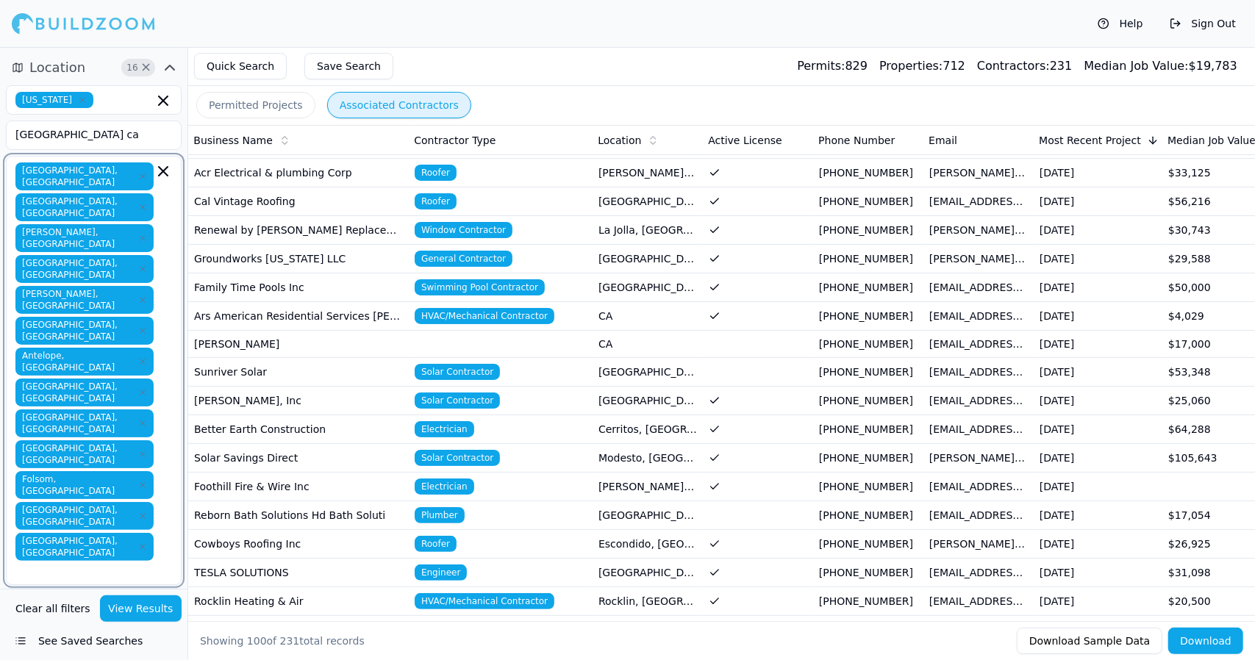
type input "J"
type input "K"
type input "L"
click at [98, 630] on div "[PERSON_NAME], [GEOGRAPHIC_DATA]" at bounding box center [94, 649] width 168 height 38
type input "L"
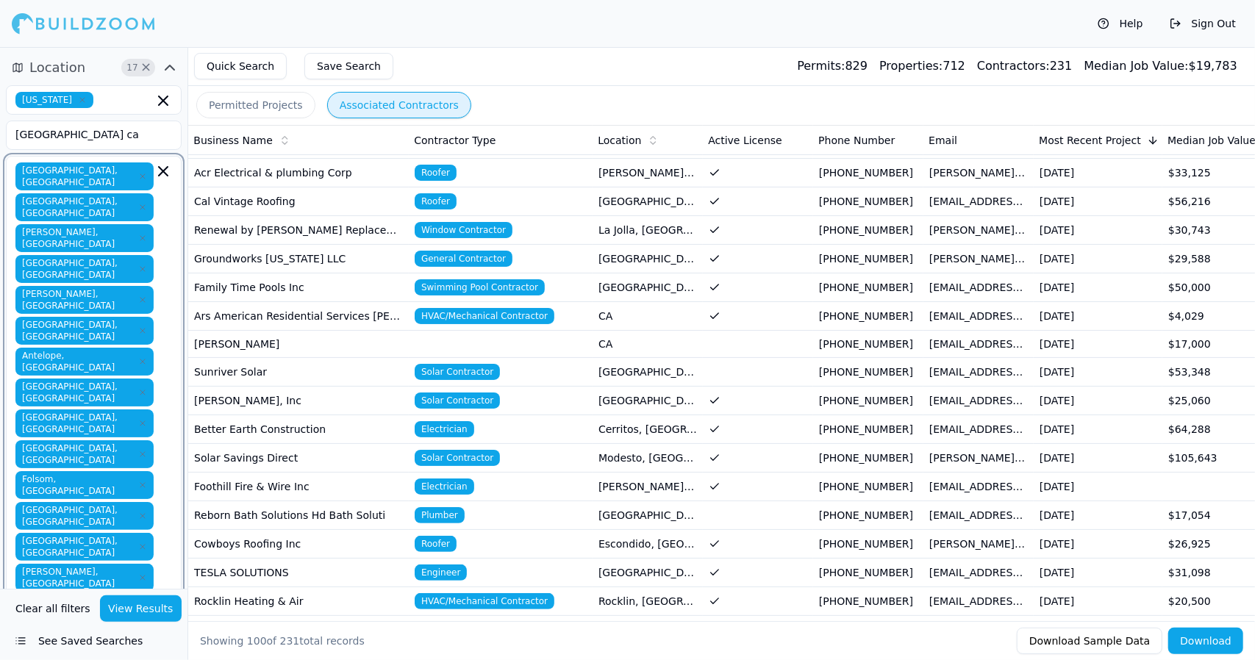
click at [109, 623] on div "[GEOGRAPHIC_DATA], [GEOGRAPHIC_DATA]" at bounding box center [94, 642] width 168 height 38
type input "M"
type input "N"
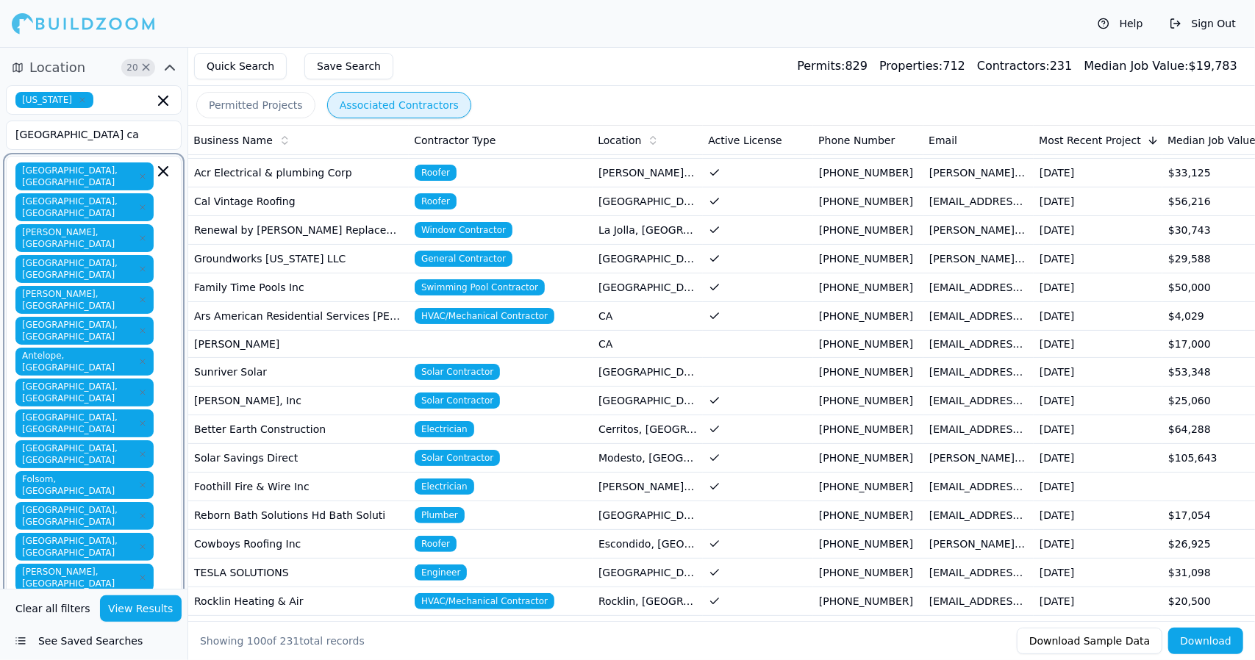
type input "O"
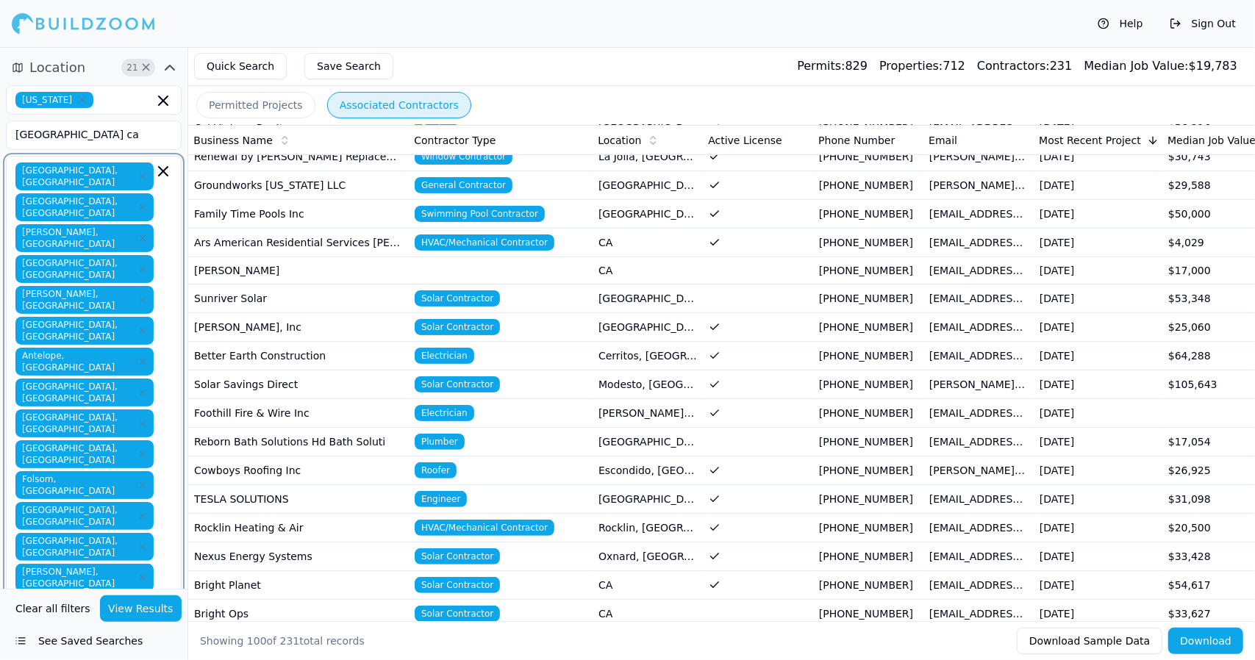
type input "P"
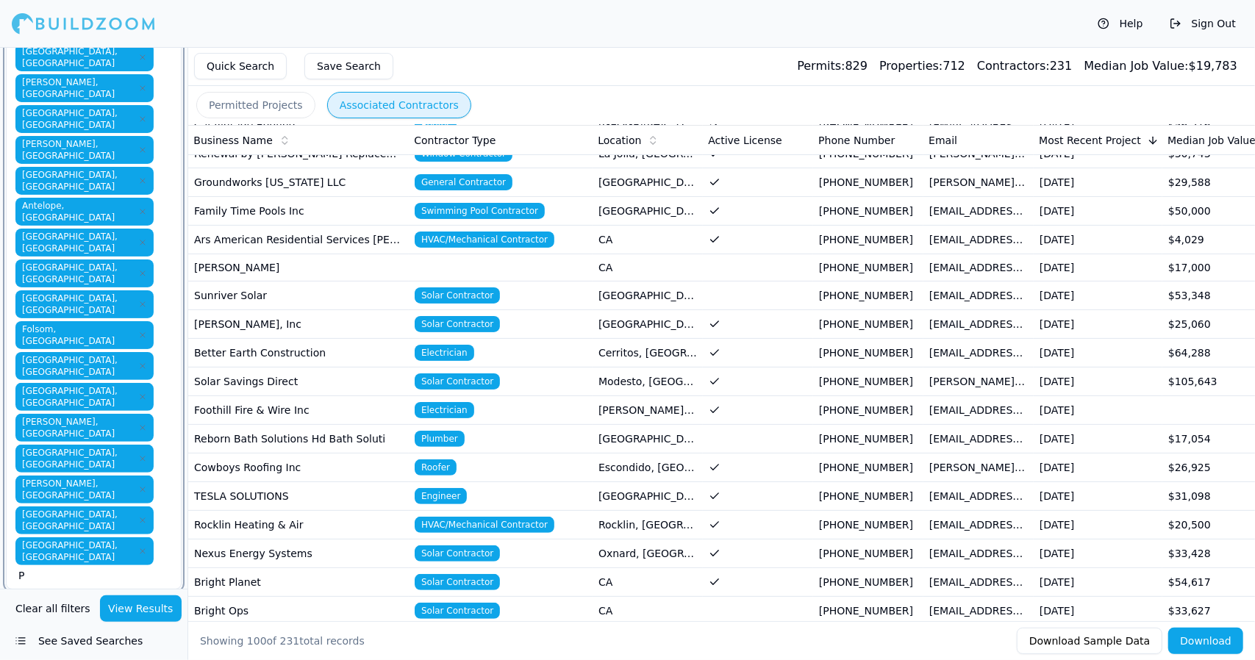
scroll to position [152, 0]
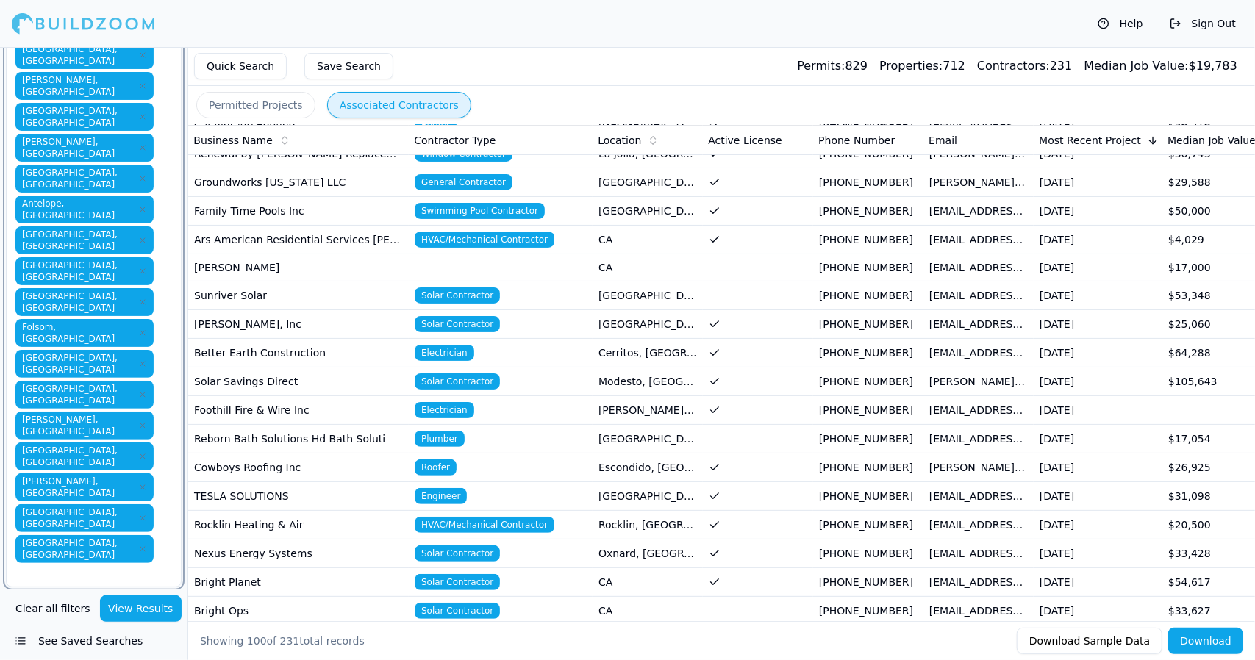
type input "Q"
type input "R"
click at [145, 594] on div "[GEOGRAPHIC_DATA], [GEOGRAPHIC_DATA]" at bounding box center [94, 613] width 168 height 38
type input "R"
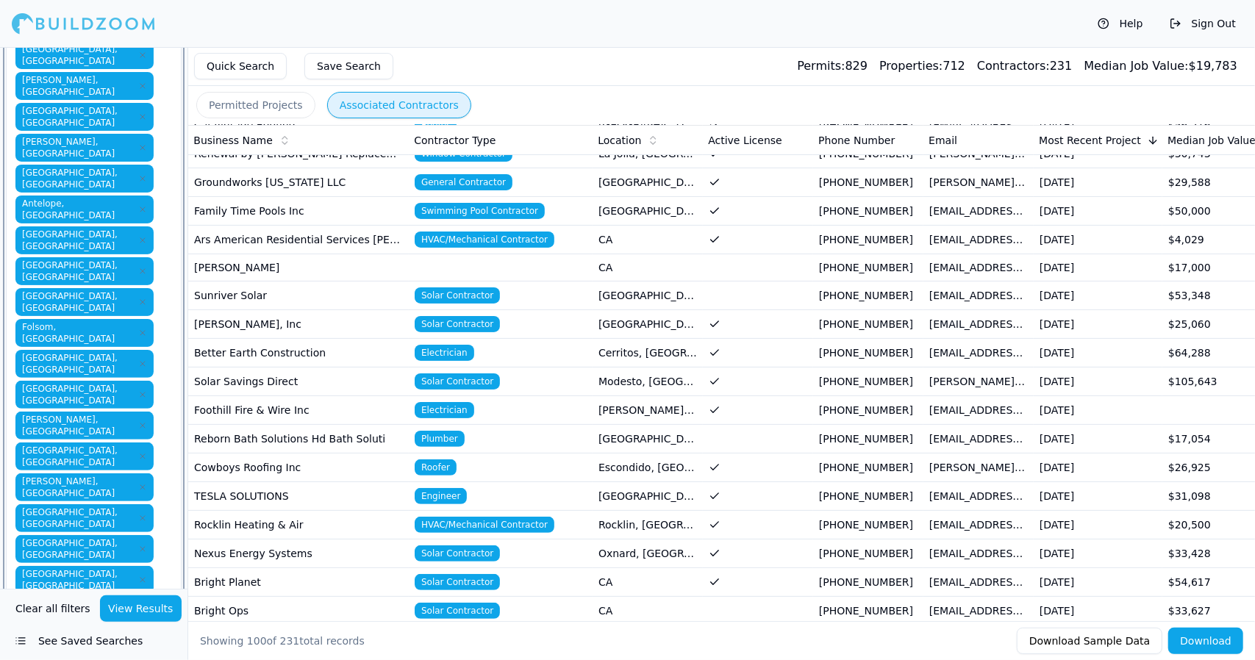
type input "R"
type input "S"
type input "T"
type input "U"
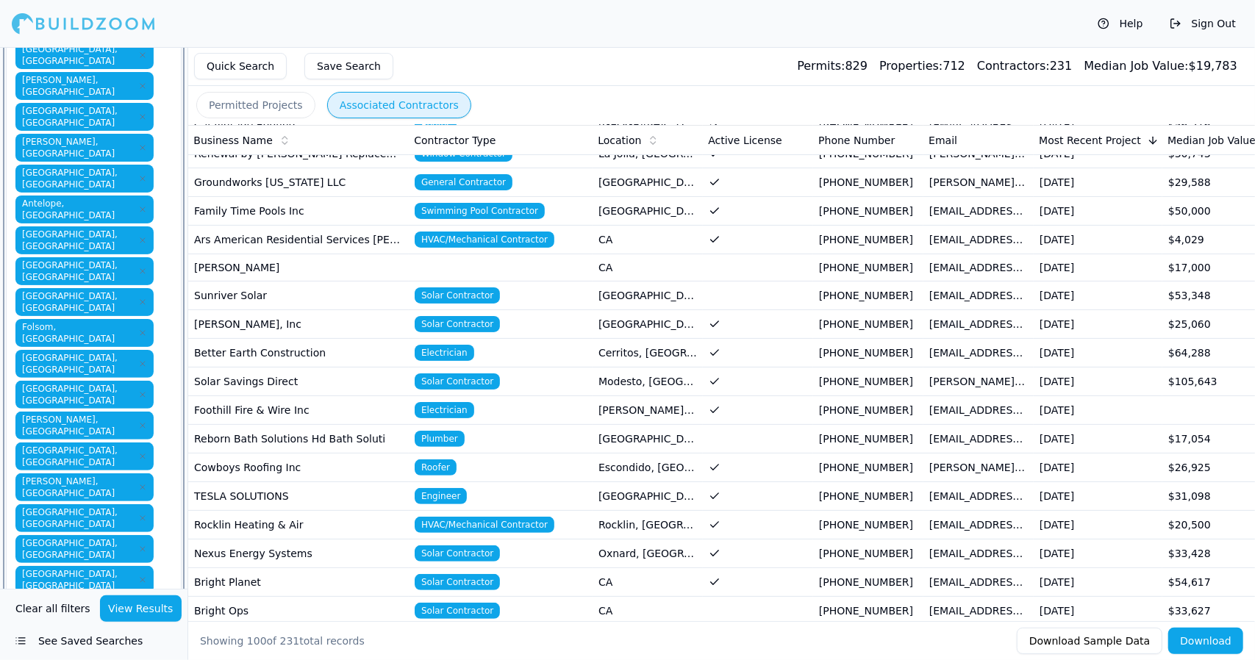
type input "C"
click at [69, 402] on div "[GEOGRAPHIC_DATA], [GEOGRAPHIC_DATA] [GEOGRAPHIC_DATA], [GEOGRAPHIC_DATA] [GEOG…" at bounding box center [94, 342] width 176 height 676
type input "V"
type input "W"
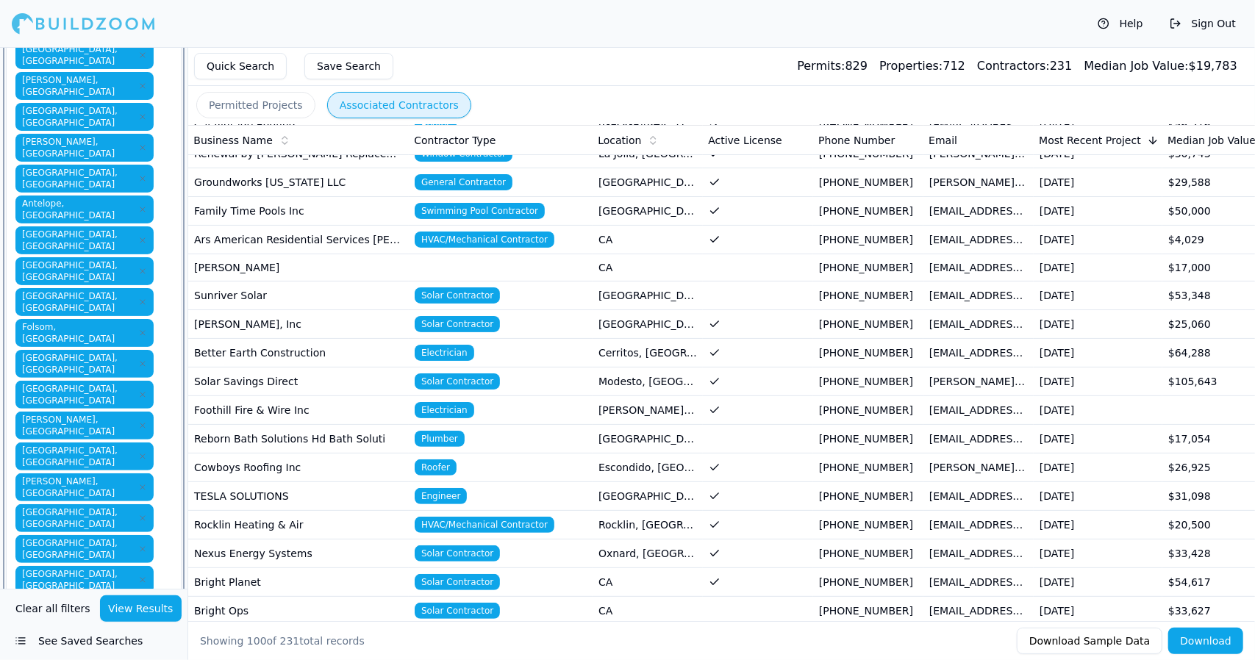
type input "W"
click at [54, 439] on div "[GEOGRAPHIC_DATA], [GEOGRAPHIC_DATA] [GEOGRAPHIC_DATA], [GEOGRAPHIC_DATA] [GEOG…" at bounding box center [94, 373] width 176 height 738
type input "X"
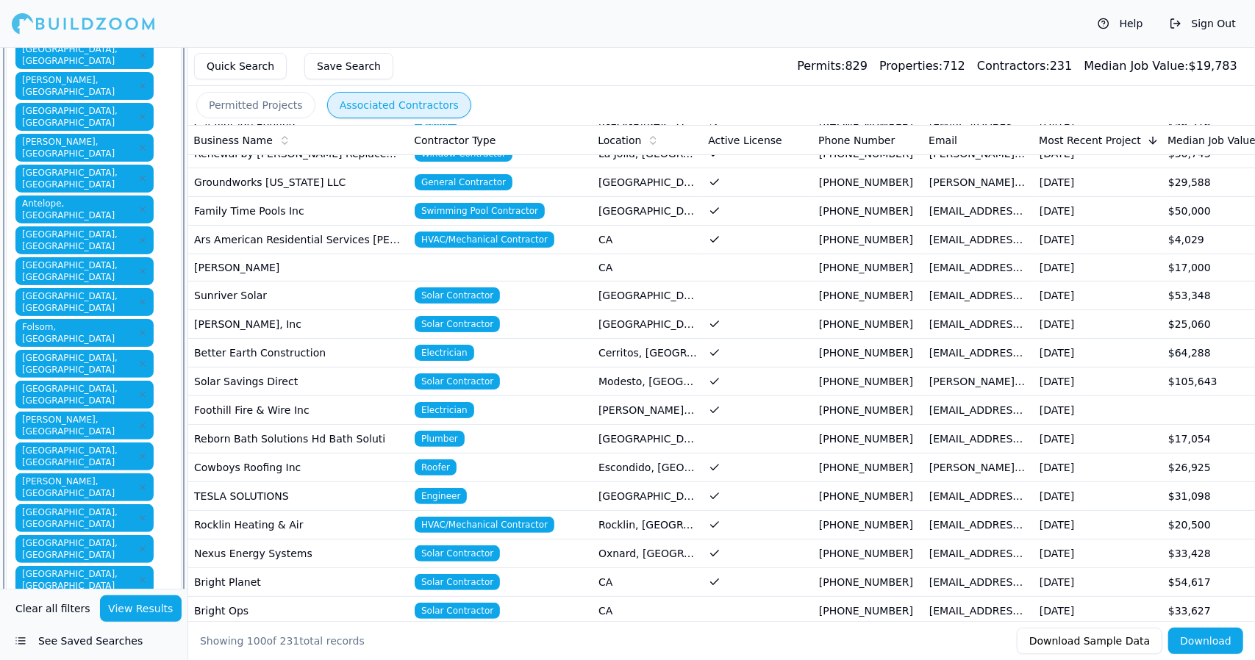
type input "Y"
type input "Z"
click at [247, 16] on div "Help Sign Out" at bounding box center [627, 23] width 1255 height 47
click at [497, 46] on div "Help Sign Out" at bounding box center [627, 23] width 1255 height 47
click at [514, 43] on div "Help Sign Out" at bounding box center [627, 23] width 1255 height 47
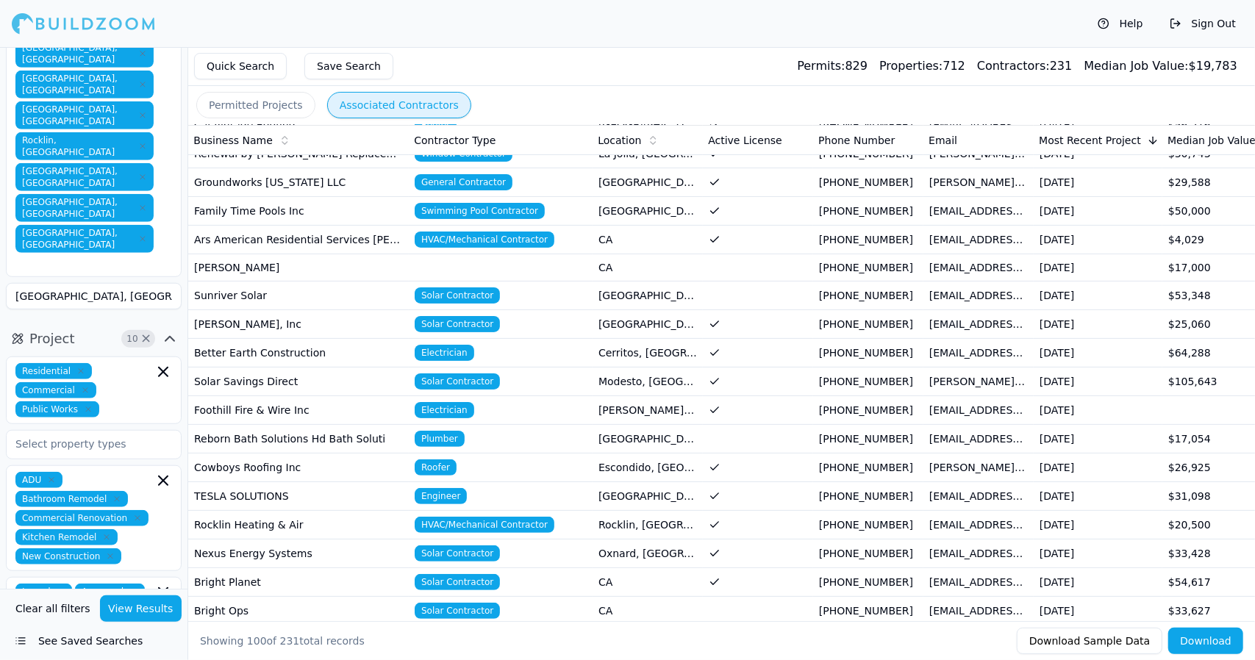
scroll to position [628, 0]
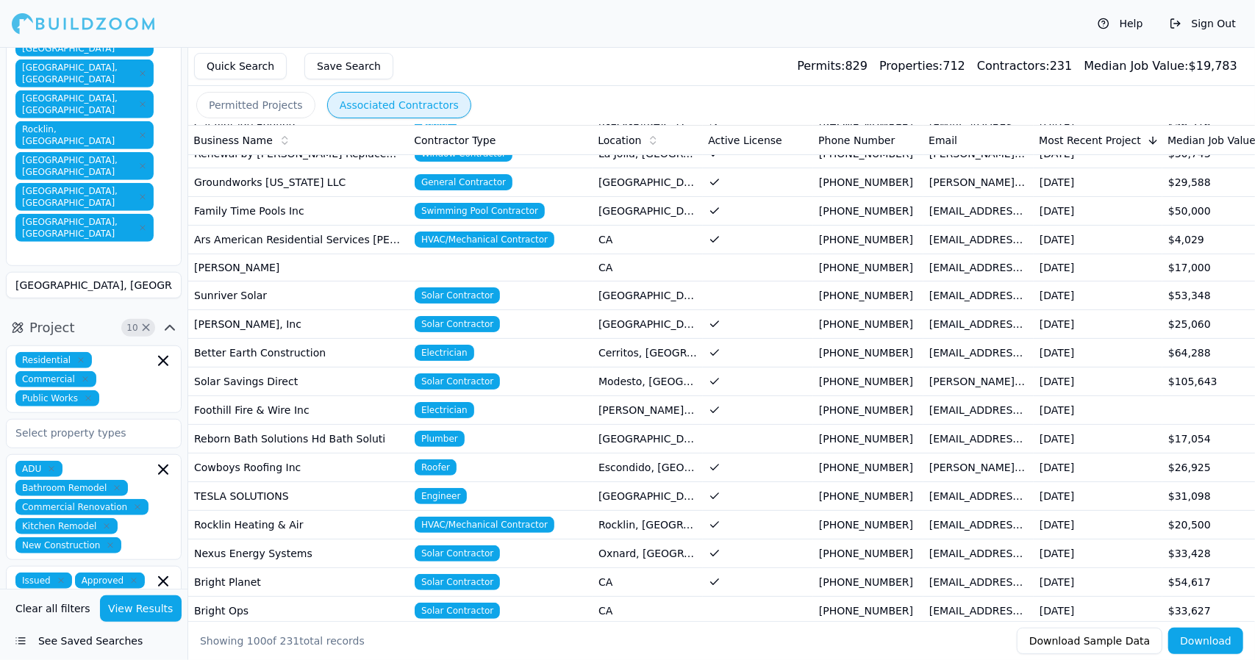
drag, startPoint x: 60, startPoint y: 314, endPoint x: 53, endPoint y: 308, distance: 9.4
drag, startPoint x: 51, startPoint y: 308, endPoint x: 35, endPoint y: 310, distance: 16.3
drag, startPoint x: 35, startPoint y: 310, endPoint x: 18, endPoint y: 306, distance: 17.3
drag, startPoint x: 18, startPoint y: 306, endPoint x: 478, endPoint y: 62, distance: 520.8
click at [478, 62] on div "Quick Search Save Search Permits: 829 Properties: 712 Contractors: 231 Median J…" at bounding box center [721, 66] width 1066 height 39
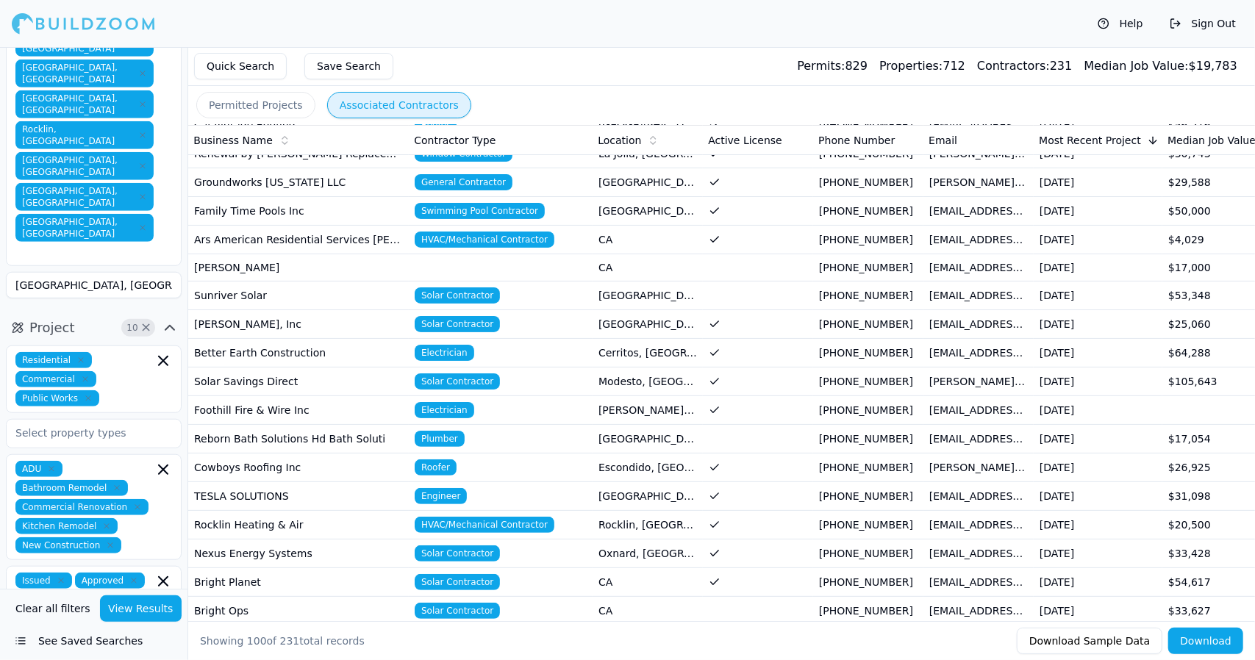
drag, startPoint x: 95, startPoint y: 351, endPoint x: 108, endPoint y: 426, distance: 76.1
drag, startPoint x: 108, startPoint y: 426, endPoint x: 65, endPoint y: 429, distance: 42.7
drag, startPoint x: 65, startPoint y: 429, endPoint x: 41, endPoint y: 423, distance: 25.1
drag, startPoint x: 41, startPoint y: 423, endPoint x: 585, endPoint y: 36, distance: 667.3
click at [585, 36] on div "Help Sign Out" at bounding box center [627, 23] width 1255 height 47
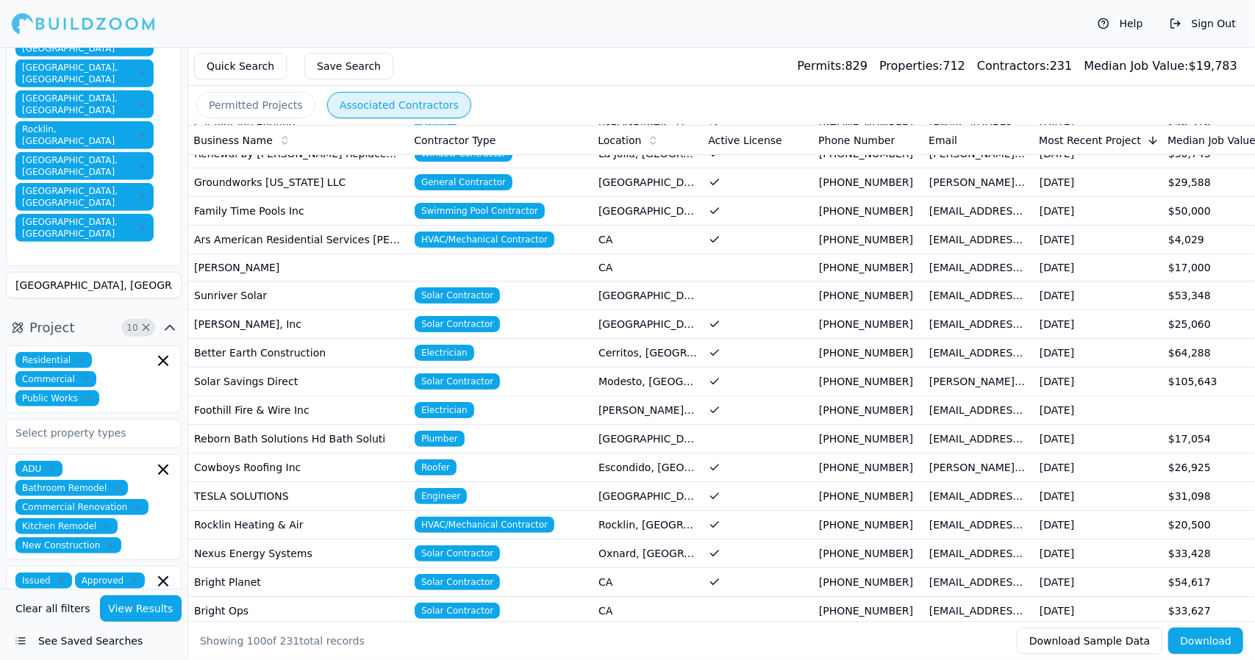
drag, startPoint x: 73, startPoint y: 352, endPoint x: 425, endPoint y: 60, distance: 457.1
click at [425, 60] on div "Quick Search Save Search Permits: 829 Properties: 712 Contractors: 231 Median J…" at bounding box center [721, 66] width 1066 height 39
drag, startPoint x: 108, startPoint y: 384, endPoint x: 40, endPoint y: 381, distance: 67.7
drag, startPoint x: 40, startPoint y: 381, endPoint x: 132, endPoint y: 406, distance: 95.2
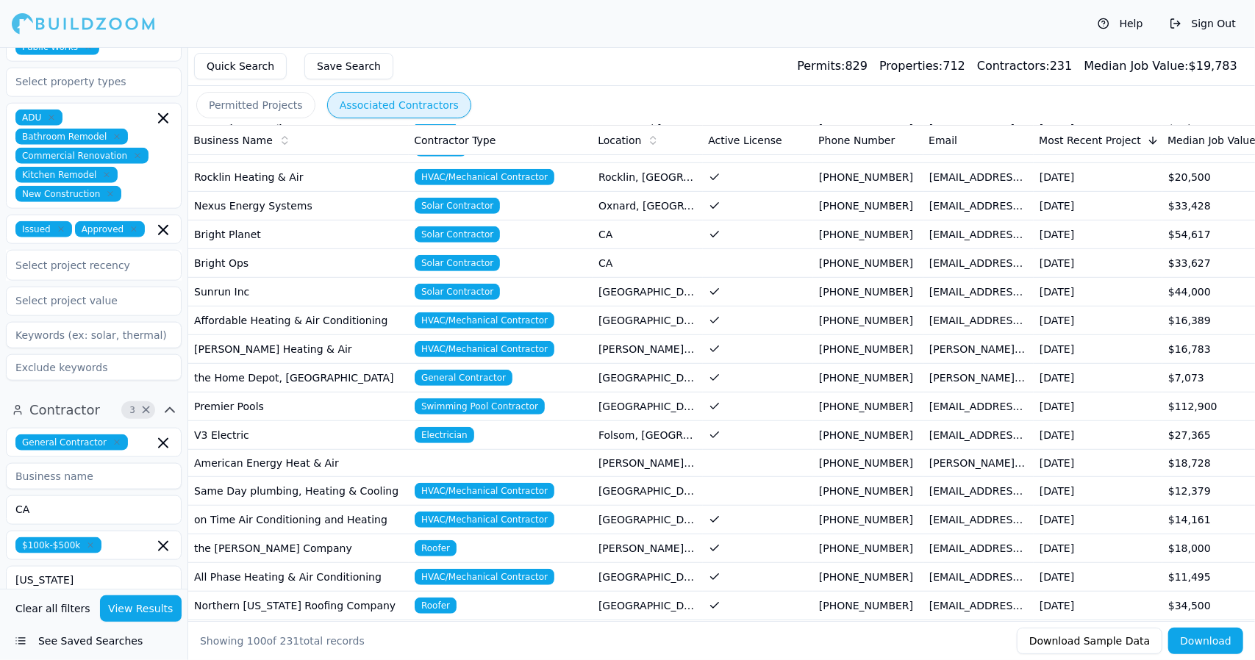
scroll to position [517, 0]
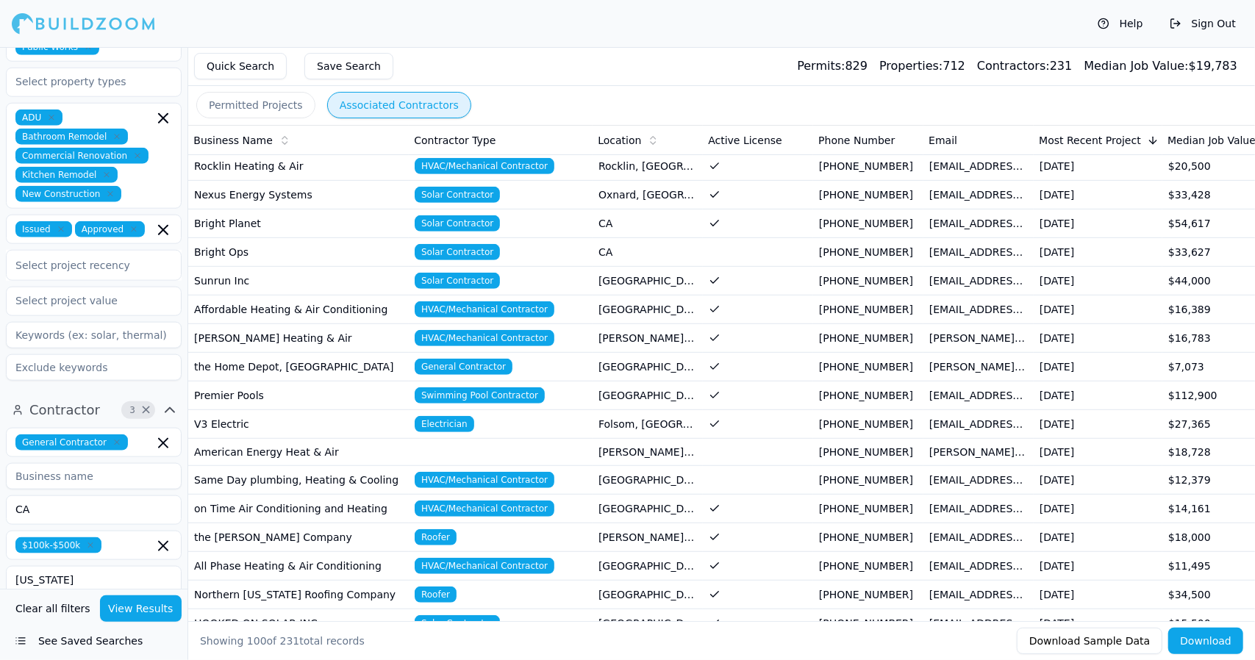
drag, startPoint x: 248, startPoint y: 65, endPoint x: 218, endPoint y: 59, distance: 31.4
drag, startPoint x: 218, startPoint y: 59, endPoint x: 219, endPoint y: 66, distance: 7.5
click at [223, 65] on button "Quick Search" at bounding box center [240, 66] width 93 height 26
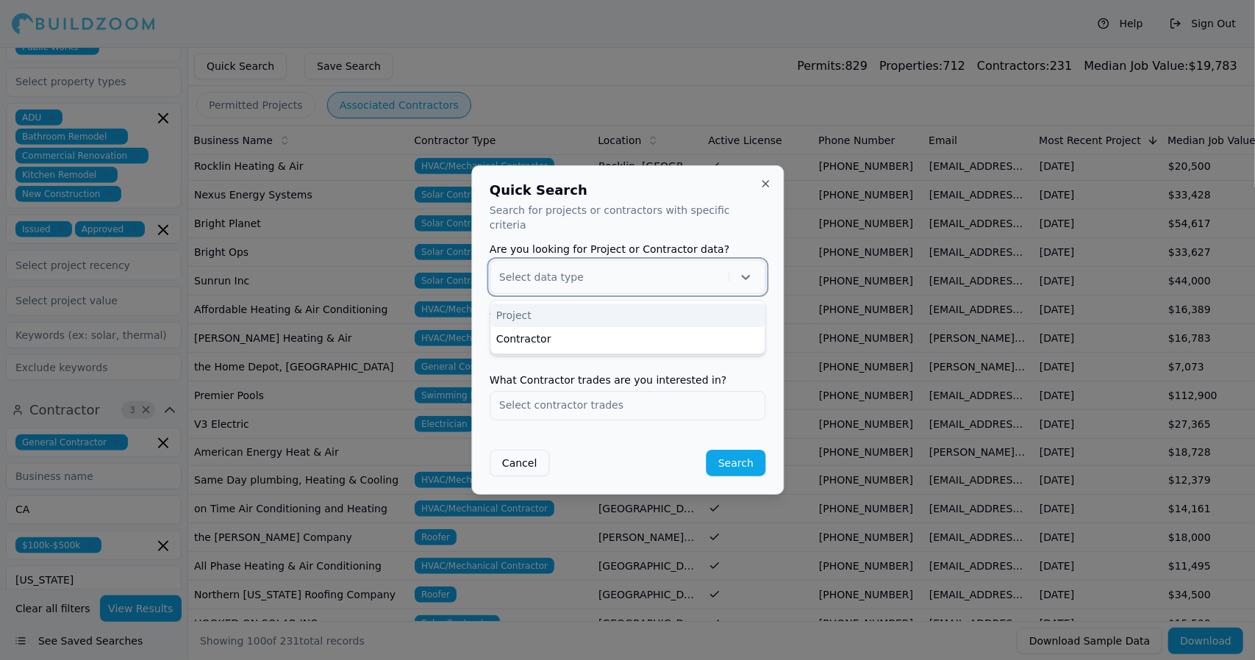
click at [745, 270] on icon at bounding box center [745, 277] width 15 height 15
drag, startPoint x: 689, startPoint y: 304, endPoint x: 830, endPoint y: 263, distance: 146.8
drag, startPoint x: 830, startPoint y: 263, endPoint x: 745, endPoint y: 269, distance: 85.5
drag, startPoint x: 745, startPoint y: 269, endPoint x: 723, endPoint y: 301, distance: 39.1
drag, startPoint x: 723, startPoint y: 301, endPoint x: 747, endPoint y: 271, distance: 38.7
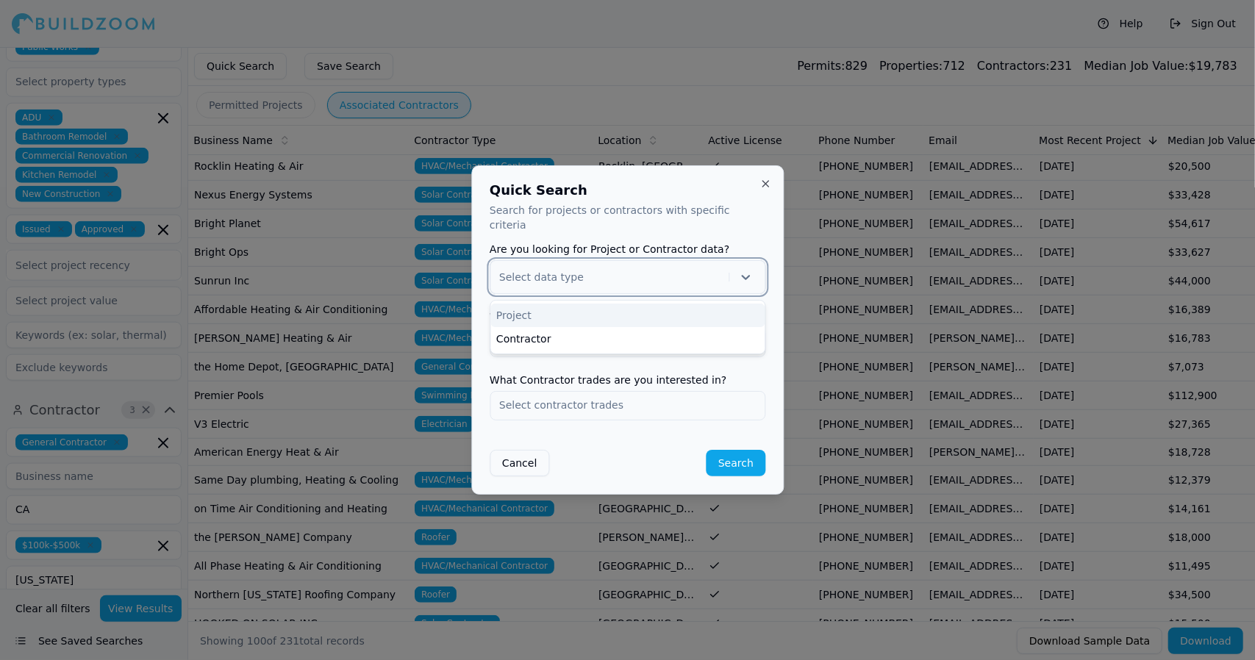
drag, startPoint x: 747, startPoint y: 271, endPoint x: 678, endPoint y: 301, distance: 75.8
click at [678, 304] on div "Project" at bounding box center [627, 316] width 274 height 24
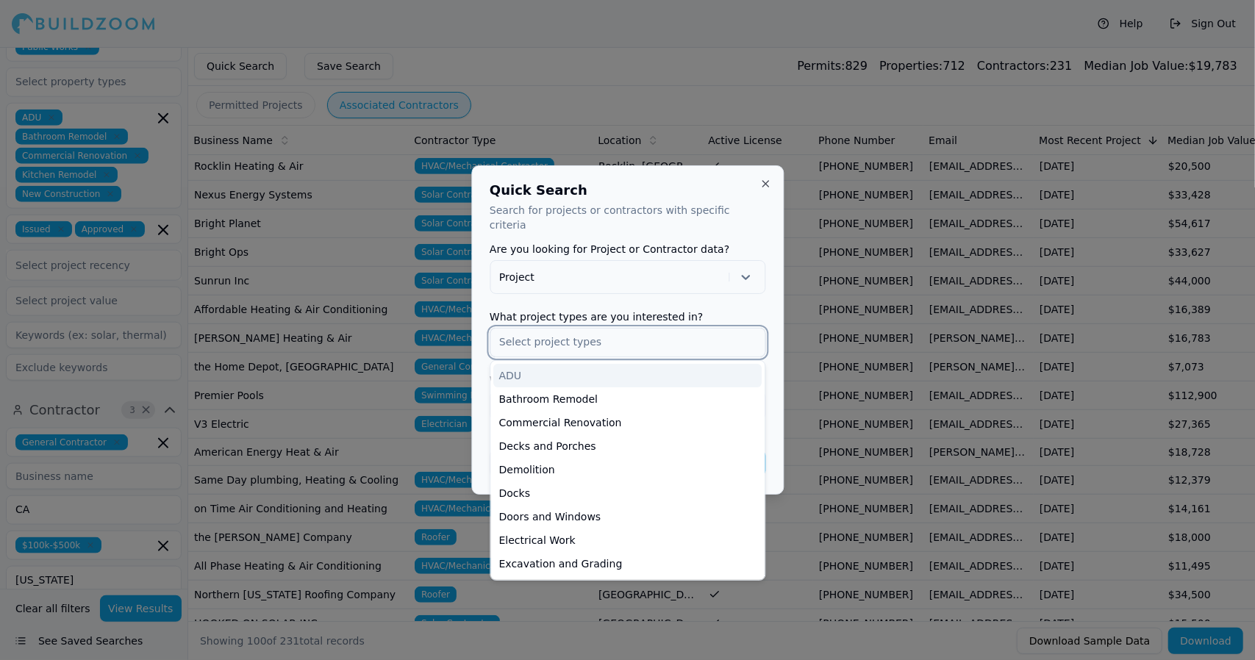
drag, startPoint x: 577, startPoint y: 337, endPoint x: 562, endPoint y: 330, distance: 17.1
drag, startPoint x: 562, startPoint y: 330, endPoint x: 524, endPoint y: 366, distance: 52.0
drag, startPoint x: 524, startPoint y: 366, endPoint x: 514, endPoint y: 368, distance: 9.8
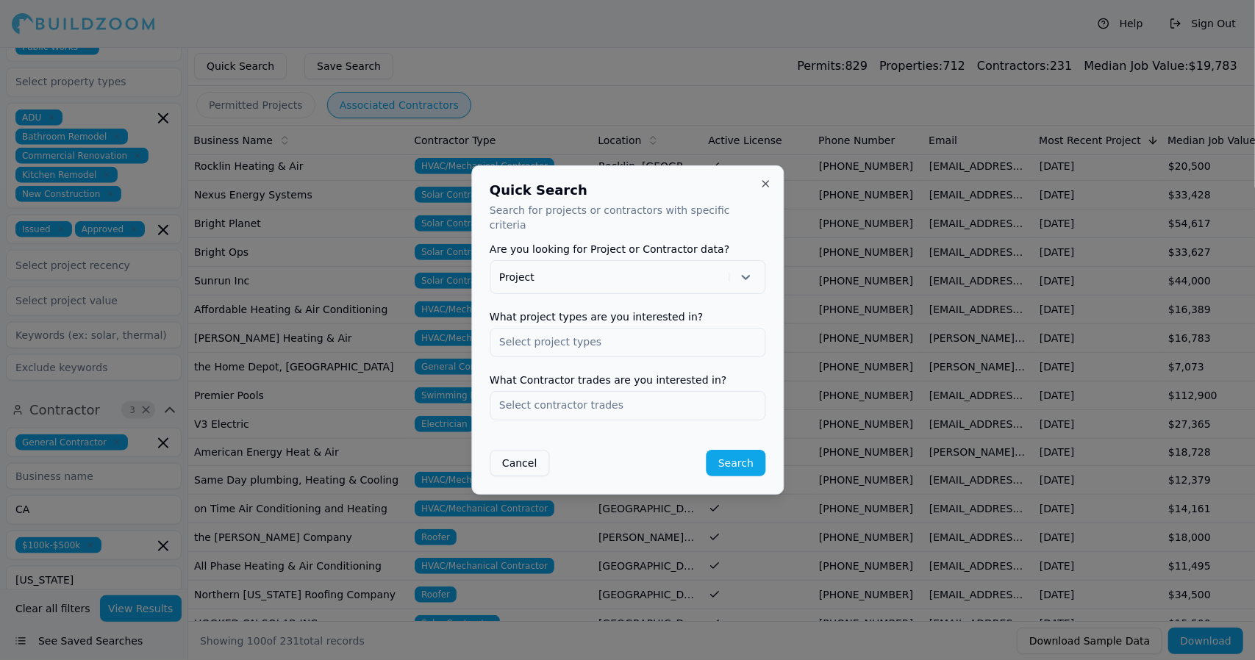
drag, startPoint x: 507, startPoint y: 366, endPoint x: 595, endPoint y: 21, distance: 355.6
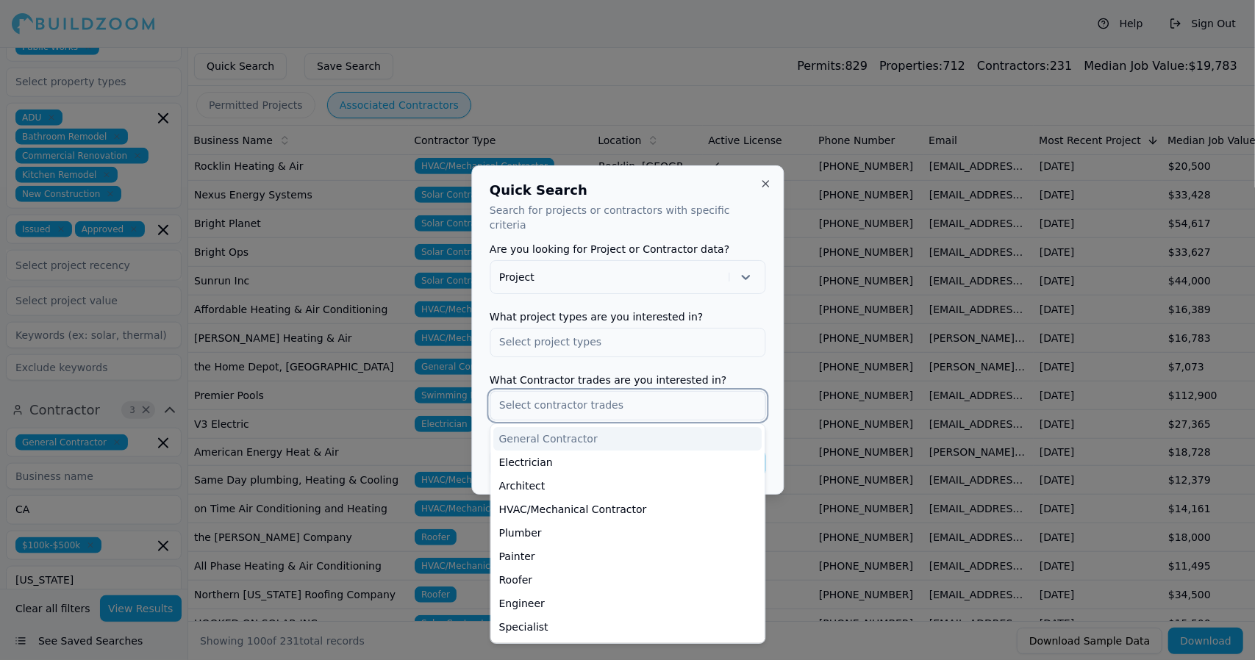
drag, startPoint x: 595, startPoint y: 21, endPoint x: 603, endPoint y: 398, distance: 376.4
drag, startPoint x: 603, startPoint y: 398, endPoint x: 600, endPoint y: 434, distance: 36.9
drag, startPoint x: 600, startPoint y: 434, endPoint x: 578, endPoint y: 426, distance: 23.1
drag, startPoint x: 578, startPoint y: 426, endPoint x: 546, endPoint y: 423, distance: 32.5
drag, startPoint x: 546, startPoint y: 423, endPoint x: 531, endPoint y: 394, distance: 32.6
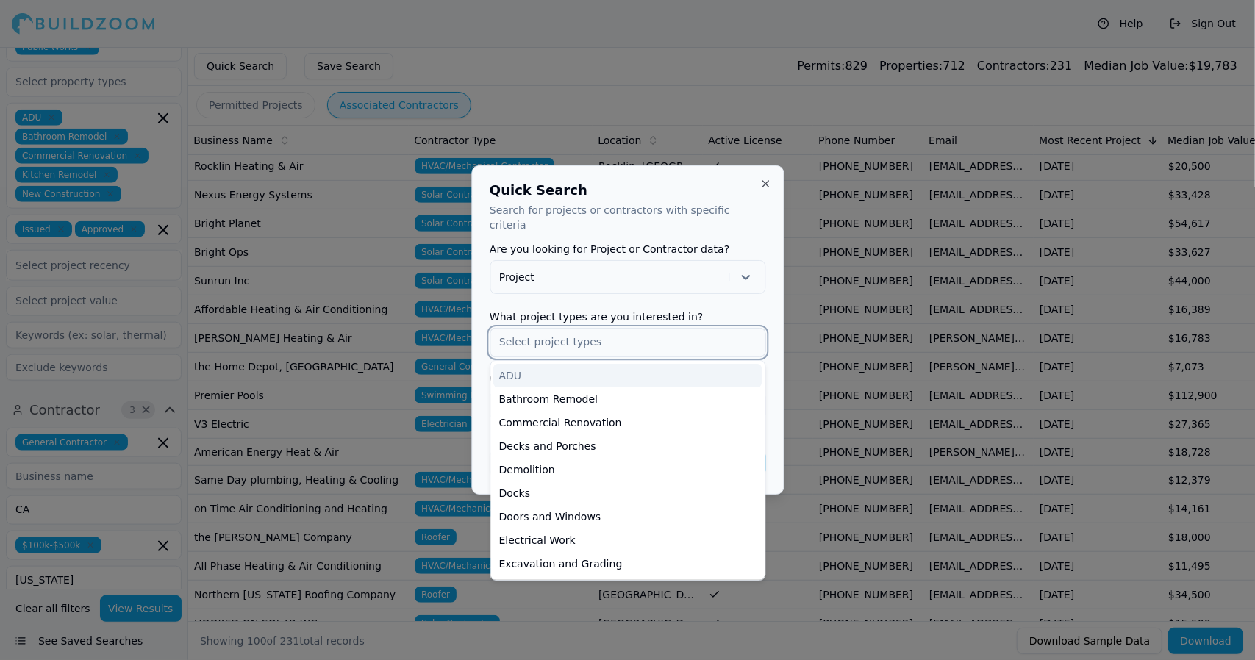
drag, startPoint x: 531, startPoint y: 394, endPoint x: 506, endPoint y: 336, distance: 63.2
click at [506, 336] on input "text" at bounding box center [627, 342] width 274 height 26
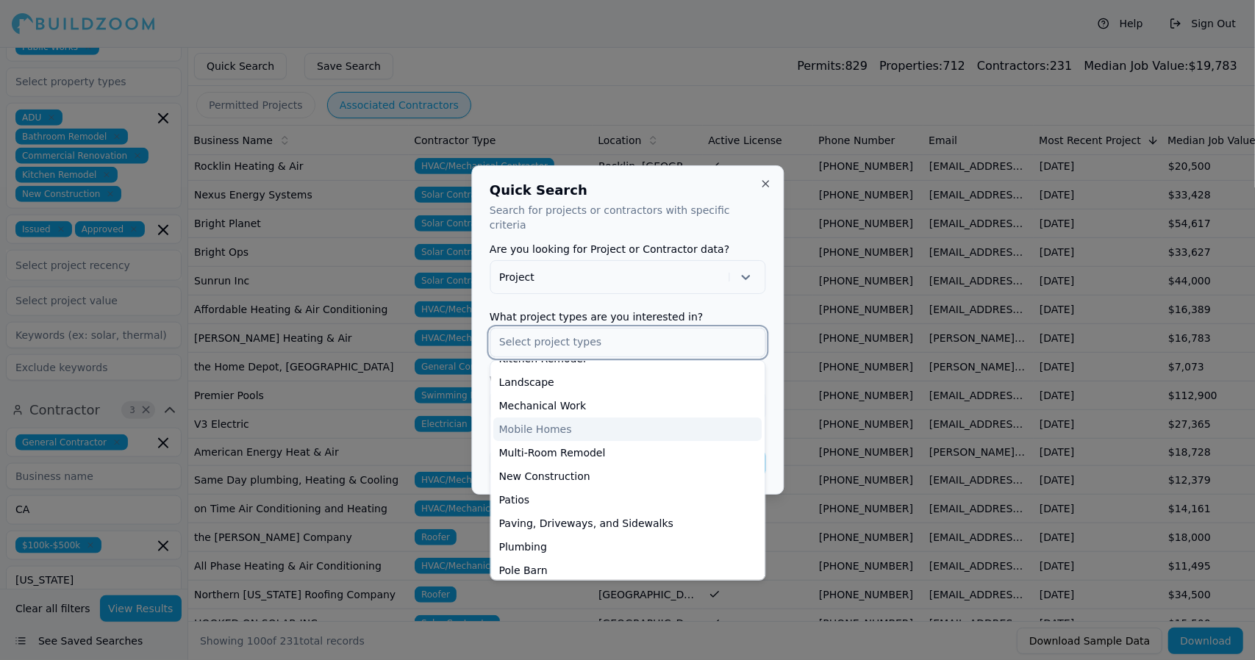
scroll to position [371, 0]
click at [595, 473] on div "New Construction" at bounding box center [627, 475] width 268 height 24
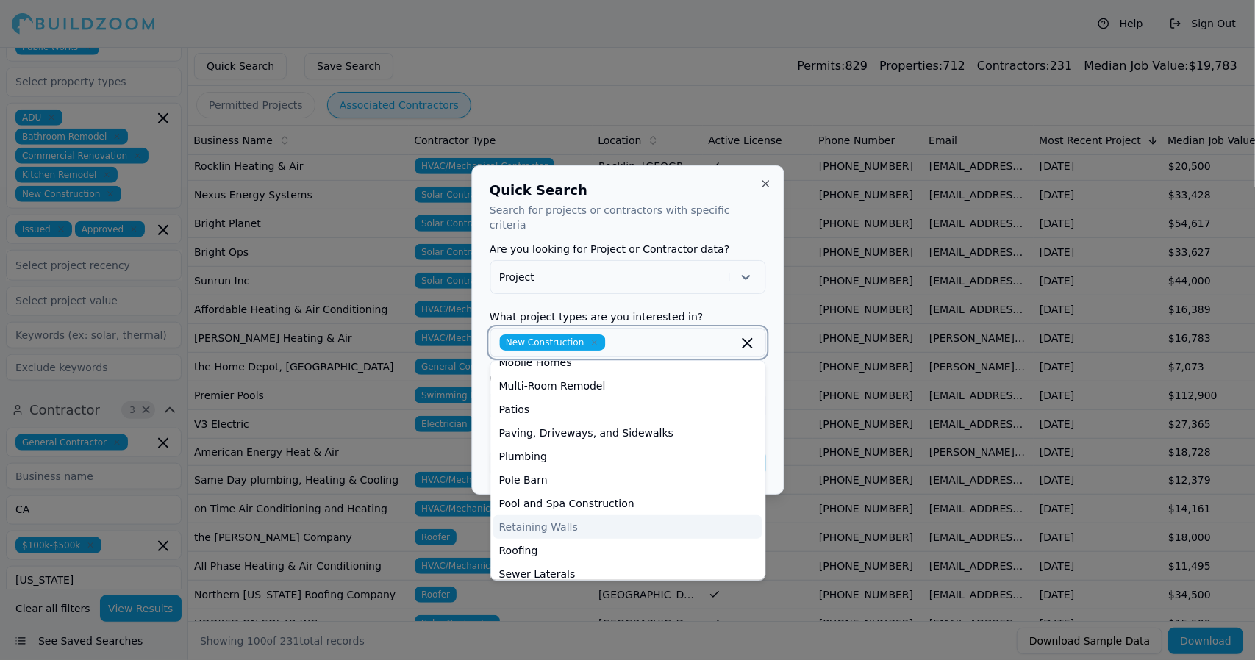
scroll to position [435, 0]
click at [627, 454] on div "Plumbing" at bounding box center [627, 458] width 268 height 24
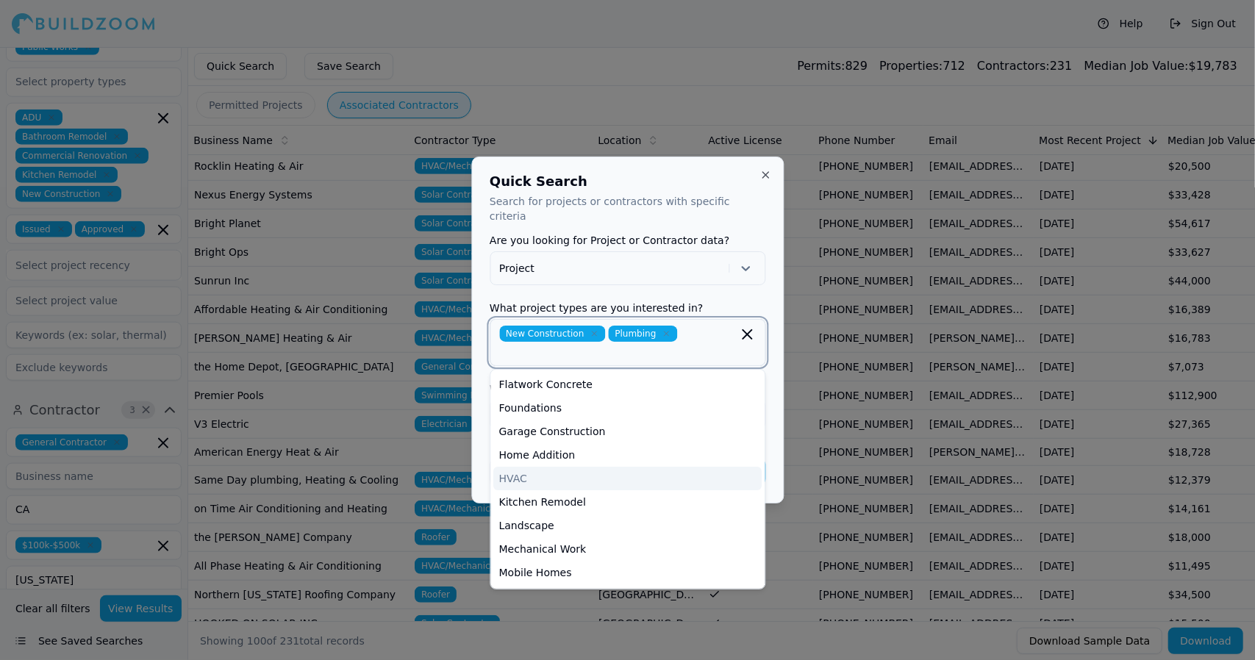
scroll to position [236, 0]
click at [570, 501] on div "Kitchen Remodel" at bounding box center [627, 501] width 268 height 24
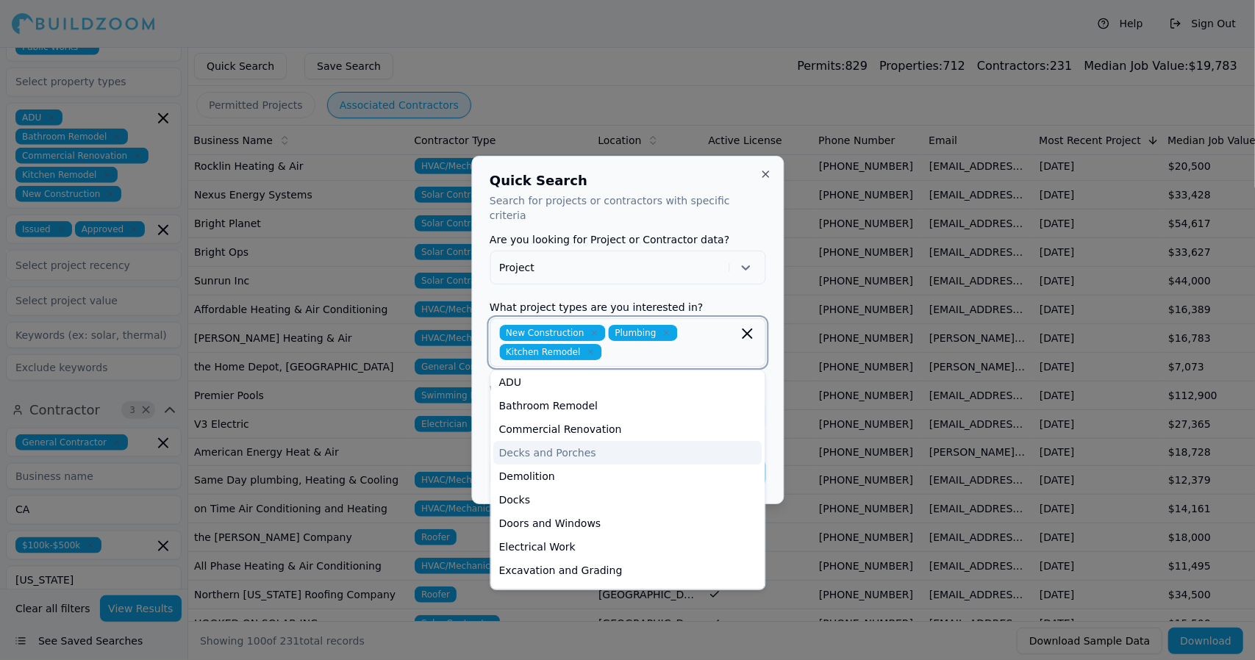
scroll to position [0, 0]
click at [609, 444] on div "Decks and Porches" at bounding box center [627, 456] width 268 height 24
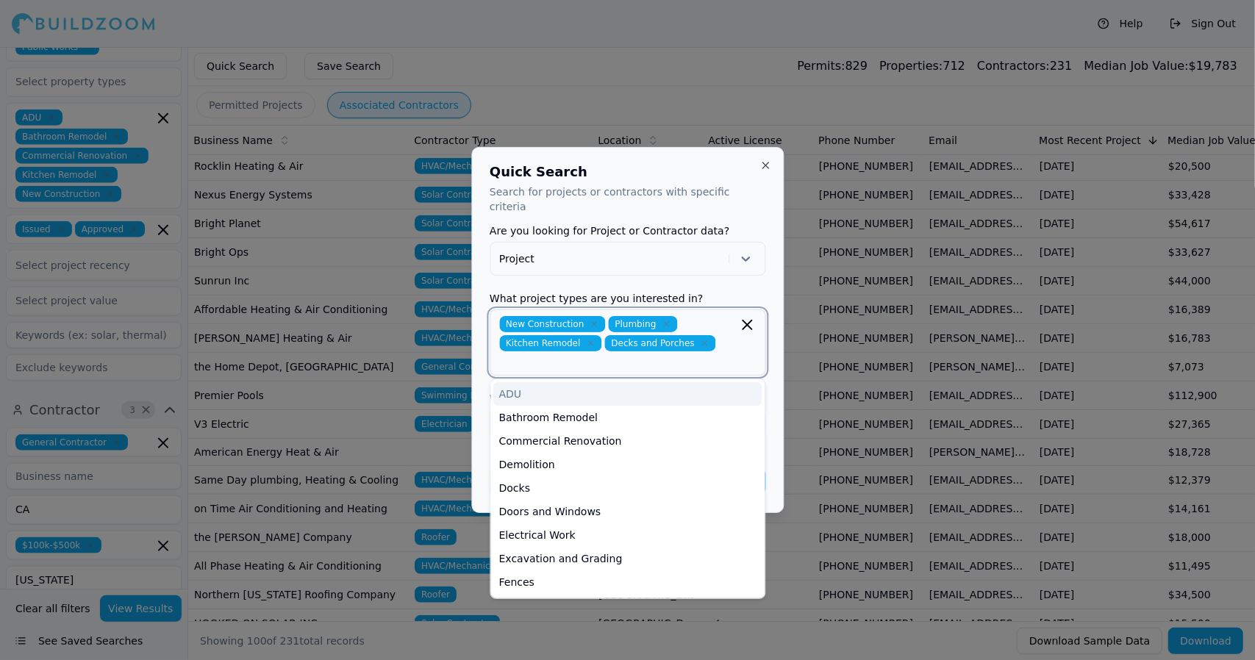
click at [700, 339] on icon "button" at bounding box center [704, 343] width 9 height 9
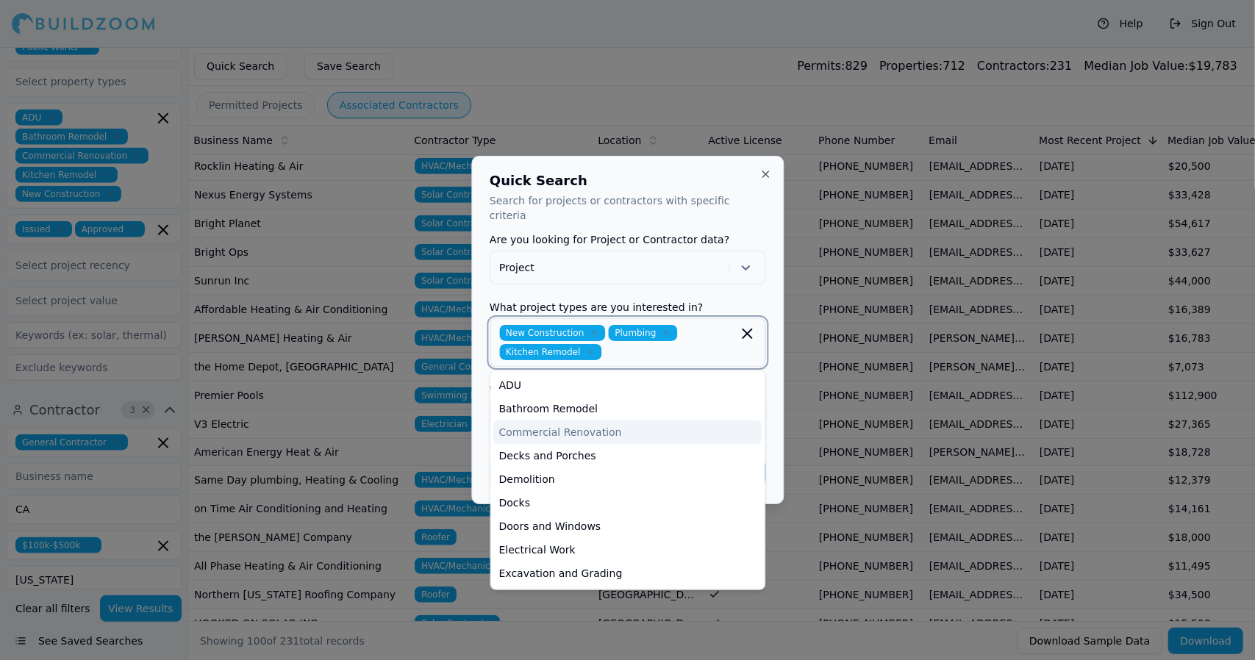
click at [584, 426] on div "Commercial Renovation" at bounding box center [627, 432] width 268 height 24
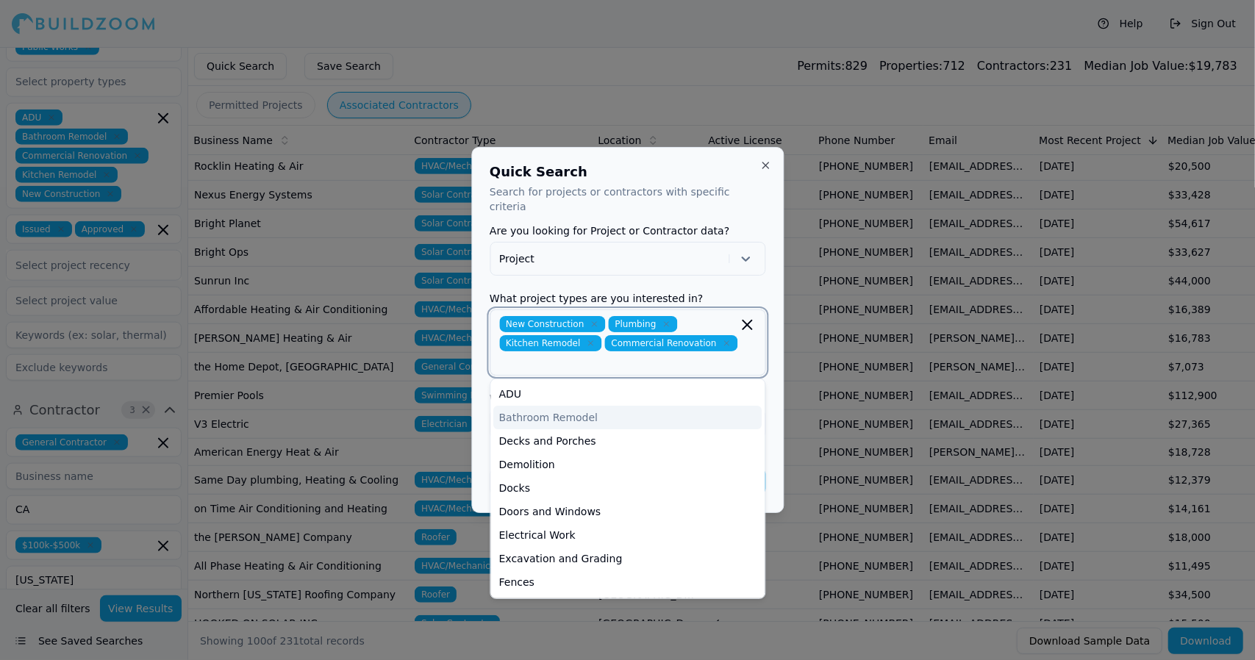
drag, startPoint x: 575, startPoint y: 408, endPoint x: 545, endPoint y: 403, distance: 30.5
drag, startPoint x: 539, startPoint y: 403, endPoint x: 530, endPoint y: 408, distance: 10.5
click at [530, 408] on div "Bathroom Remodel" at bounding box center [627, 418] width 268 height 24
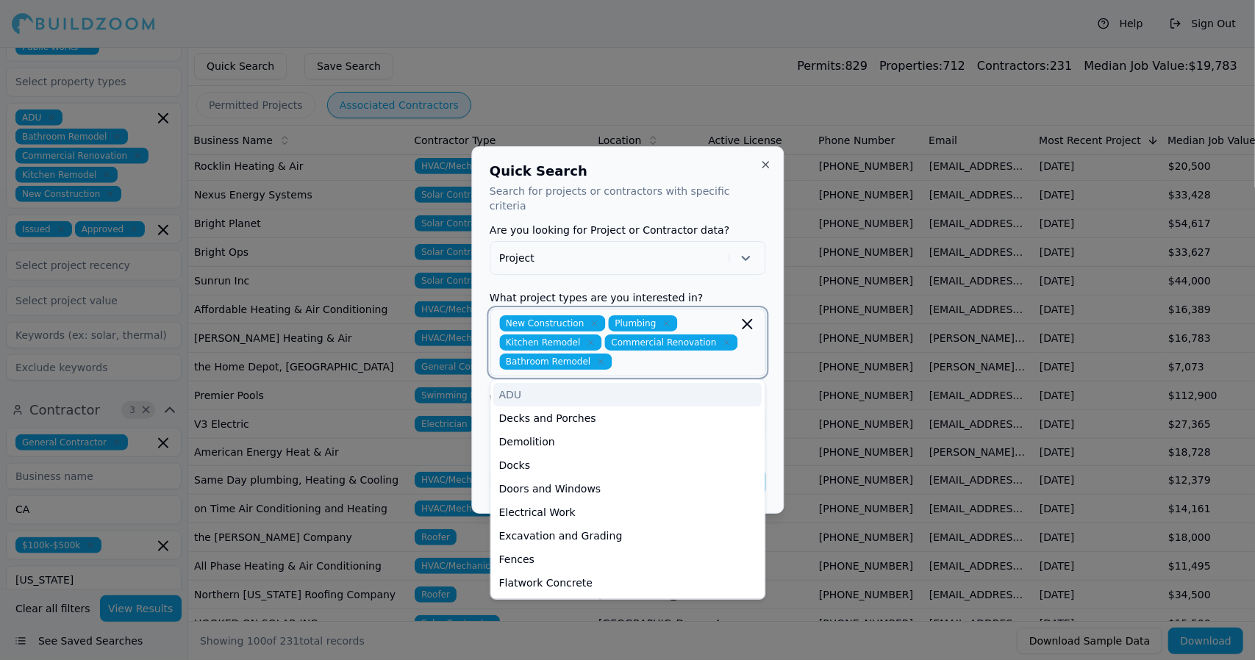
drag, startPoint x: 512, startPoint y: 385, endPoint x: 531, endPoint y: 390, distance: 19.8
drag, startPoint x: 531, startPoint y: 390, endPoint x: 514, endPoint y: 384, distance: 17.2
click at [512, 383] on div "ADU" at bounding box center [627, 395] width 268 height 24
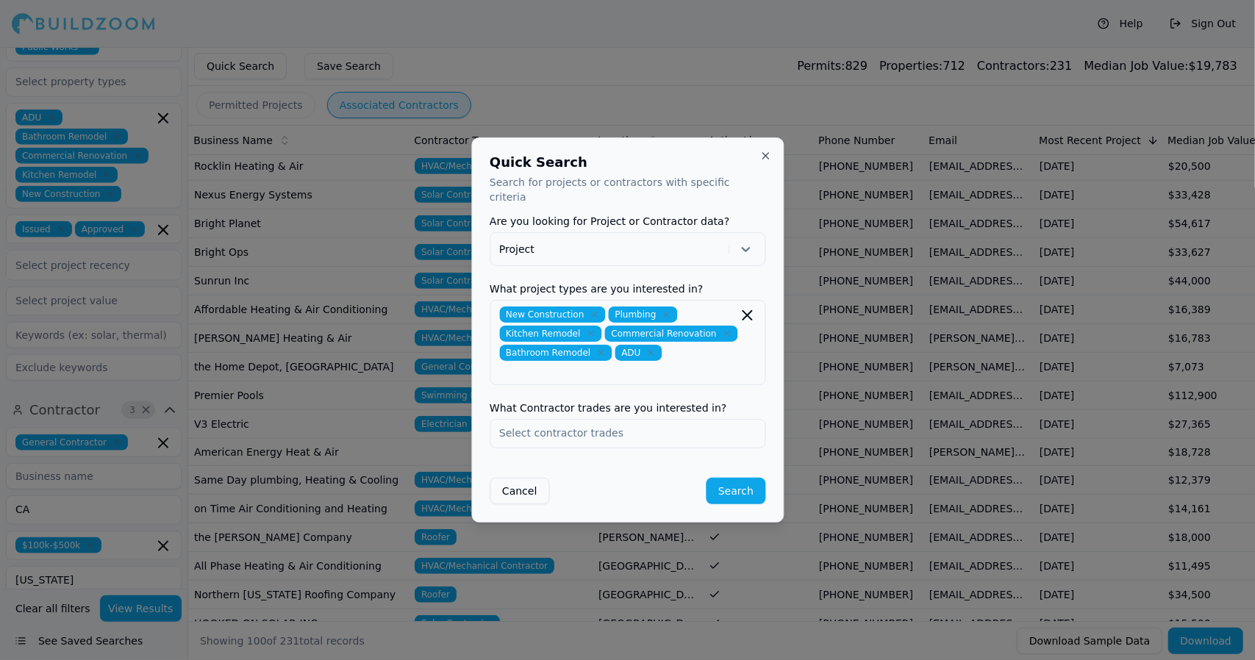
click at [744, 306] on icon "button" at bounding box center [747, 315] width 18 height 18
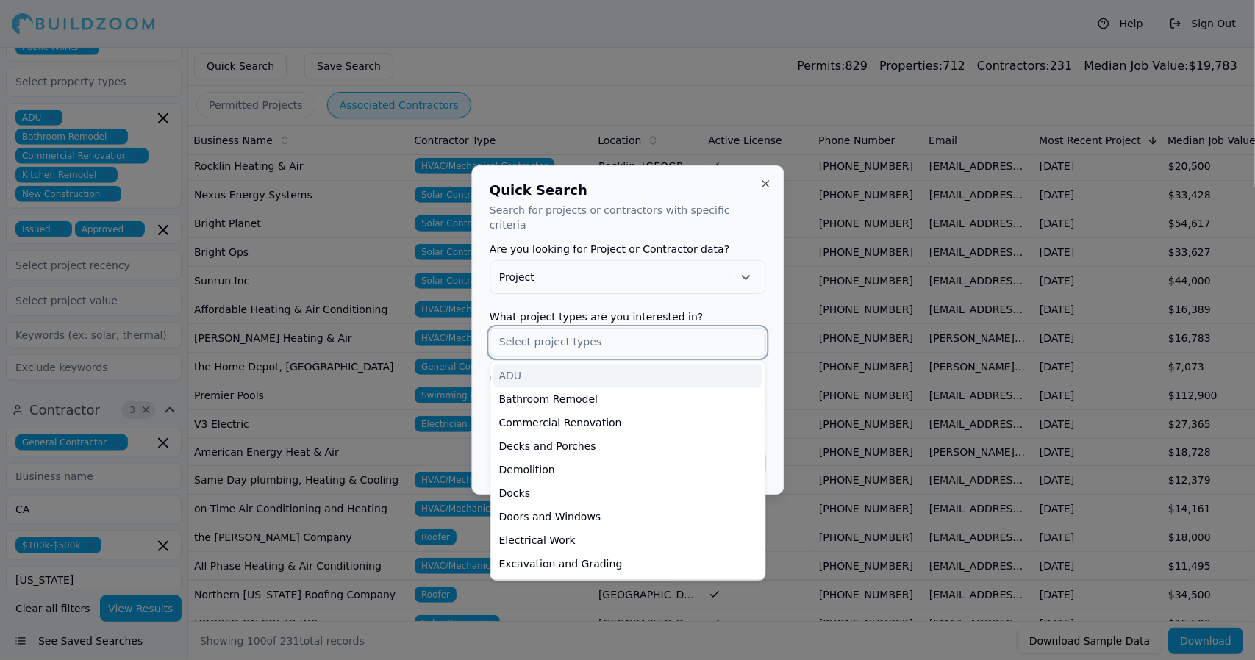
click at [703, 365] on div "ADU" at bounding box center [627, 376] width 268 height 24
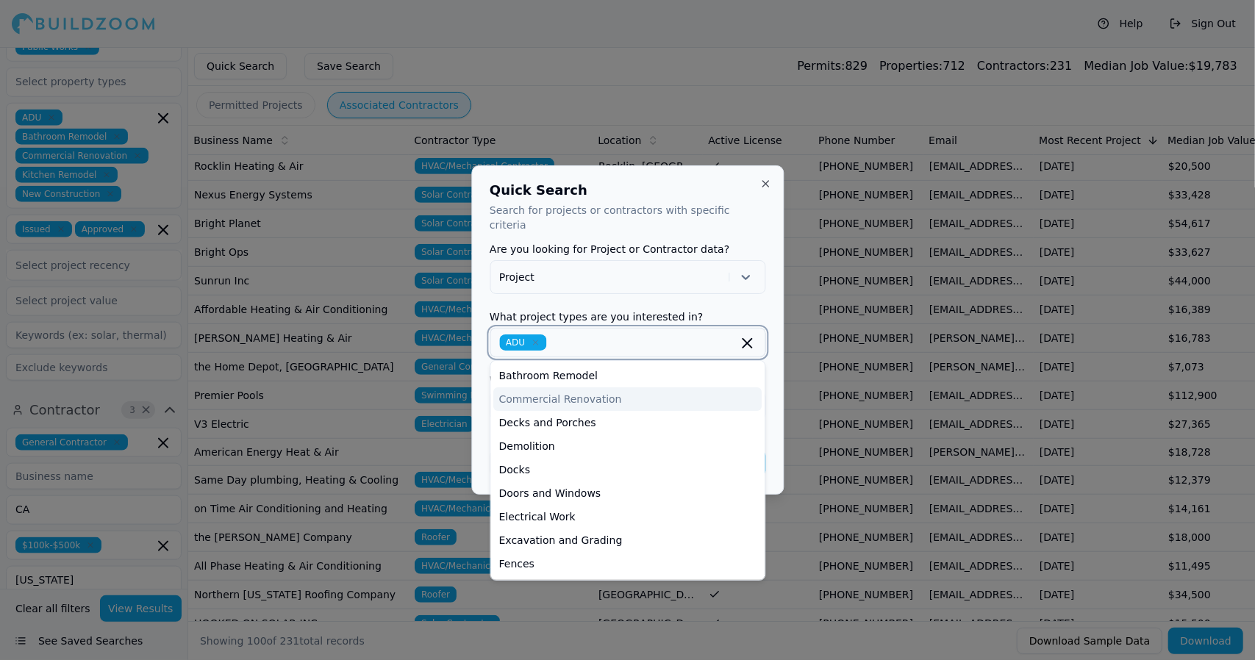
click at [681, 390] on div "Commercial Renovation" at bounding box center [627, 399] width 268 height 24
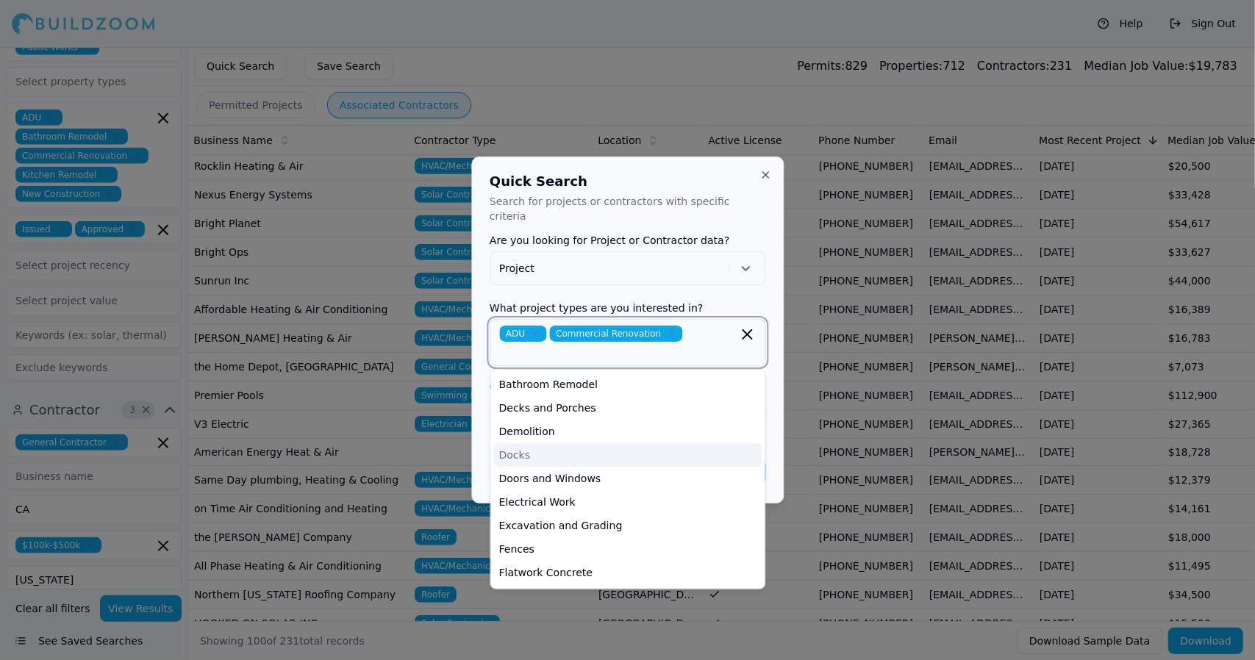
drag, startPoint x: 598, startPoint y: 436, endPoint x: 623, endPoint y: 462, distance: 35.9
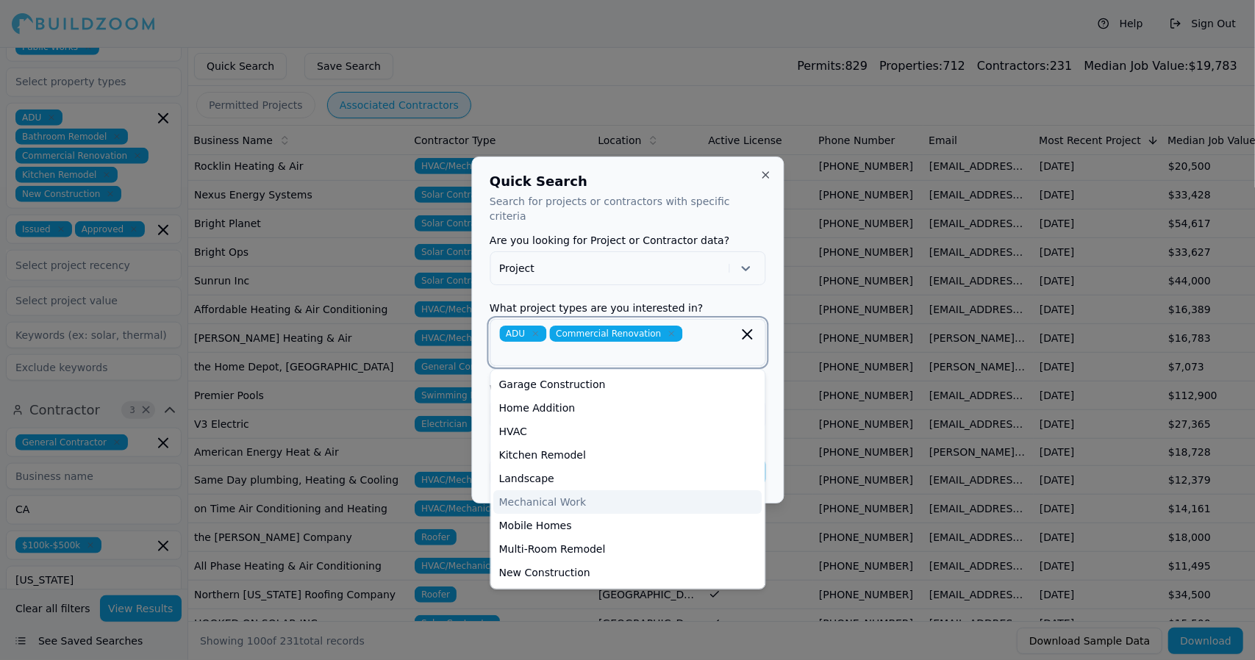
scroll to position [236, 0]
click at [556, 397] on div "Home Addition" at bounding box center [627, 407] width 268 height 24
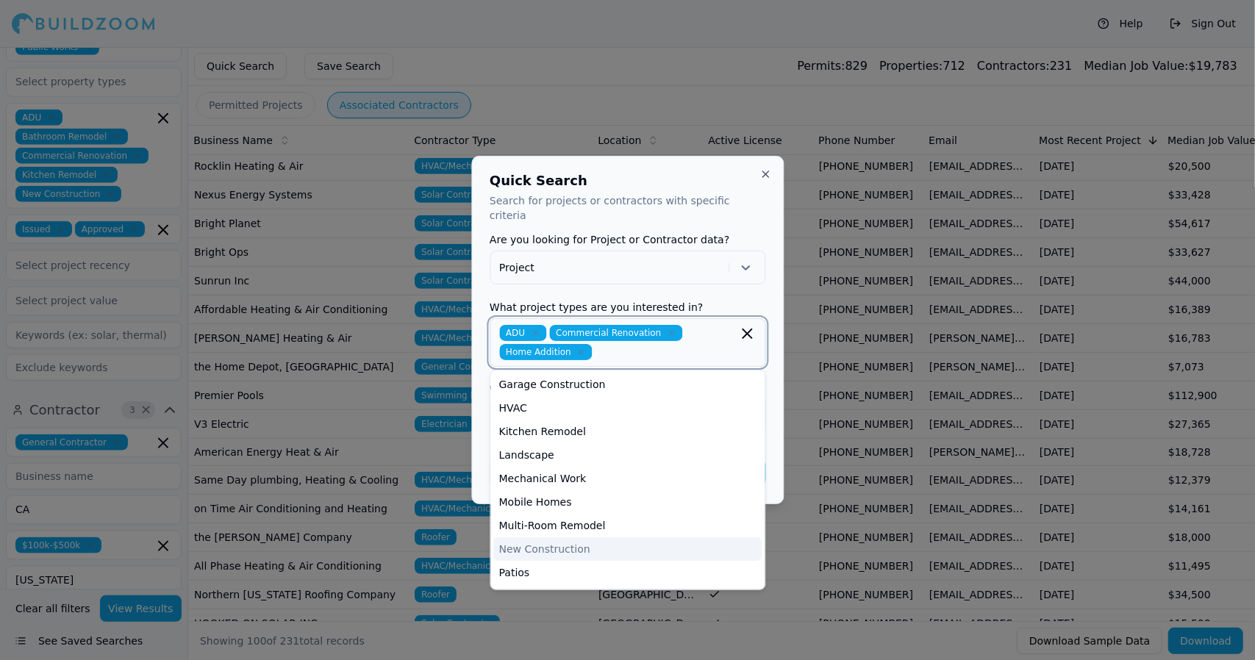
click at [573, 537] on div "New Construction" at bounding box center [627, 549] width 268 height 24
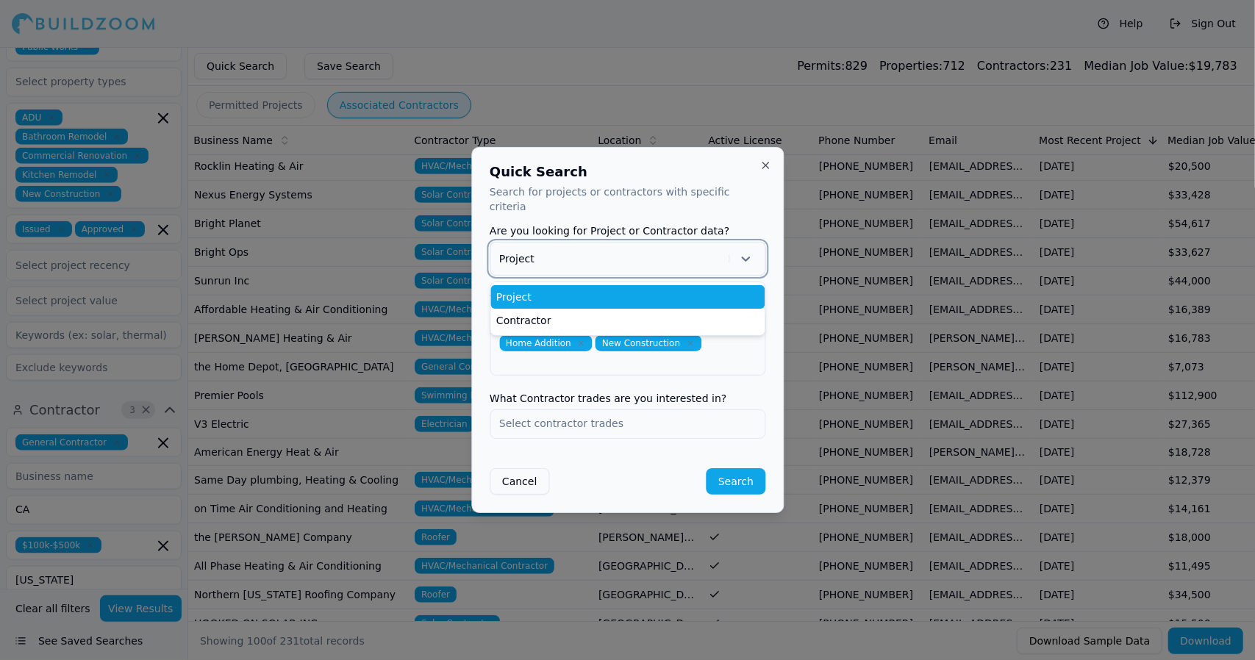
drag, startPoint x: 642, startPoint y: 251, endPoint x: 596, endPoint y: 423, distance: 178.8
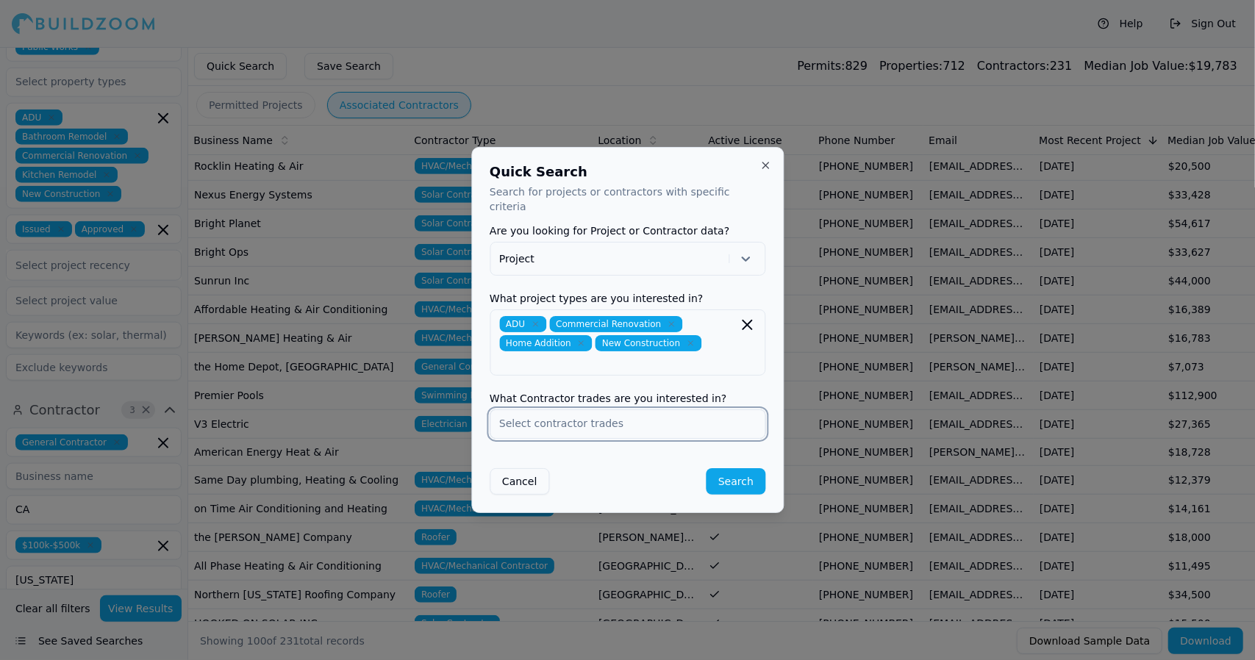
drag, startPoint x: 596, startPoint y: 423, endPoint x: 554, endPoint y: 423, distance: 41.9
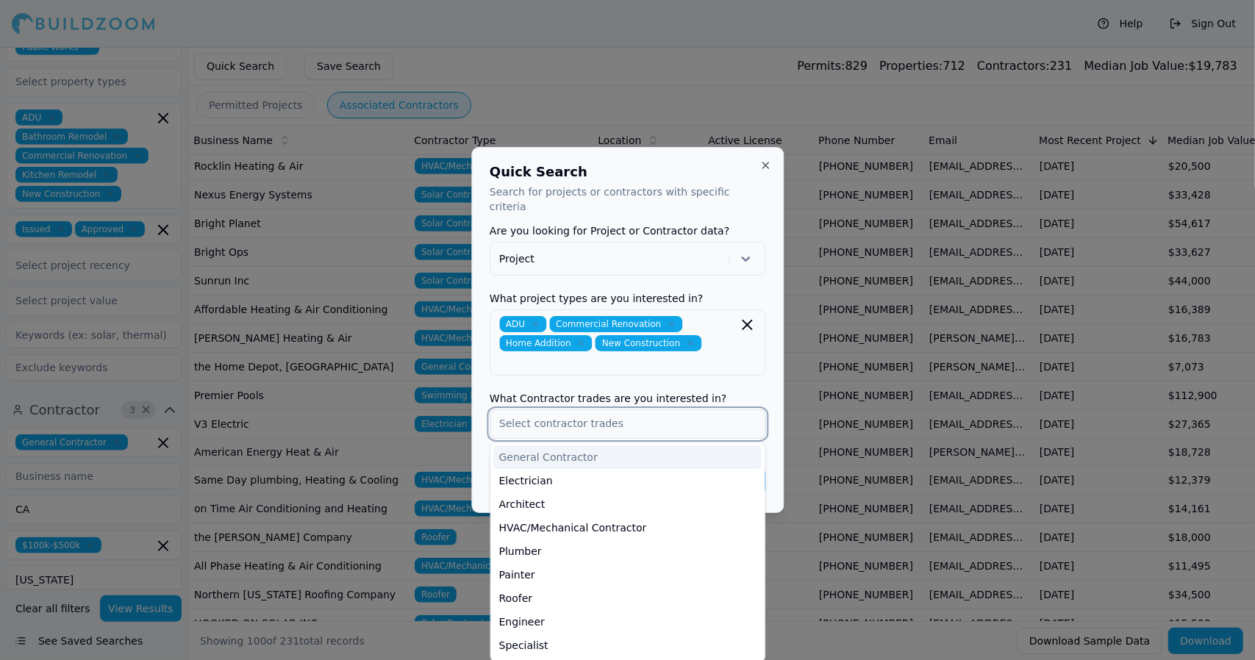
drag, startPoint x: 554, startPoint y: 423, endPoint x: 564, endPoint y: 452, distance: 30.5
click at [564, 452] on div "General Contractor" at bounding box center [627, 457] width 268 height 24
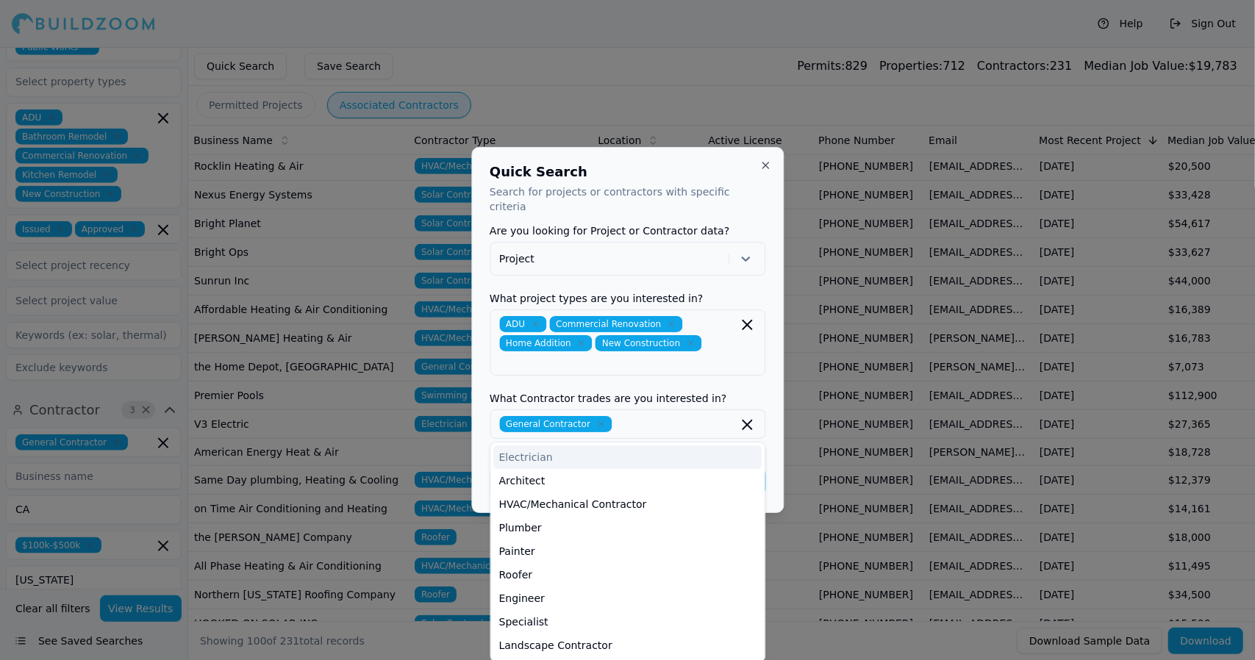
click at [728, 173] on h2 "Quick Search" at bounding box center [627, 171] width 276 height 13
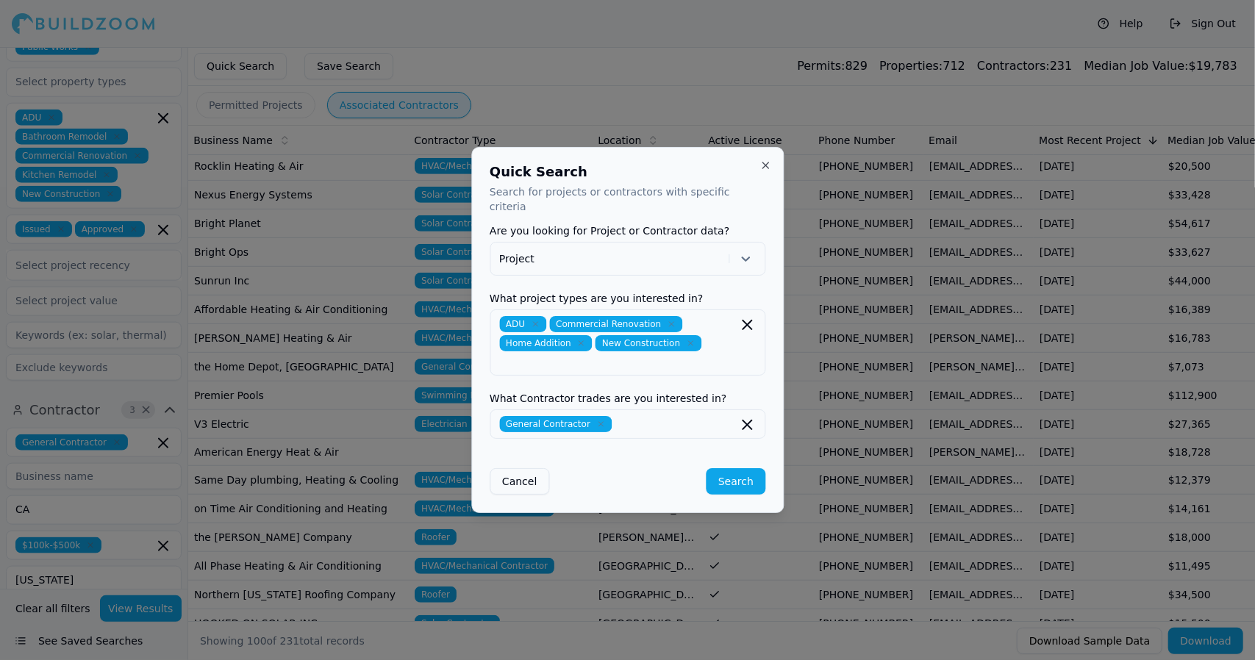
click at [745, 468] on button "Search" at bounding box center [735, 481] width 59 height 26
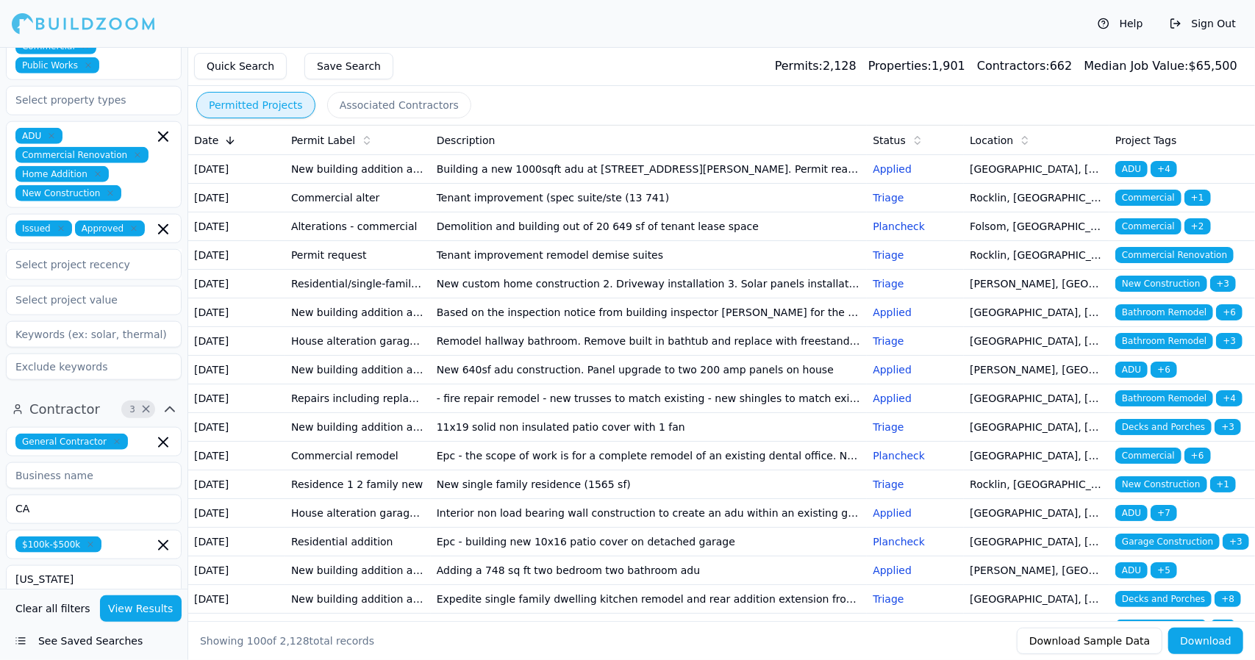
click at [887, 168] on p "Applied" at bounding box center [914, 169] width 85 height 15
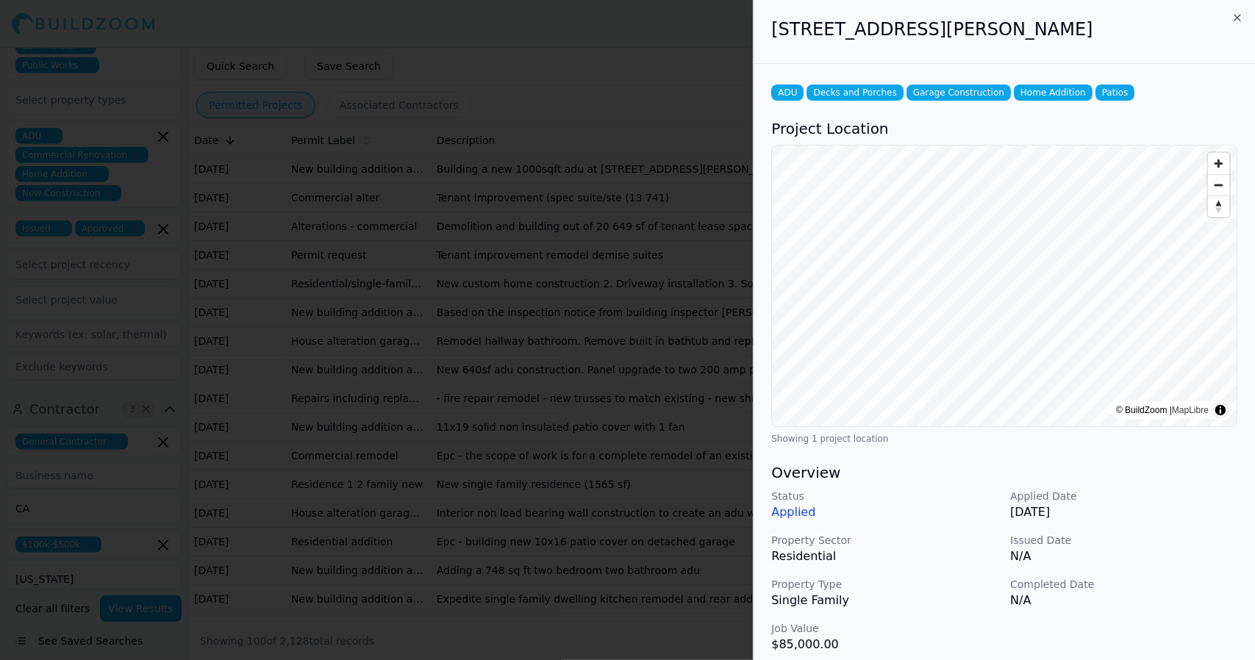
click at [1157, 83] on div "ADU Decks and Porches Garage Construction Home Addition Patios Project Location…" at bounding box center [1003, 529] width 501 height 930
click at [1235, 12] on icon "button" at bounding box center [1237, 18] width 12 height 12
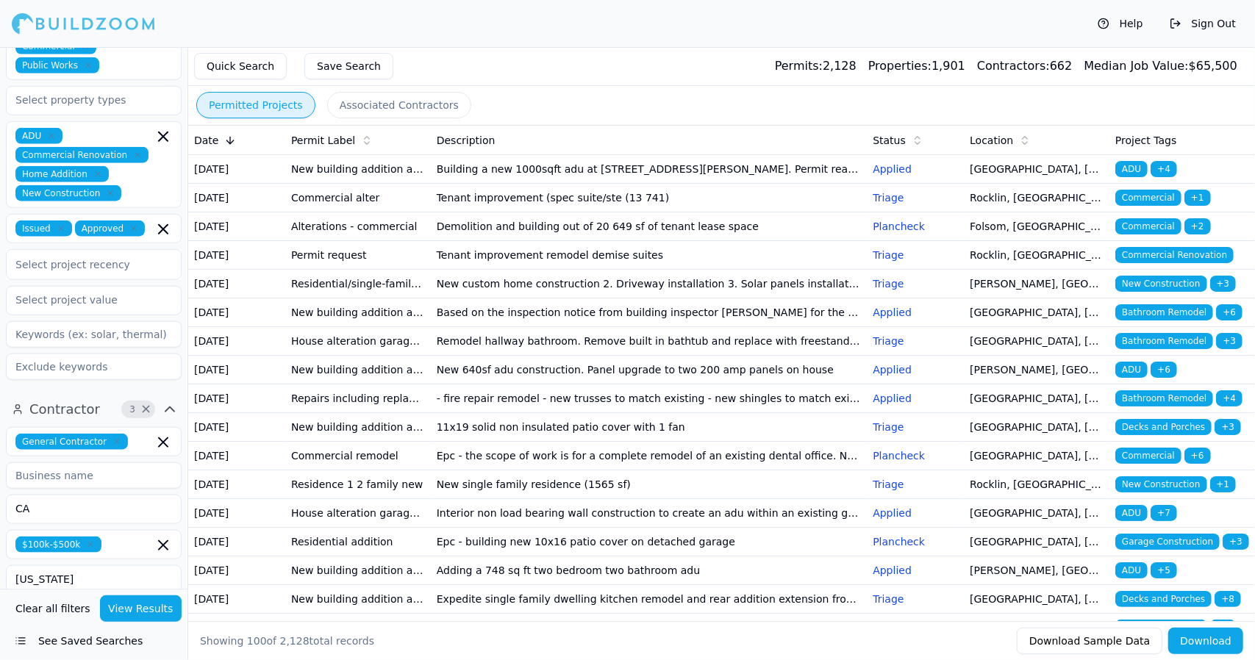
click at [860, 298] on td "New custom home construction 2. Driveway installation 3. Solar panels installat…" at bounding box center [649, 284] width 437 height 29
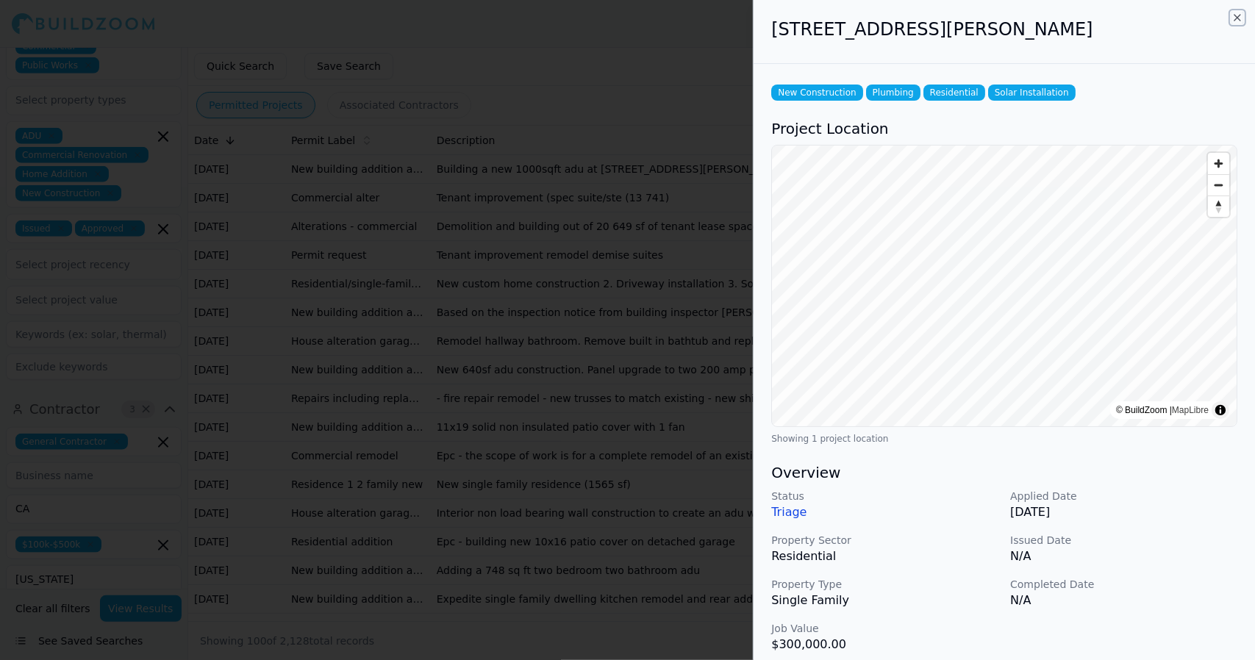
click at [1235, 21] on icon "button" at bounding box center [1237, 18] width 12 height 12
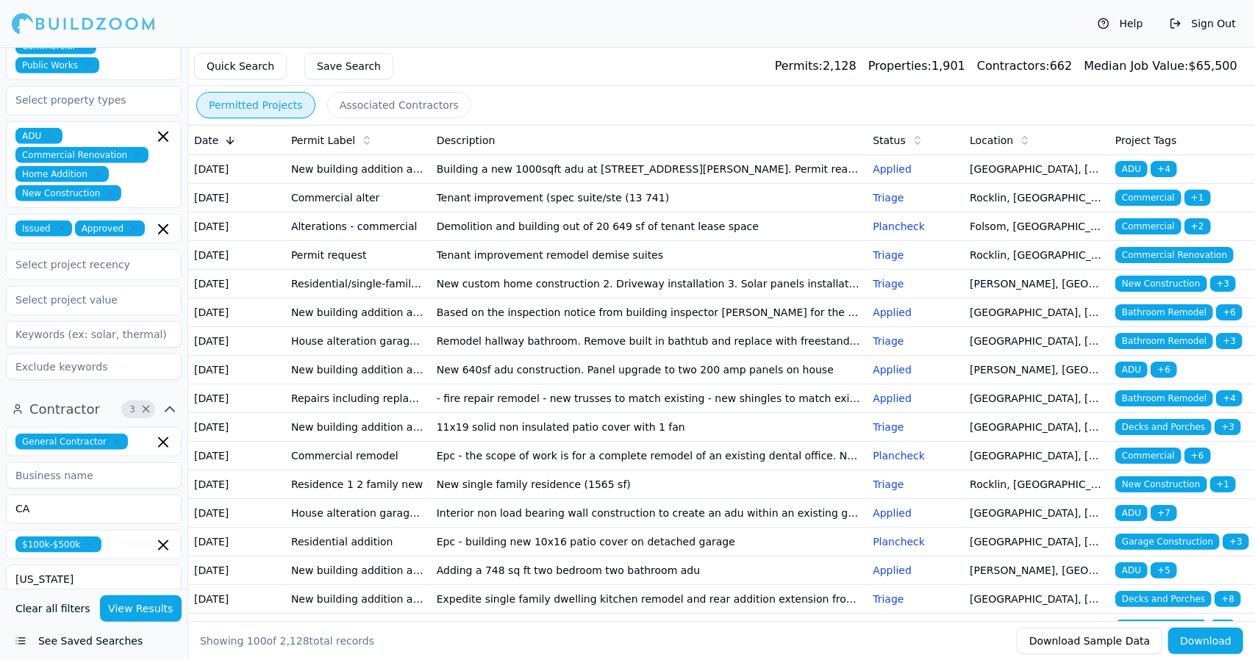
click at [894, 171] on p "Applied" at bounding box center [914, 169] width 85 height 15
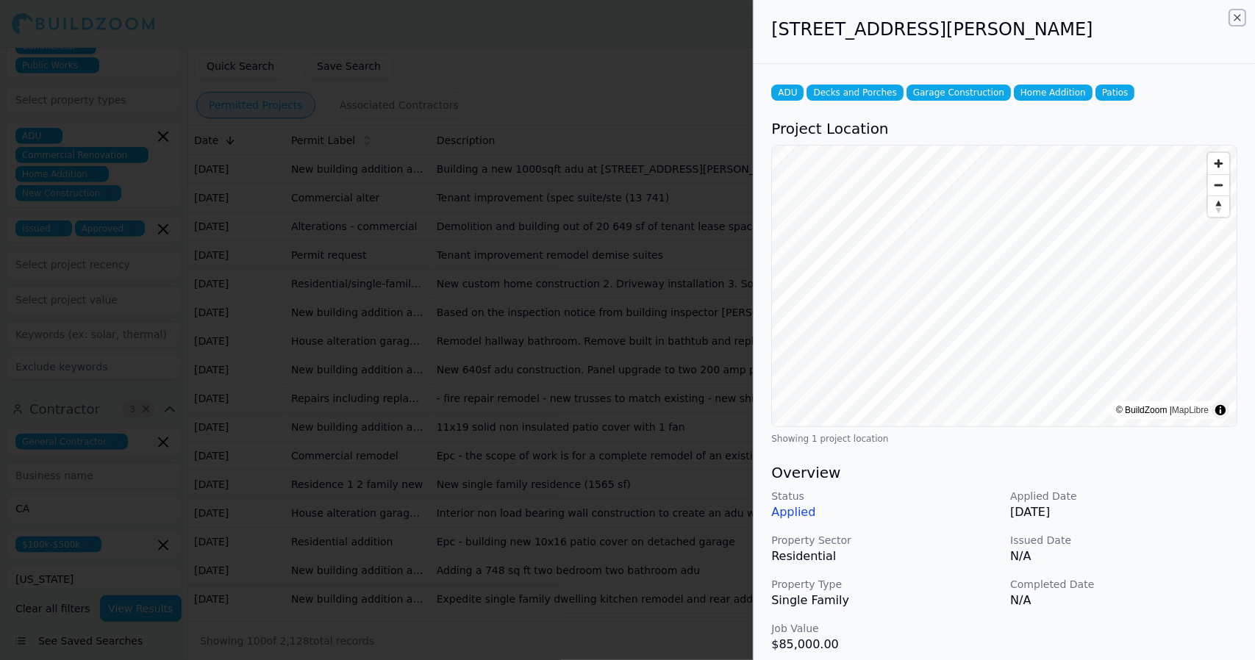
click at [1235, 20] on icon "button" at bounding box center [1237, 18] width 12 height 12
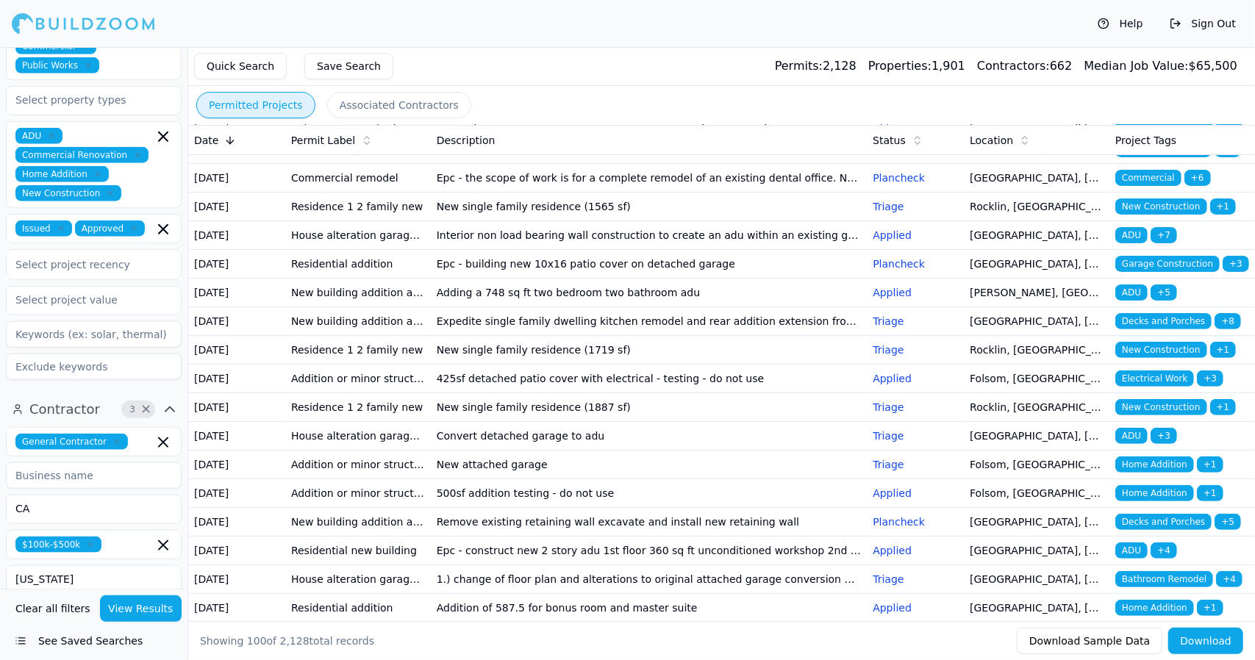
scroll to position [297, 0]
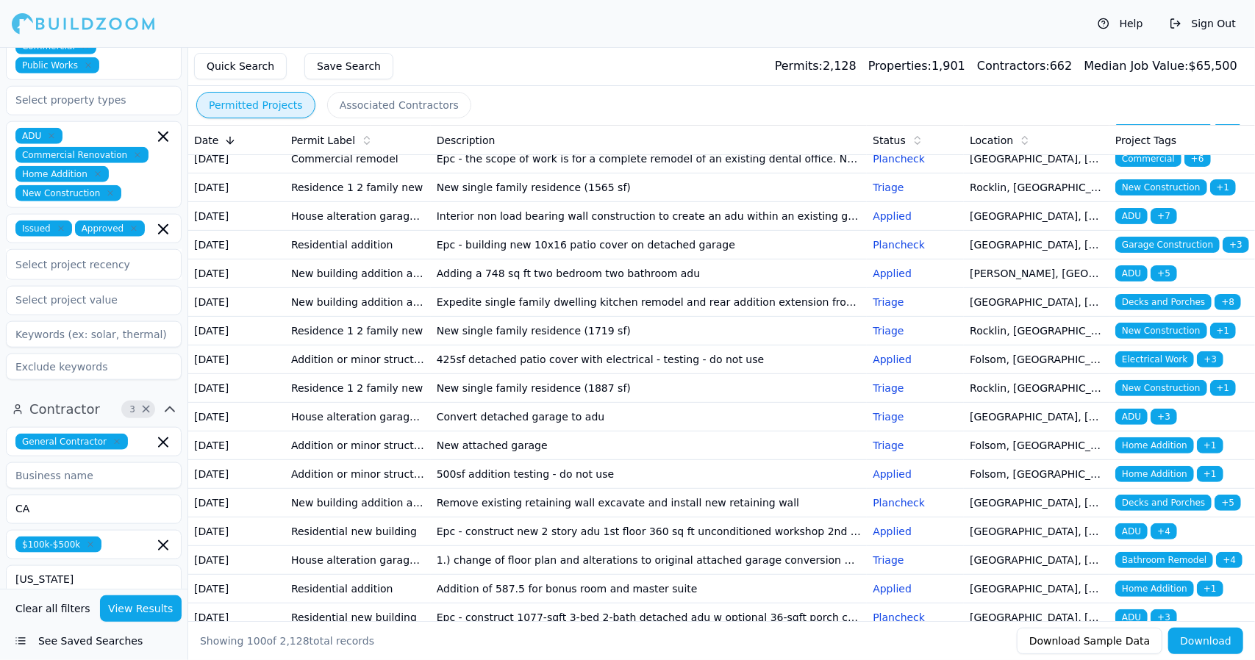
drag, startPoint x: 1152, startPoint y: 304, endPoint x: 1059, endPoint y: 298, distance: 93.5
click at [1059, 202] on td "Rocklin, [GEOGRAPHIC_DATA]" at bounding box center [1037, 187] width 146 height 29
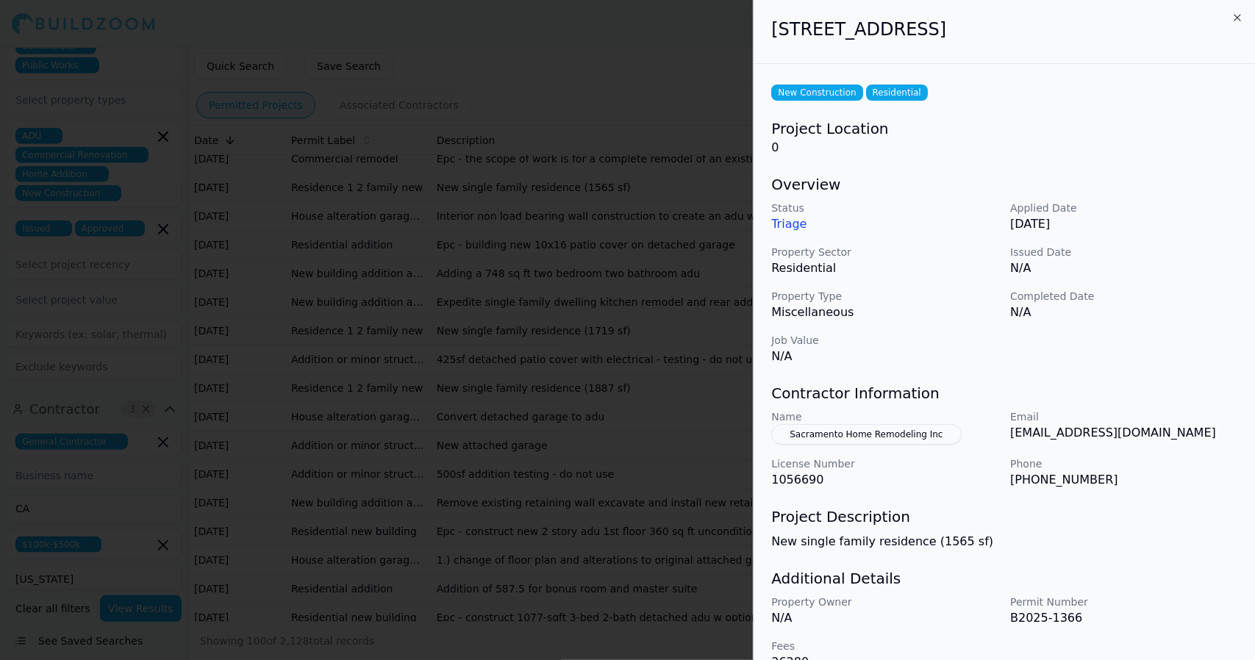
scroll to position [28, 0]
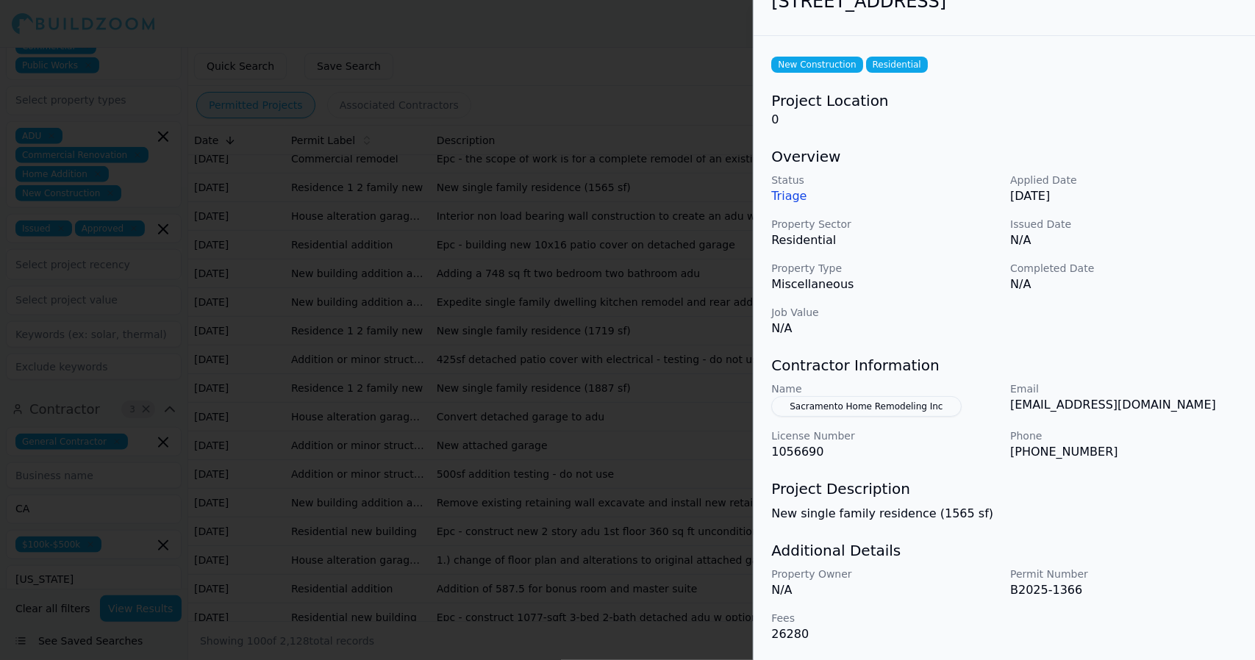
click at [1032, 336] on div "Status Triage Applied Date [DATE] Property Sector Residential Issued Date N/A P…" at bounding box center [1004, 255] width 466 height 165
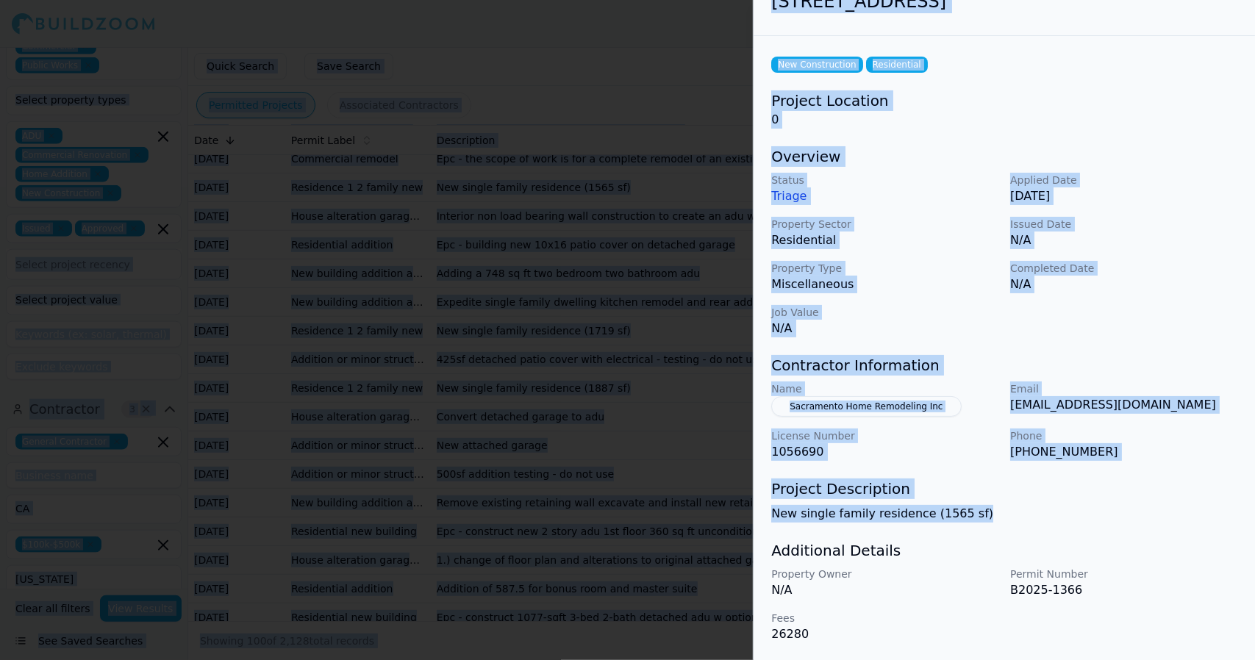
scroll to position [0, 0]
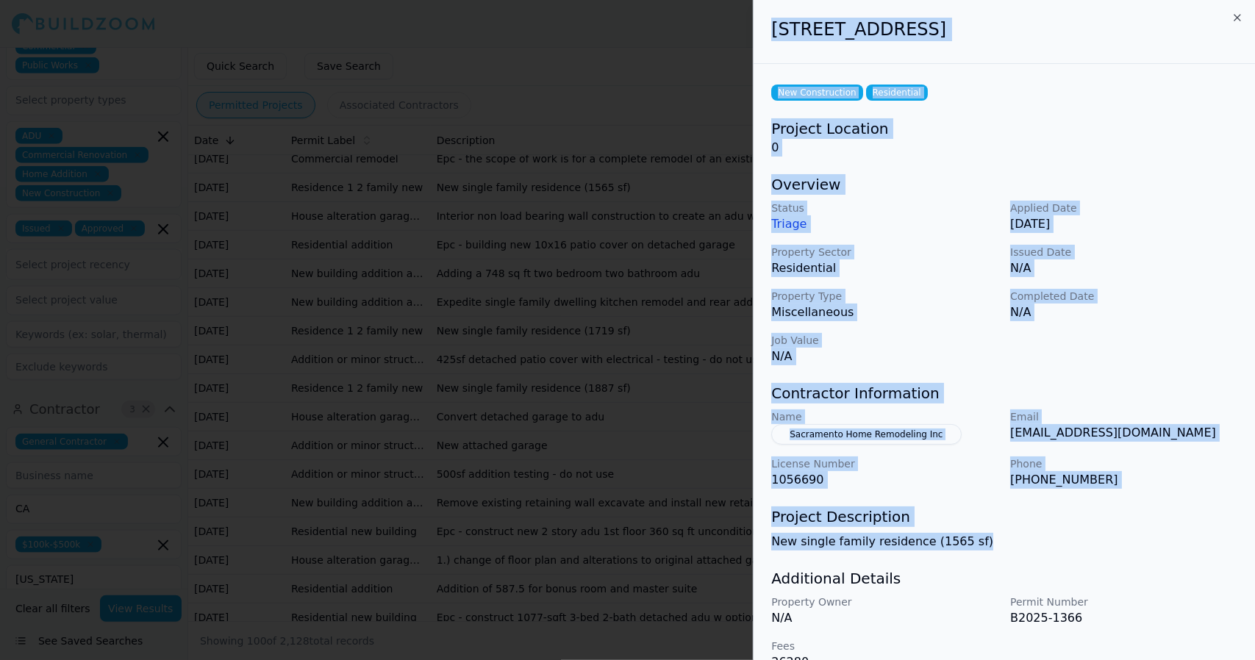
drag, startPoint x: 967, startPoint y: 511, endPoint x: 770, endPoint y: 32, distance: 517.4
click at [770, 32] on div "[STREET_ADDRESS] New Construction Residential Project Location 0 Overview Statu…" at bounding box center [1003, 344] width 501 height 689
click at [1058, 119] on h3 "Project Location" at bounding box center [1004, 128] width 466 height 21
drag, startPoint x: 772, startPoint y: 32, endPoint x: 1135, endPoint y: 543, distance: 627.7
click at [1135, 543] on div "[STREET_ADDRESS] New Construction Residential Project Location 0 Overview Statu…" at bounding box center [1003, 344] width 501 height 689
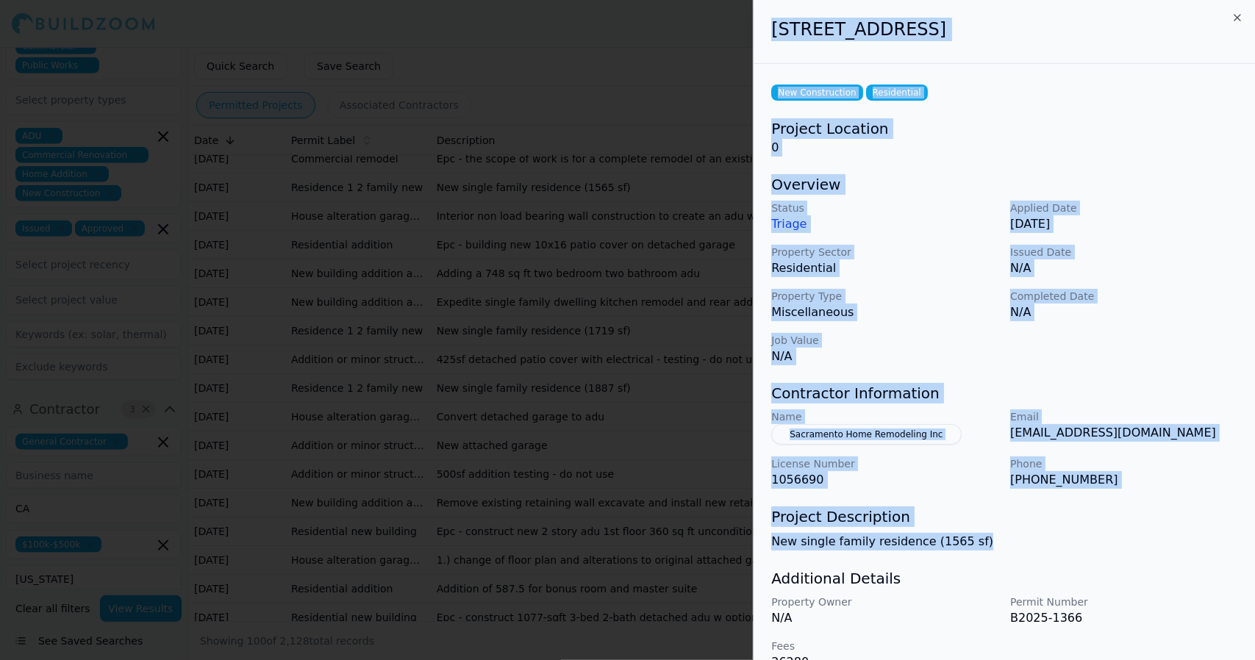
copy div "[STREET_ADDRESS] New Construction Residential Project Location 0 Overview Statu…"
click at [1241, 13] on icon "button" at bounding box center [1237, 18] width 12 height 12
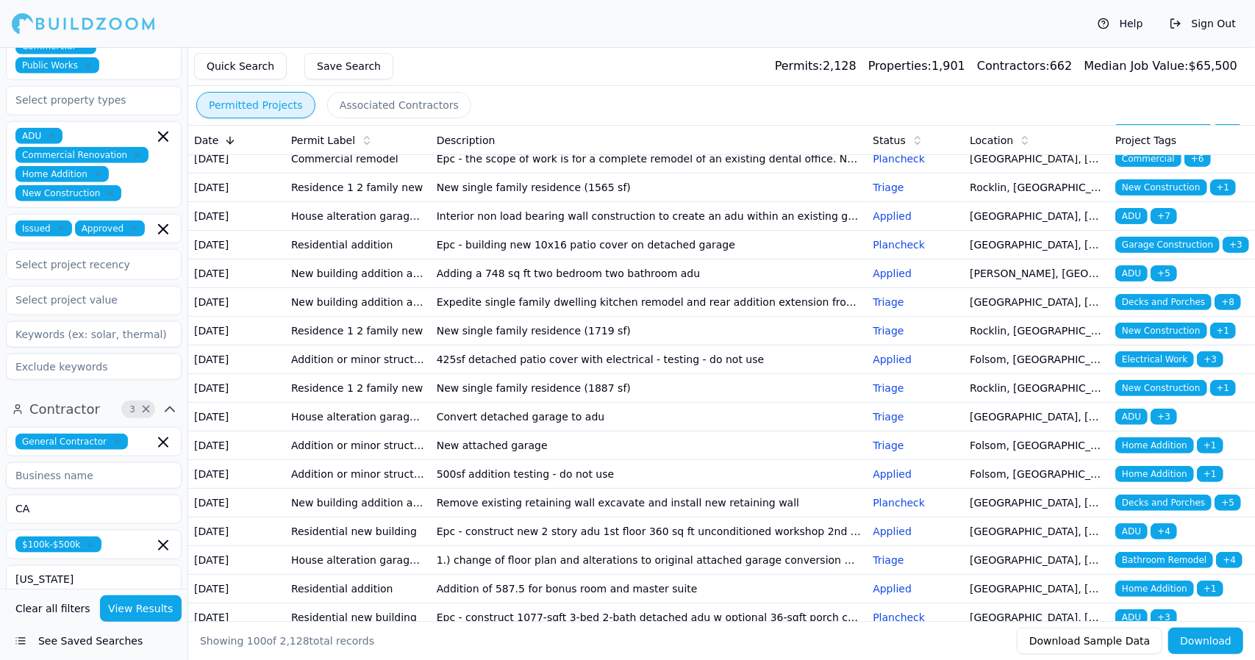
click at [1145, 339] on span "New Construction" at bounding box center [1160, 331] width 91 height 16
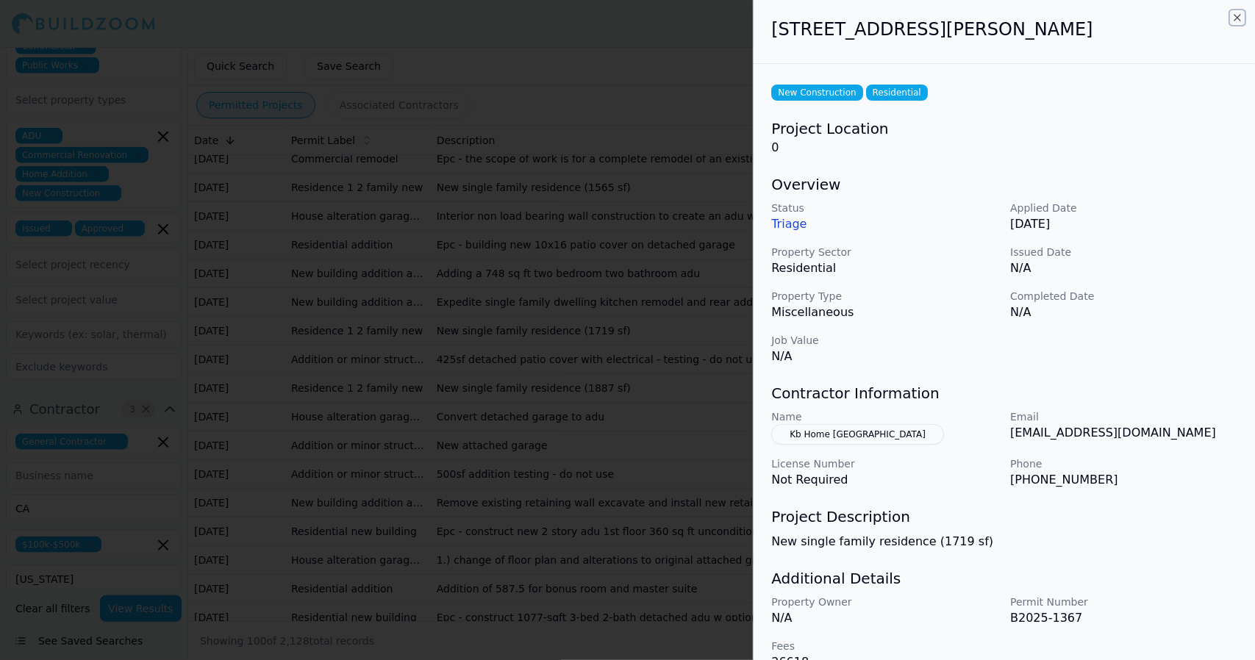
click at [1233, 15] on icon "button" at bounding box center [1237, 18] width 12 height 12
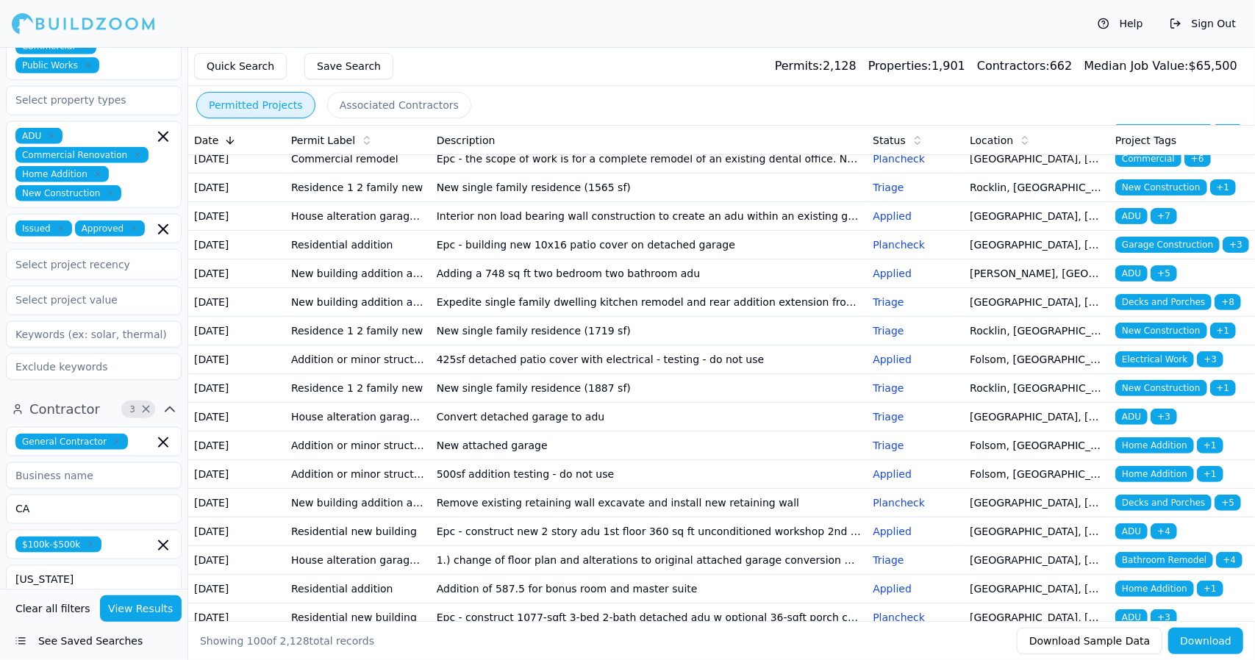
click at [1233, 15] on button "Sign Out" at bounding box center [1202, 24] width 81 height 24
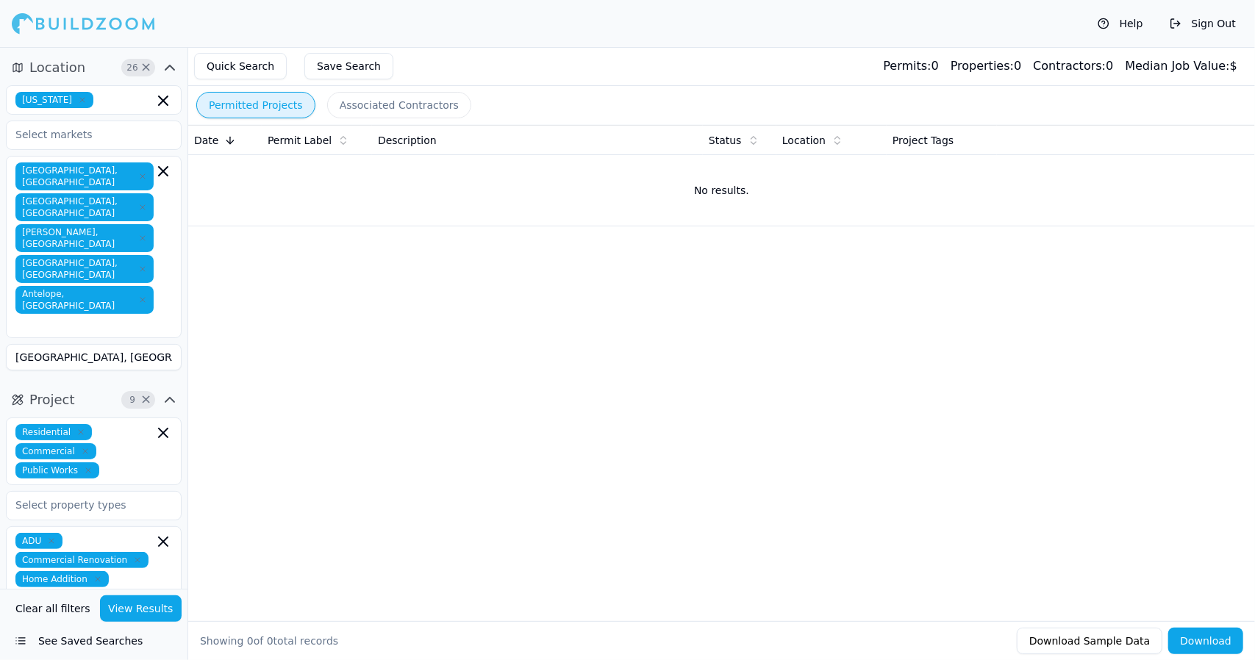
click at [245, 71] on button "Quick Search" at bounding box center [240, 66] width 93 height 26
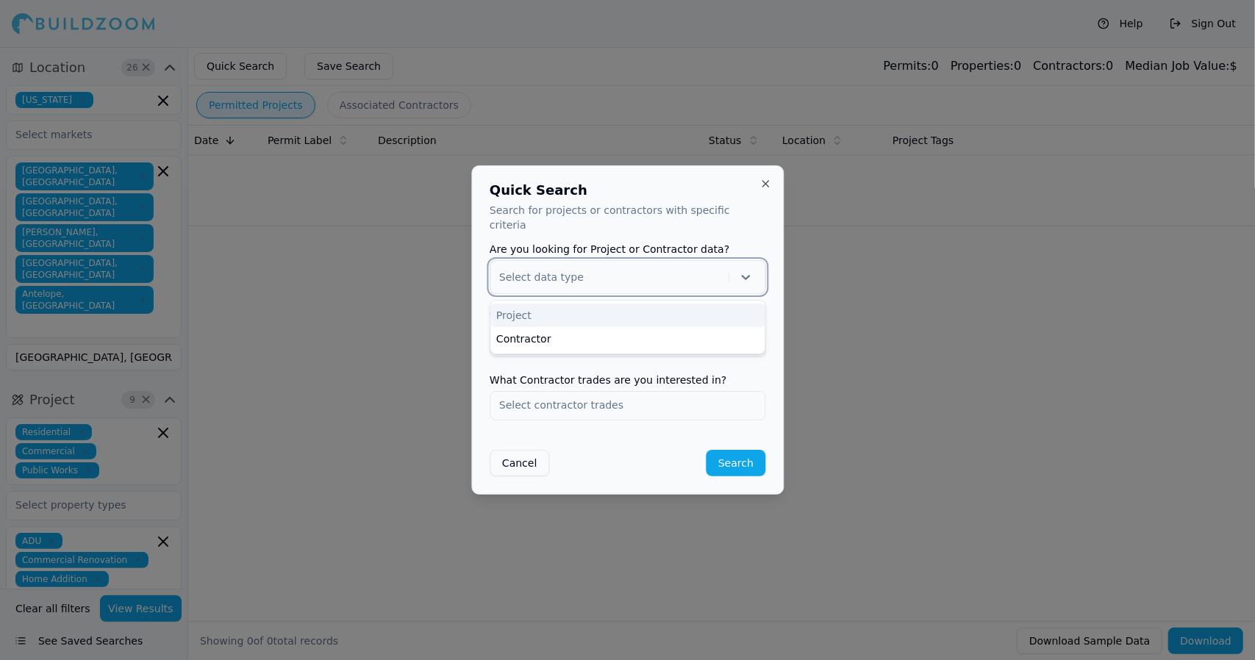
click at [747, 270] on icon at bounding box center [745, 277] width 15 height 15
click at [722, 309] on div "Project" at bounding box center [627, 316] width 274 height 24
click at [667, 339] on input "text" at bounding box center [627, 342] width 274 height 26
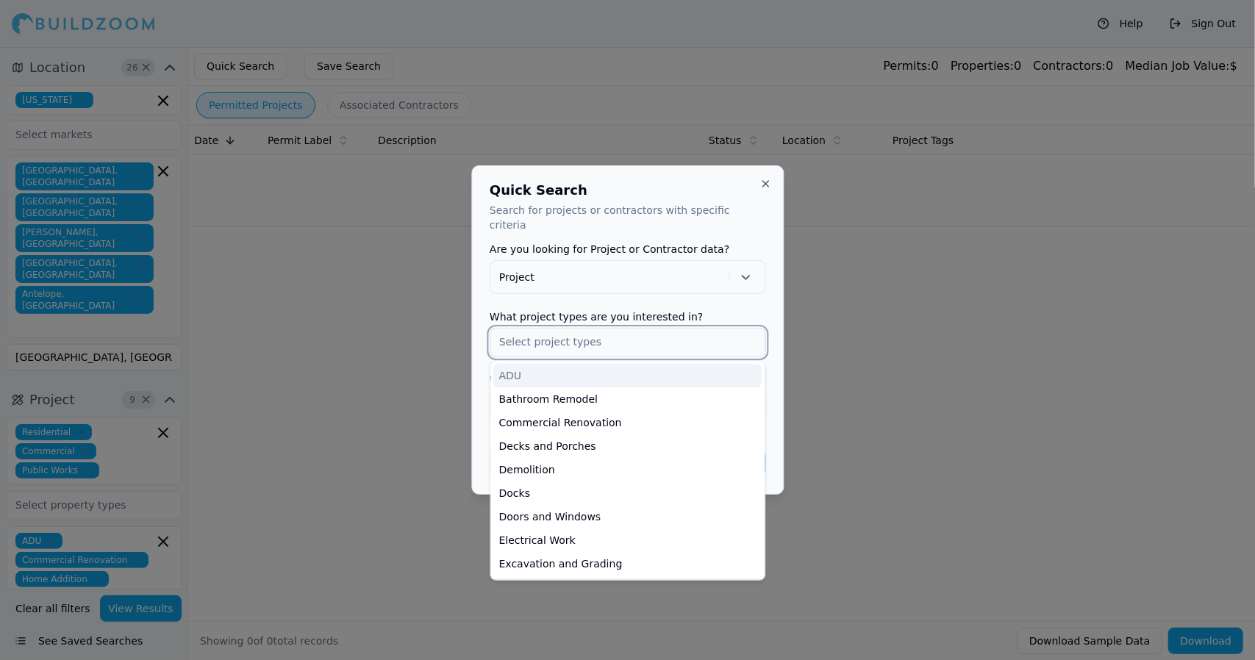
drag, startPoint x: 606, startPoint y: 362, endPoint x: 575, endPoint y: 364, distance: 31.6
click at [575, 364] on div "ADU" at bounding box center [627, 376] width 268 height 24
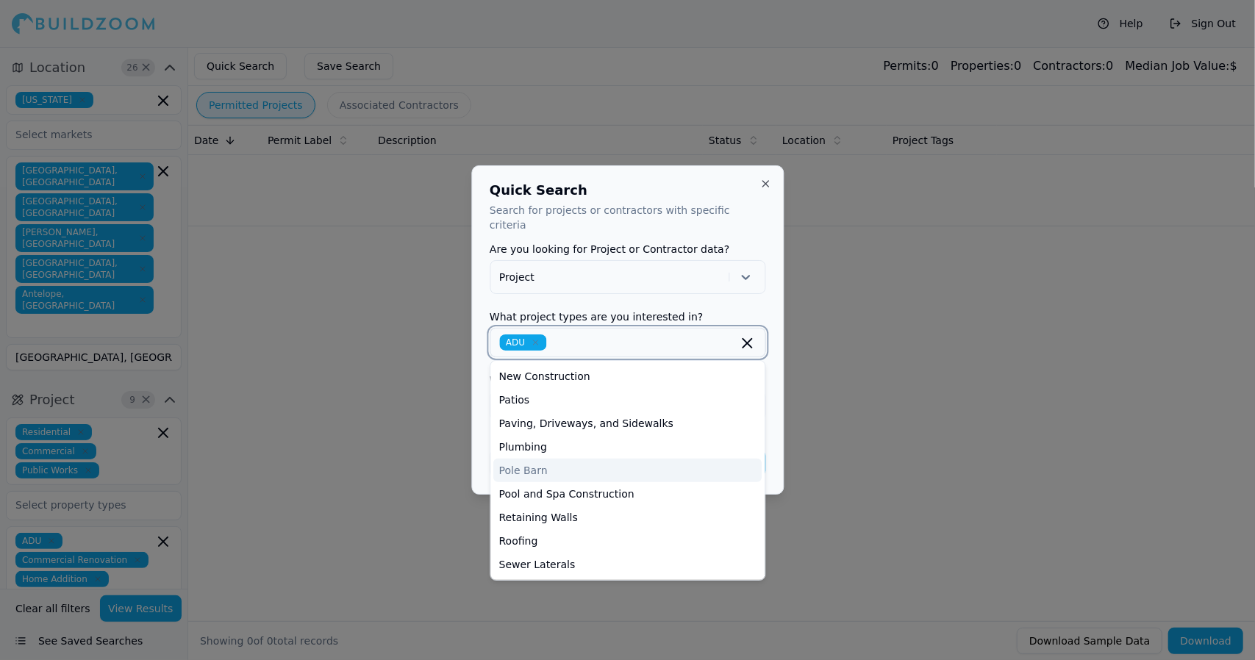
scroll to position [448, 0]
click at [592, 362] on div "New Construction" at bounding box center [627, 374] width 268 height 24
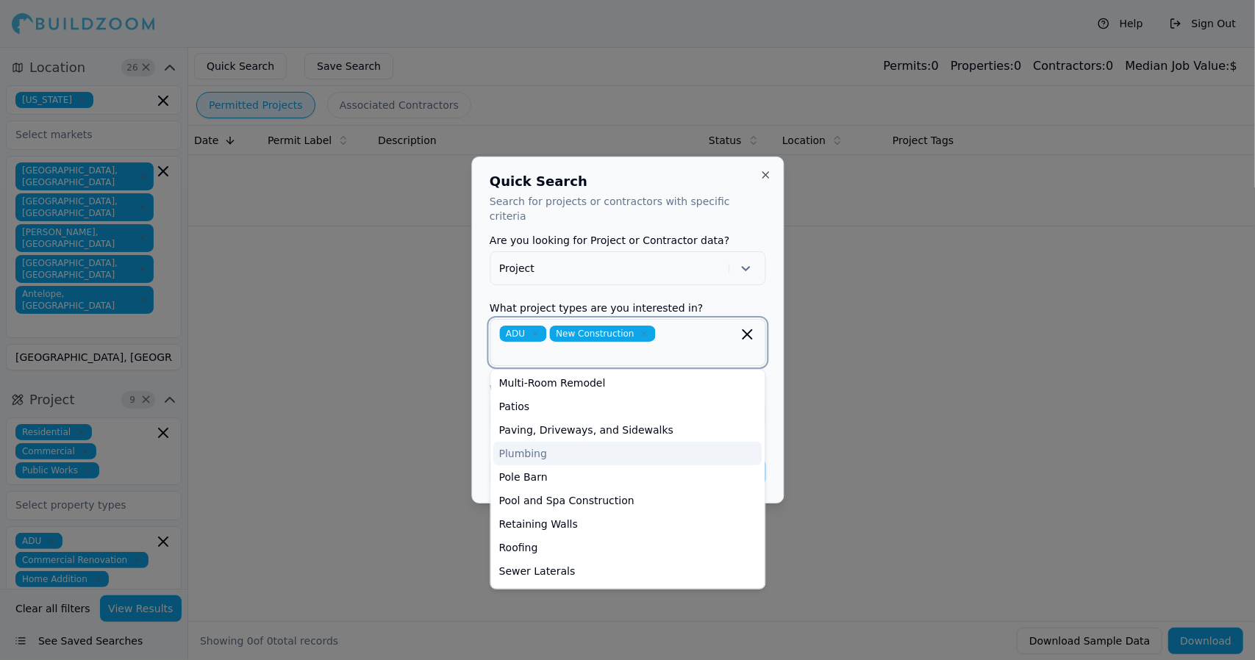
drag, startPoint x: 582, startPoint y: 449, endPoint x: 573, endPoint y: 446, distance: 9.3
drag, startPoint x: 573, startPoint y: 446, endPoint x: 542, endPoint y: 446, distance: 30.9
drag, startPoint x: 542, startPoint y: 446, endPoint x: 514, endPoint y: 447, distance: 28.7
click at [514, 447] on div "Plumbing" at bounding box center [627, 454] width 268 height 24
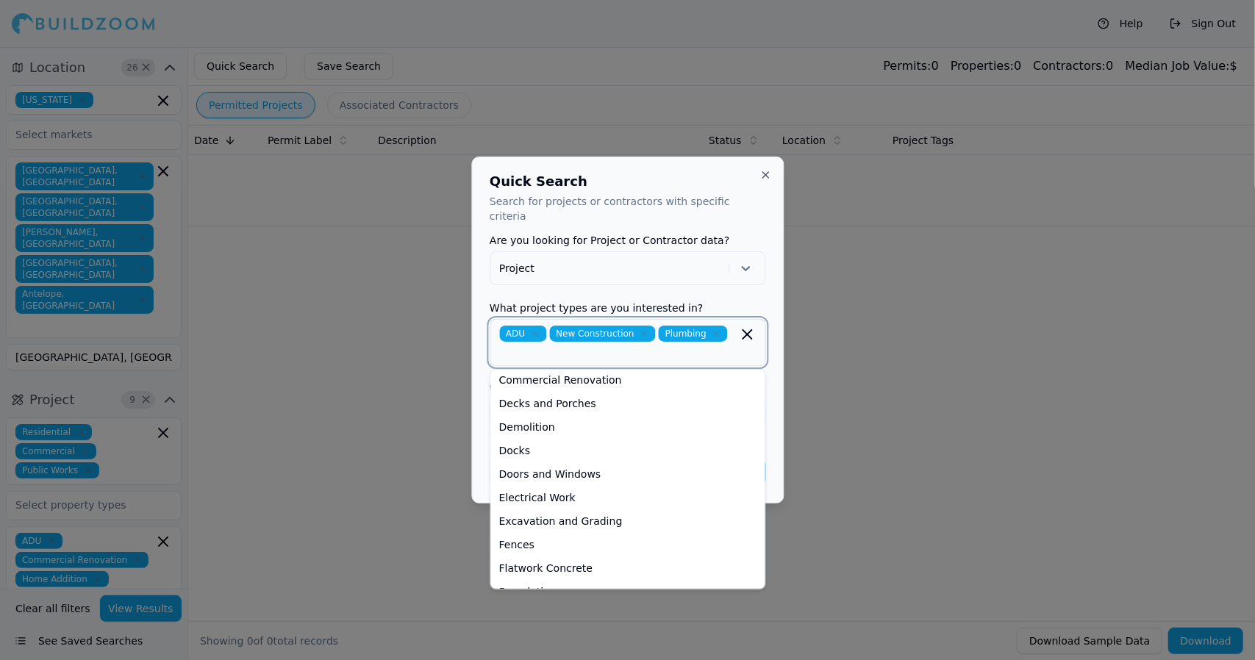
scroll to position [0, 0]
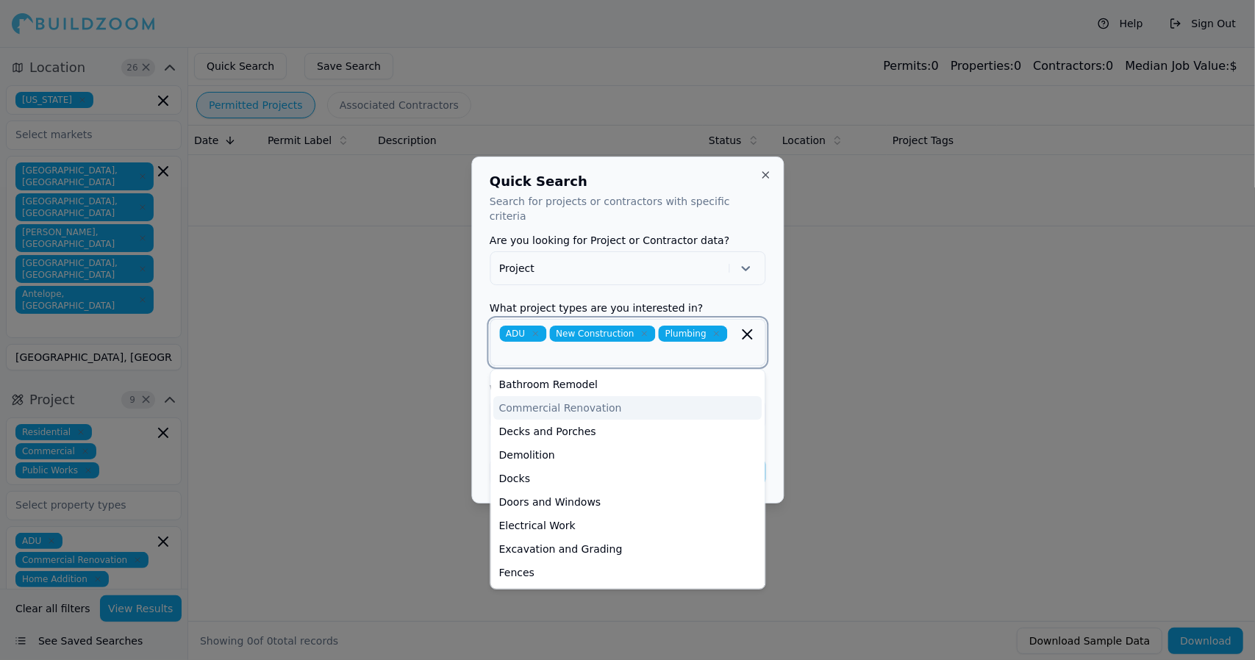
click at [600, 398] on div "Commercial Renovation" at bounding box center [627, 408] width 268 height 24
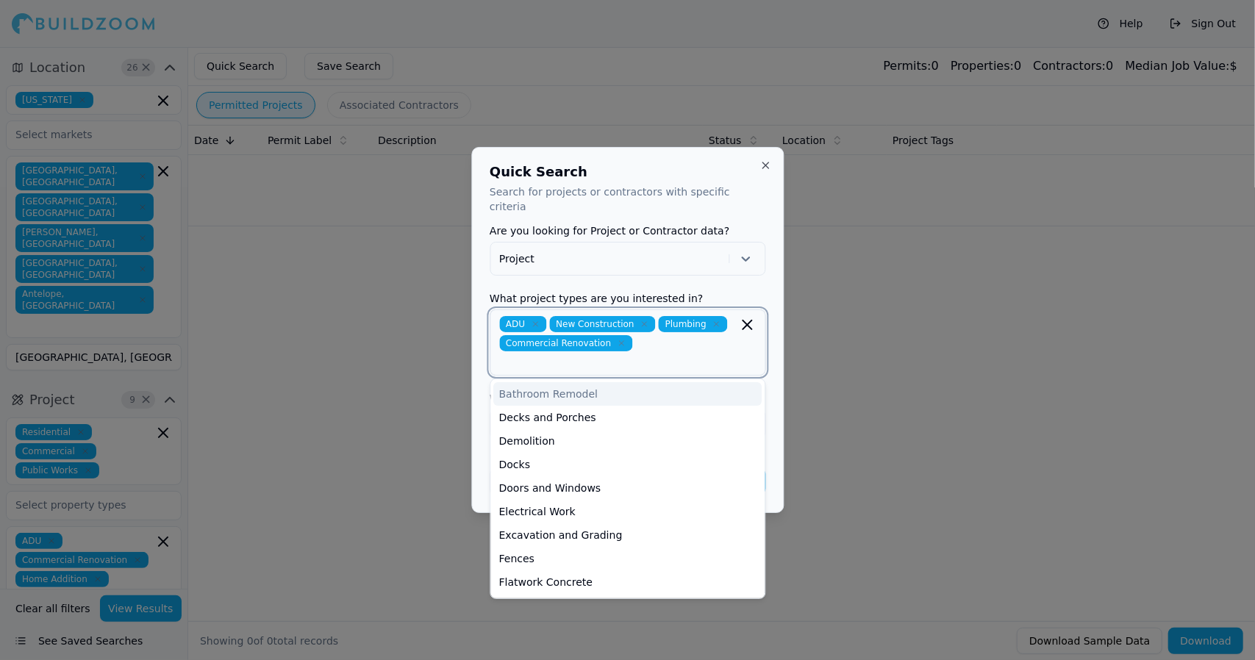
click at [575, 382] on div "Bathroom Remodel" at bounding box center [627, 394] width 268 height 24
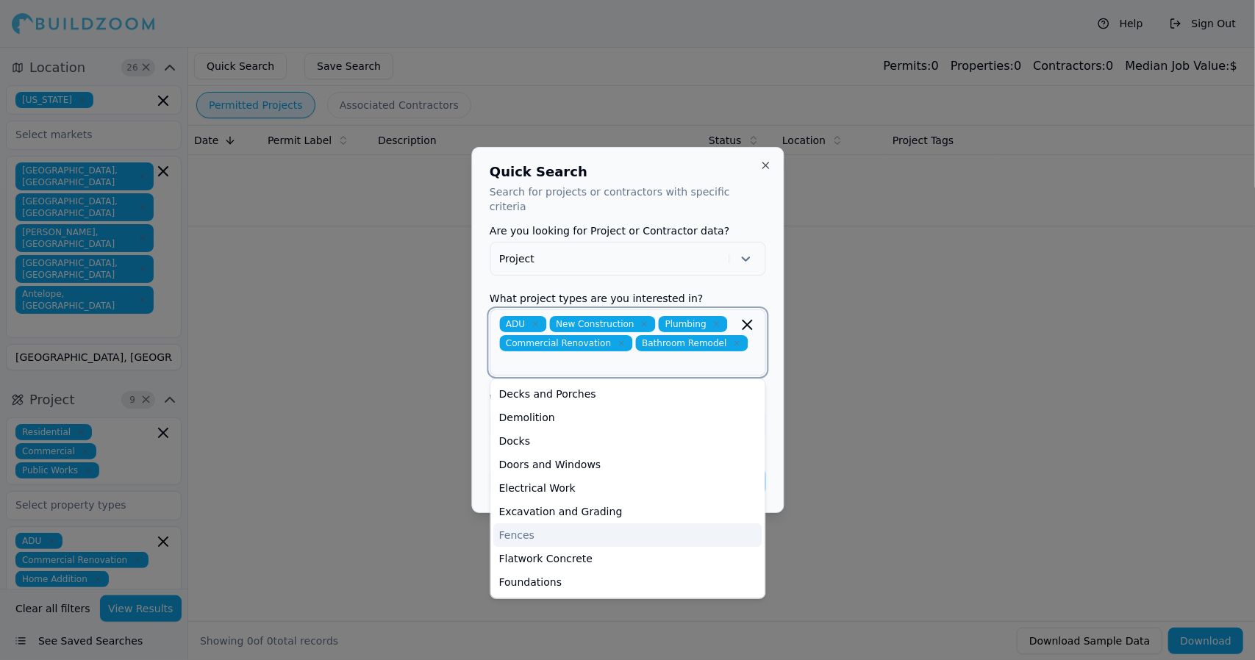
drag, startPoint x: 722, startPoint y: 343, endPoint x: 697, endPoint y: 354, distance: 27.0
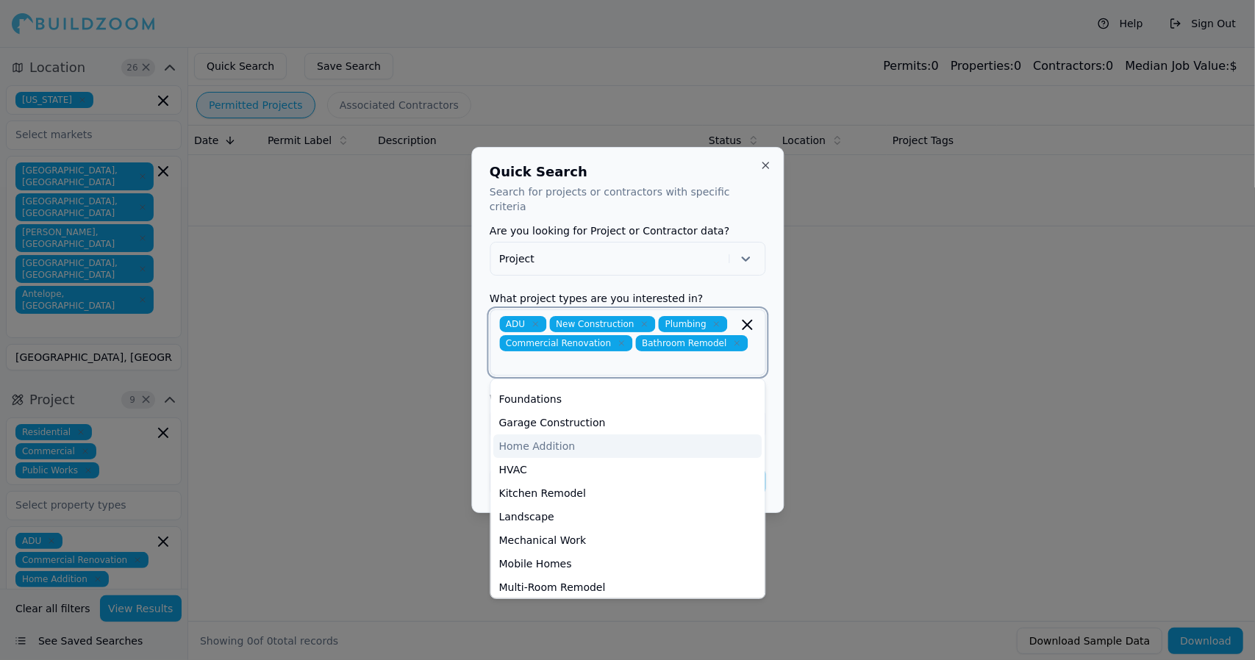
scroll to position [184, 0]
drag, startPoint x: 560, startPoint y: 481, endPoint x: 550, endPoint y: 481, distance: 9.6
click at [550, 481] on div "Kitchen Remodel" at bounding box center [627, 493] width 268 height 24
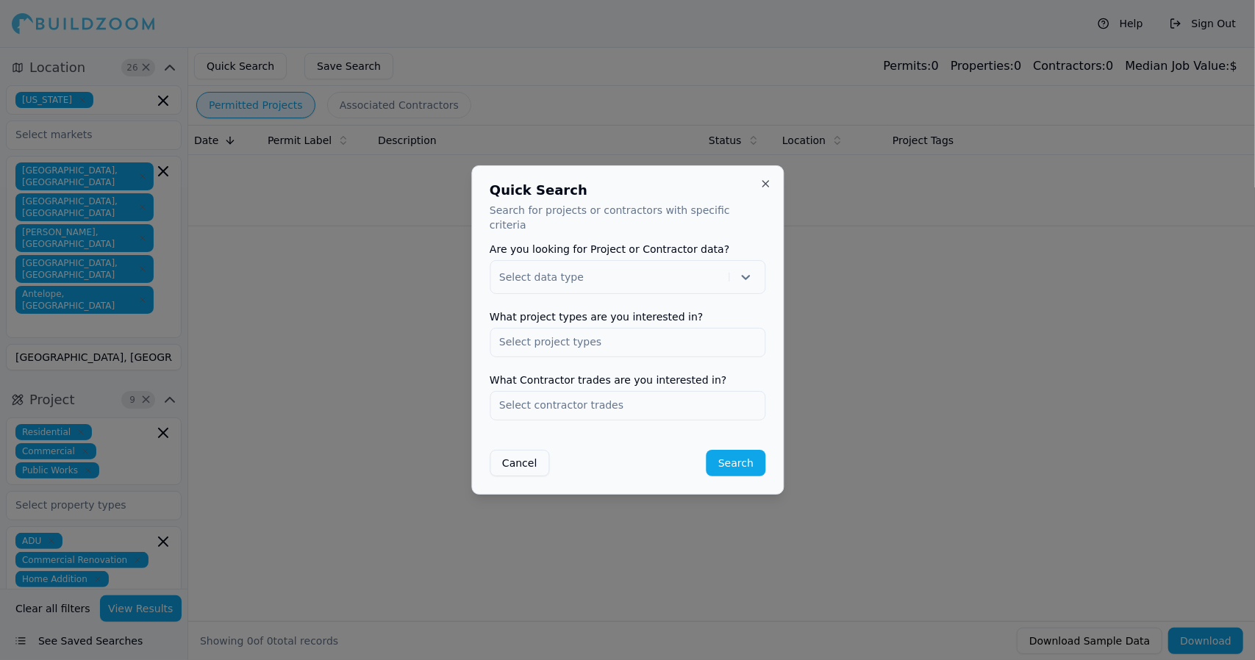
click at [911, 408] on div at bounding box center [627, 330] width 1255 height 660
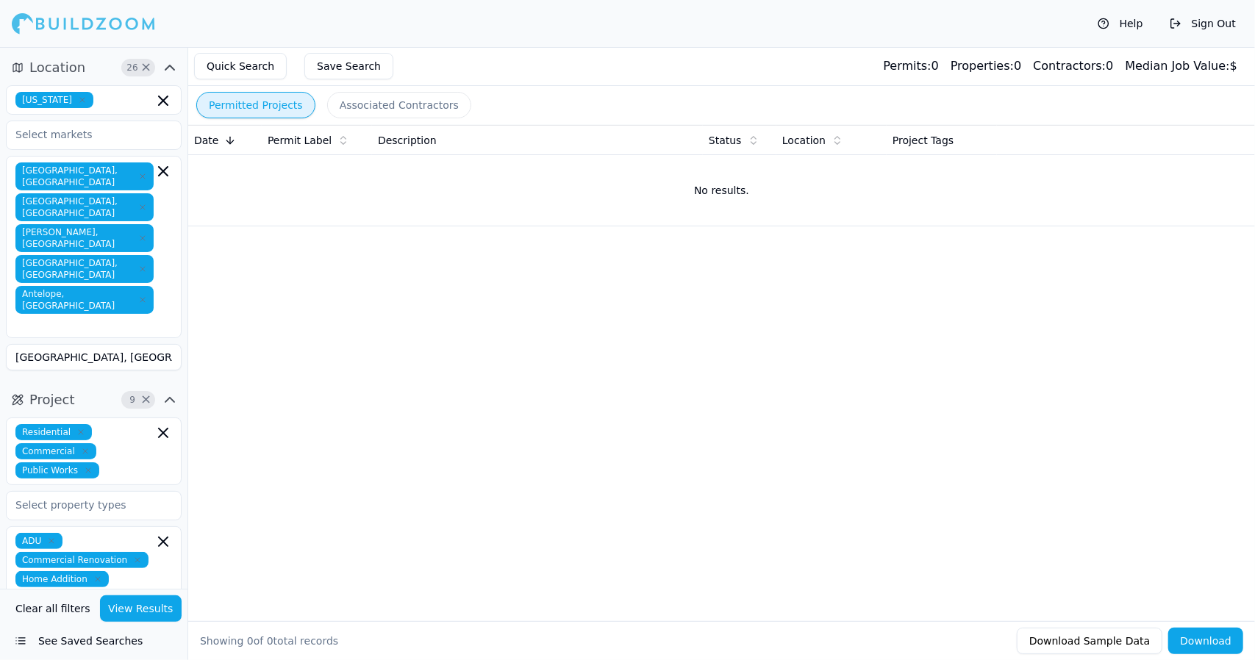
click at [250, 64] on button "Quick Search" at bounding box center [240, 66] width 93 height 26
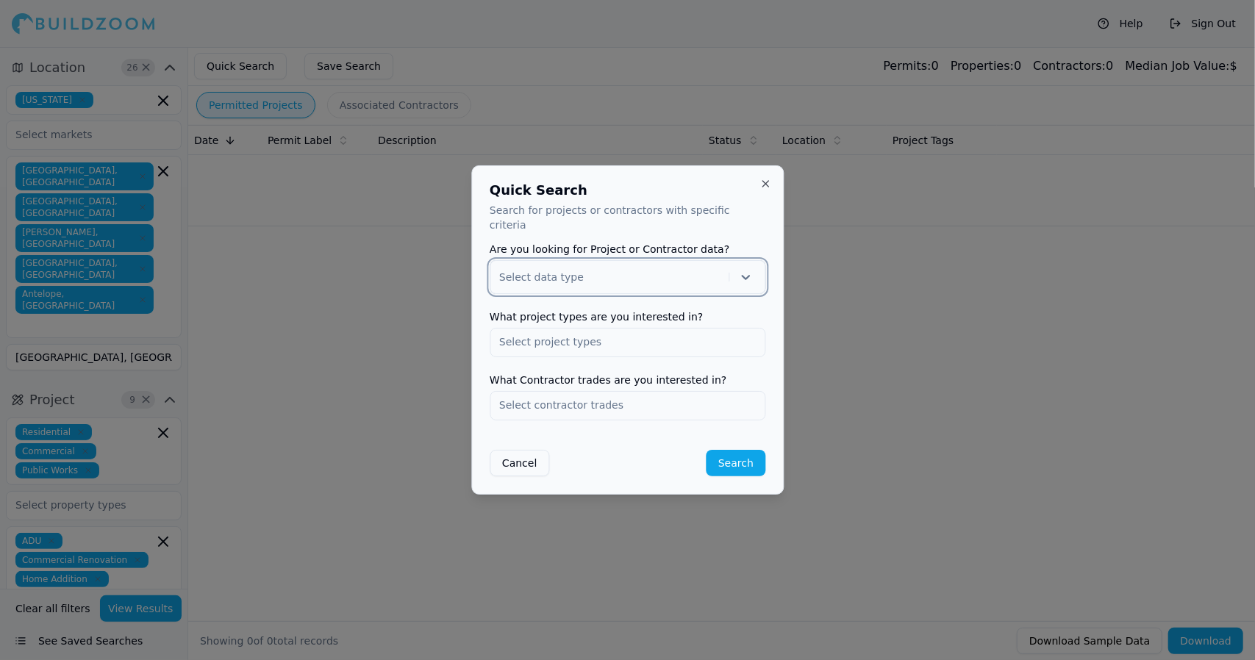
drag, startPoint x: 611, startPoint y: 255, endPoint x: 600, endPoint y: 265, distance: 15.1
click at [600, 270] on div at bounding box center [610, 277] width 223 height 15
click at [748, 270] on icon at bounding box center [745, 277] width 15 height 15
click at [722, 270] on div at bounding box center [610, 277] width 223 height 15
click at [690, 304] on div "Project" at bounding box center [627, 316] width 274 height 24
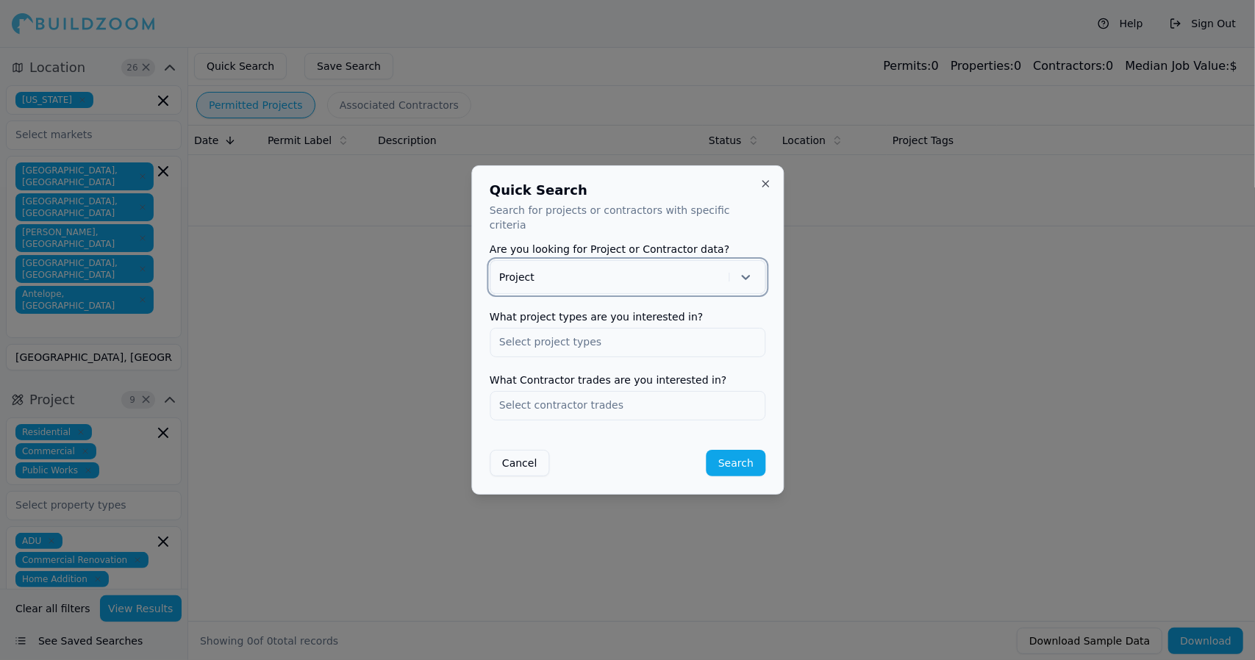
click at [679, 329] on input "text" at bounding box center [627, 342] width 274 height 26
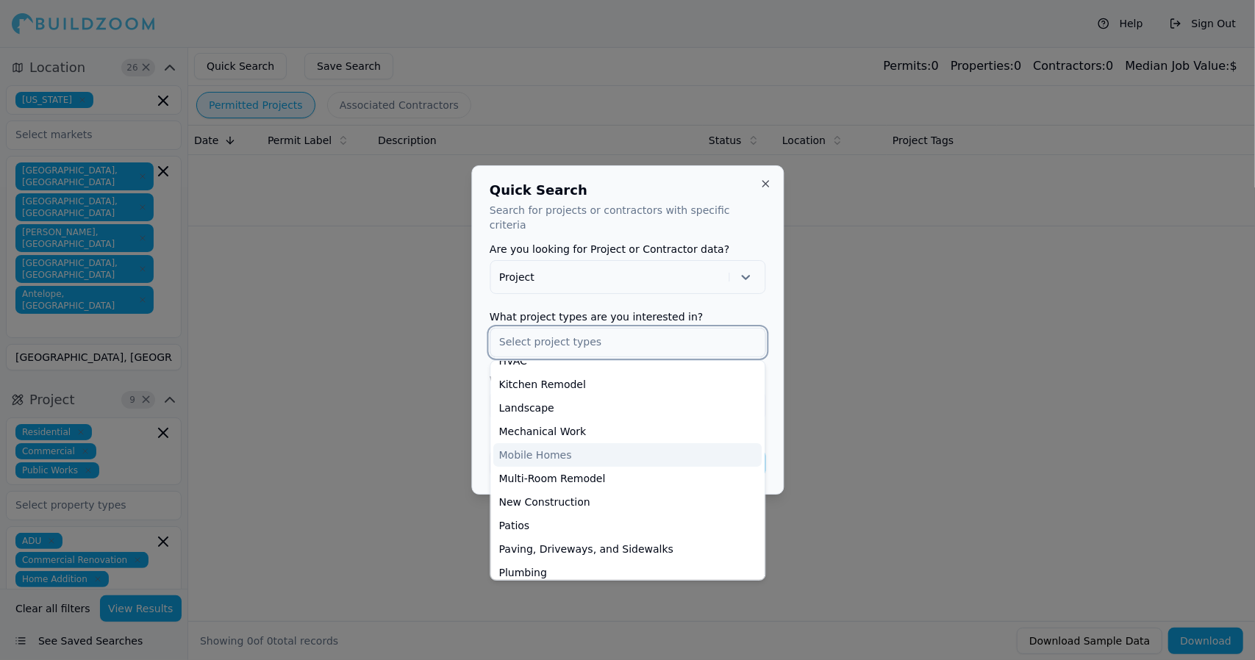
scroll to position [345, 0]
click at [577, 495] on div "New Construction" at bounding box center [627, 501] width 268 height 24
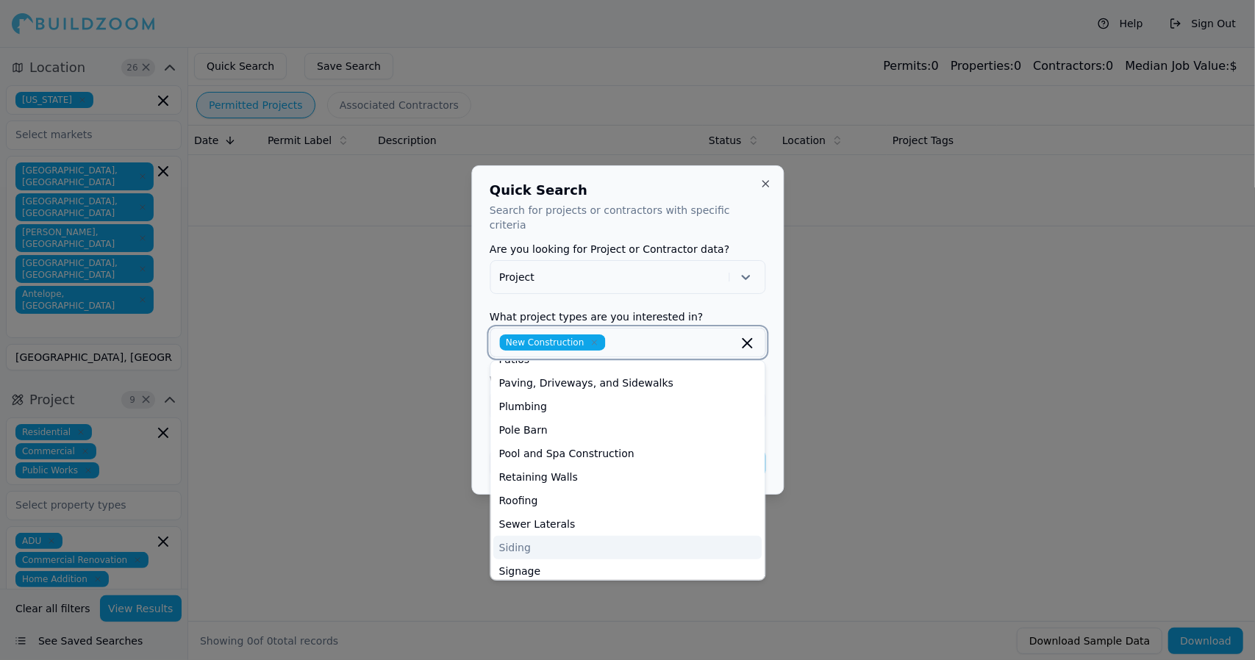
scroll to position [487, 0]
click at [664, 403] on div "Plumbing" at bounding box center [627, 407] width 268 height 24
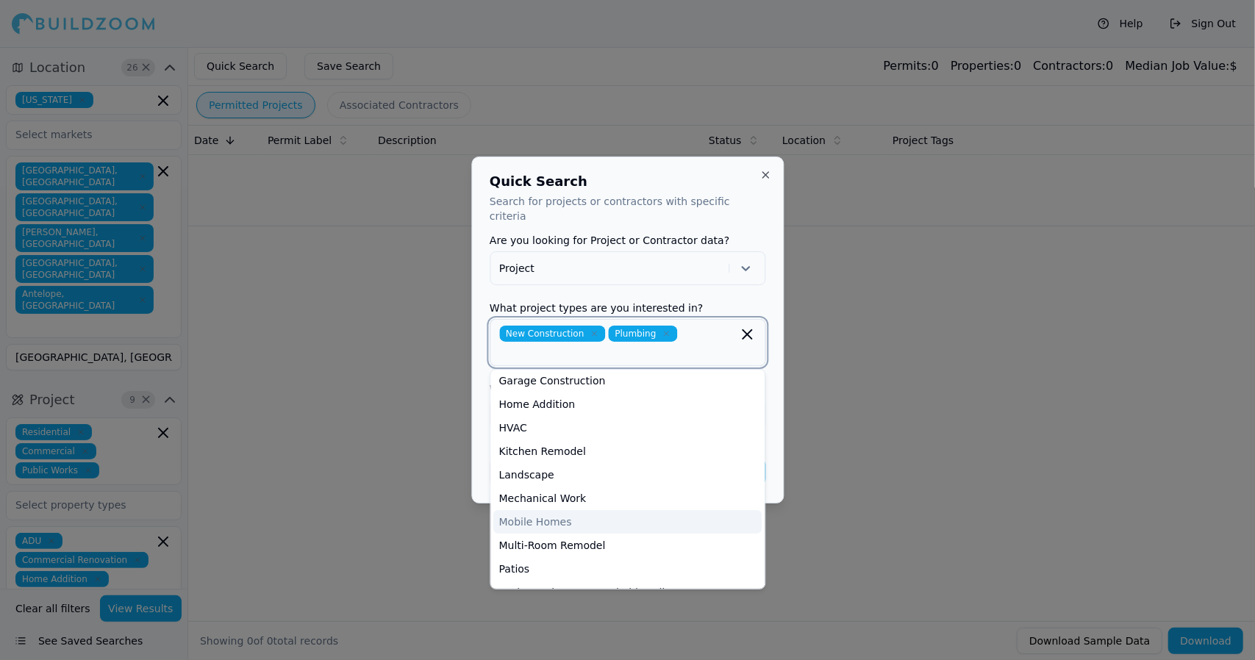
scroll to position [285, 0]
click at [584, 442] on div "Kitchen Remodel" at bounding box center [627, 452] width 268 height 24
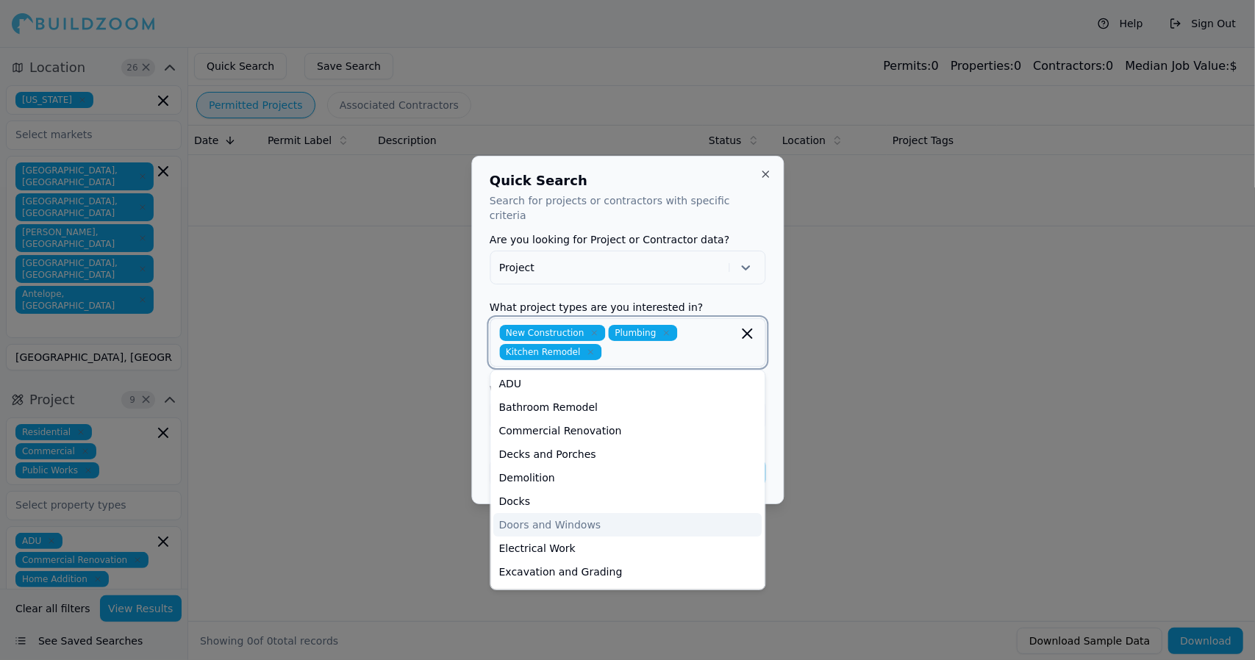
scroll to position [0, 0]
click at [583, 398] on div "Bathroom Remodel" at bounding box center [627, 409] width 268 height 24
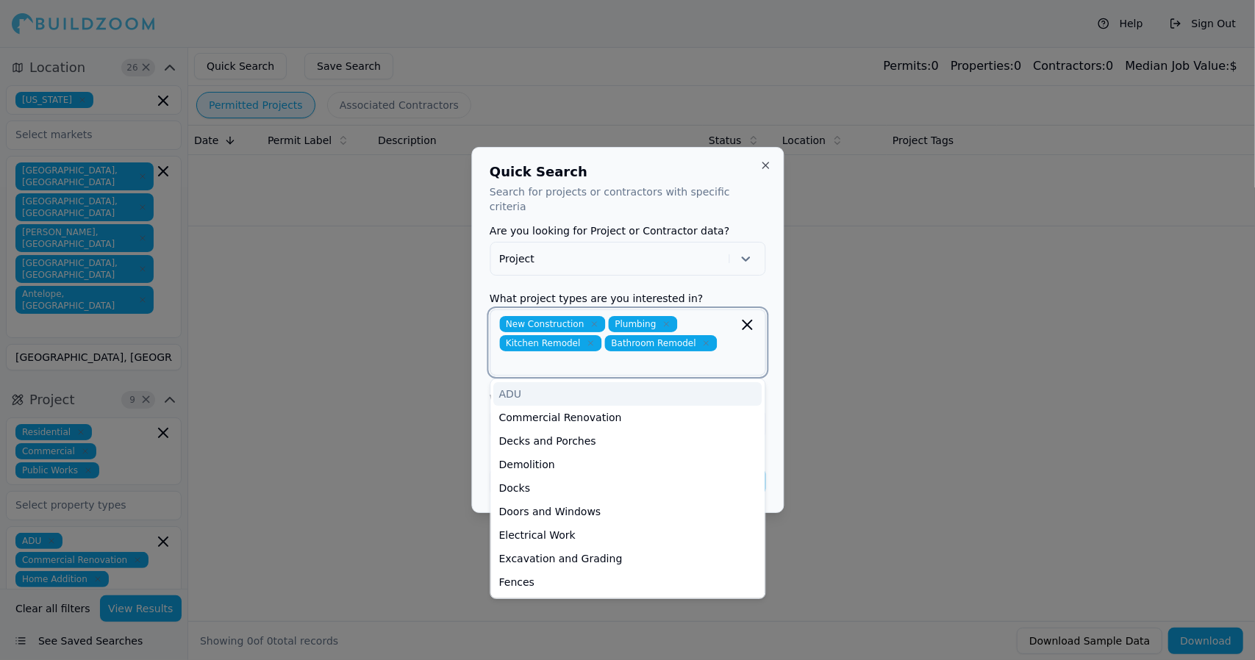
click at [563, 382] on div "ADU" at bounding box center [627, 394] width 268 height 24
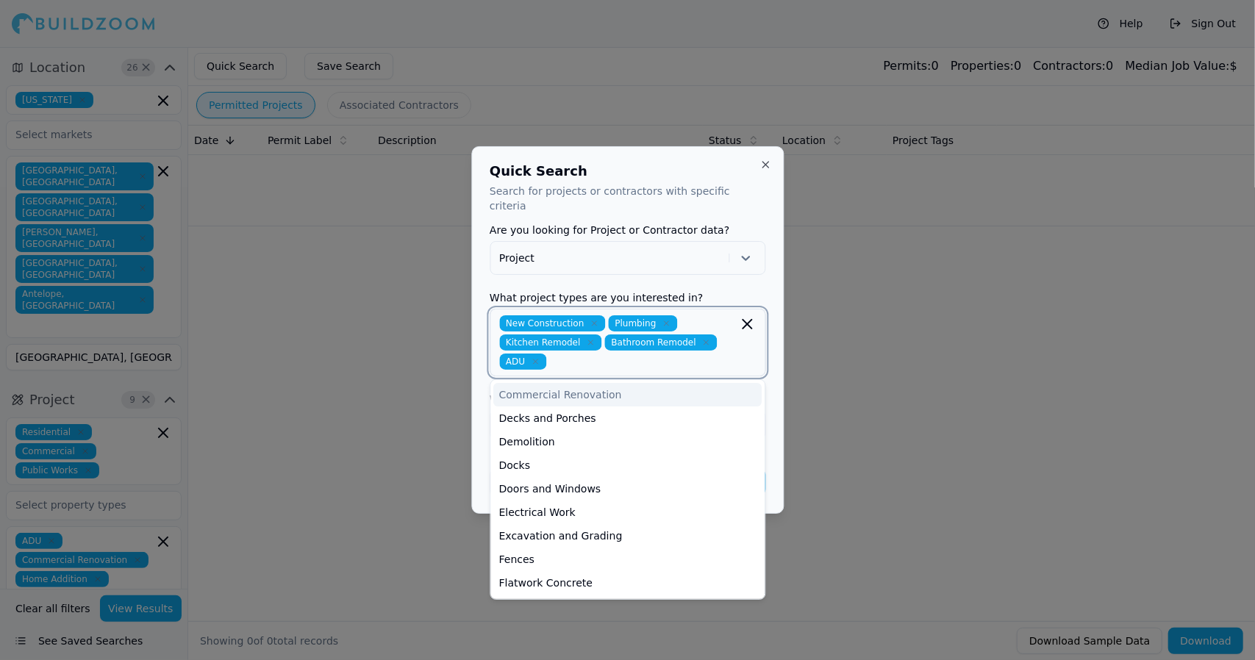
click at [563, 383] on div "Commercial Renovation" at bounding box center [627, 395] width 268 height 24
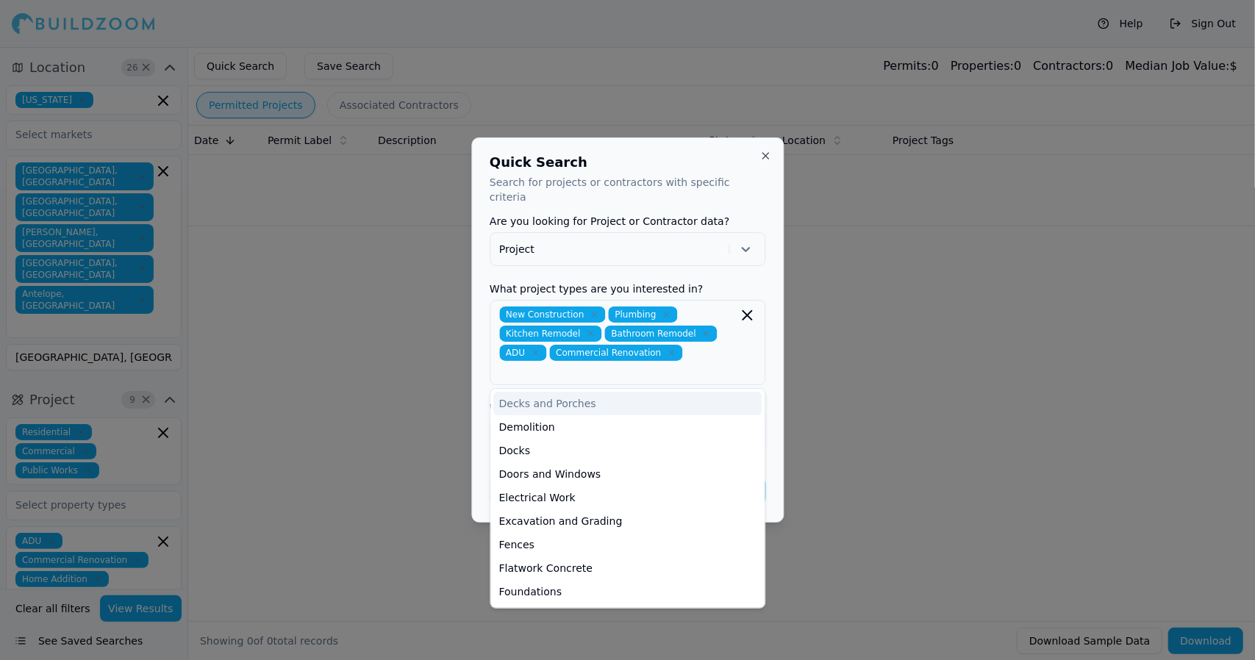
click at [804, 375] on div at bounding box center [627, 330] width 1255 height 660
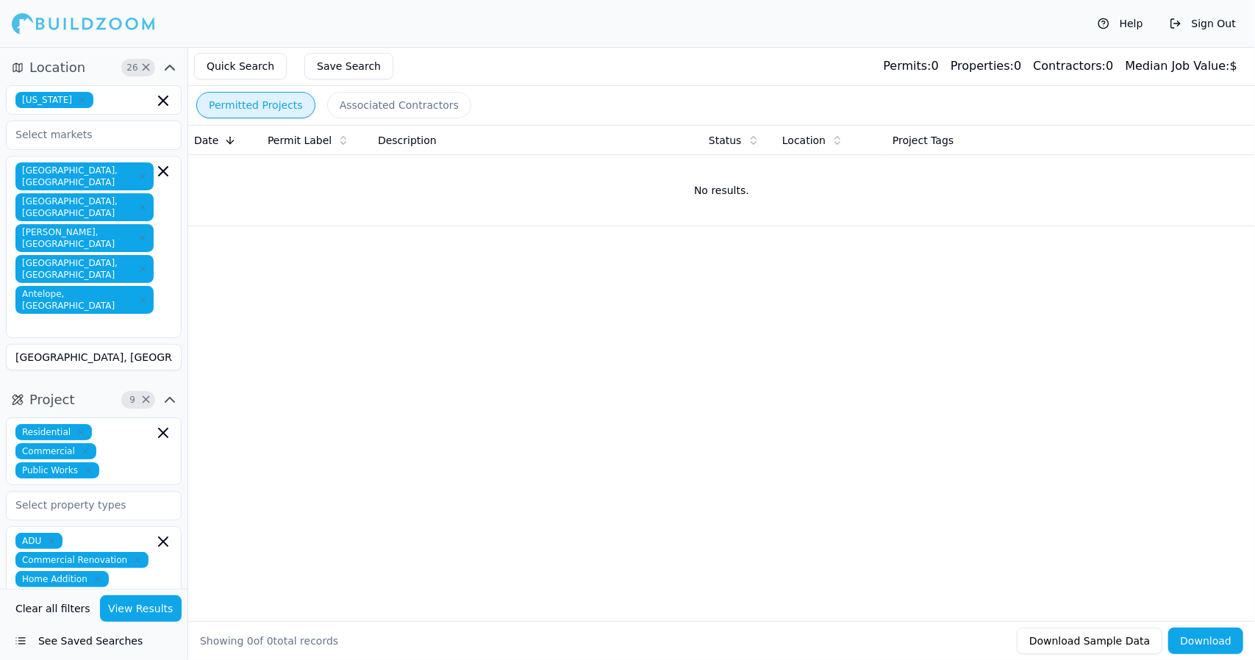
click at [265, 107] on button "Permitted Projects" at bounding box center [255, 105] width 119 height 26
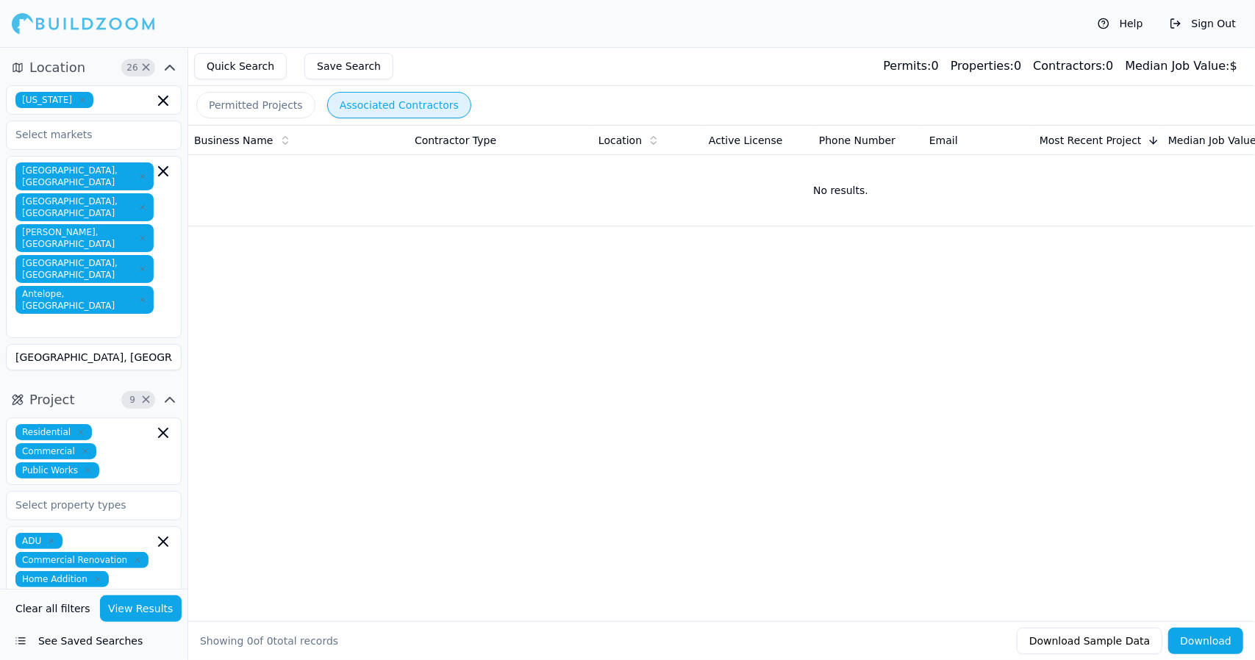
click at [378, 107] on button "Associated Contractors" at bounding box center [399, 105] width 144 height 26
click at [424, 99] on button "Associated Contractors" at bounding box center [399, 105] width 144 height 26
click at [256, 60] on button "Quick Search" at bounding box center [240, 66] width 93 height 26
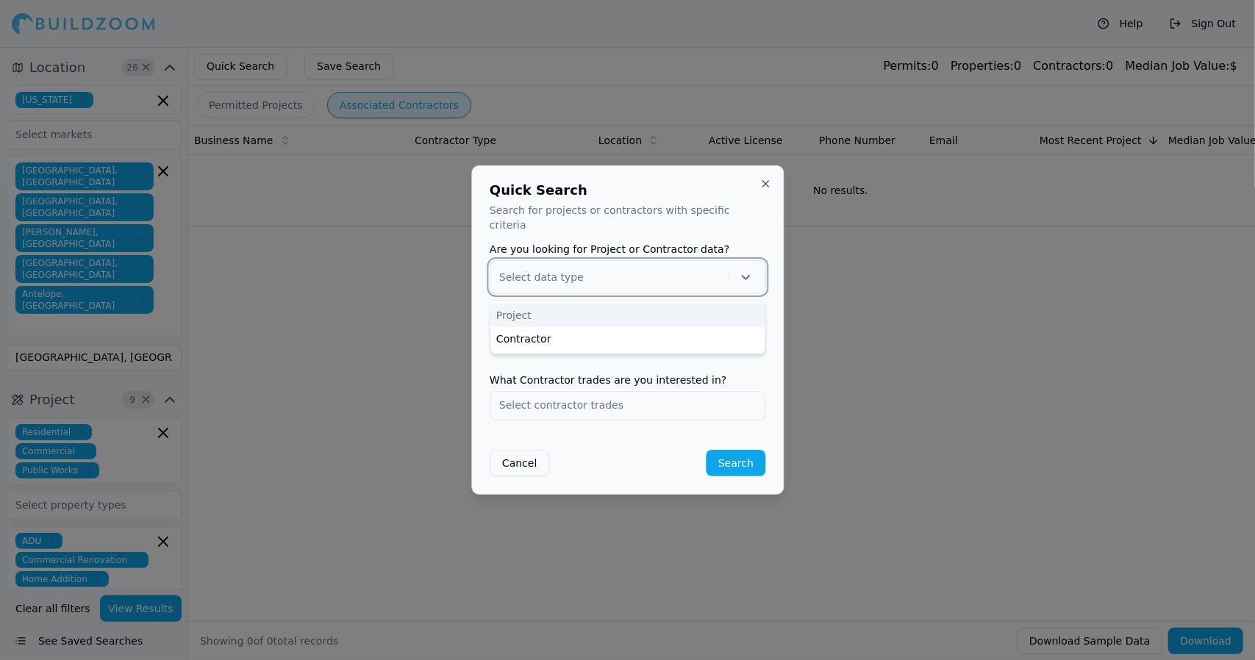
click at [746, 275] on icon at bounding box center [745, 277] width 9 height 5
click at [716, 304] on div "Project" at bounding box center [627, 316] width 274 height 24
click at [710, 334] on input "text" at bounding box center [627, 342] width 274 height 26
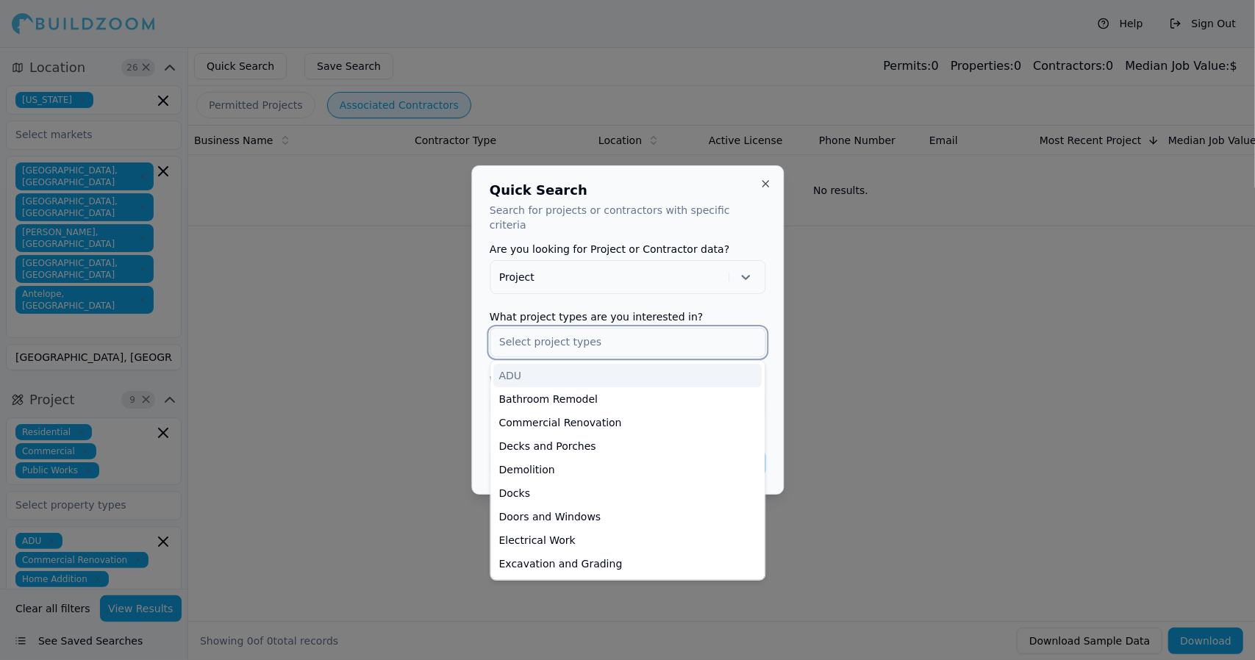
click at [707, 364] on div "ADU" at bounding box center [627, 376] width 268 height 24
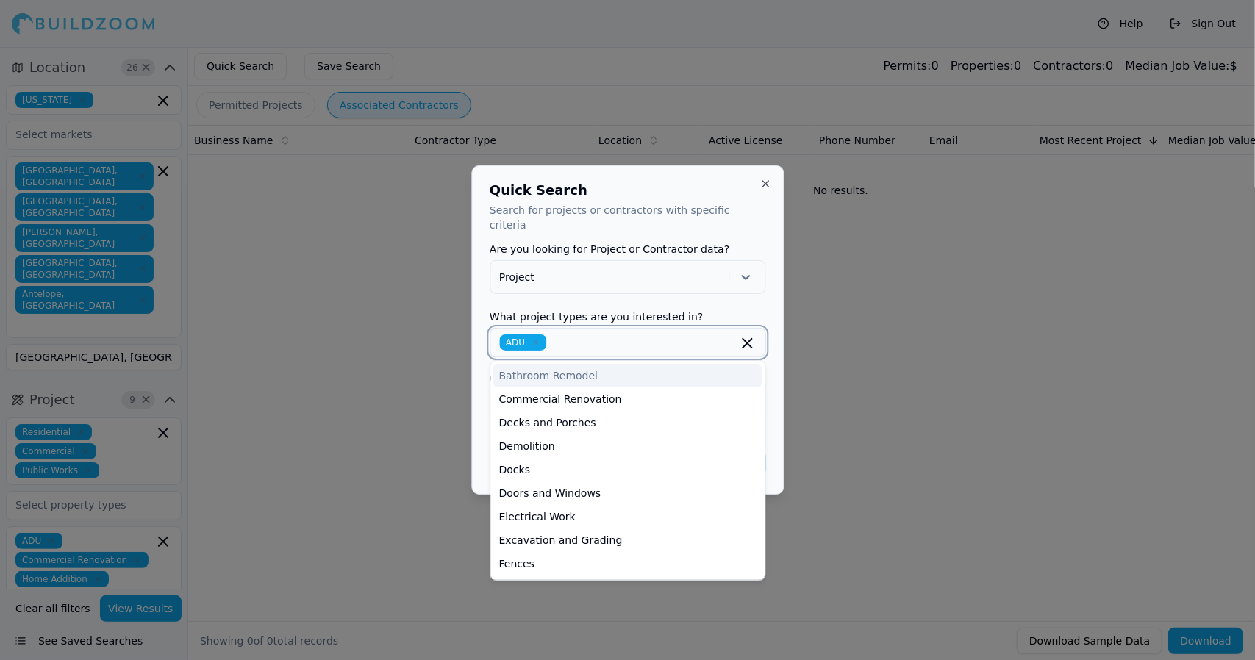
click at [706, 367] on div "Bathroom Remodel" at bounding box center [627, 376] width 268 height 24
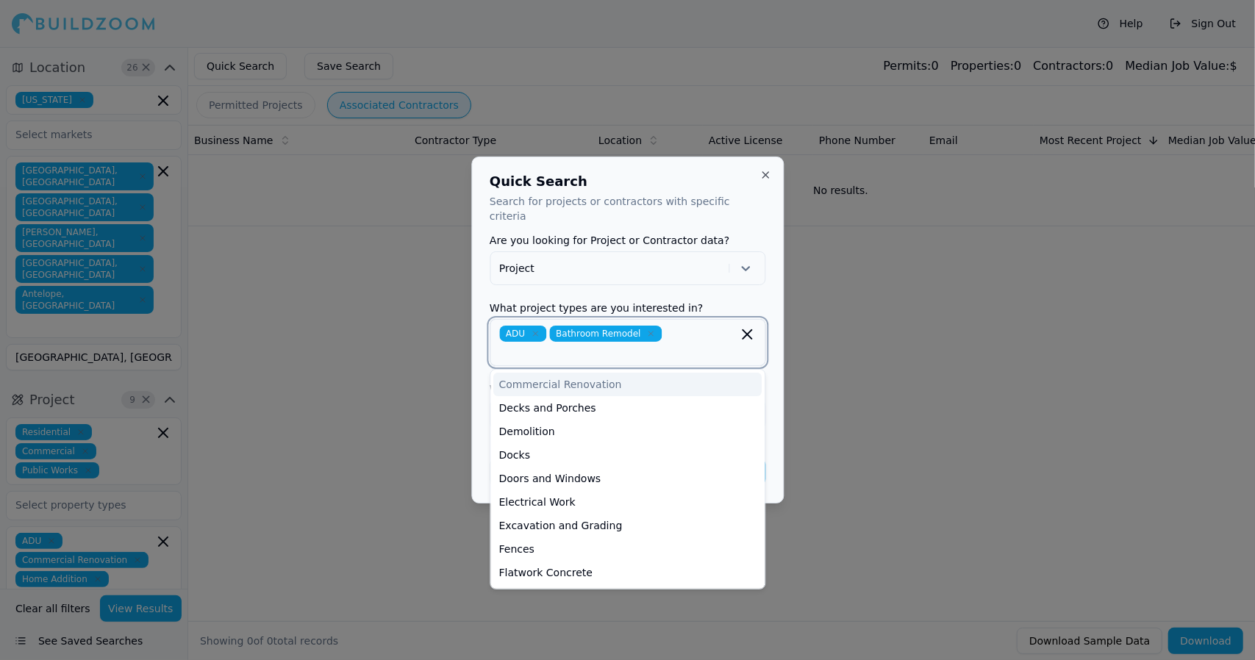
click at [706, 373] on div "Commercial Renovation" at bounding box center [627, 385] width 268 height 24
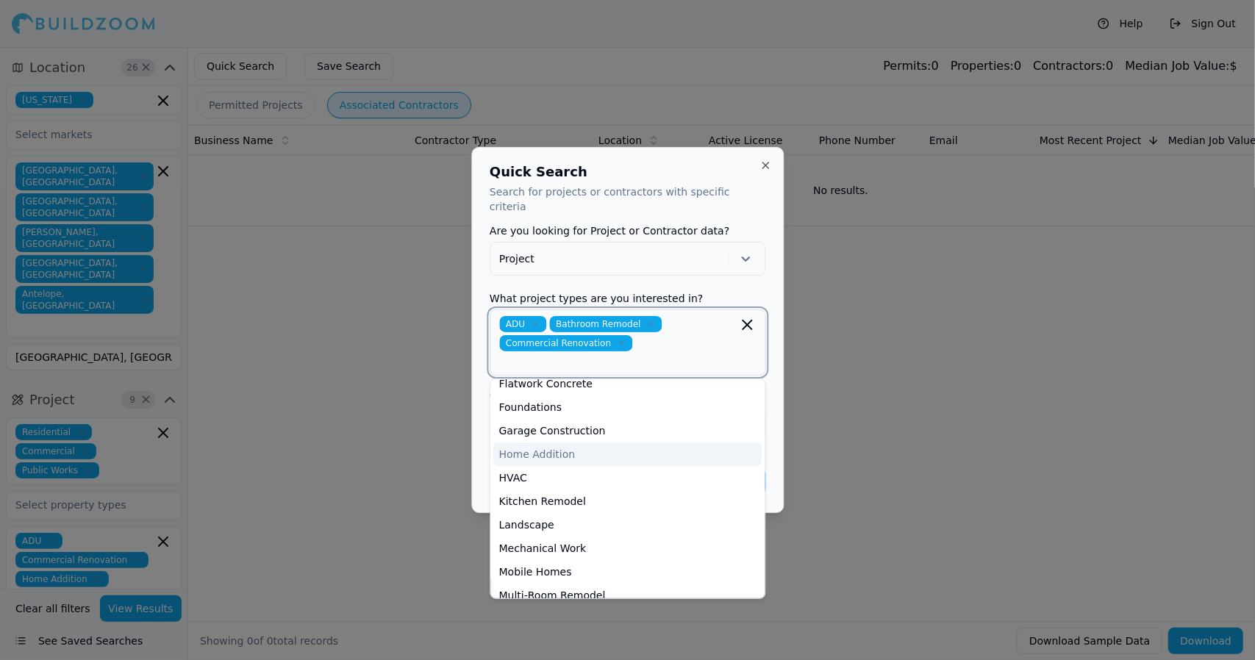
scroll to position [178, 0]
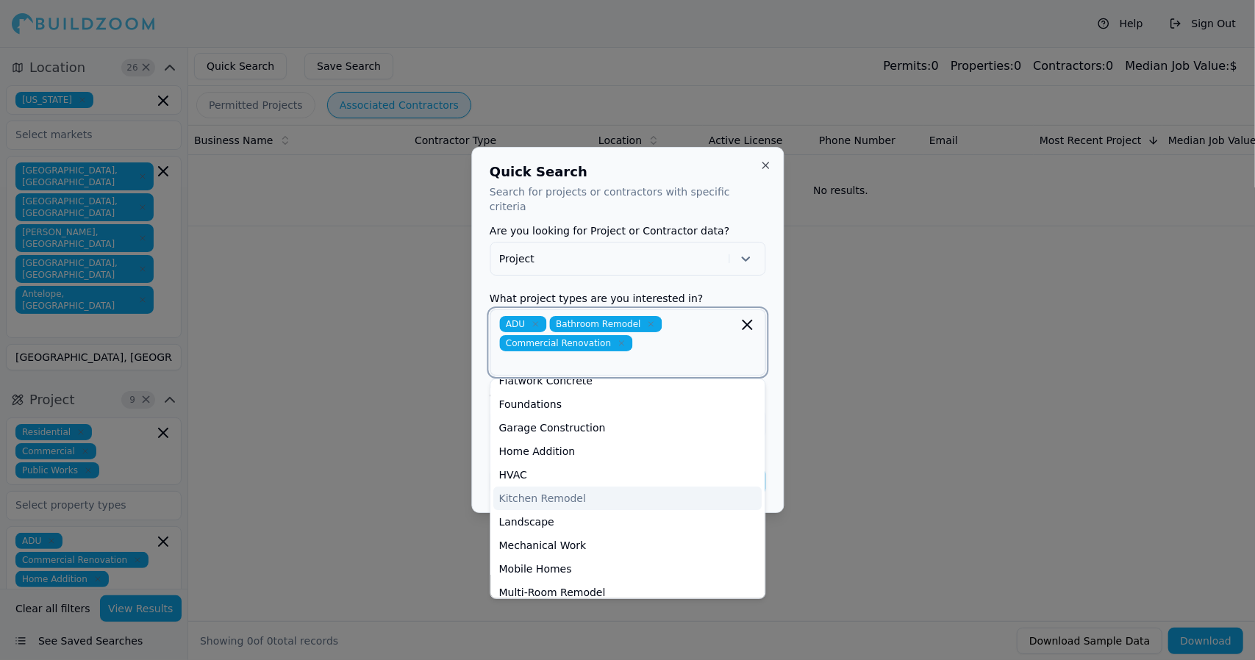
click at [635, 487] on div "Kitchen Remodel" at bounding box center [627, 499] width 268 height 24
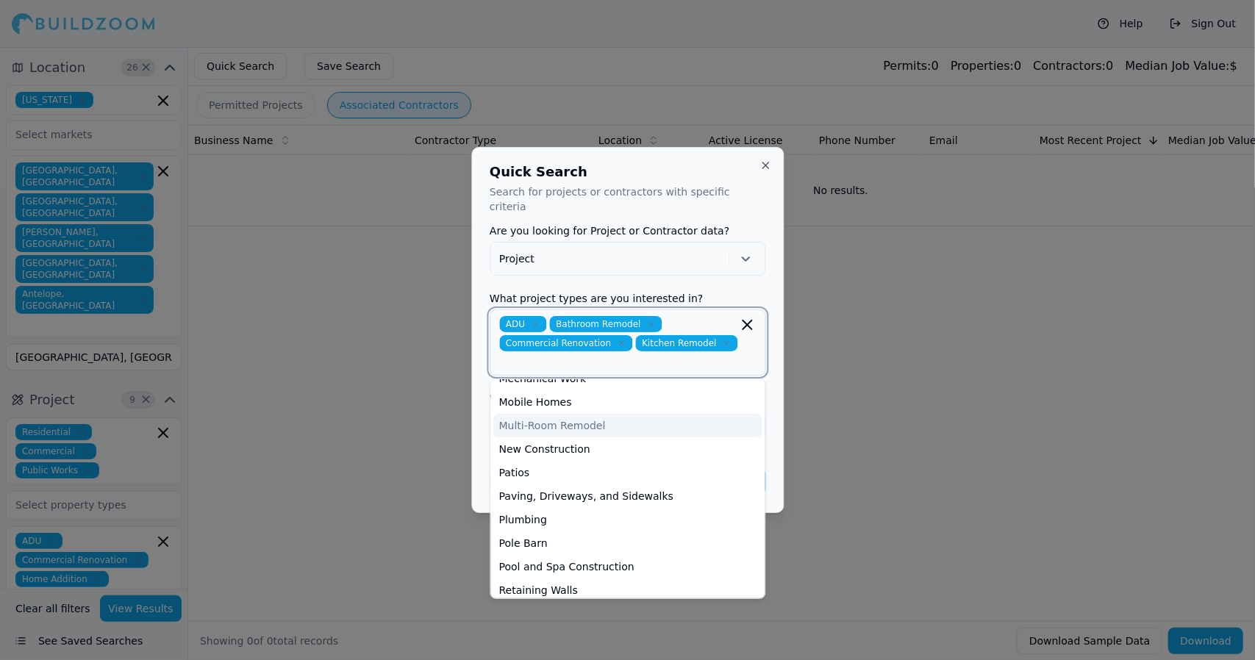
scroll to position [325, 0]
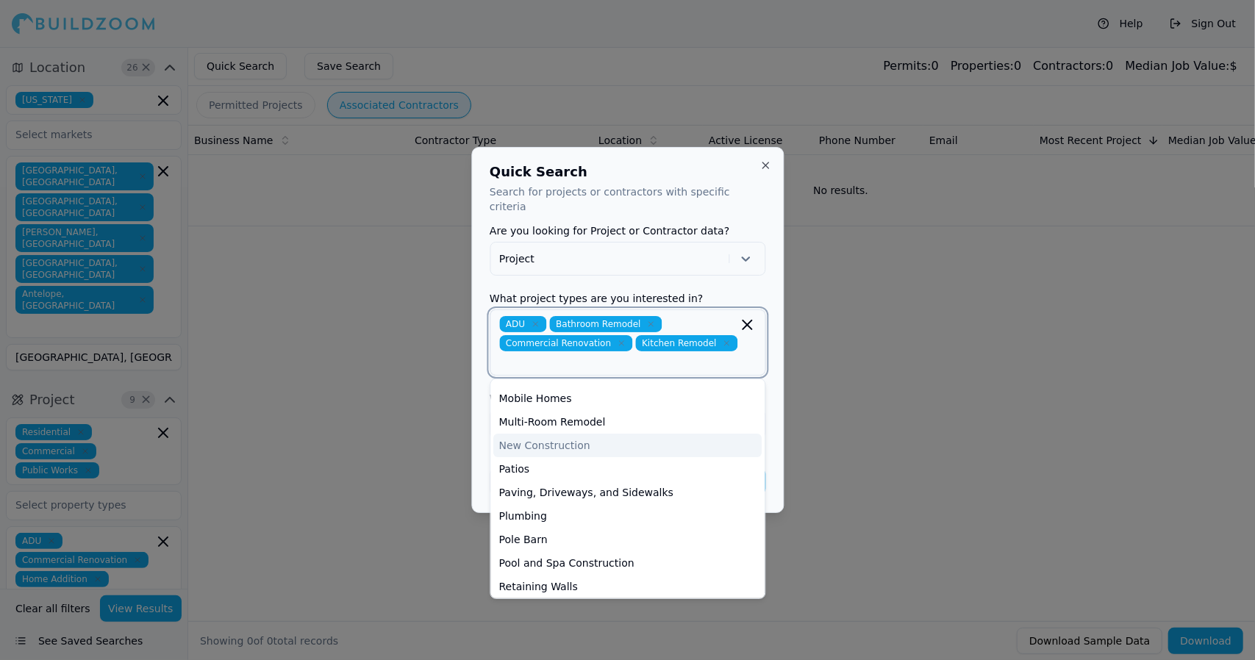
click at [612, 434] on div "New Construction" at bounding box center [627, 446] width 268 height 24
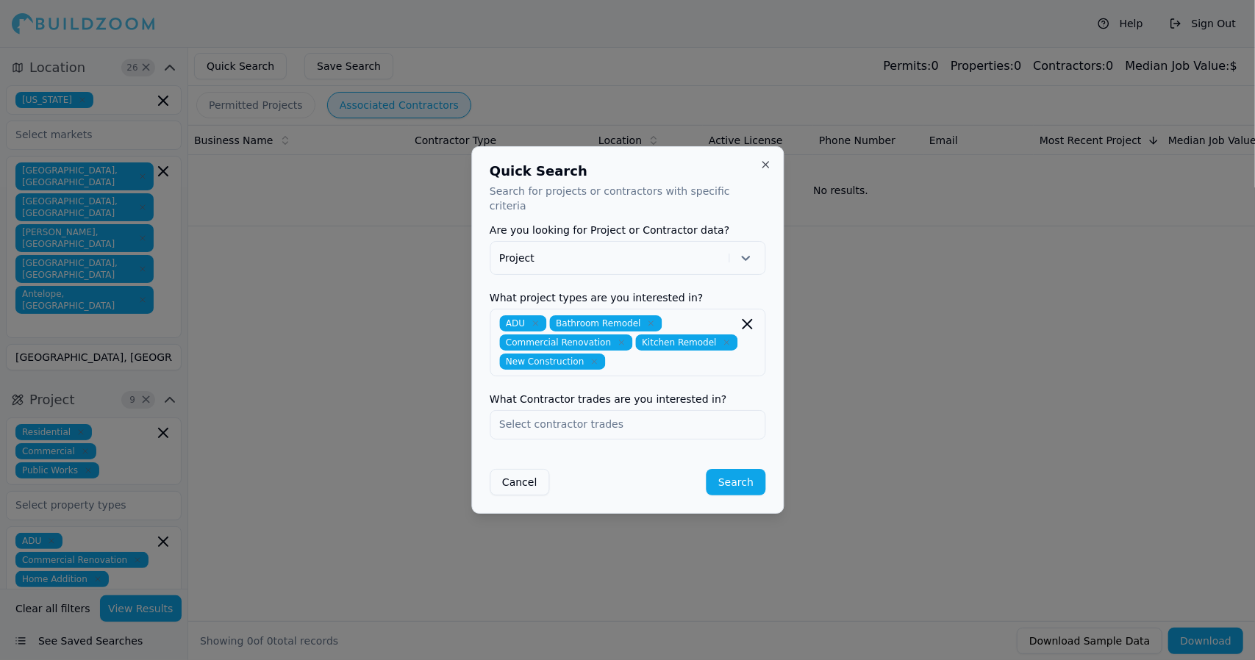
click at [775, 452] on div "Quick Search Search for projects or contractors with specific criteria Are you …" at bounding box center [627, 329] width 312 height 367
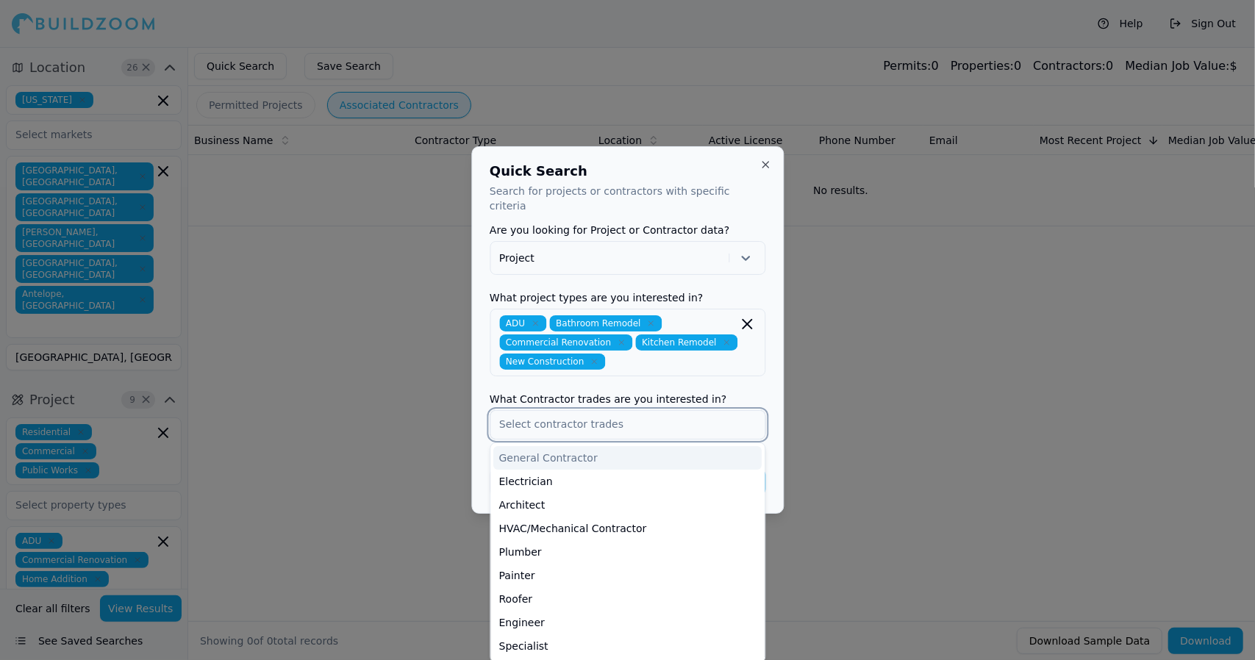
click at [690, 415] on input "text" at bounding box center [627, 424] width 274 height 26
click at [678, 446] on div "General Contractor" at bounding box center [627, 458] width 268 height 24
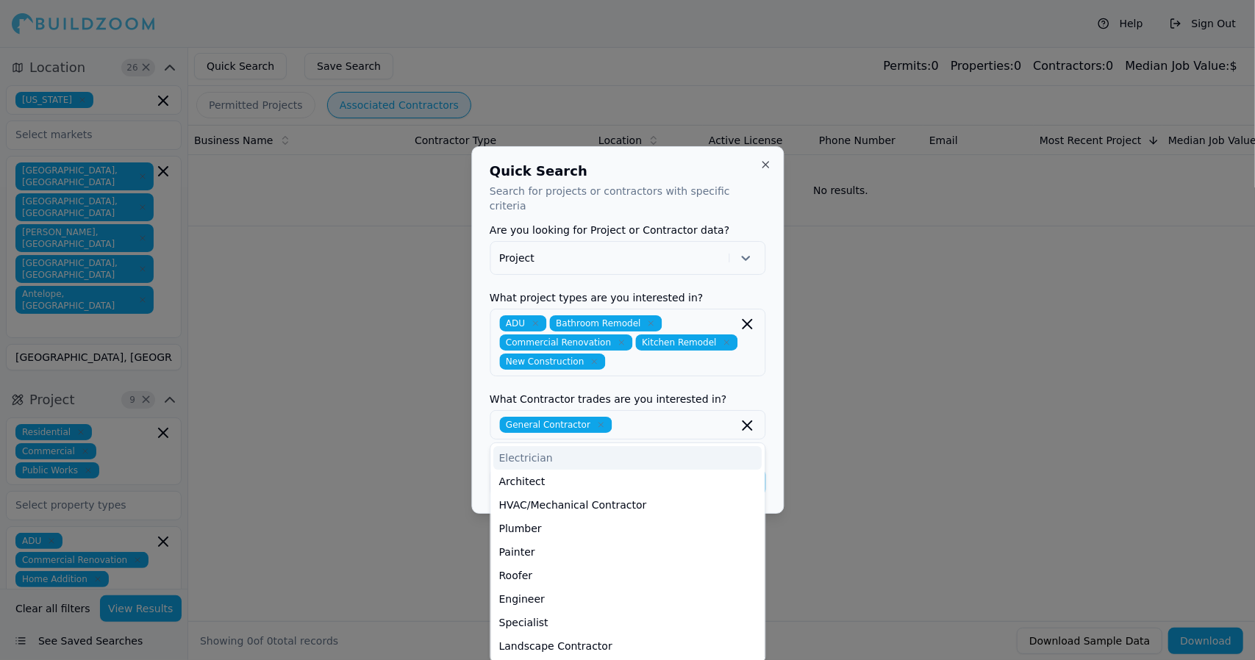
click at [774, 457] on div "Quick Search Search for projects or contractors with specific criteria Are you …" at bounding box center [627, 329] width 312 height 367
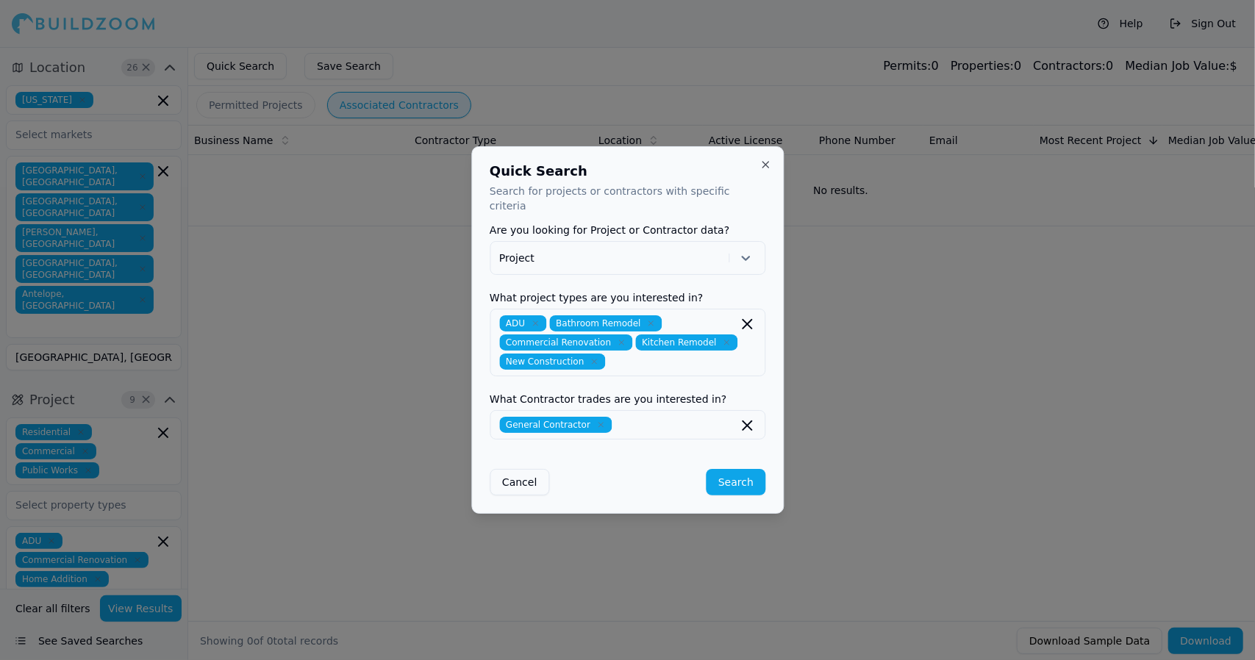
click at [728, 471] on button "Search" at bounding box center [735, 482] width 59 height 26
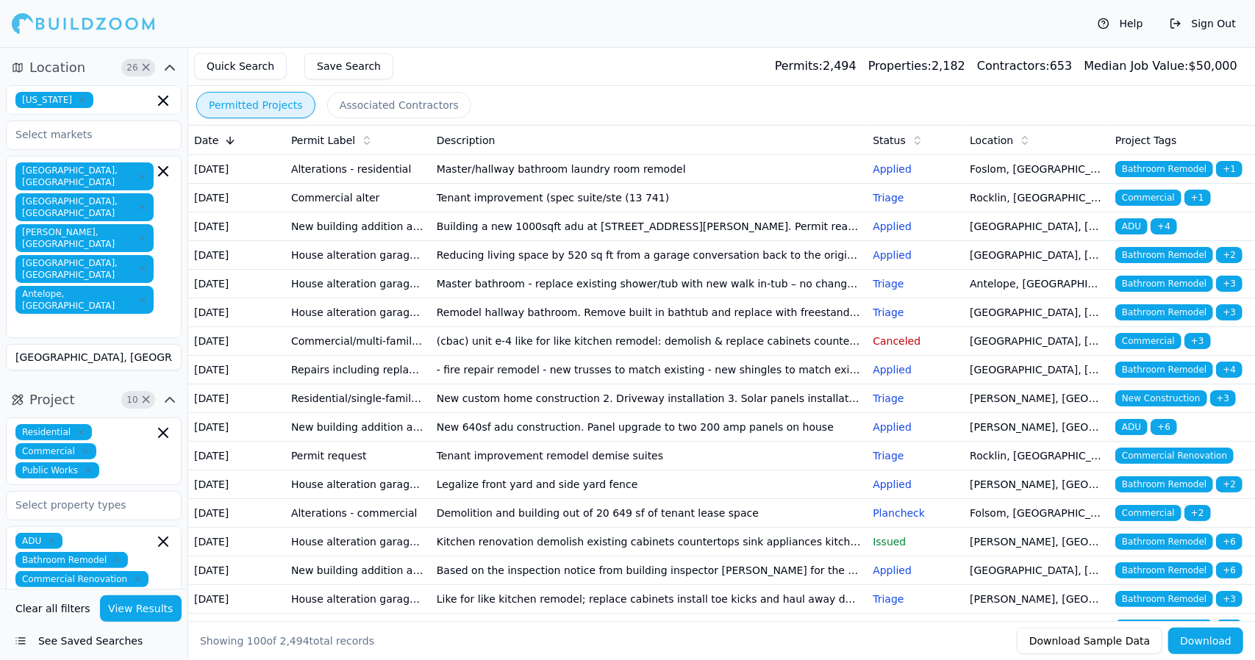
click at [1166, 171] on span "Bathroom Remodel" at bounding box center [1164, 169] width 98 height 16
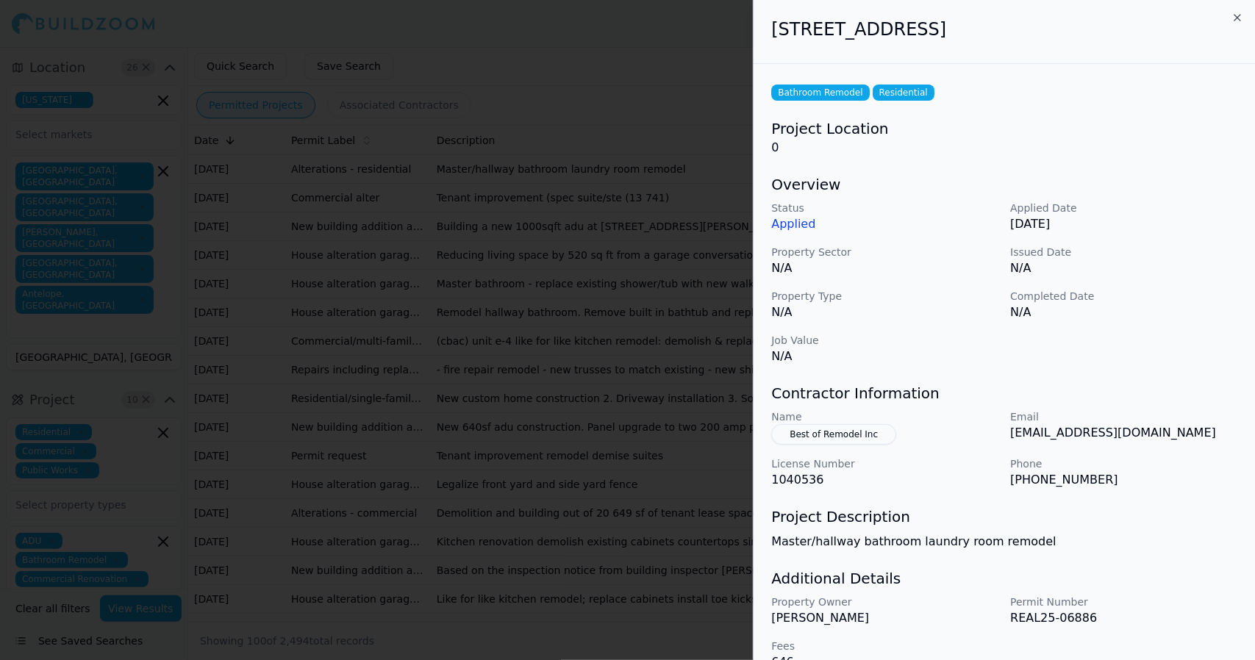
click at [1233, 533] on p "Master/hallway bathroom laundry room remodel" at bounding box center [1004, 542] width 466 height 18
click at [1234, 15] on icon "button" at bounding box center [1237, 18] width 12 height 12
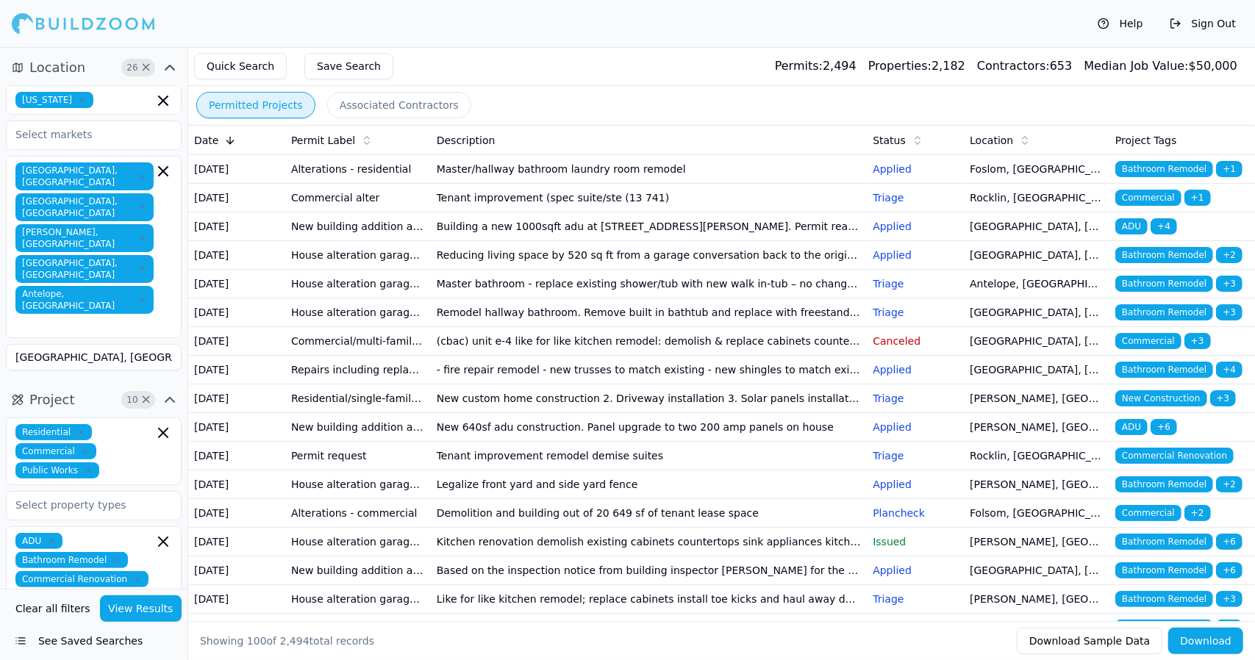
click at [1155, 206] on span "Commercial" at bounding box center [1148, 198] width 66 height 16
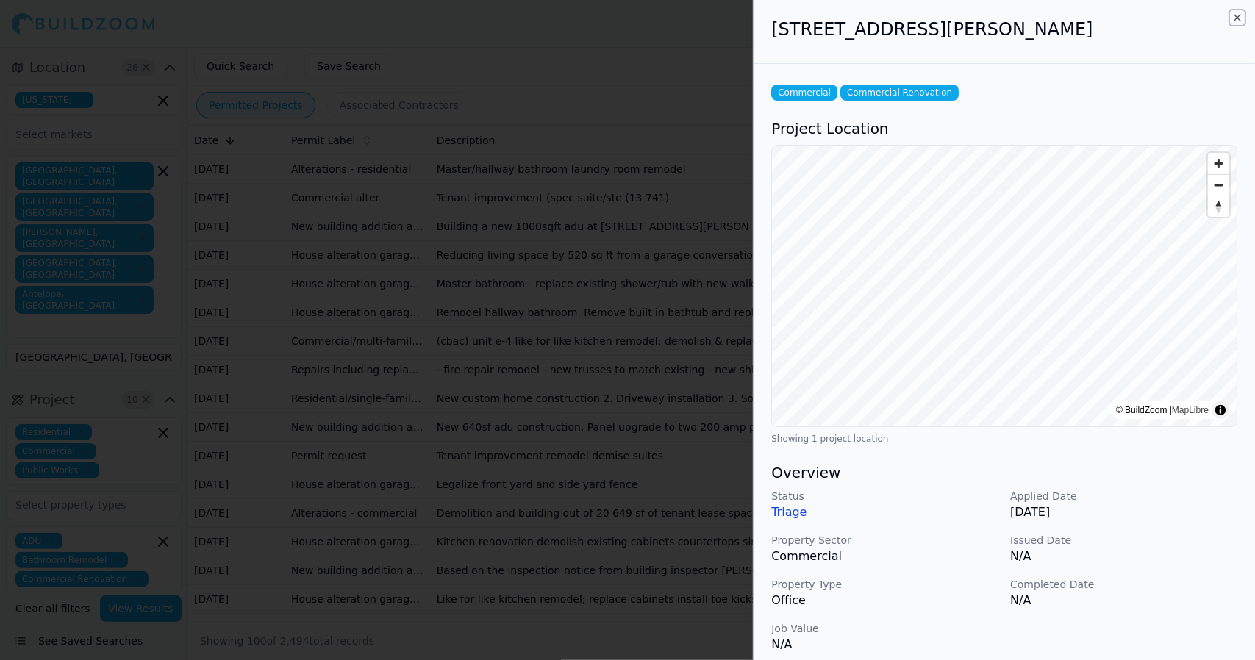
click at [1238, 14] on icon "button" at bounding box center [1237, 18] width 12 height 12
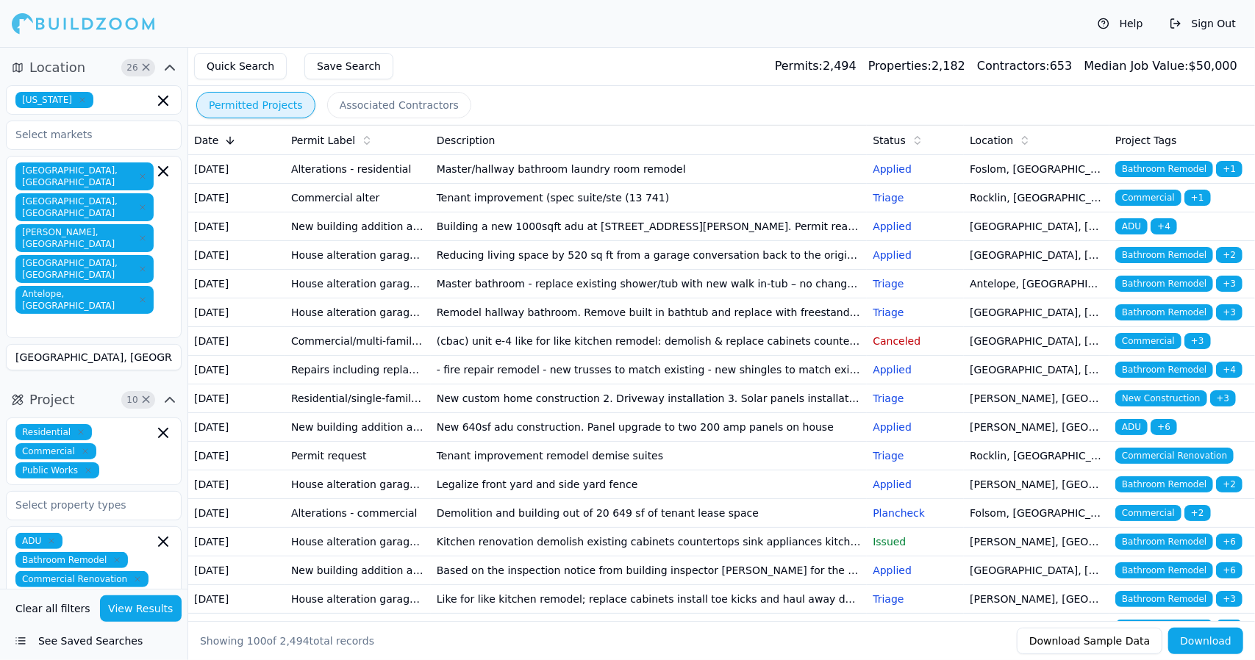
drag, startPoint x: 1122, startPoint y: 245, endPoint x: 1138, endPoint y: 248, distance: 16.6
drag, startPoint x: 1133, startPoint y: 246, endPoint x: 1141, endPoint y: 248, distance: 8.2
drag, startPoint x: 1141, startPoint y: 248, endPoint x: 1198, endPoint y: 249, distance: 56.6
drag, startPoint x: 1198, startPoint y: 249, endPoint x: 1125, endPoint y: 240, distance: 73.3
drag, startPoint x: 1125, startPoint y: 240, endPoint x: 1135, endPoint y: 244, distance: 10.2
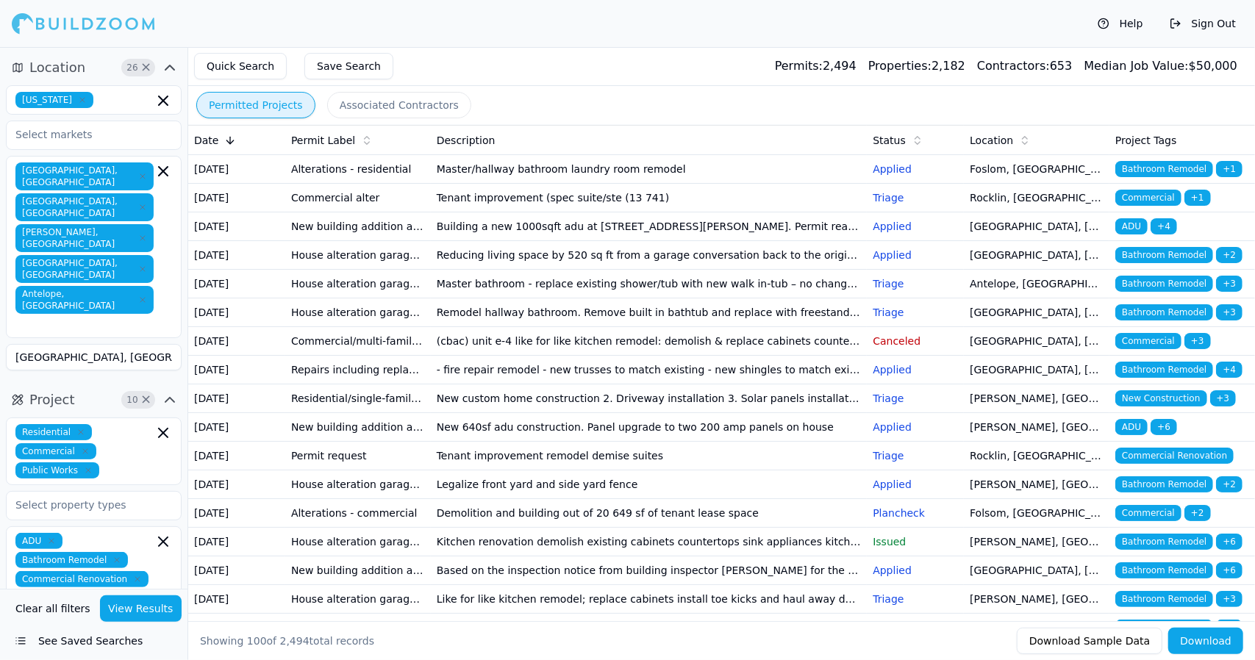
click at [1135, 234] on span "ADU" at bounding box center [1131, 226] width 32 height 16
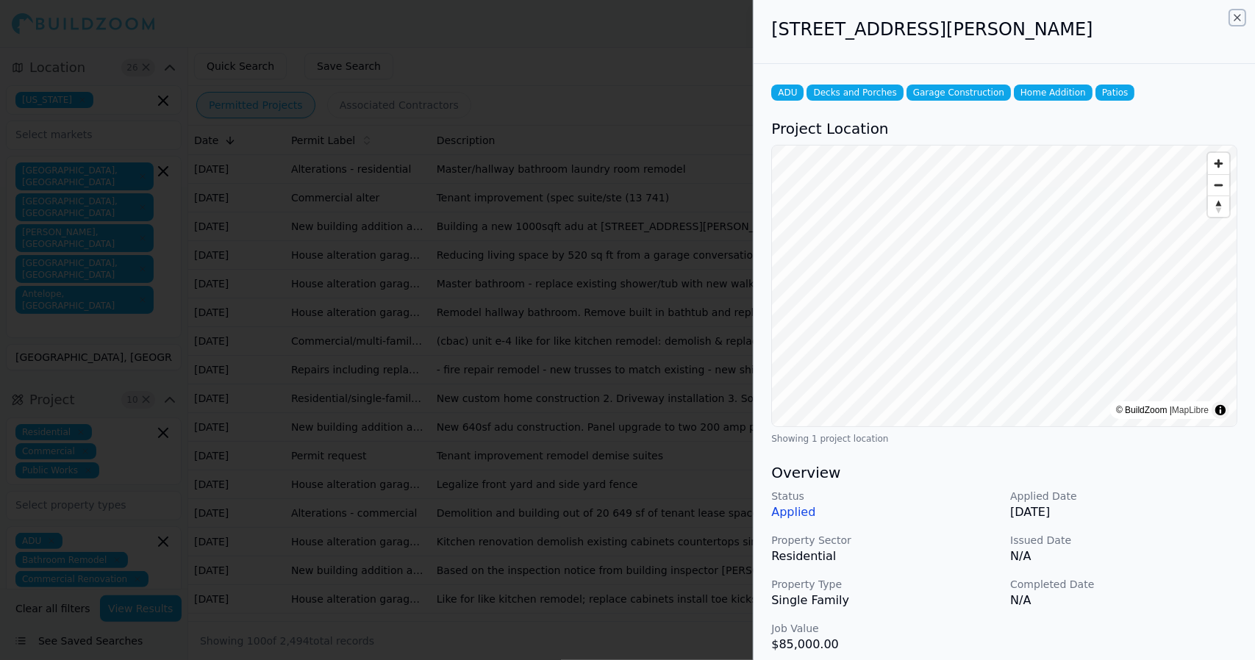
click at [1235, 12] on icon "button" at bounding box center [1237, 18] width 12 height 12
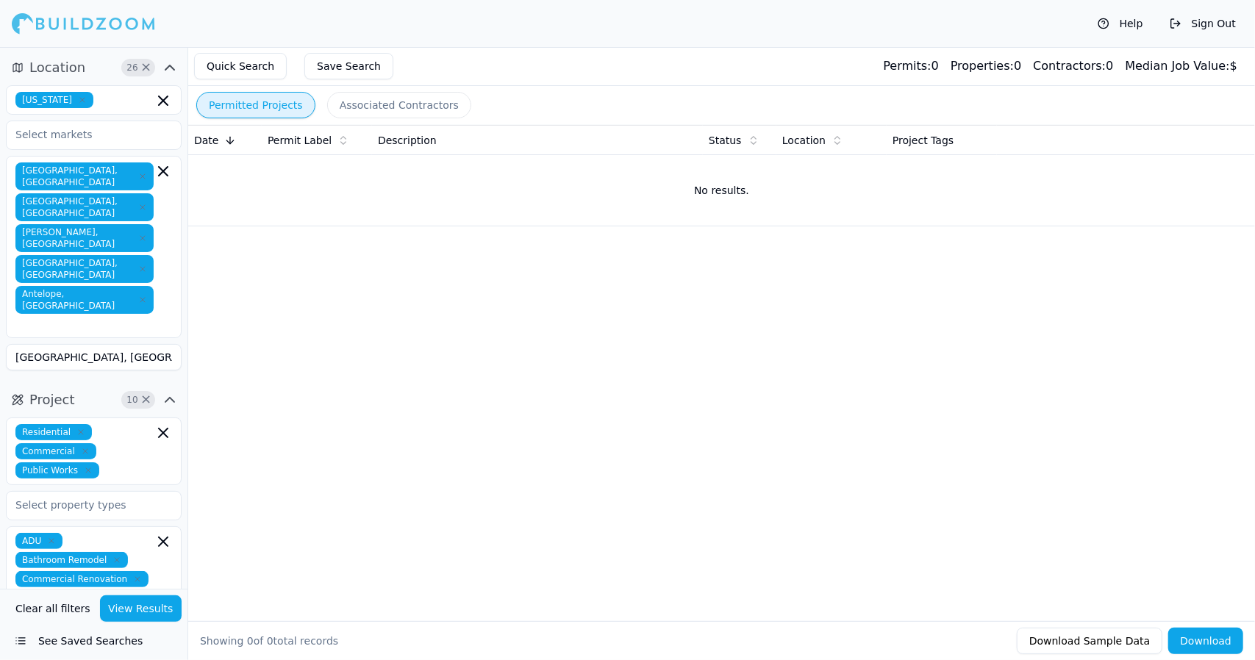
drag, startPoint x: 404, startPoint y: 104, endPoint x: 387, endPoint y: 98, distance: 17.9
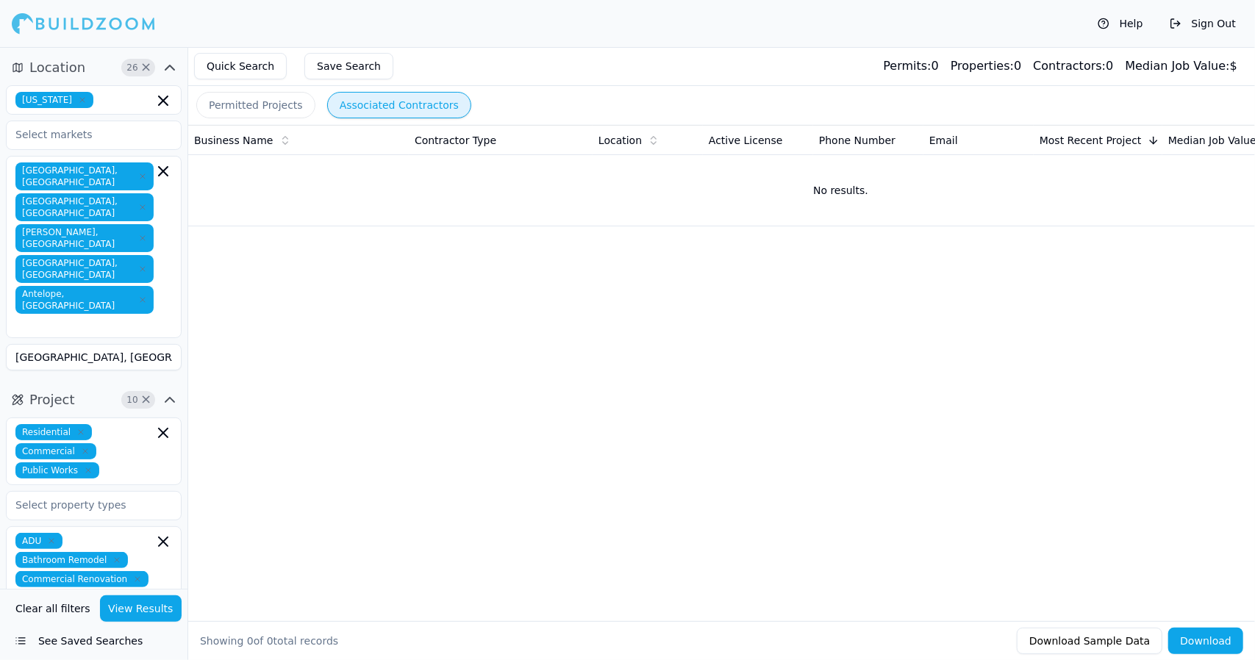
drag, startPoint x: 387, startPoint y: 98, endPoint x: 370, endPoint y: 103, distance: 17.5
click at [370, 103] on button "Associated Contractors" at bounding box center [399, 105] width 144 height 26
drag, startPoint x: 265, startPoint y: 70, endPoint x: 244, endPoint y: 61, distance: 22.4
click at [244, 61] on button "Quick Search" at bounding box center [240, 66] width 93 height 26
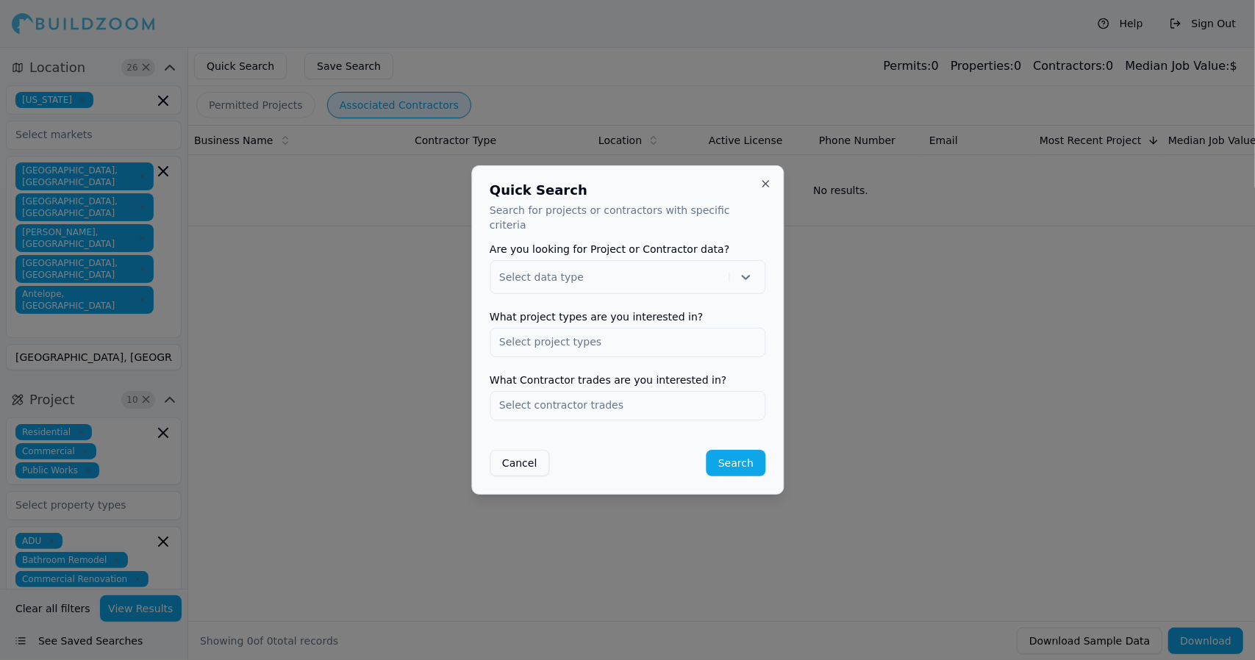
click at [528, 47] on div at bounding box center [627, 330] width 1255 height 660
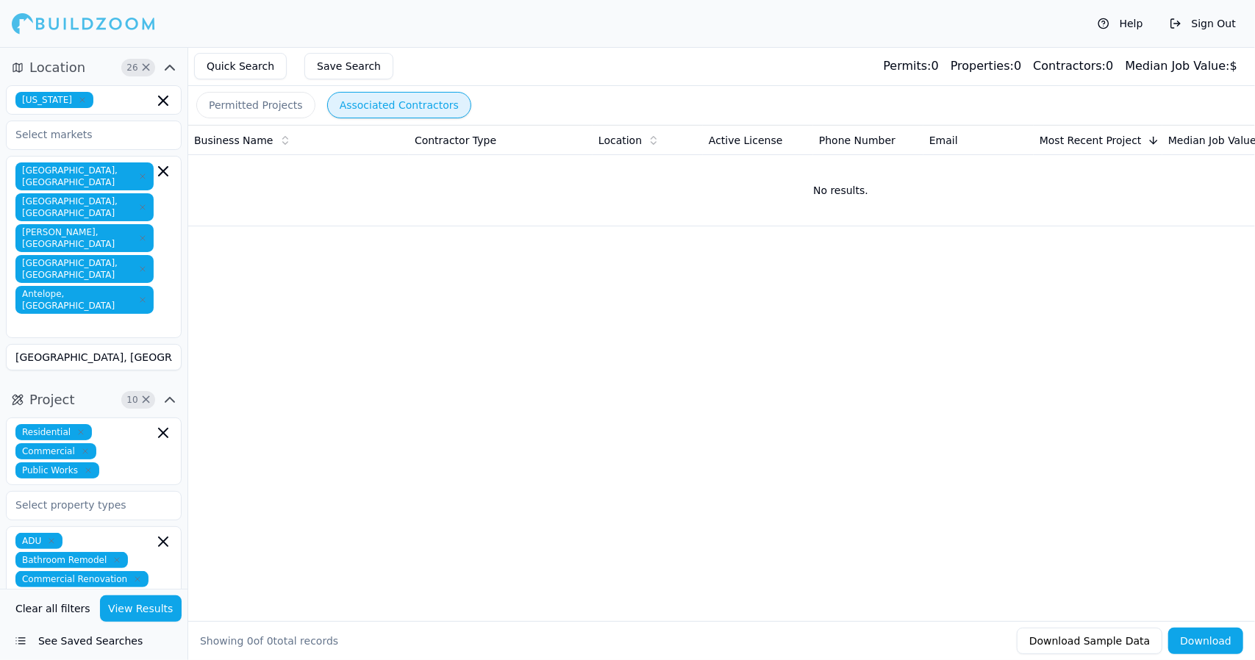
drag, startPoint x: 250, startPoint y: 69, endPoint x: 236, endPoint y: 62, distance: 15.5
drag, startPoint x: 236, startPoint y: 62, endPoint x: 336, endPoint y: 18, distance: 109.2
click at [336, 18] on div "Help Sign Out" at bounding box center [627, 23] width 1255 height 47
click at [373, 101] on button "Associated Contractors" at bounding box center [399, 105] width 144 height 26
drag, startPoint x: 373, startPoint y: 101, endPoint x: 507, endPoint y: 50, distance: 143.1
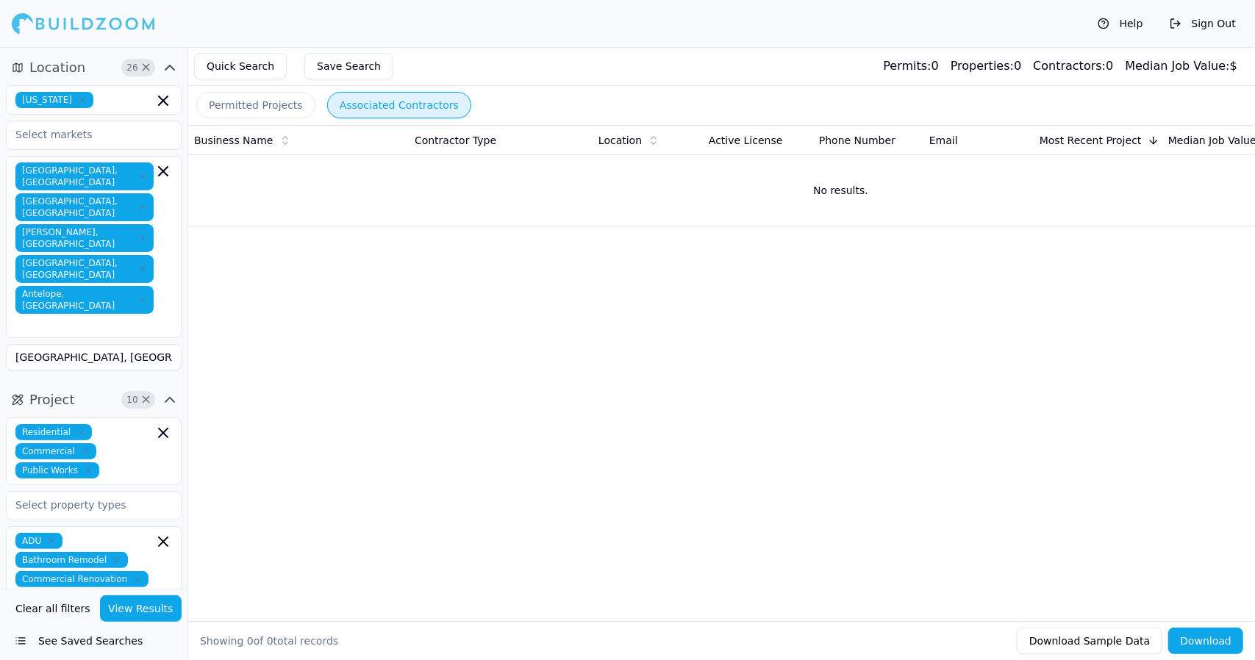
click at [507, 50] on div "Quick Search Save Search Permits: 0 Properties: 0 Contractors: 0 Median Job Val…" at bounding box center [721, 66] width 1066 height 39
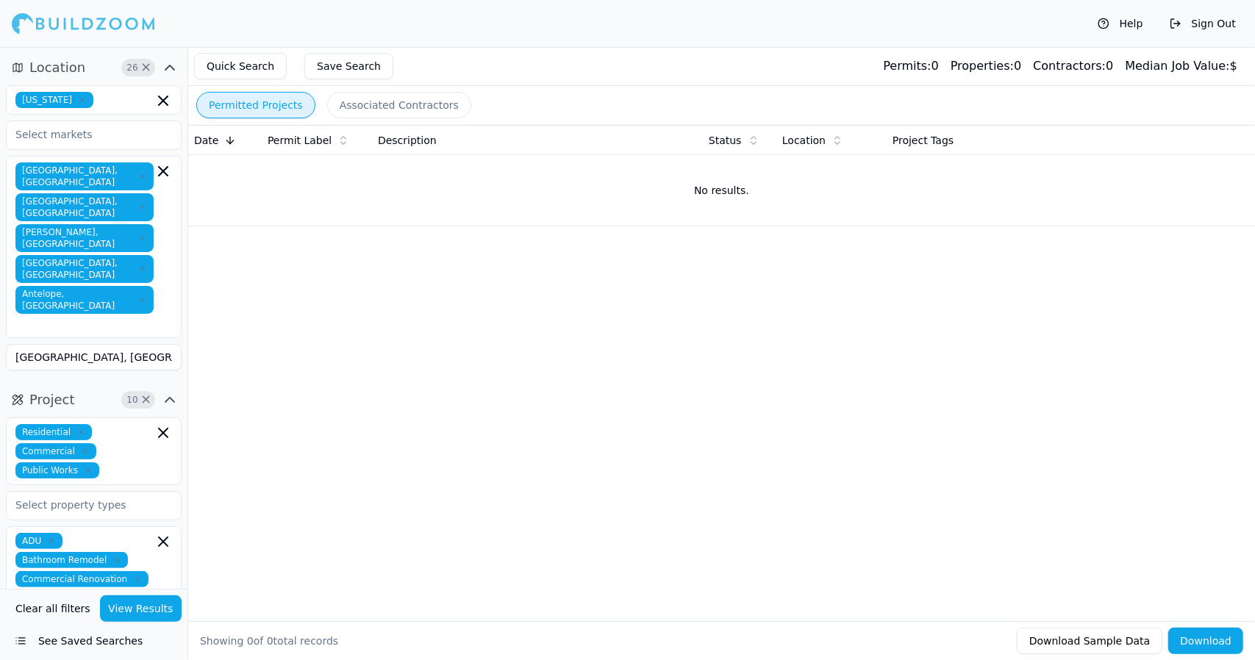
drag, startPoint x: 265, startPoint y: 105, endPoint x: 243, endPoint y: 105, distance: 22.0
click at [243, 105] on button "Permitted Projects" at bounding box center [255, 105] width 119 height 26
click at [254, 62] on button "Quick Search" at bounding box center [240, 66] width 93 height 26
click at [354, 102] on button "Associated Contractors" at bounding box center [399, 105] width 144 height 26
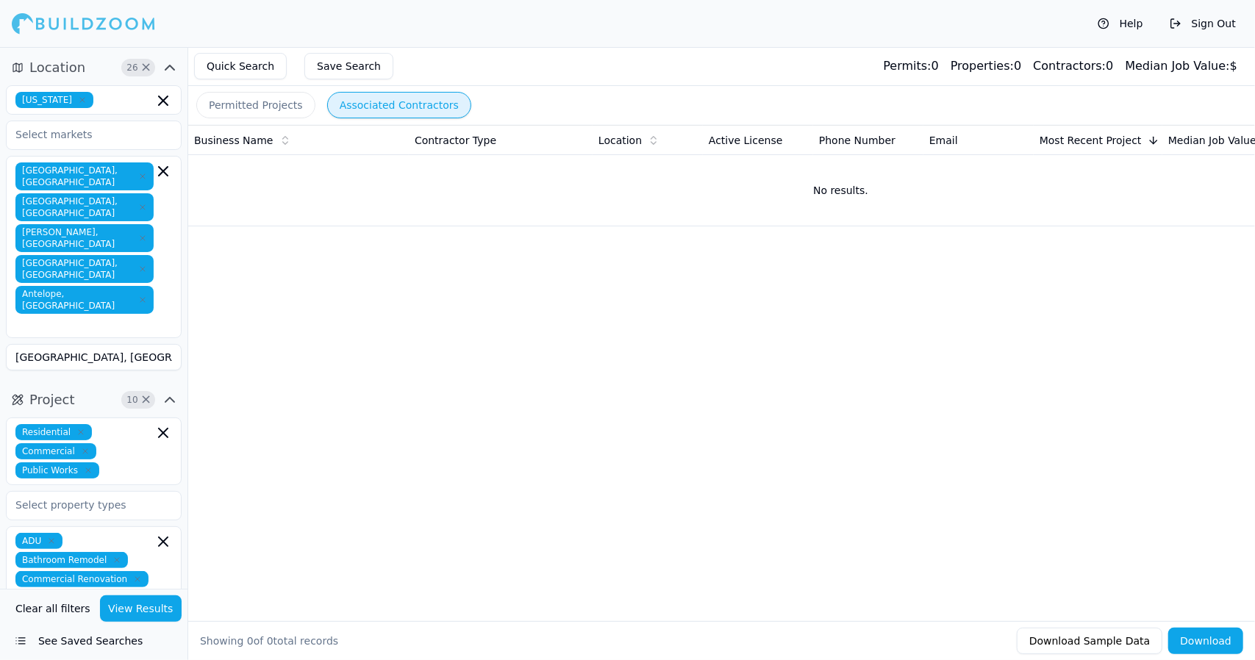
click at [259, 62] on button "Quick Search" at bounding box center [240, 66] width 93 height 26
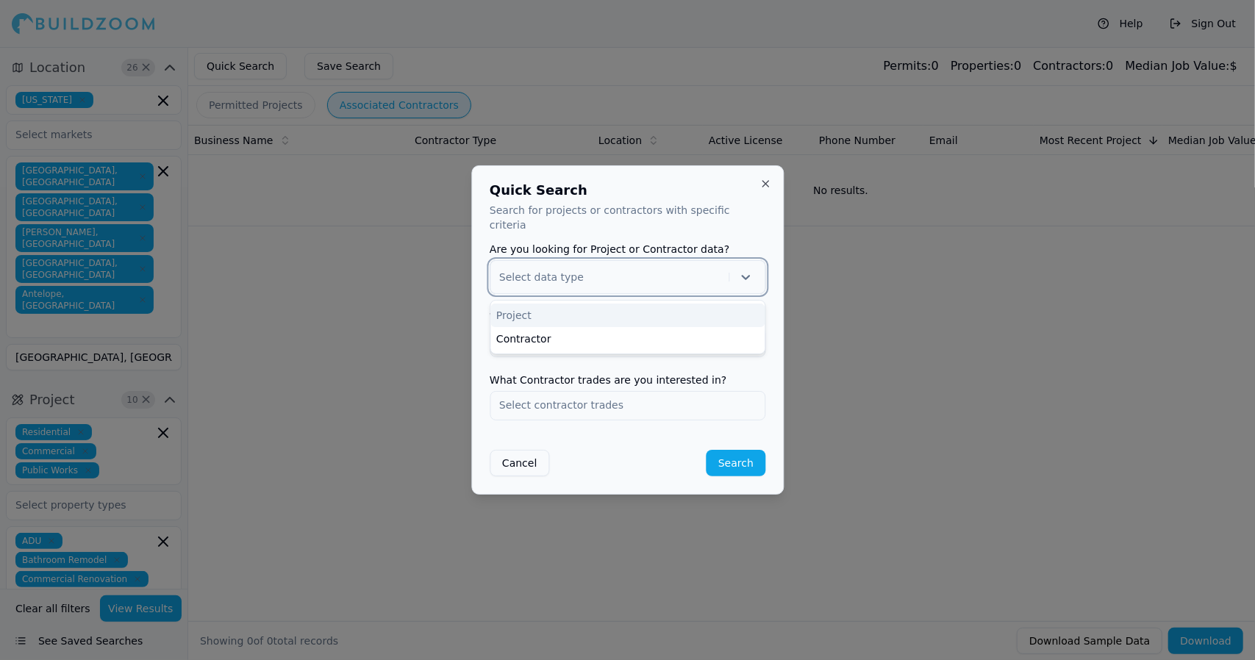
click at [743, 270] on icon at bounding box center [745, 277] width 15 height 15
click at [715, 307] on div "Project" at bounding box center [627, 316] width 274 height 24
click at [691, 345] on input "text" at bounding box center [627, 342] width 274 height 26
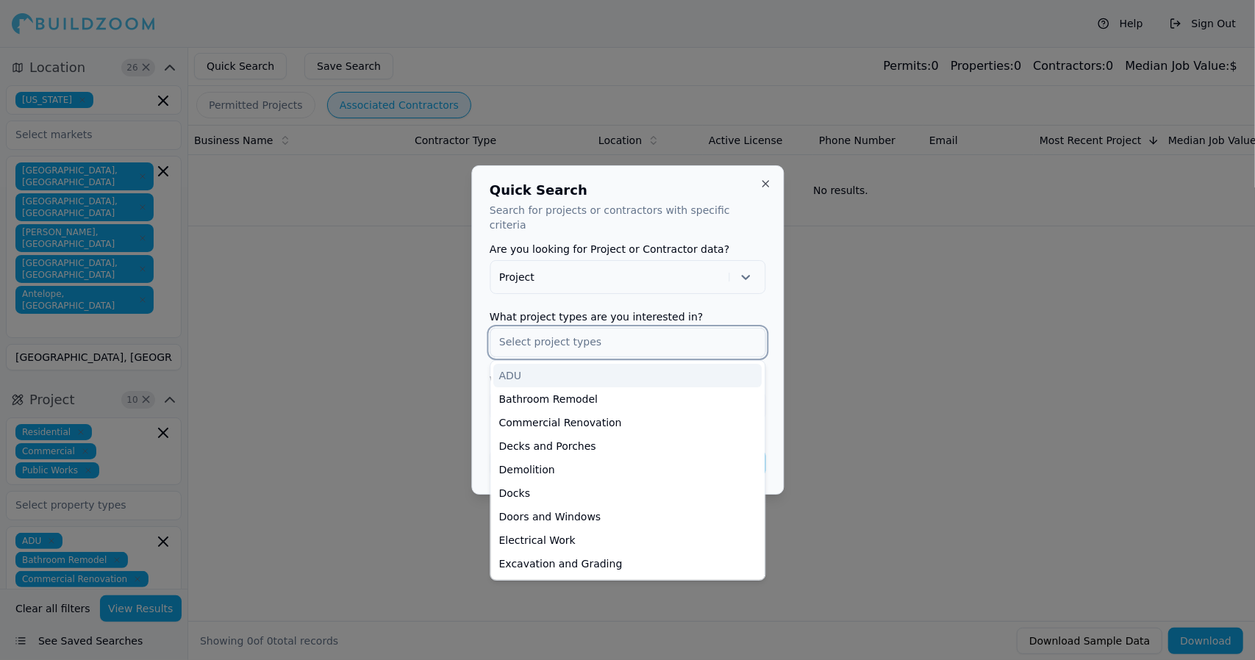
click at [676, 365] on div "ADU" at bounding box center [627, 376] width 268 height 24
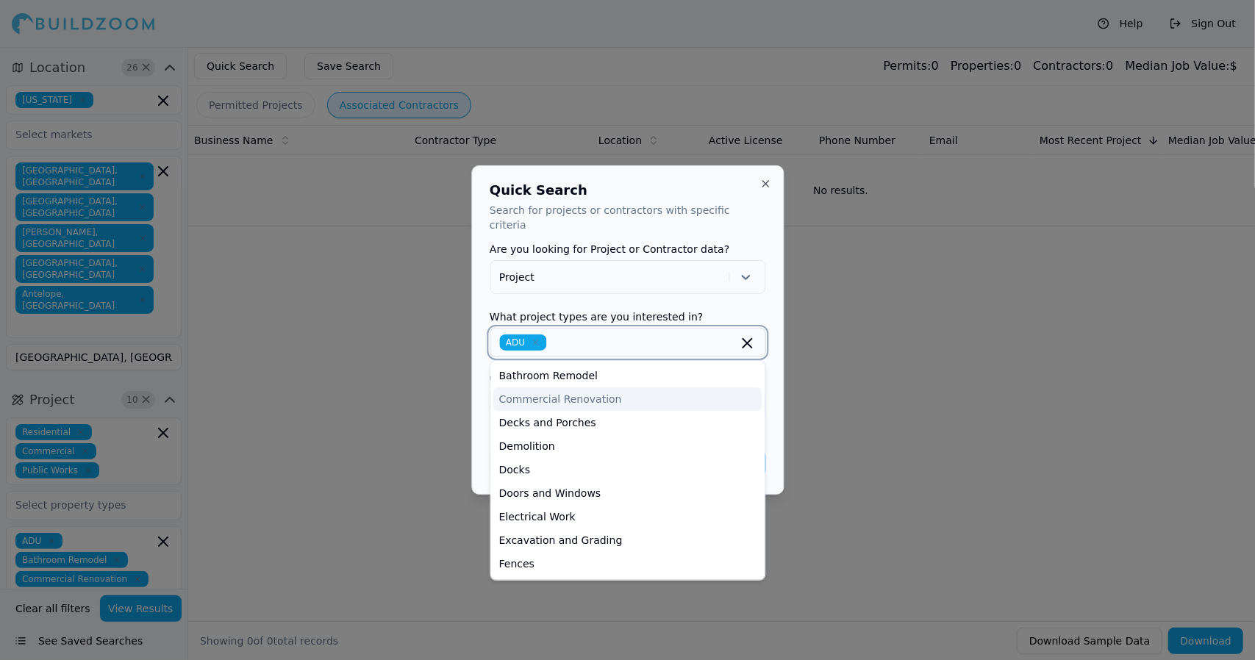
click at [661, 397] on div "Commercial Renovation" at bounding box center [627, 399] width 268 height 24
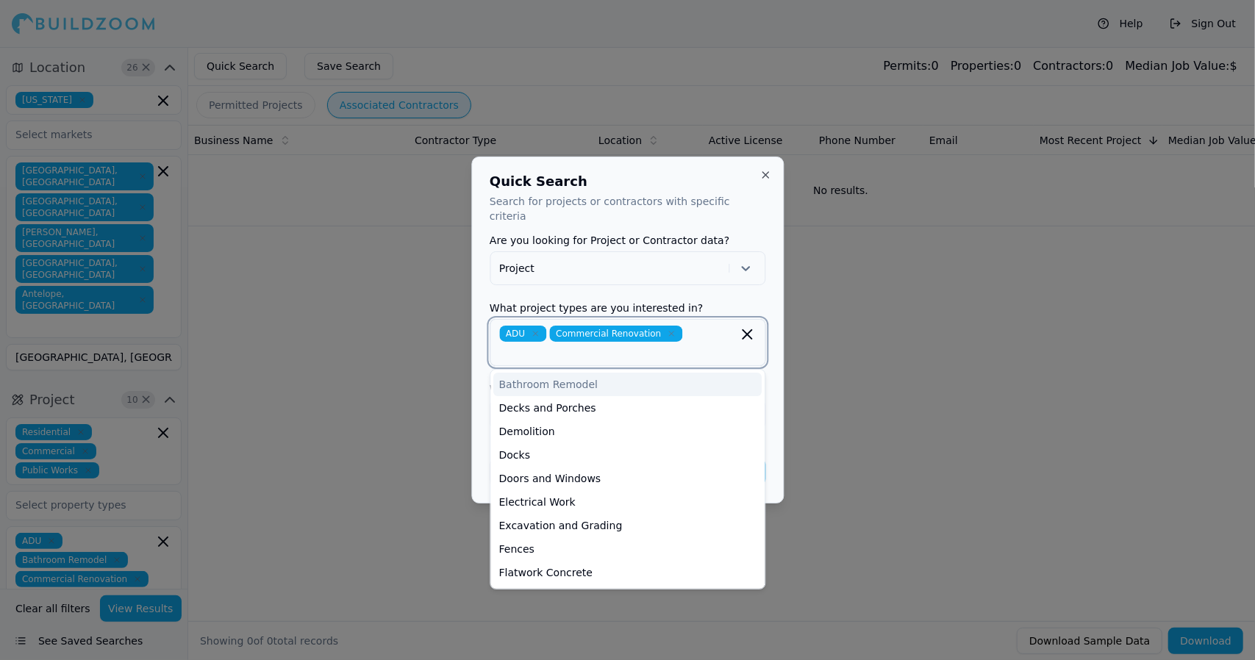
drag, startPoint x: 657, startPoint y: 382, endPoint x: 622, endPoint y: 378, distance: 35.5
drag, startPoint x: 618, startPoint y: 373, endPoint x: 623, endPoint y: 384, distance: 12.2
click at [623, 384] on div "Bathroom Remodel" at bounding box center [627, 385] width 268 height 24
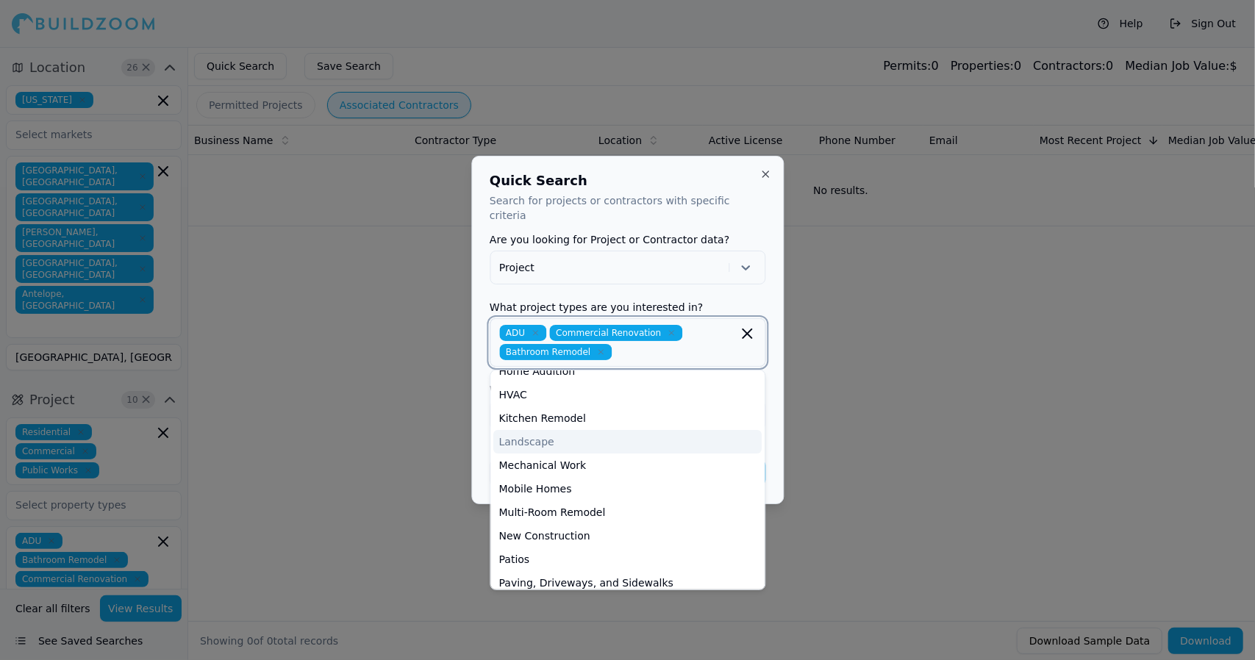
scroll to position [250, 0]
click at [581, 523] on div "New Construction" at bounding box center [627, 535] width 268 height 24
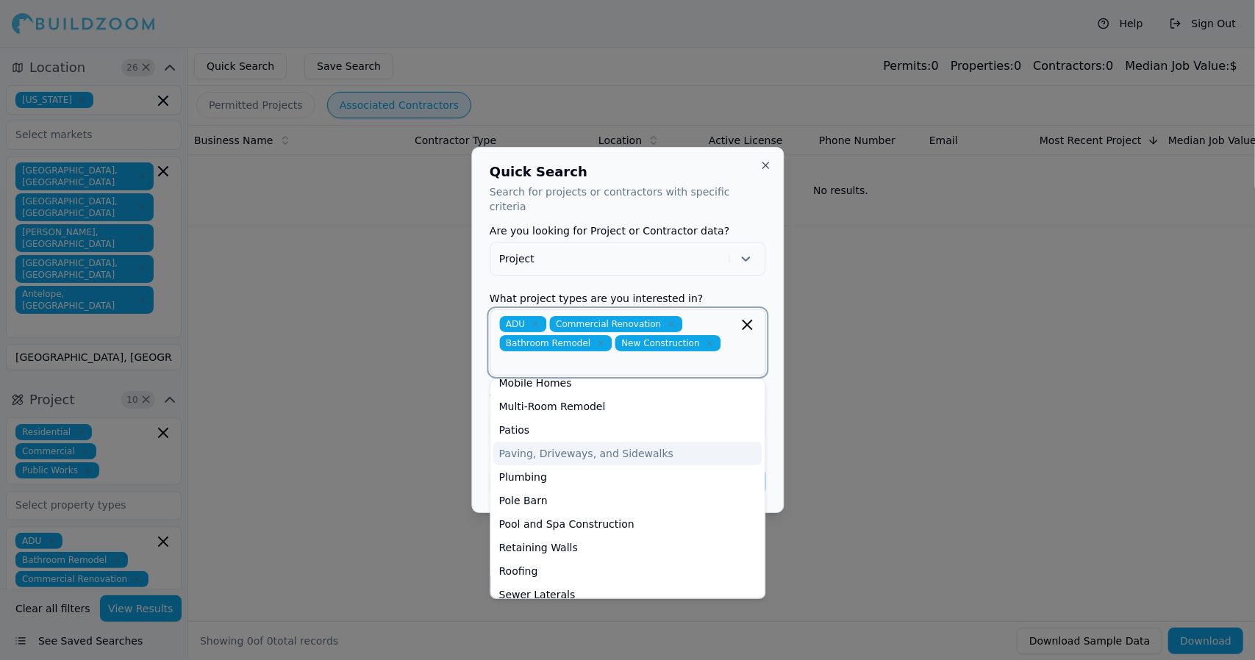
scroll to position [373, 0]
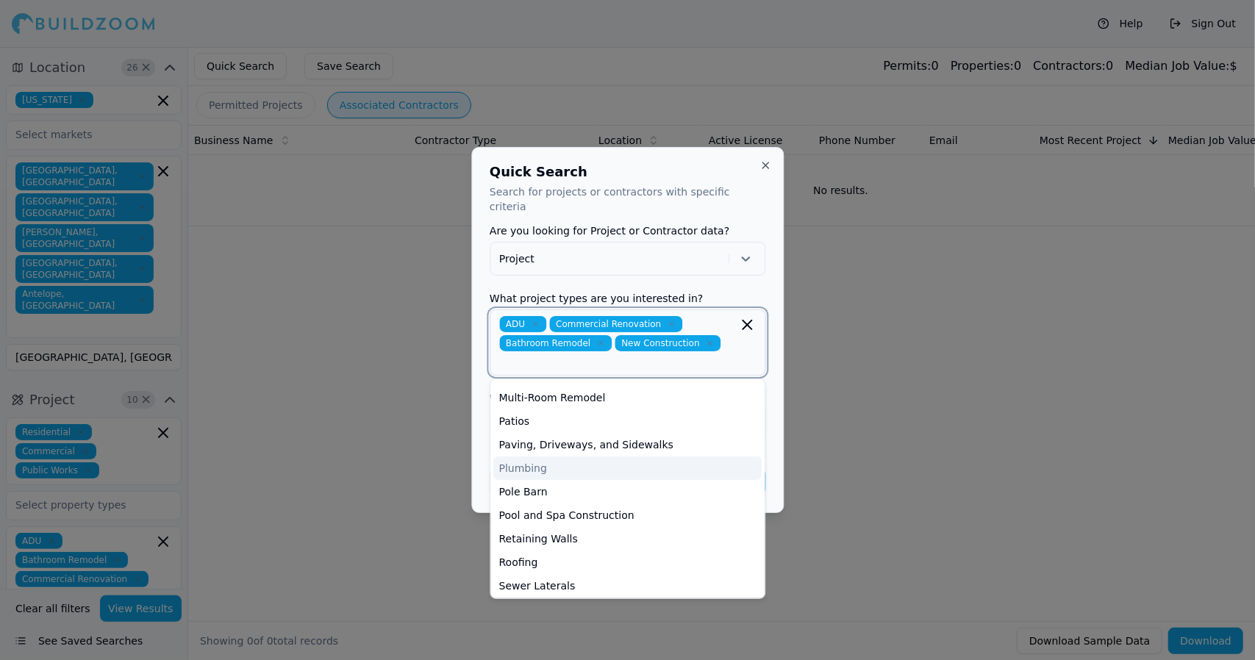
click at [544, 457] on div "Plumbing" at bounding box center [627, 468] width 268 height 24
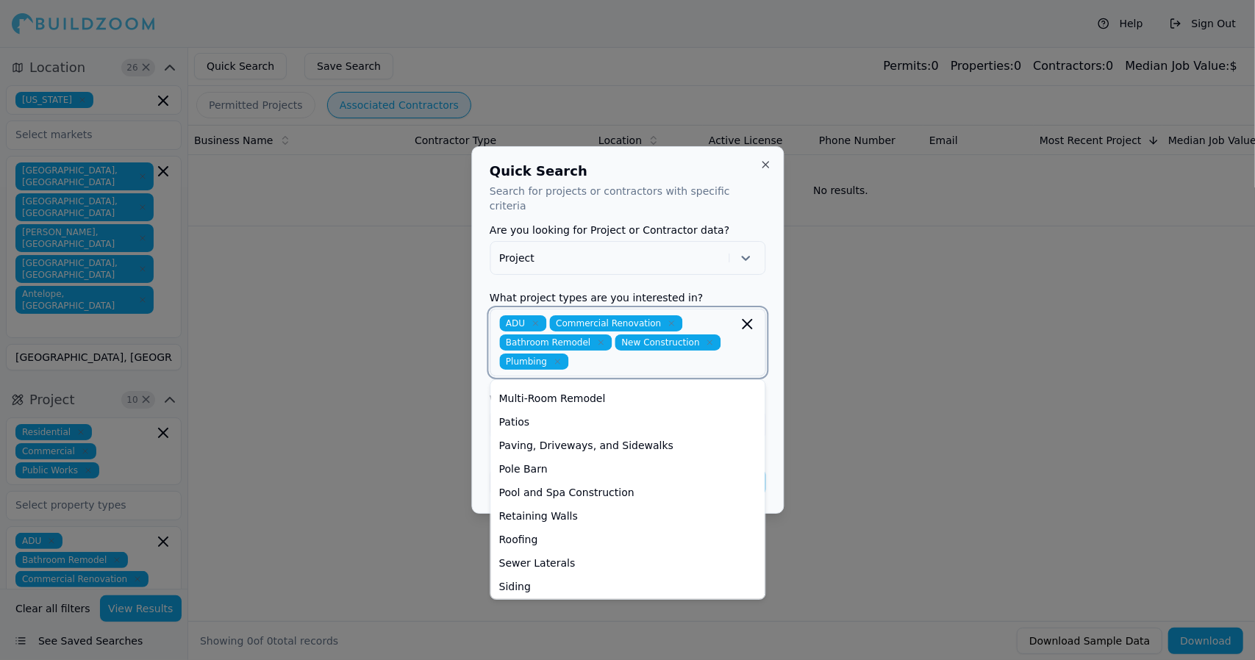
scroll to position [421, 0]
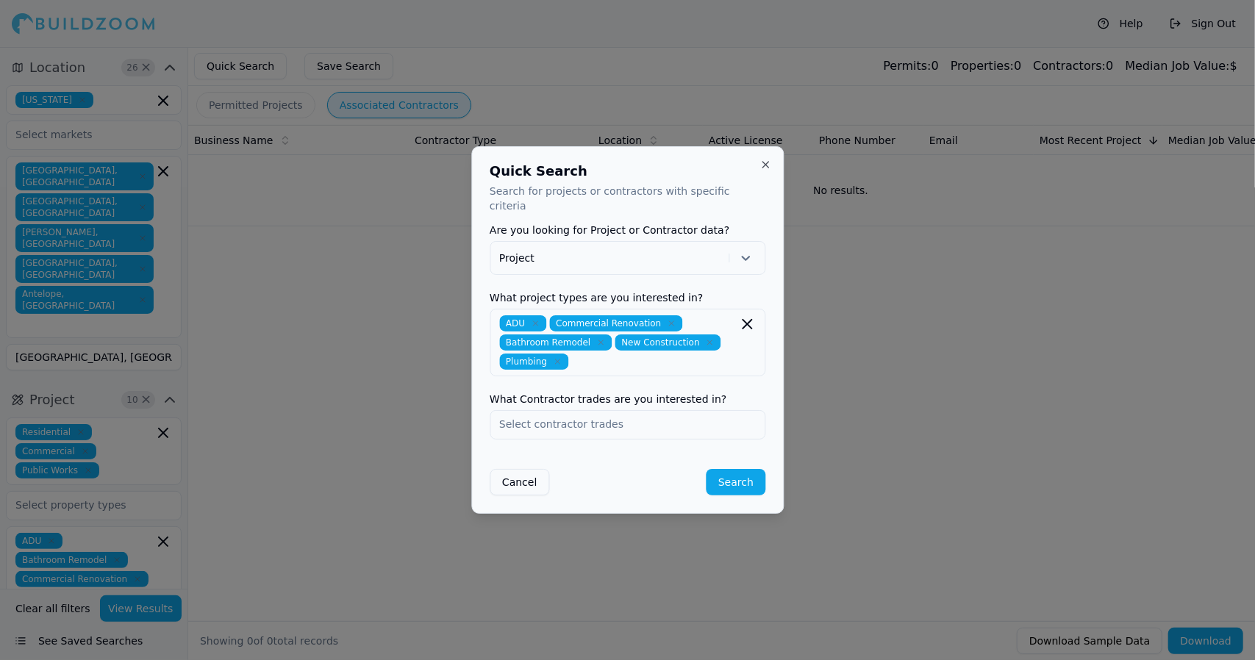
click at [770, 402] on div "Quick Search Search for projects or contractors with specific criteria Are you …" at bounding box center [627, 329] width 312 height 367
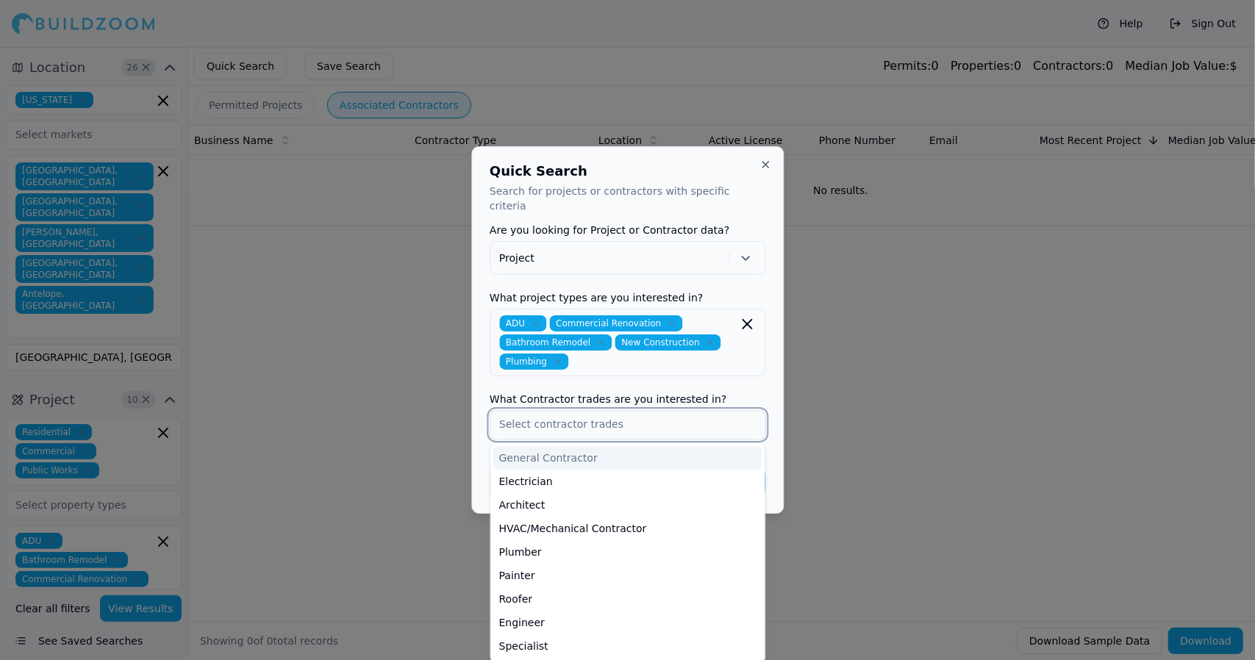
click at [714, 420] on input "text" at bounding box center [627, 424] width 274 height 26
click at [704, 446] on div "General Contractor" at bounding box center [627, 458] width 268 height 24
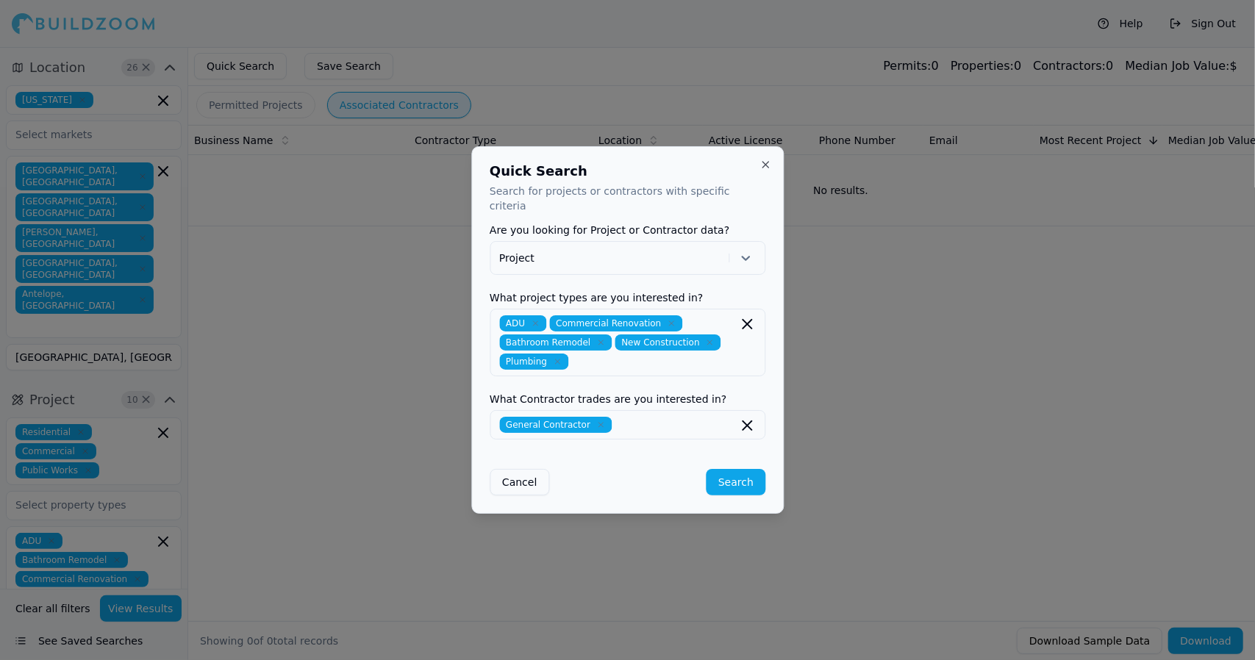
click at [773, 462] on div "Quick Search Search for projects or contractors with specific criteria Are you …" at bounding box center [627, 329] width 312 height 367
click at [731, 476] on button "Search" at bounding box center [735, 482] width 59 height 26
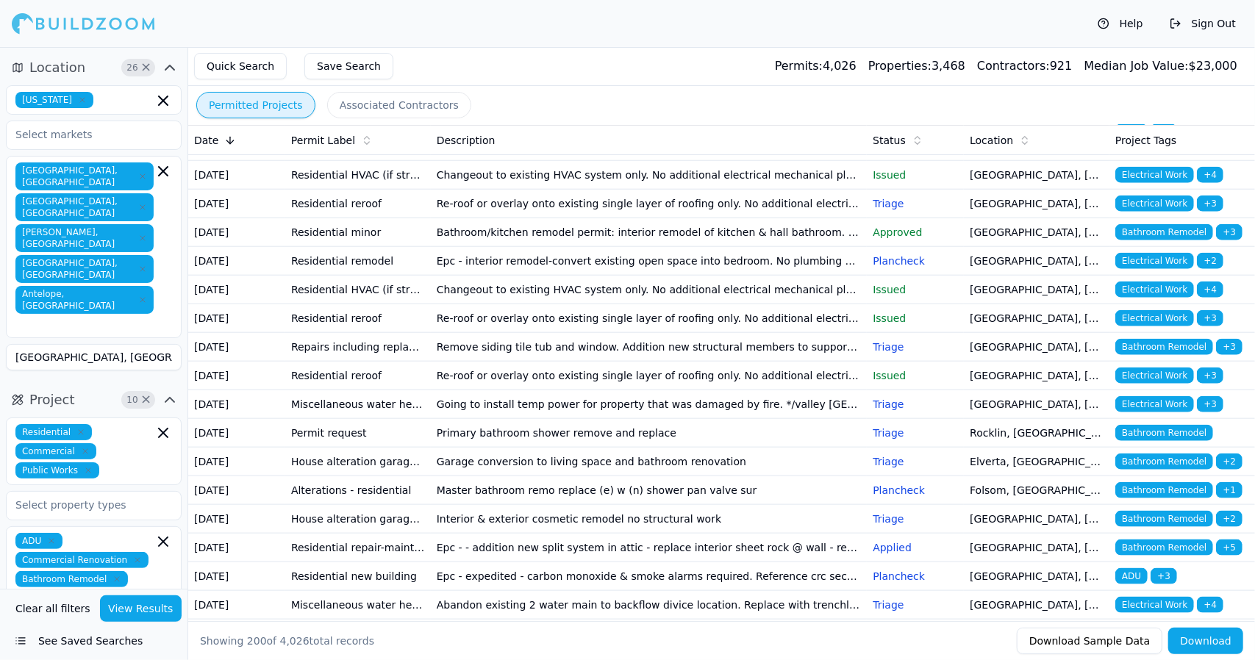
scroll to position [4810, 0]
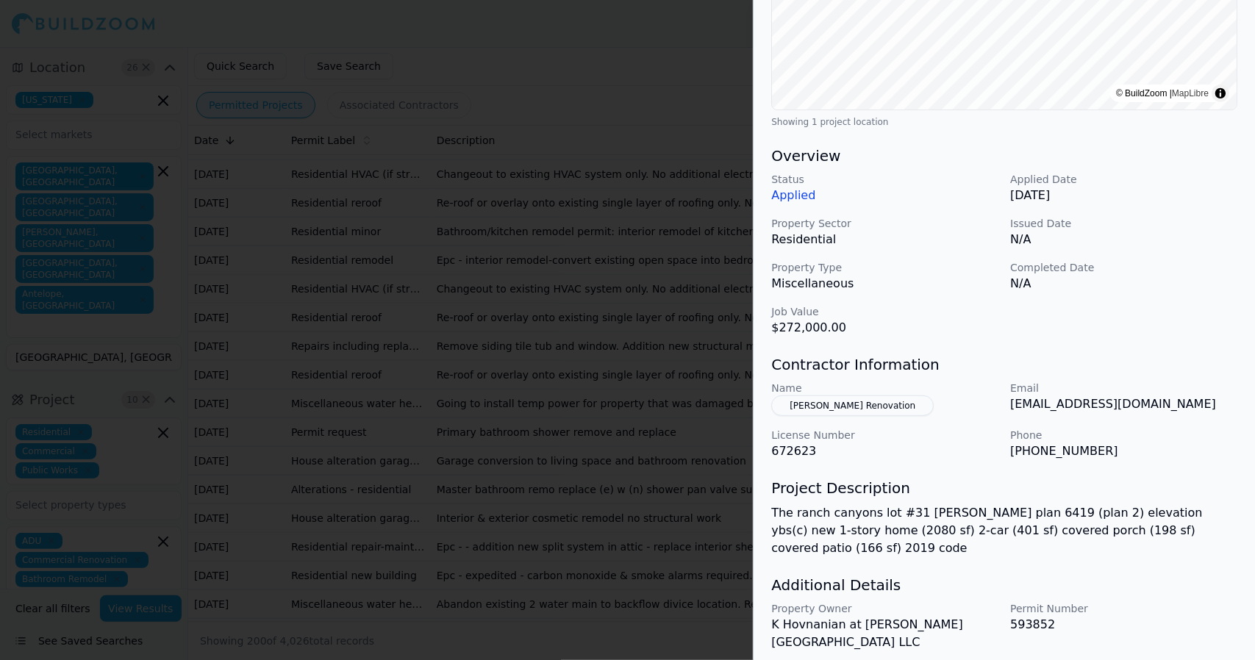
scroll to position [334, 0]
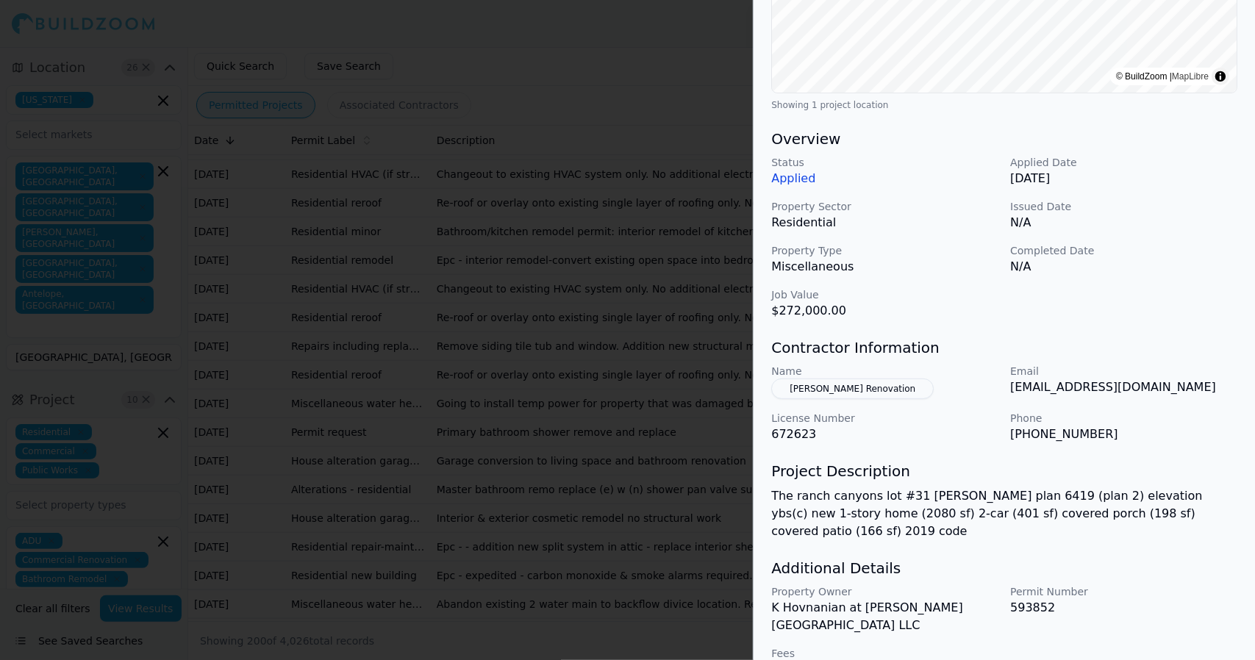
click at [941, 340] on h3 "Contractor Information" at bounding box center [1004, 347] width 466 height 21
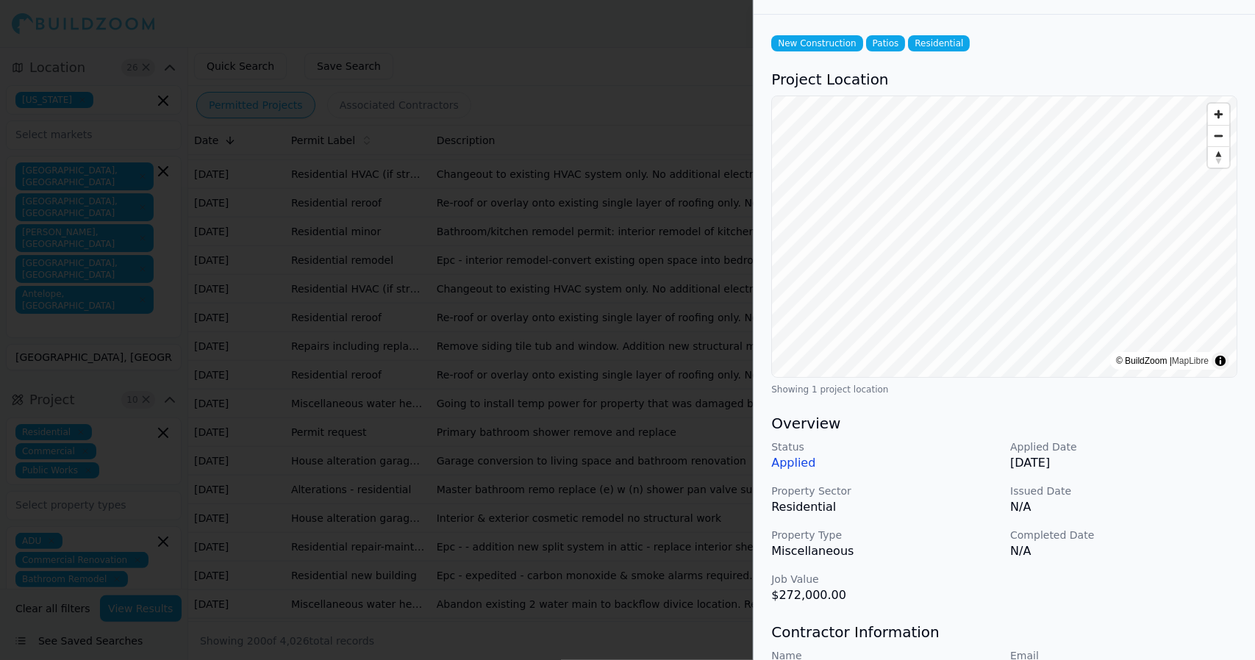
scroll to position [0, 0]
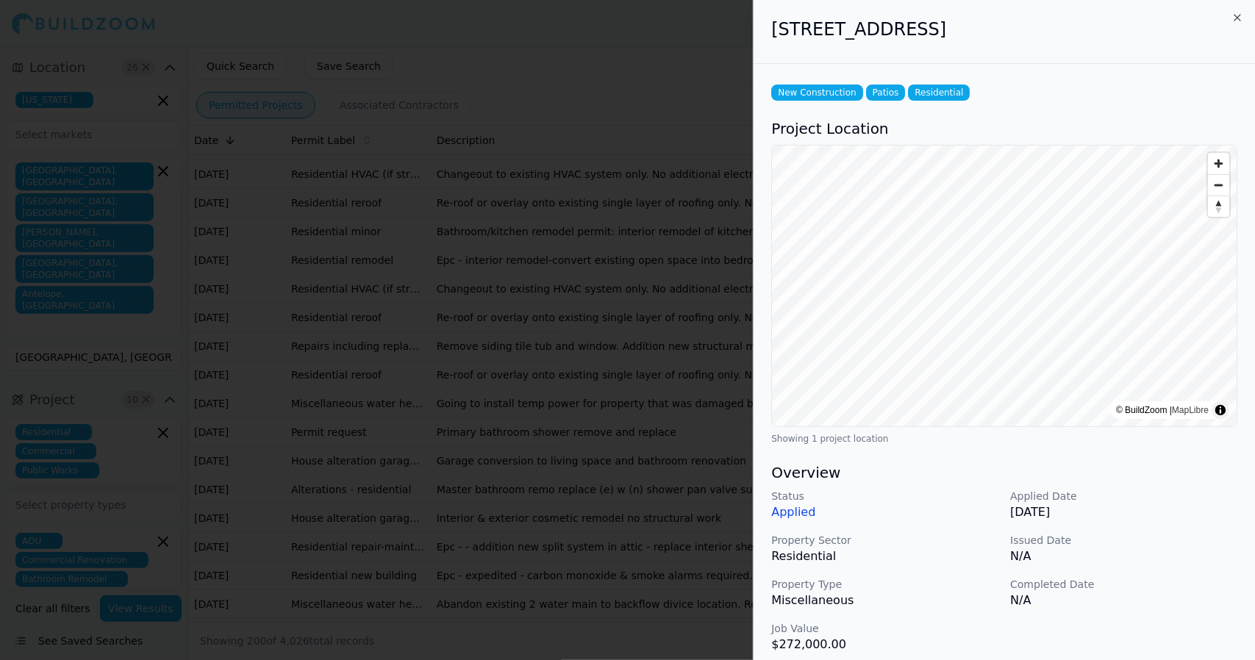
click at [1016, 74] on div "New Construction Patios Residential Project Location © BuildZoom | MapLibre Sho…" at bounding box center [1003, 547] width 501 height 966
drag, startPoint x: 1145, startPoint y: 32, endPoint x: 765, endPoint y: 46, distance: 380.3
click at [765, 46] on div "12394 Alamosa Dr, Rancho Cordova, CA, 95742" at bounding box center [1003, 32] width 501 height 64
copy h2 "12394 Alamosa Dr, Rancho Cordova, CA, 95742"
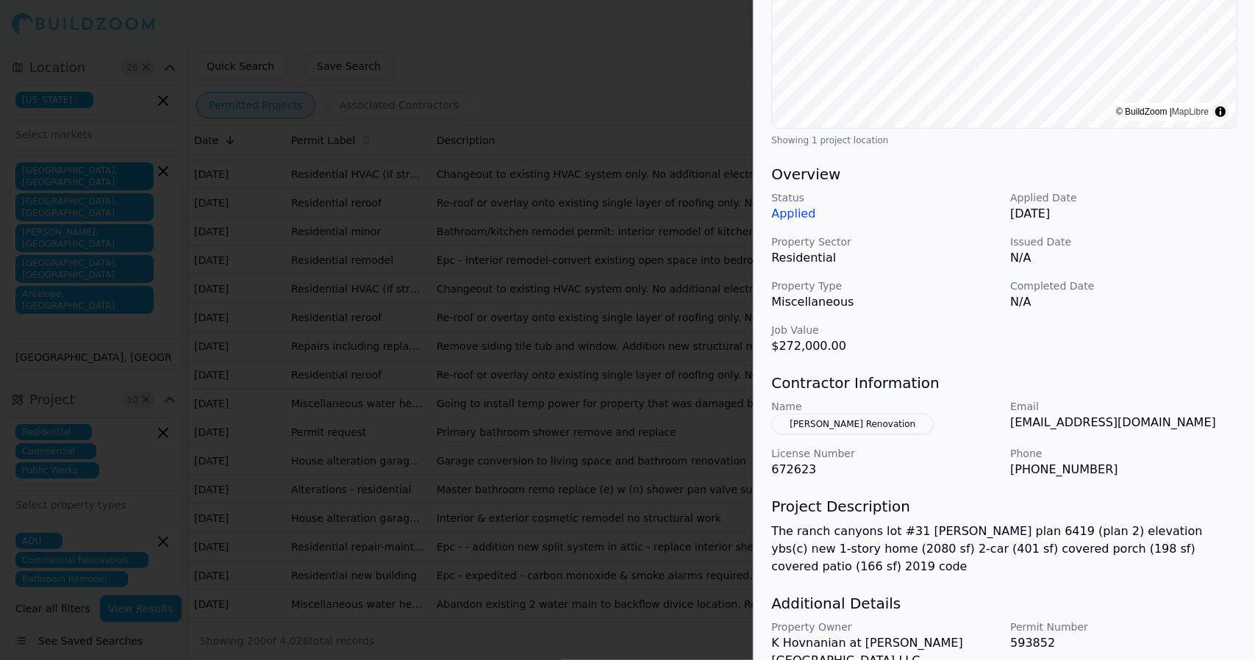
scroll to position [334, 0]
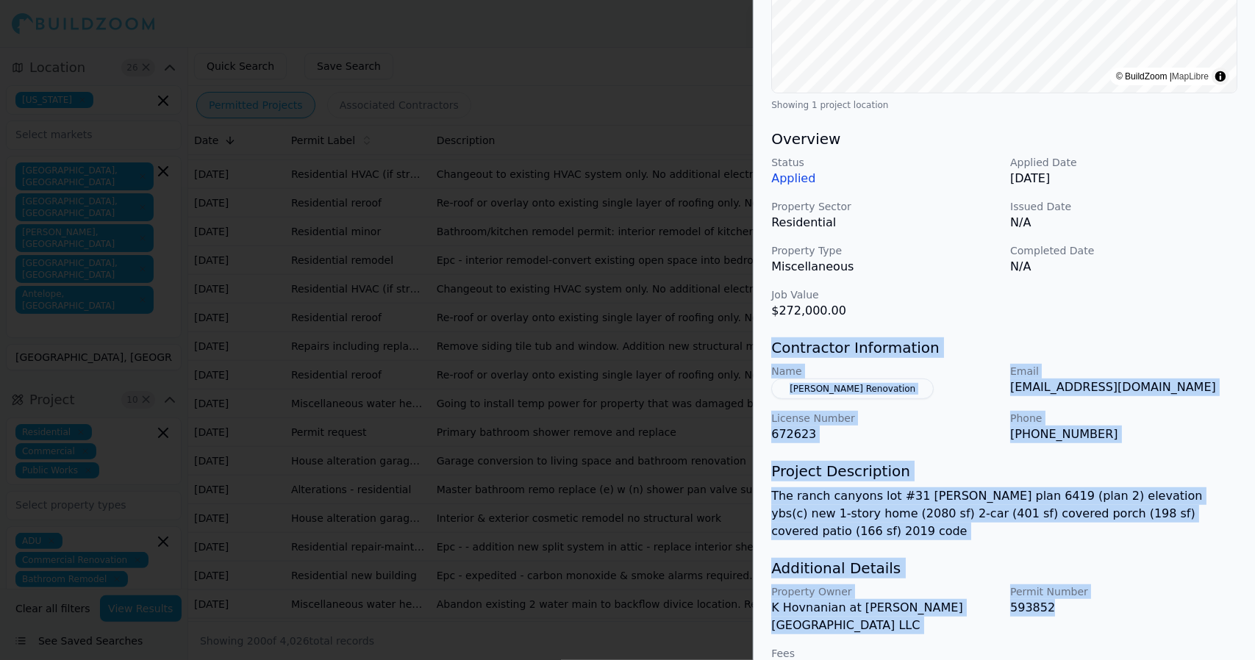
drag, startPoint x: 1069, startPoint y: 581, endPoint x: 767, endPoint y: 347, distance: 381.8
click at [767, 347] on div "New Construction Patios Residential Project Location © BuildZoom | MapLibre Sho…" at bounding box center [1003, 213] width 501 height 966
copy div "Contractor Information Name Horrell Renovation Email mhorrell@apollopermitting.…"
